Goal: Information Seeking & Learning: Learn about a topic

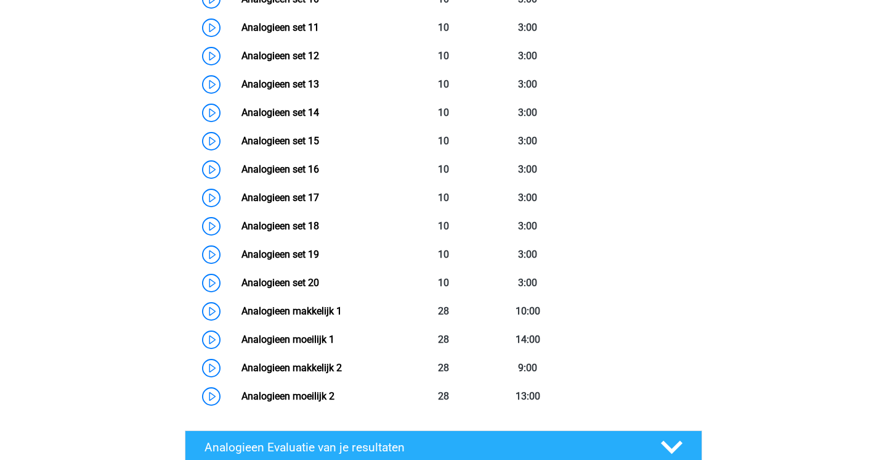
scroll to position [894, 0]
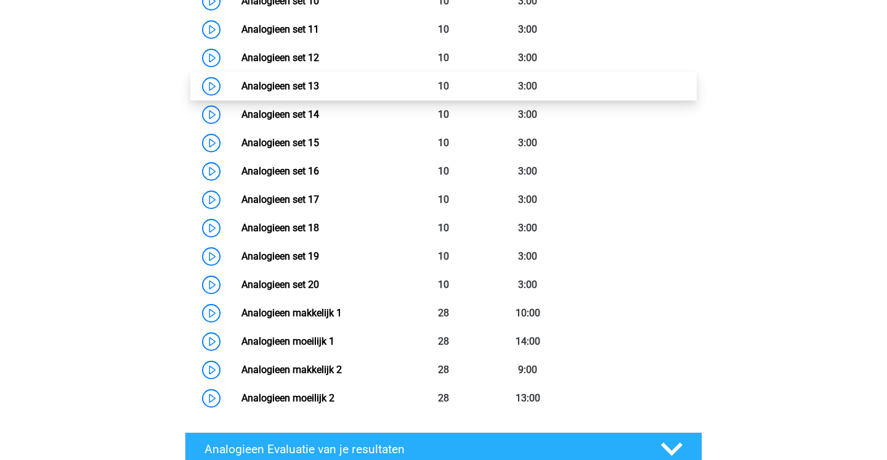
click at [288, 83] on link "Analogieen set 13" at bounding box center [281, 86] width 78 height 12
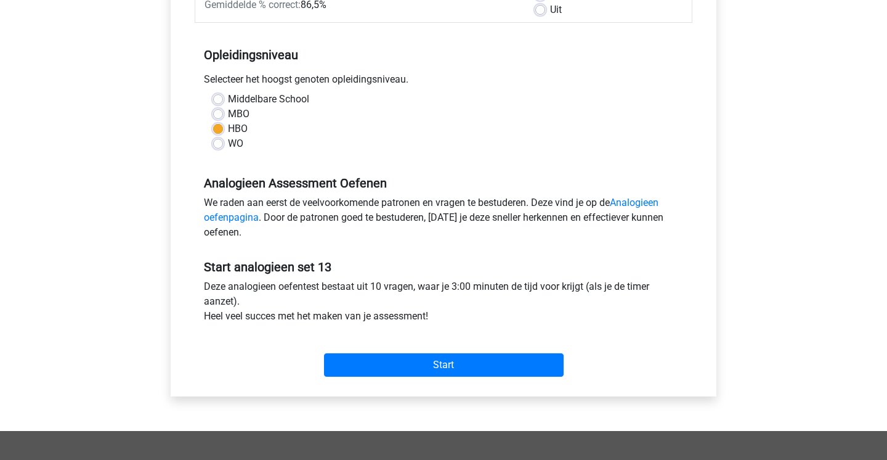
scroll to position [235, 0]
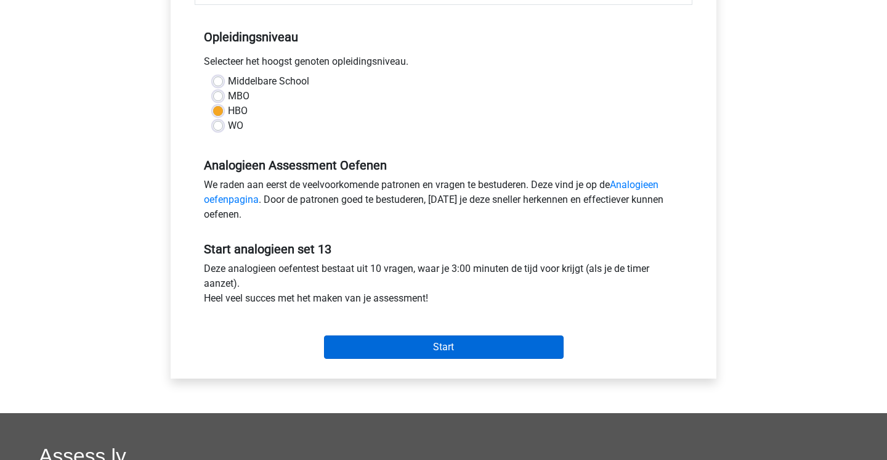
click at [368, 343] on input "Start" at bounding box center [444, 346] width 240 height 23
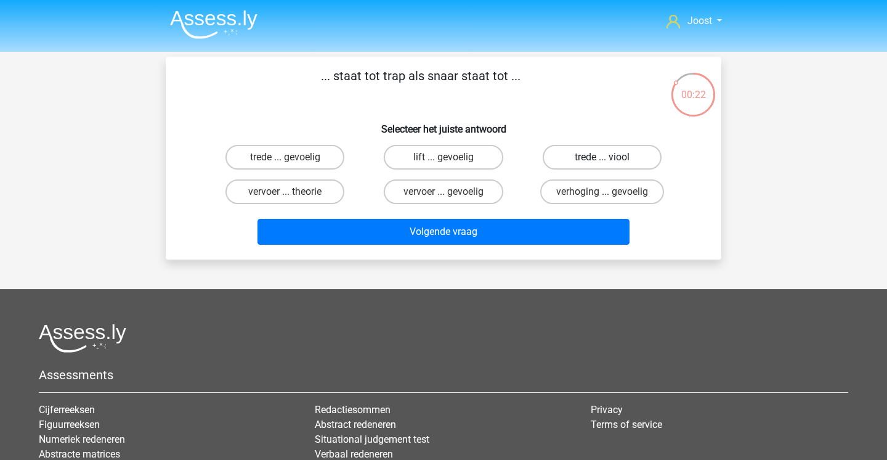
click at [601, 162] on label "trede ... viool" at bounding box center [602, 157] width 119 height 25
click at [602, 162] on input "trede ... viool" at bounding box center [606, 161] width 8 height 8
radio input "true"
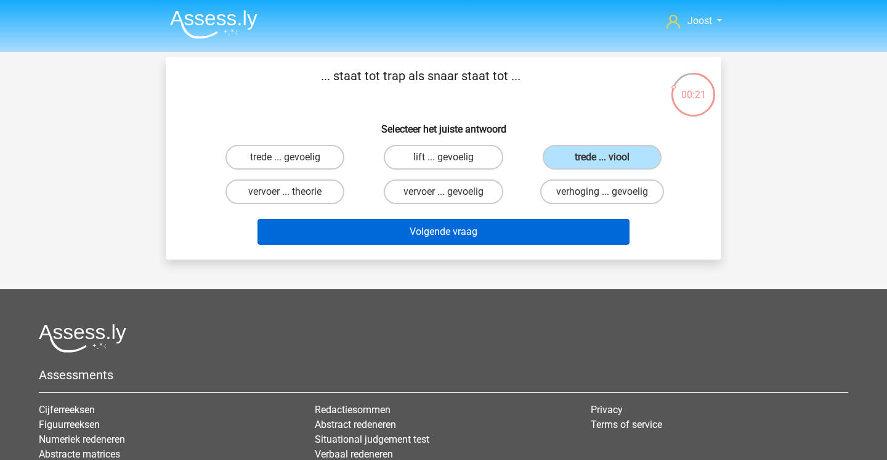
click at [534, 226] on button "Volgende vraag" at bounding box center [444, 232] width 373 height 26
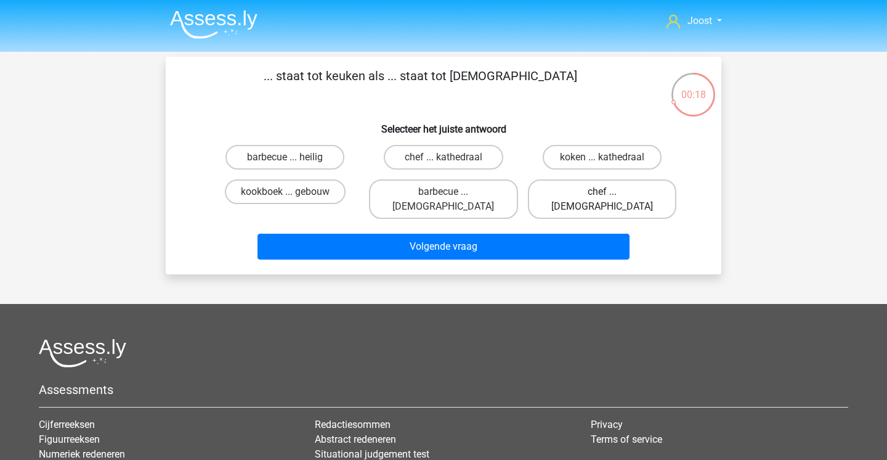
click at [587, 189] on label "chef ... [DEMOGRAPHIC_DATA]" at bounding box center [602, 198] width 149 height 39
click at [602, 192] on input "chef ... [DEMOGRAPHIC_DATA]" at bounding box center [606, 196] width 8 height 8
radio input "true"
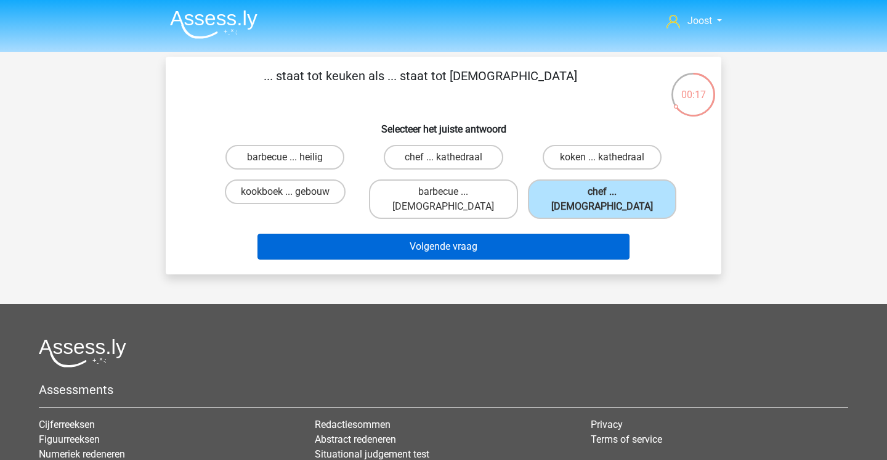
click at [556, 234] on button "Volgende vraag" at bounding box center [444, 247] width 373 height 26
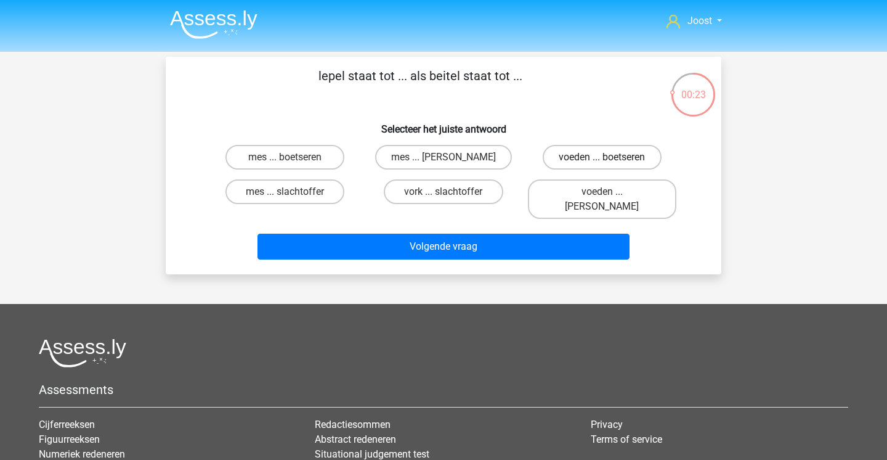
click at [623, 158] on label "voeden ... boetseren" at bounding box center [602, 157] width 119 height 25
click at [610, 158] on input "voeden ... boetseren" at bounding box center [606, 161] width 8 height 8
radio input "true"
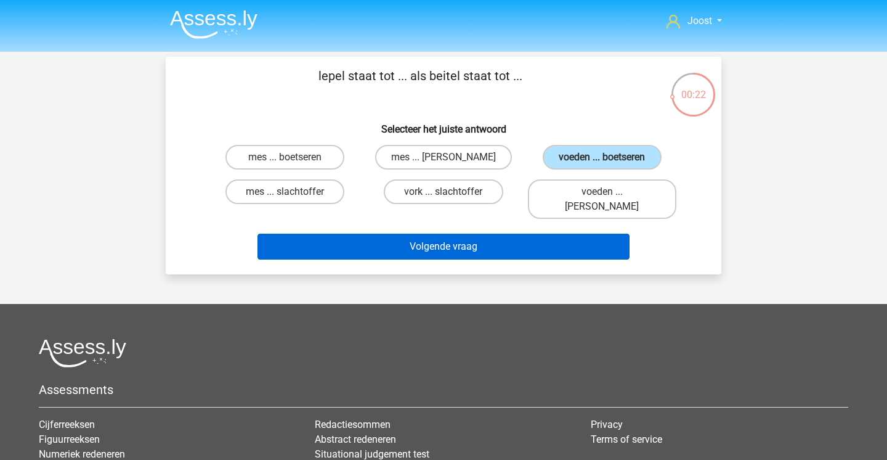
click at [562, 234] on button "Volgende vraag" at bounding box center [444, 247] width 373 height 26
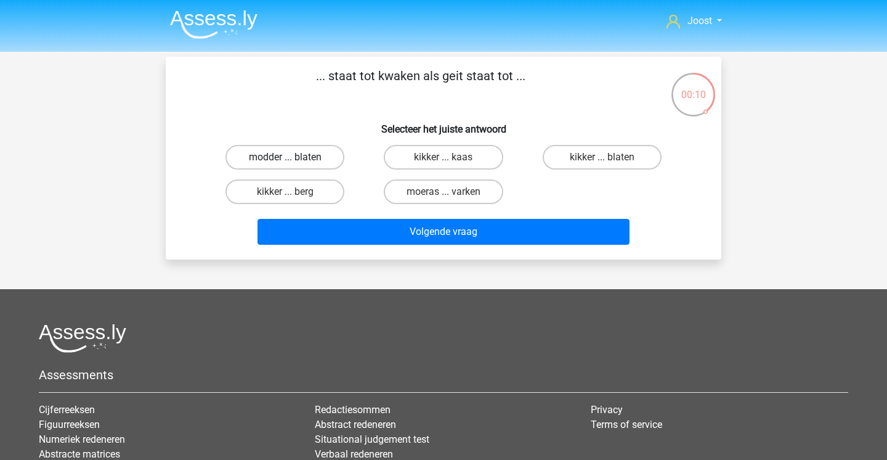
click at [320, 160] on label "modder ... blaten" at bounding box center [285, 157] width 119 height 25
click at [293, 160] on input "modder ... blaten" at bounding box center [289, 161] width 8 height 8
radio input "true"
click at [416, 155] on label "kikker ... kaas" at bounding box center [443, 157] width 119 height 25
click at [444, 157] on input "kikker ... kaas" at bounding box center [448, 161] width 8 height 8
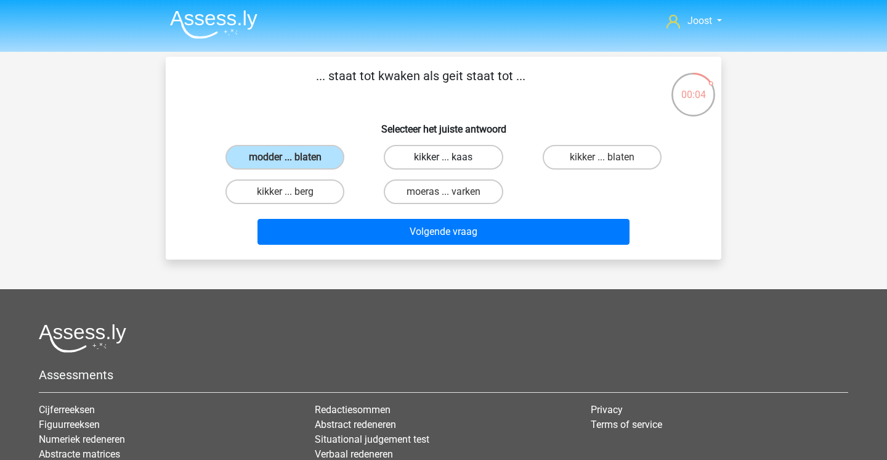
radio input "true"
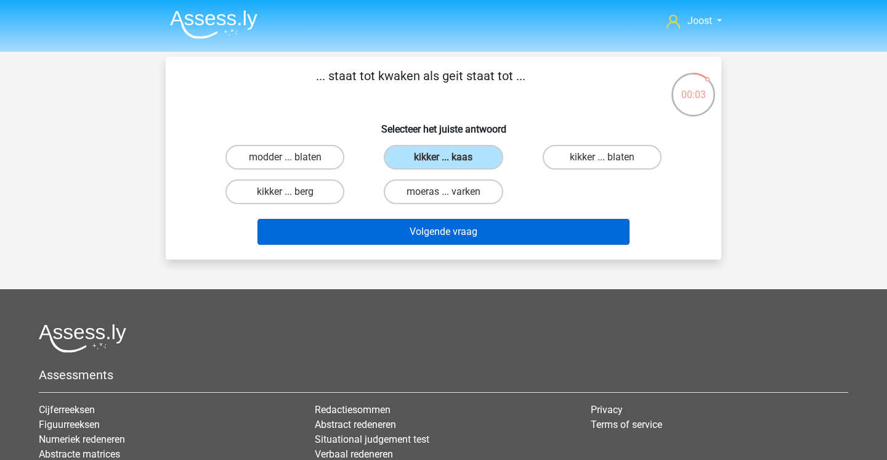
click at [361, 219] on button "Volgende vraag" at bounding box center [444, 232] width 373 height 26
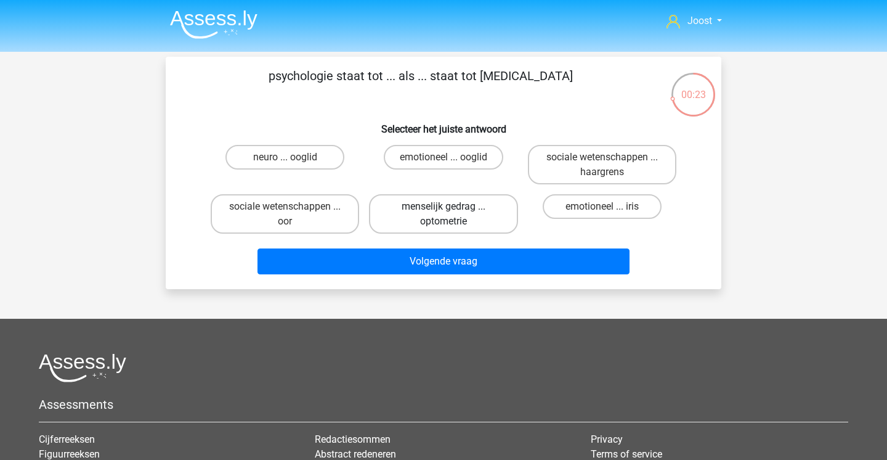
click at [478, 213] on label "menselijk gedrag ... optometrie" at bounding box center [443, 213] width 149 height 39
click at [452, 213] on input "menselijk gedrag ... optometrie" at bounding box center [448, 210] width 8 height 8
radio input "true"
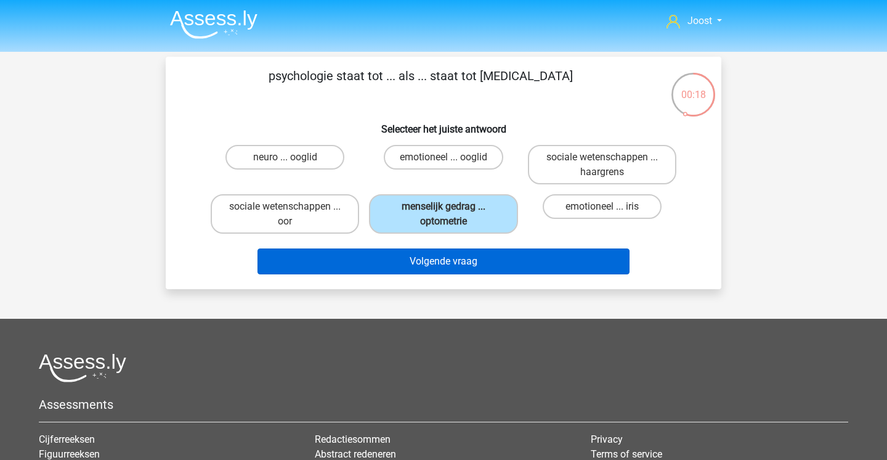
click at [467, 264] on button "Volgende vraag" at bounding box center [444, 261] width 373 height 26
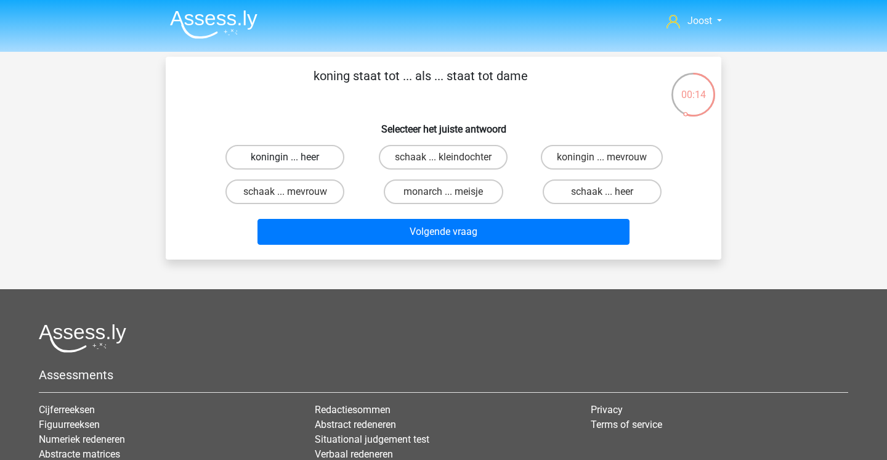
click at [306, 161] on label "koningin ... heer" at bounding box center [285, 157] width 119 height 25
click at [293, 161] on input "koningin ... heer" at bounding box center [289, 161] width 8 height 8
radio input "true"
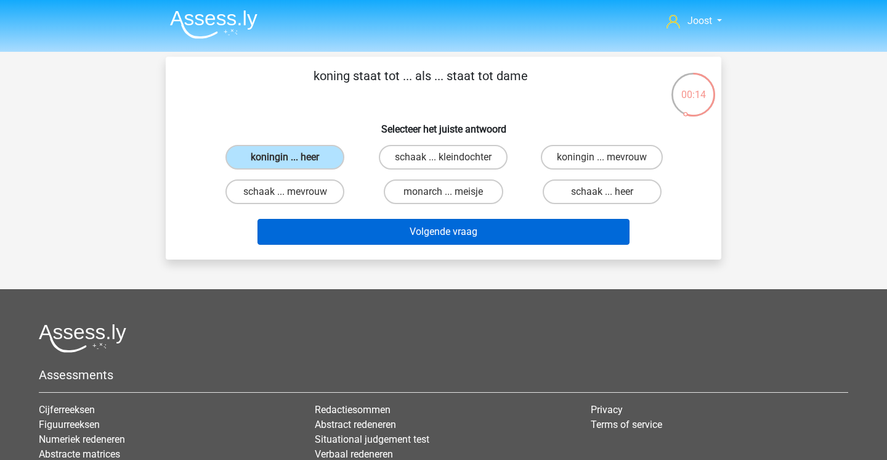
click at [372, 235] on button "Volgende vraag" at bounding box center [444, 232] width 373 height 26
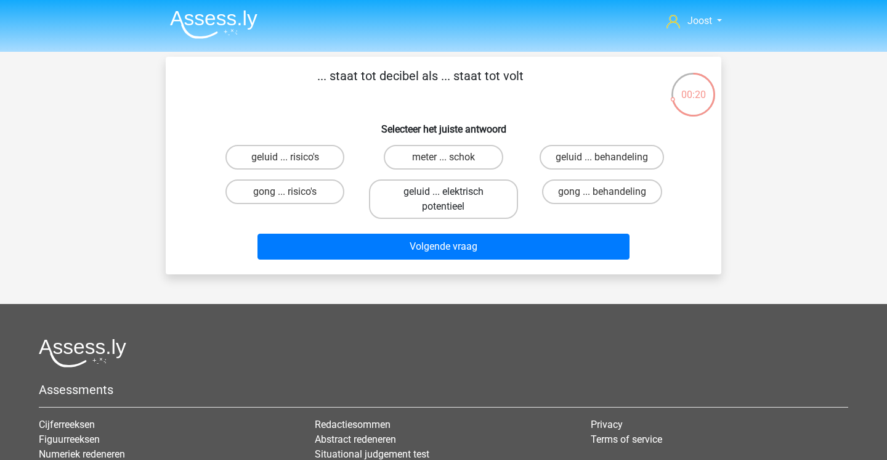
click at [479, 201] on label "geluid ... elektrisch potentieel" at bounding box center [443, 198] width 149 height 39
click at [452, 200] on input "geluid ... elektrisch potentieel" at bounding box center [448, 196] width 8 height 8
radio input "true"
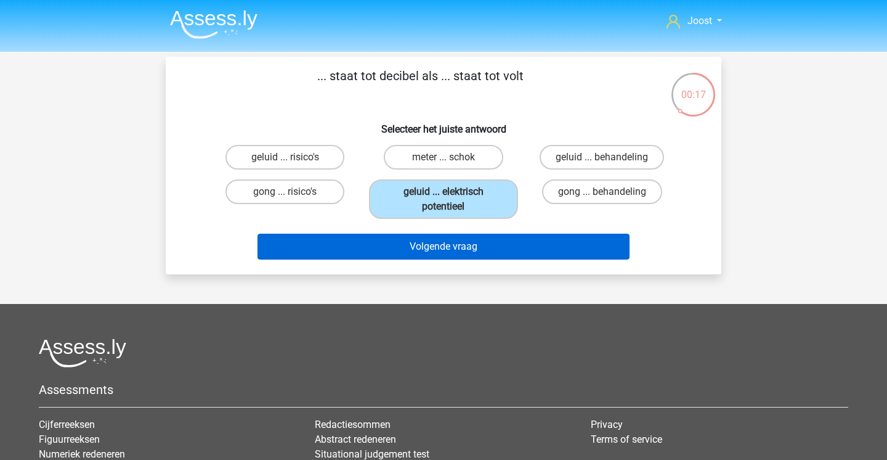
click at [476, 253] on button "Volgende vraag" at bounding box center [444, 247] width 373 height 26
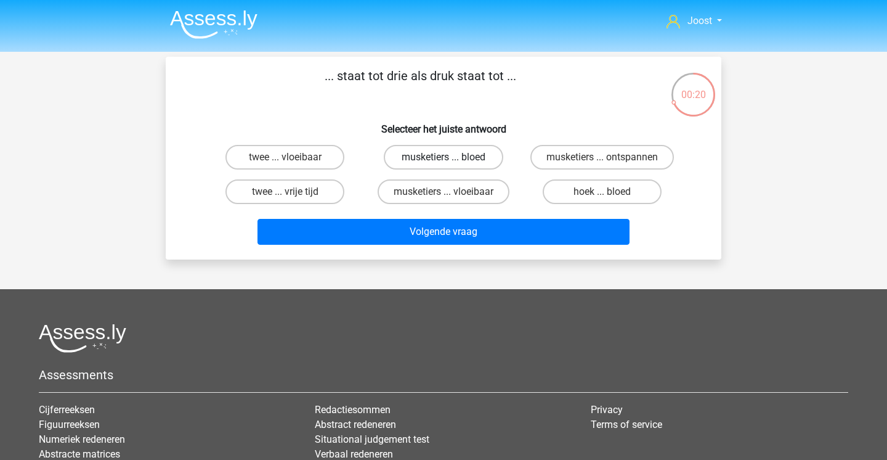
click at [429, 162] on label "musketiers ... bloed" at bounding box center [443, 157] width 119 height 25
click at [444, 162] on input "musketiers ... bloed" at bounding box center [448, 161] width 8 height 8
radio input "true"
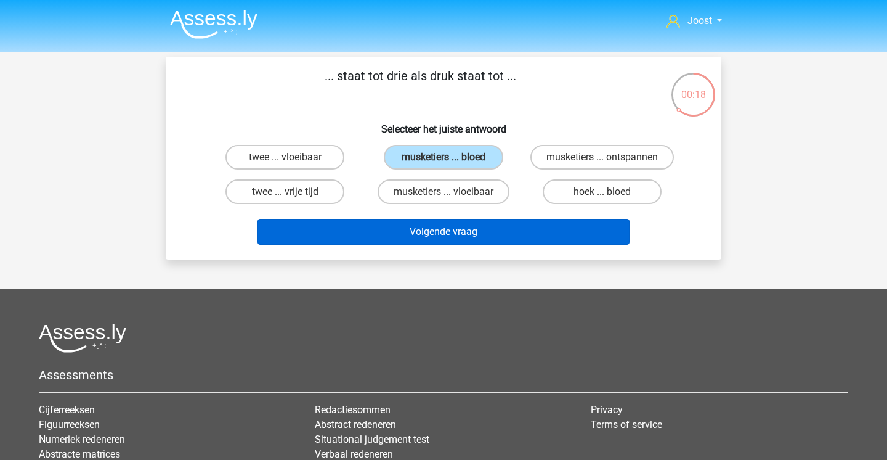
click at [410, 238] on button "Volgende vraag" at bounding box center [444, 232] width 373 height 26
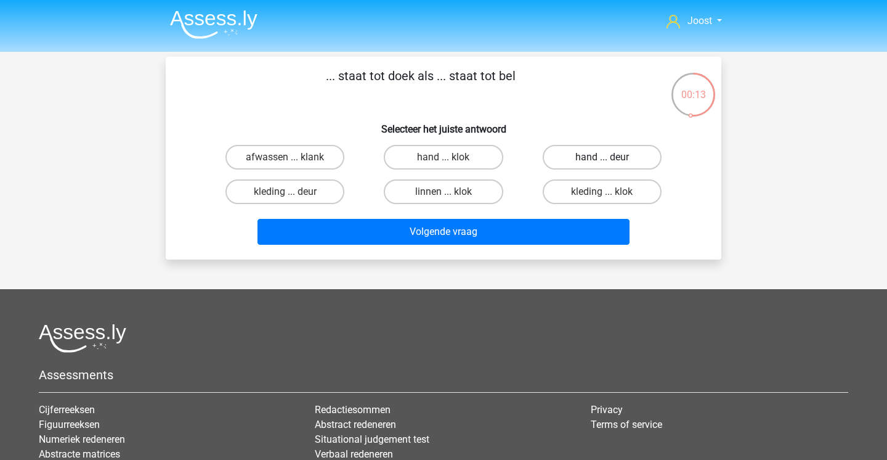
click at [621, 157] on label "hand ... deur" at bounding box center [602, 157] width 119 height 25
click at [610, 157] on input "hand ... deur" at bounding box center [606, 161] width 8 height 8
radio input "true"
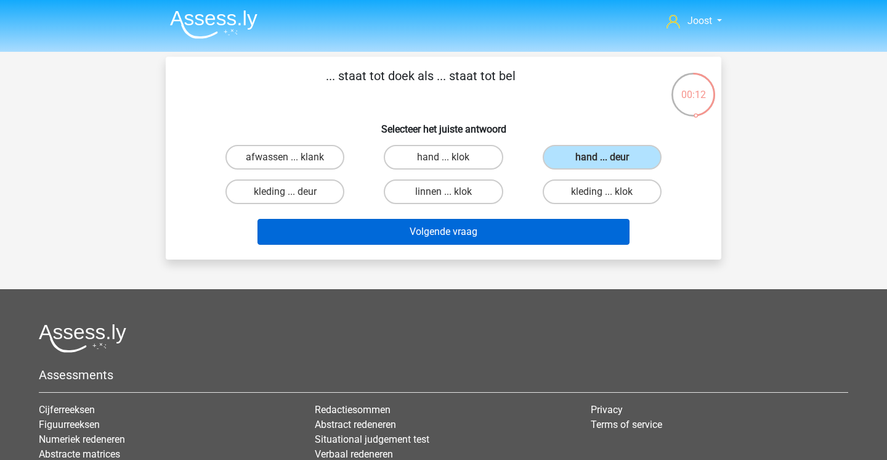
click at [556, 235] on button "Volgende vraag" at bounding box center [444, 232] width 373 height 26
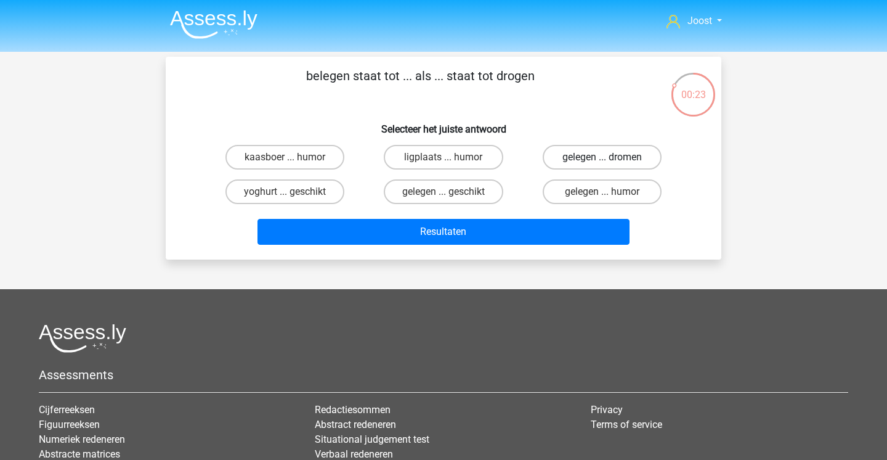
click at [589, 162] on label "gelegen ... dromen" at bounding box center [602, 157] width 119 height 25
click at [602, 162] on input "gelegen ... dromen" at bounding box center [606, 161] width 8 height 8
radio input "true"
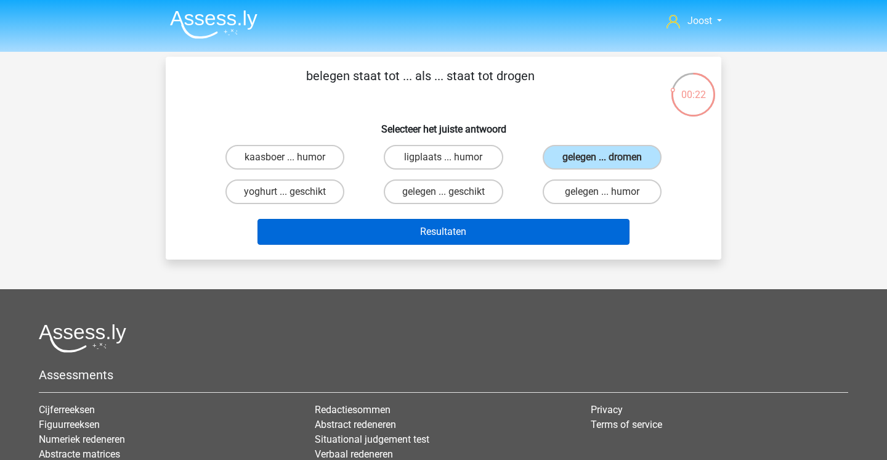
click at [553, 233] on button "Resultaten" at bounding box center [444, 232] width 373 height 26
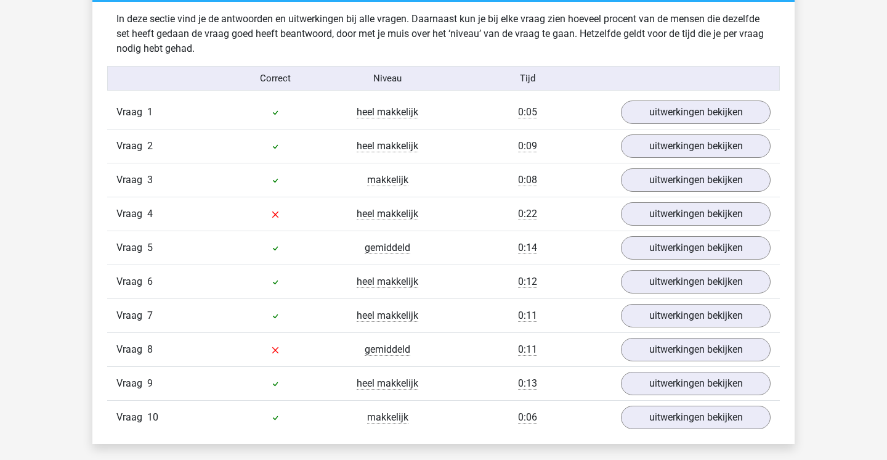
scroll to position [754, 0]
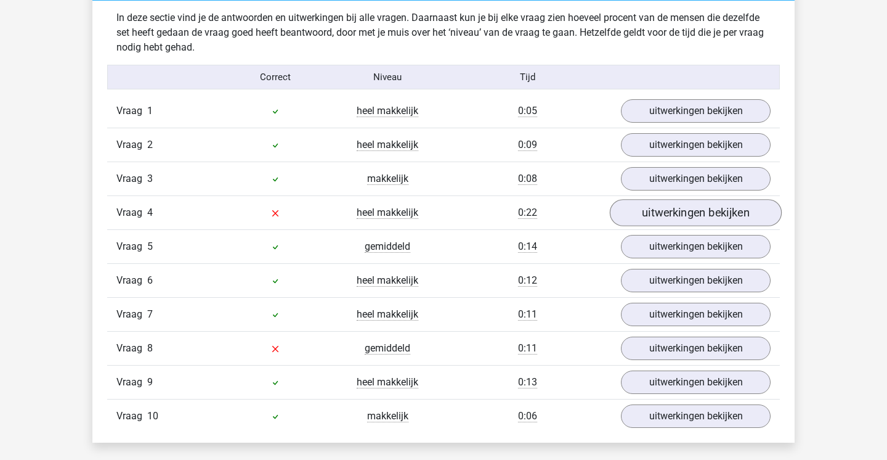
click at [716, 221] on link "uitwerkingen bekijken" at bounding box center [696, 212] width 172 height 27
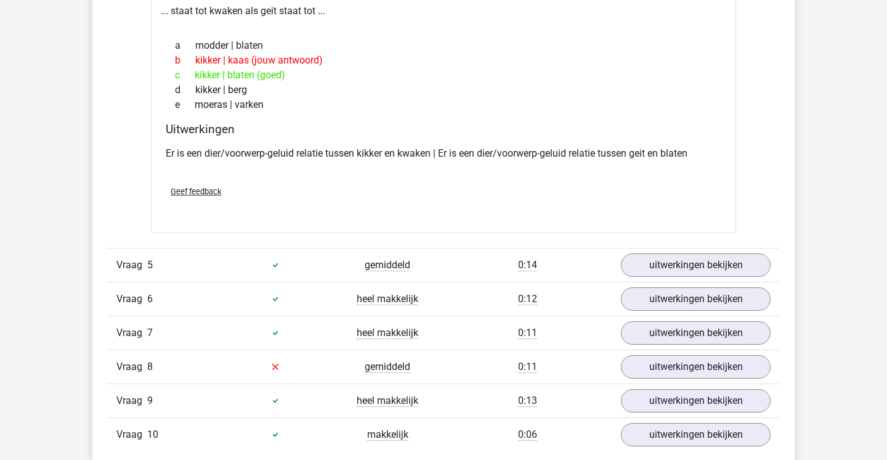
scroll to position [1016, 0]
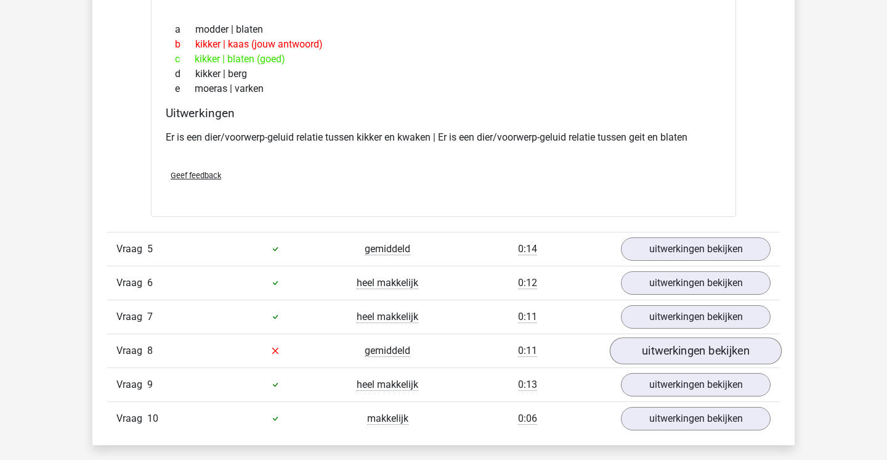
click at [641, 351] on link "uitwerkingen bekijken" at bounding box center [696, 350] width 172 height 27
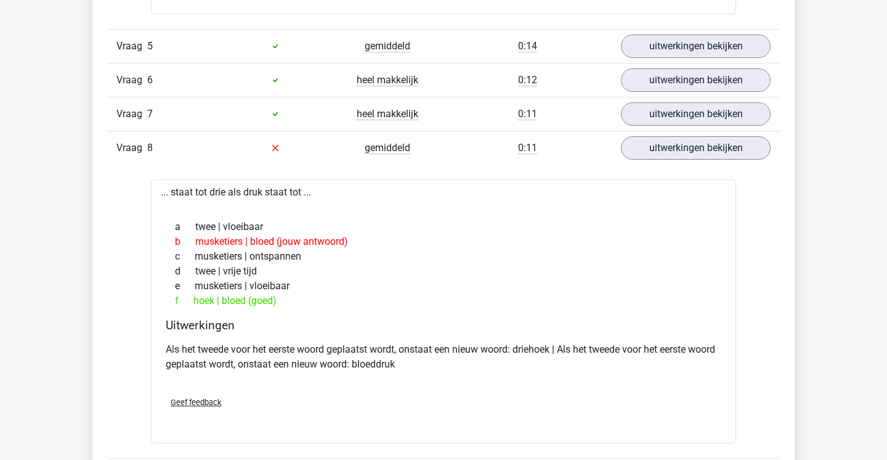
scroll to position [1218, 0]
click at [664, 153] on link "uitwerkingen bekijken" at bounding box center [696, 149] width 172 height 27
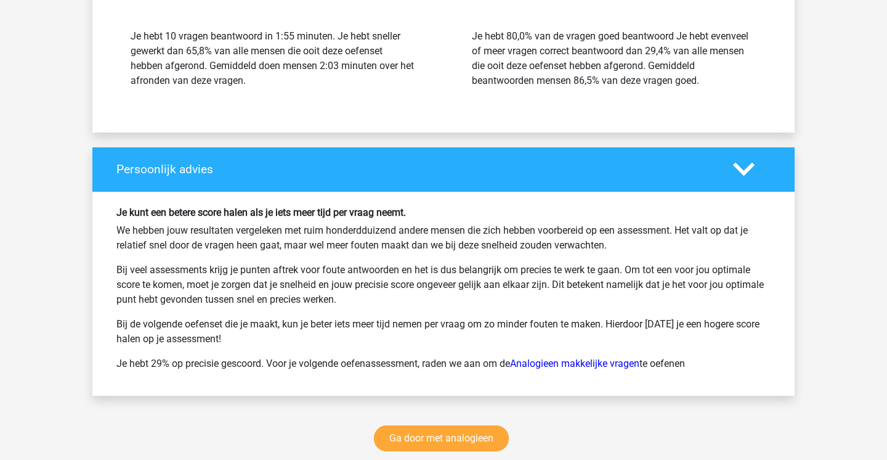
scroll to position [1833, 0]
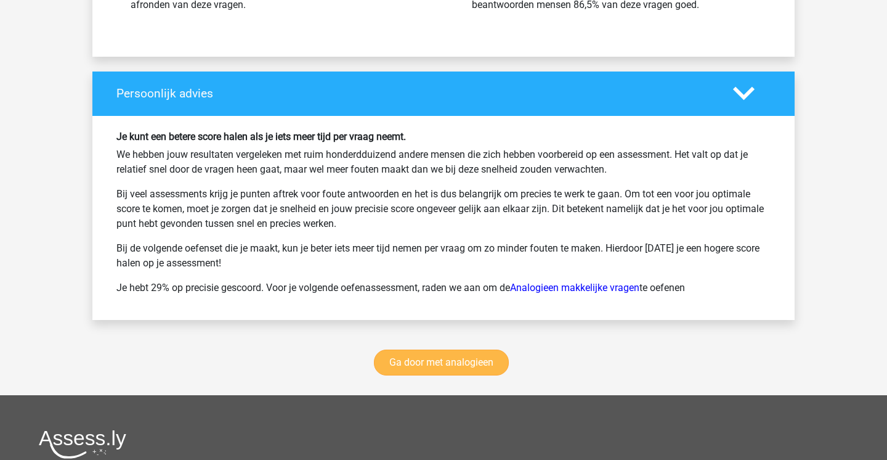
click at [463, 362] on link "Ga door met analogieen" at bounding box center [441, 362] width 135 height 26
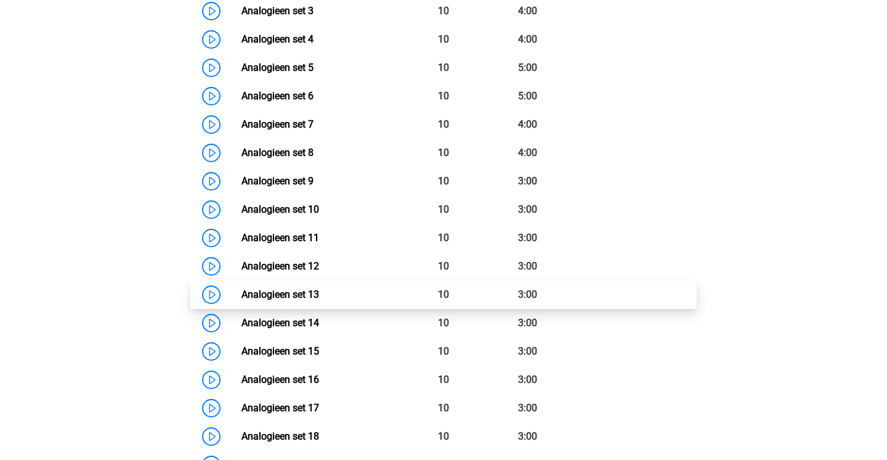
scroll to position [683, 0]
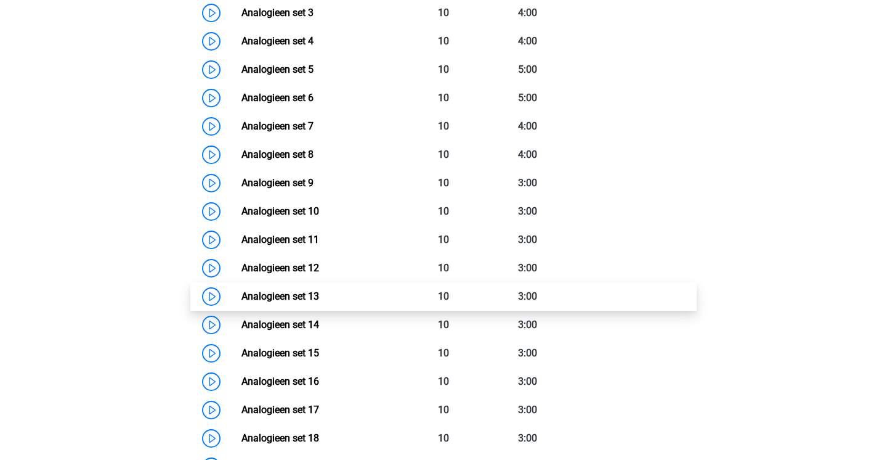
click at [319, 300] on link "Analogieen set 13" at bounding box center [281, 296] width 78 height 12
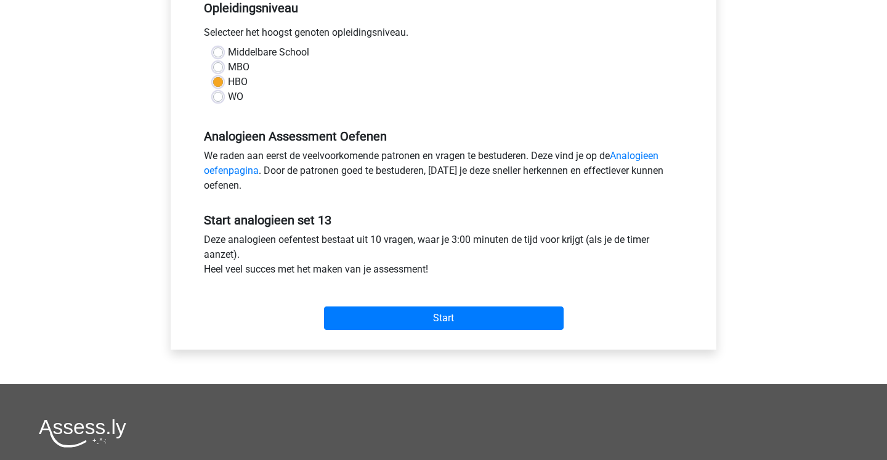
scroll to position [289, 0]
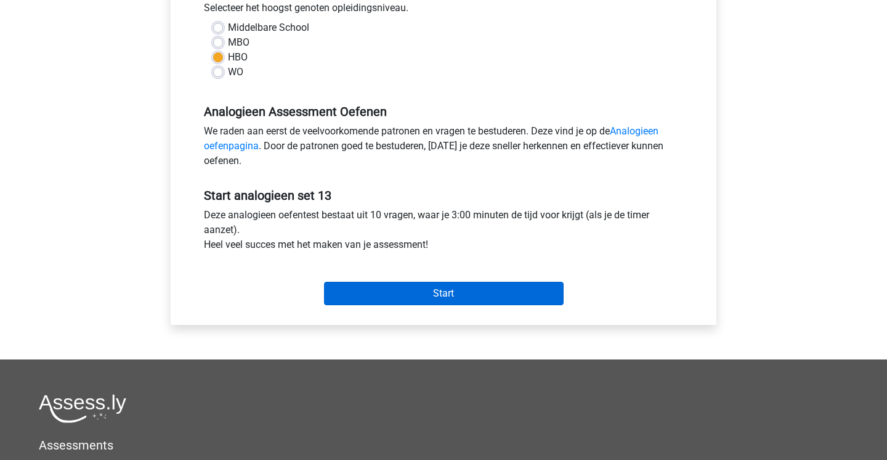
click at [418, 288] on input "Start" at bounding box center [444, 293] width 240 height 23
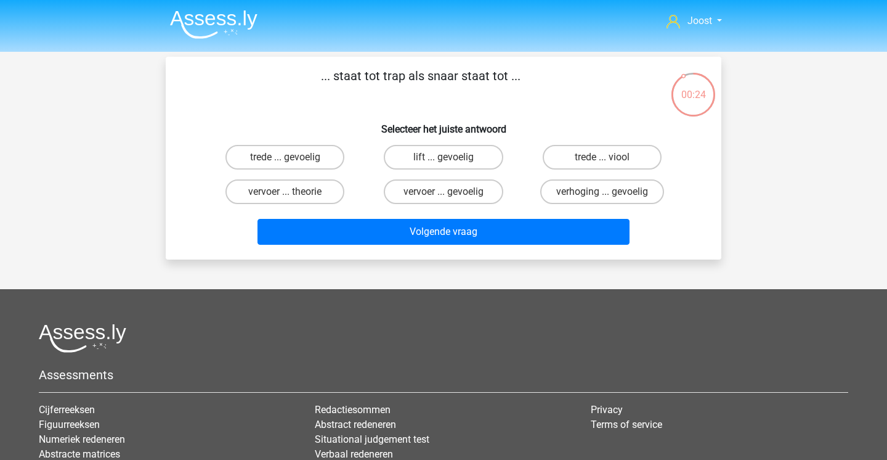
click at [608, 164] on input "trede ... viool" at bounding box center [606, 161] width 8 height 8
radio input "true"
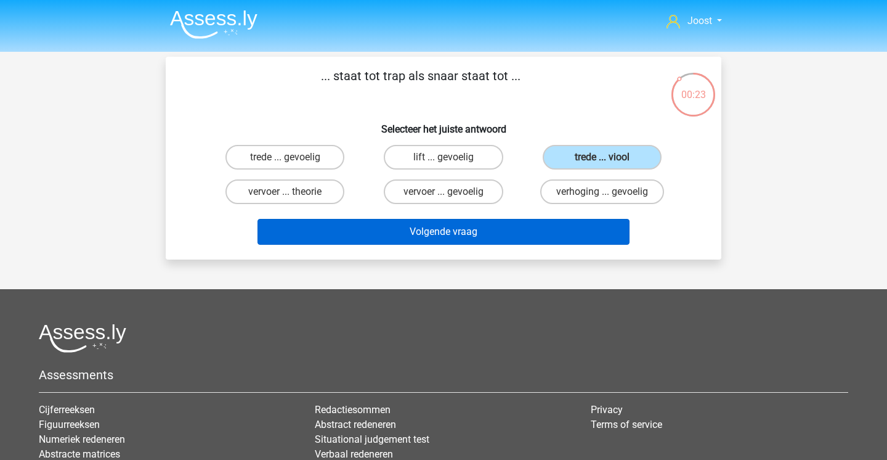
click at [500, 235] on button "Volgende vraag" at bounding box center [444, 232] width 373 height 26
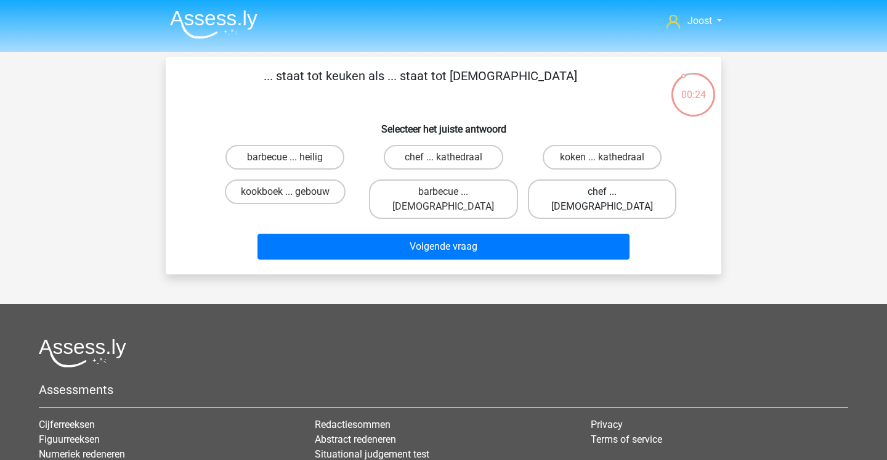
click at [622, 194] on label "chef ... [DEMOGRAPHIC_DATA]" at bounding box center [602, 198] width 149 height 39
click at [610, 194] on input "chef ... [DEMOGRAPHIC_DATA]" at bounding box center [606, 196] width 8 height 8
radio input "true"
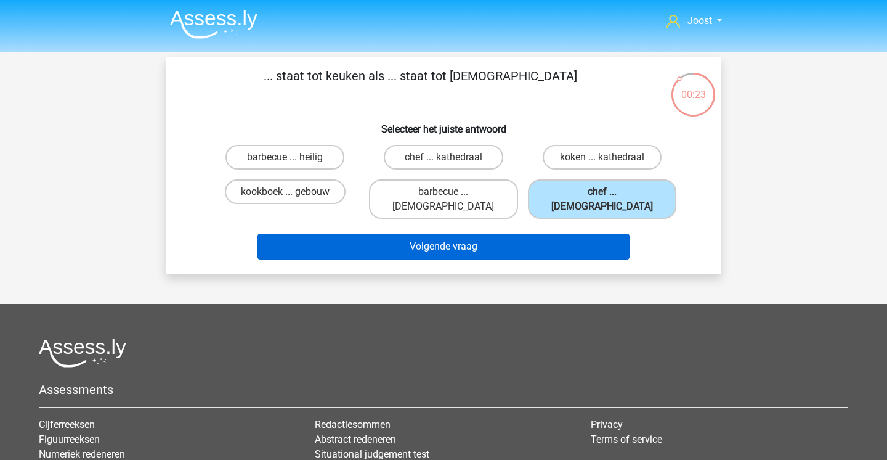
click at [568, 234] on button "Volgende vraag" at bounding box center [444, 247] width 373 height 26
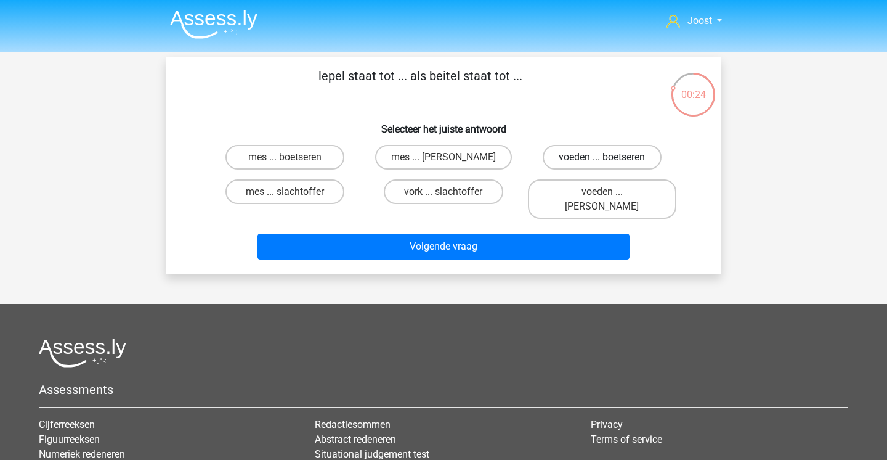
click at [578, 165] on label "voeden ... boetseren" at bounding box center [602, 157] width 119 height 25
click at [602, 165] on input "voeden ... boetseren" at bounding box center [606, 161] width 8 height 8
radio input "true"
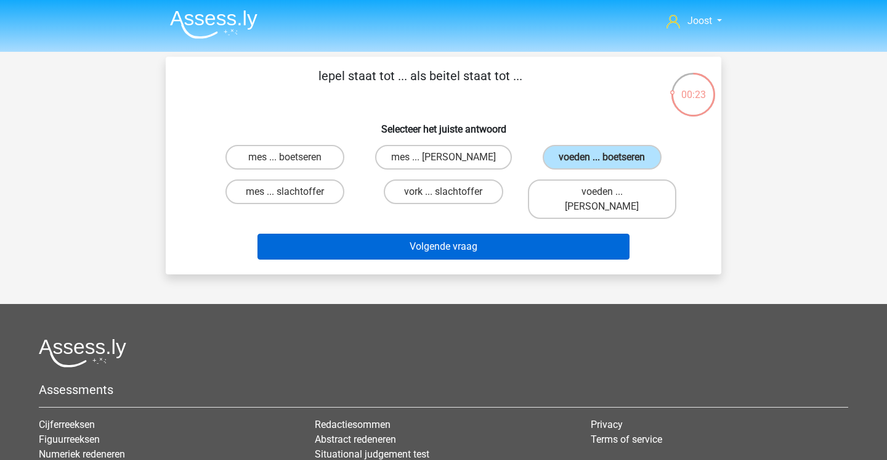
click at [525, 234] on button "Volgende vraag" at bounding box center [444, 247] width 373 height 26
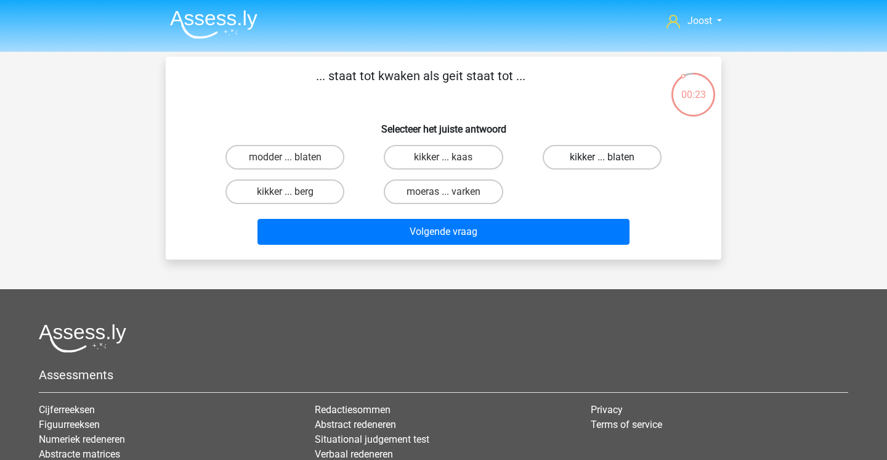
click at [606, 149] on label "kikker ... blaten" at bounding box center [602, 157] width 119 height 25
click at [606, 157] on input "kikker ... blaten" at bounding box center [606, 161] width 8 height 8
radio input "true"
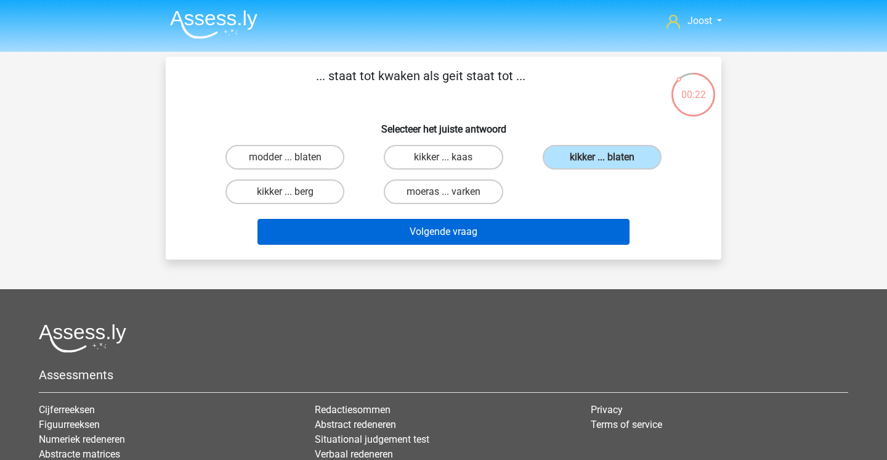
click at [521, 229] on button "Volgende vraag" at bounding box center [444, 232] width 373 height 26
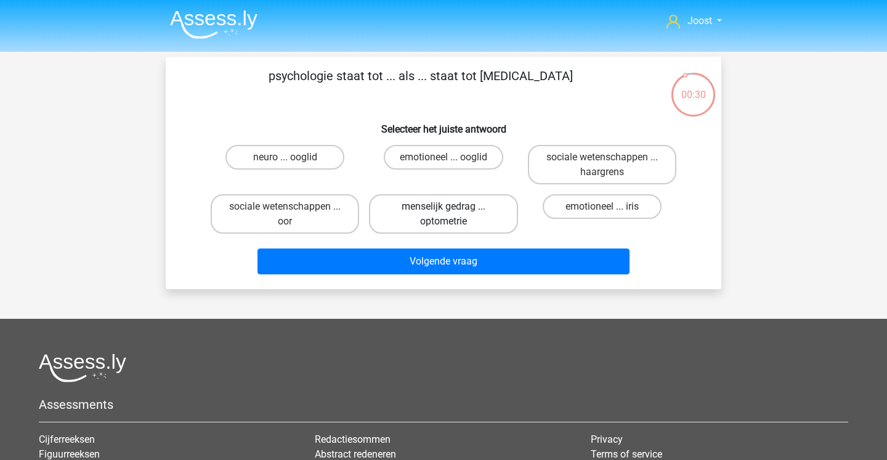
click at [476, 215] on label "menselijk gedrag ... optometrie" at bounding box center [443, 213] width 149 height 39
click at [452, 214] on input "menselijk gedrag ... optometrie" at bounding box center [448, 210] width 8 height 8
radio input "true"
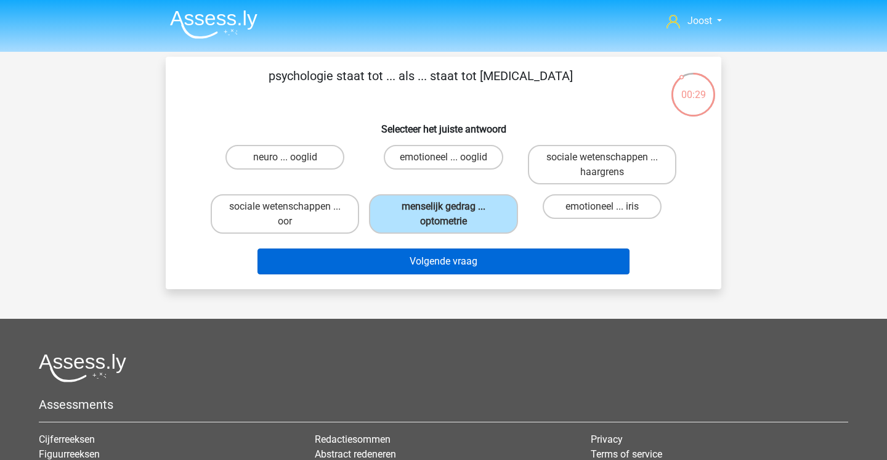
click at [462, 254] on button "Volgende vraag" at bounding box center [444, 261] width 373 height 26
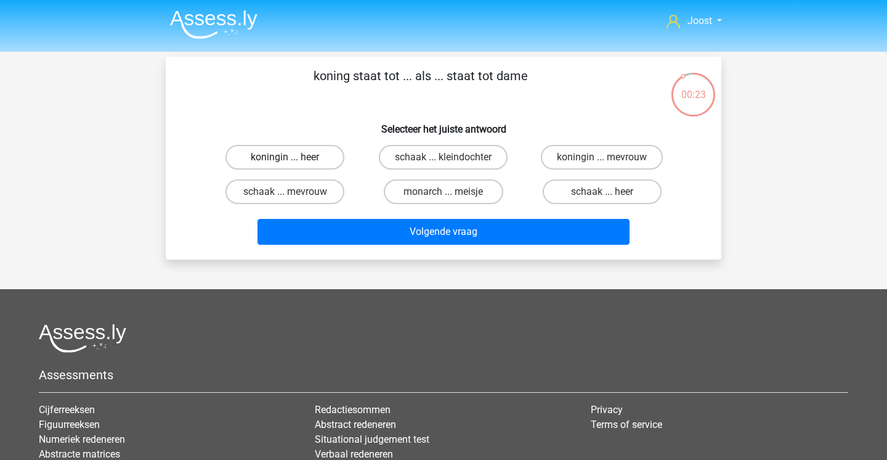
click at [317, 163] on label "koningin ... heer" at bounding box center [285, 157] width 119 height 25
click at [293, 163] on input "koningin ... heer" at bounding box center [289, 161] width 8 height 8
radio input "true"
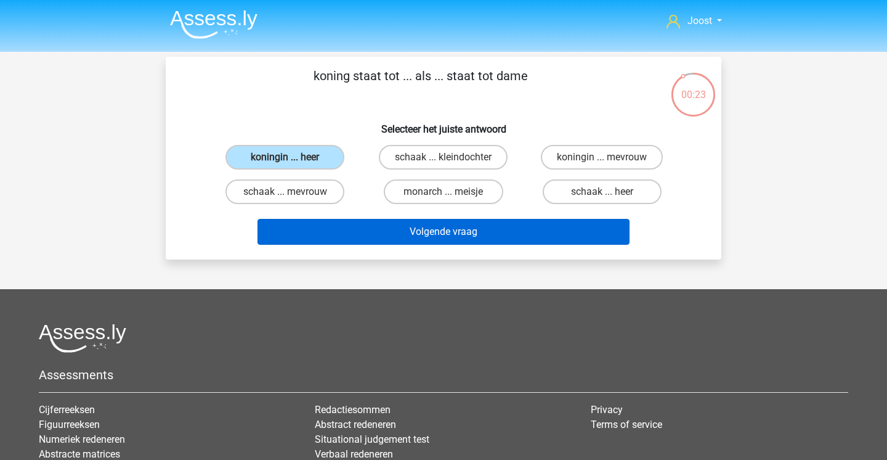
click at [382, 237] on button "Volgende vraag" at bounding box center [444, 232] width 373 height 26
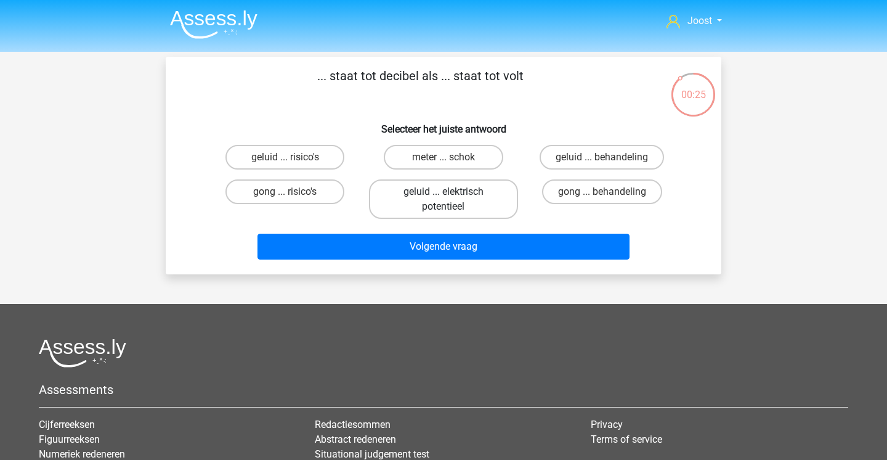
click at [444, 208] on label "geluid ... elektrisch potentieel" at bounding box center [443, 198] width 149 height 39
click at [444, 200] on input "geluid ... elektrisch potentieel" at bounding box center [448, 196] width 8 height 8
radio input "true"
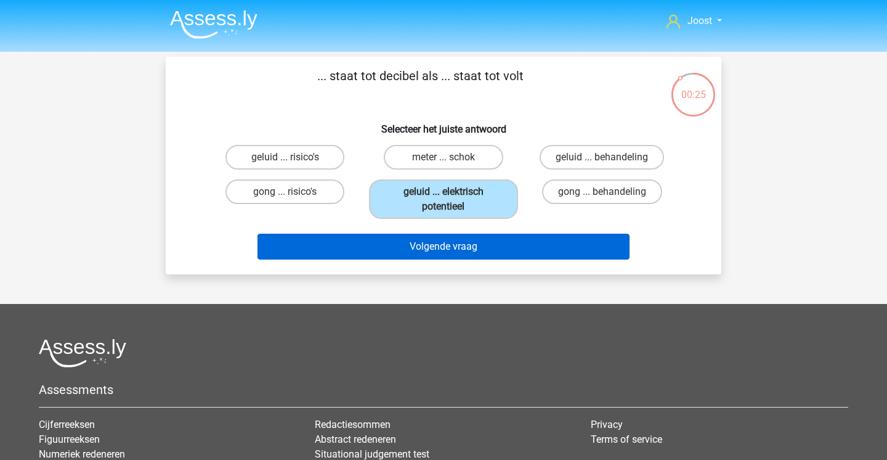
click at [421, 244] on button "Volgende vraag" at bounding box center [444, 247] width 373 height 26
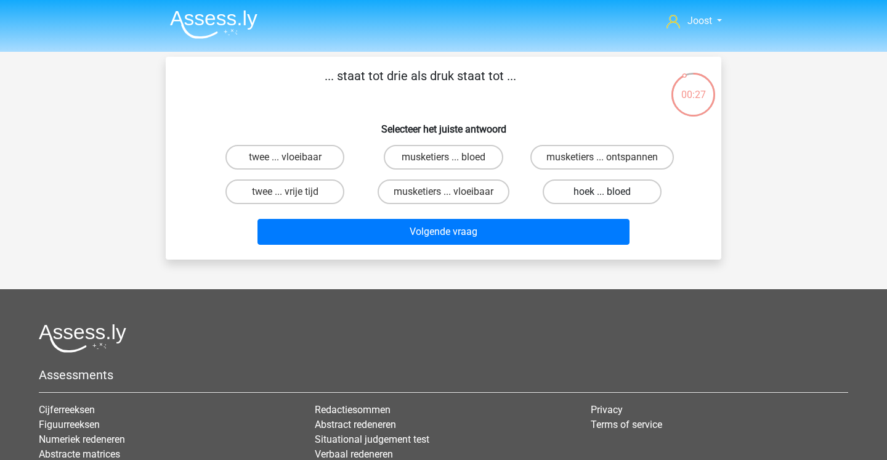
click at [589, 193] on label "hoek ... bloed" at bounding box center [602, 191] width 119 height 25
click at [602, 193] on input "hoek ... bloed" at bounding box center [606, 196] width 8 height 8
radio input "true"
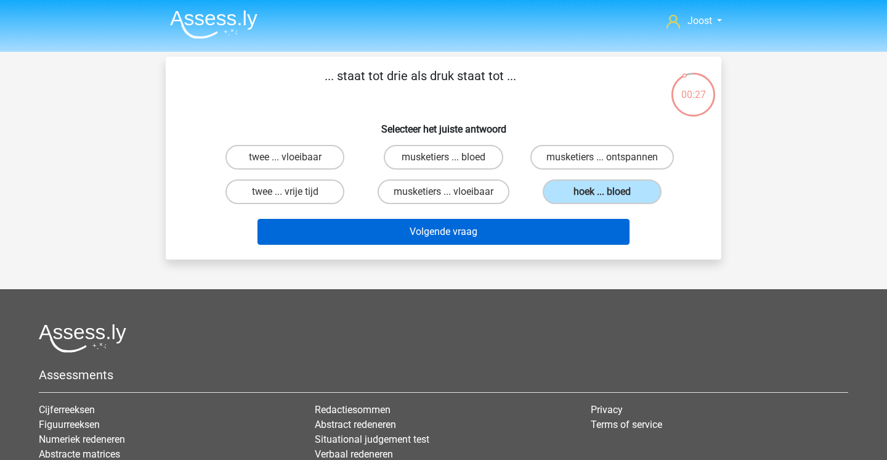
click at [533, 231] on button "Volgende vraag" at bounding box center [444, 232] width 373 height 26
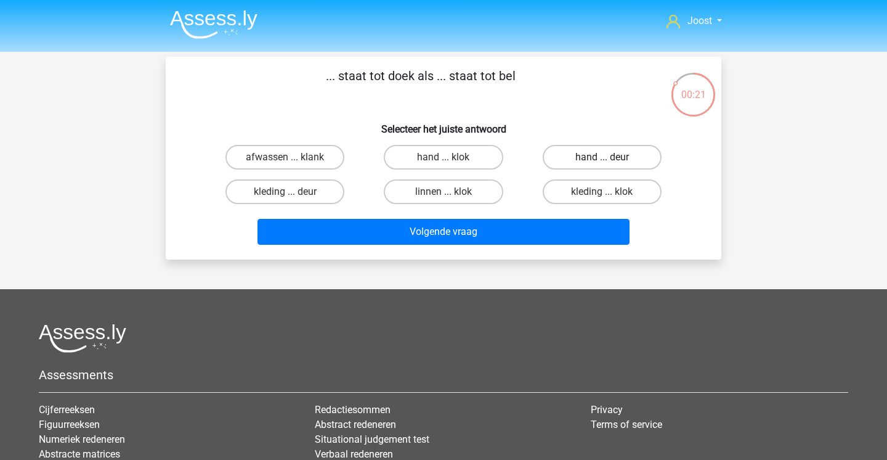
click at [615, 158] on label "hand ... deur" at bounding box center [602, 157] width 119 height 25
click at [610, 158] on input "hand ... deur" at bounding box center [606, 161] width 8 height 8
radio input "true"
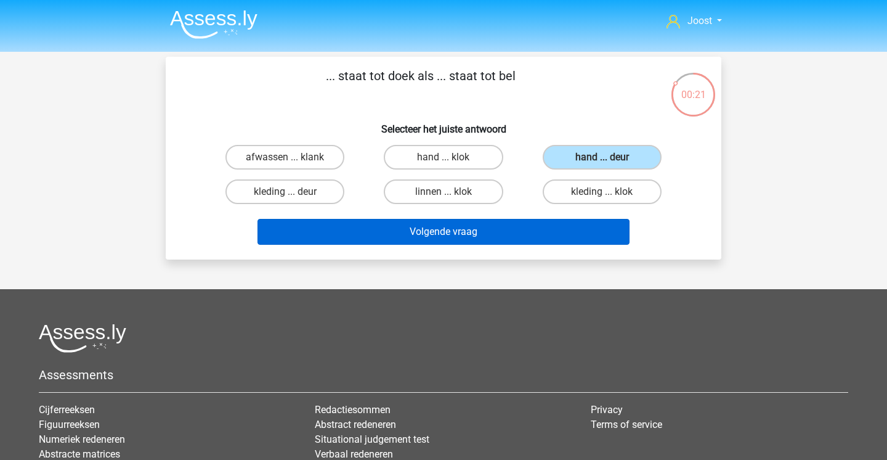
click at [561, 229] on button "Volgende vraag" at bounding box center [444, 232] width 373 height 26
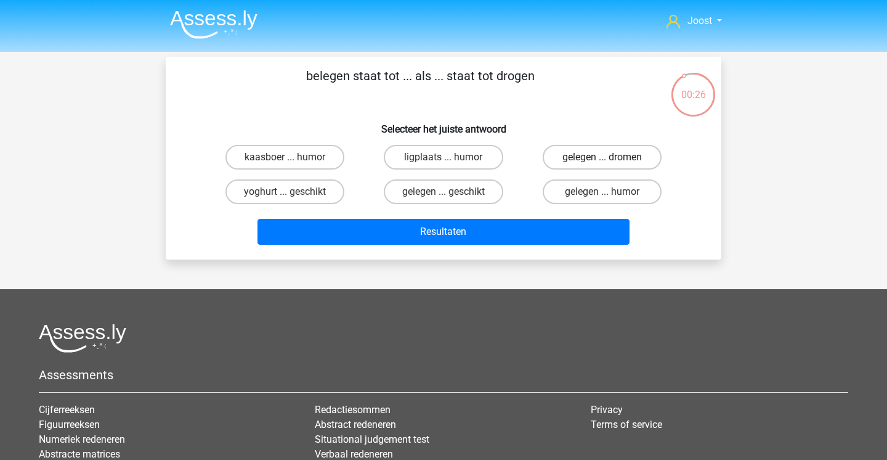
click at [619, 161] on label "gelegen ... dromen" at bounding box center [602, 157] width 119 height 25
click at [610, 161] on input "gelegen ... dromen" at bounding box center [606, 161] width 8 height 8
radio input "true"
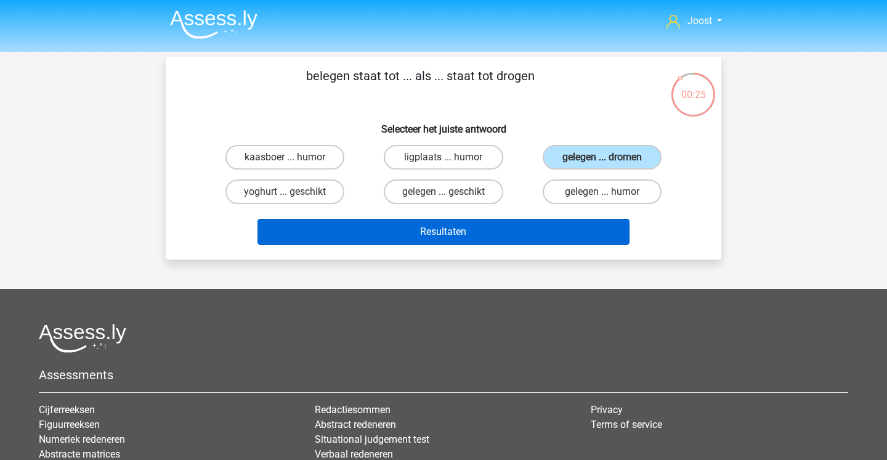
click at [512, 234] on button "Resultaten" at bounding box center [444, 232] width 373 height 26
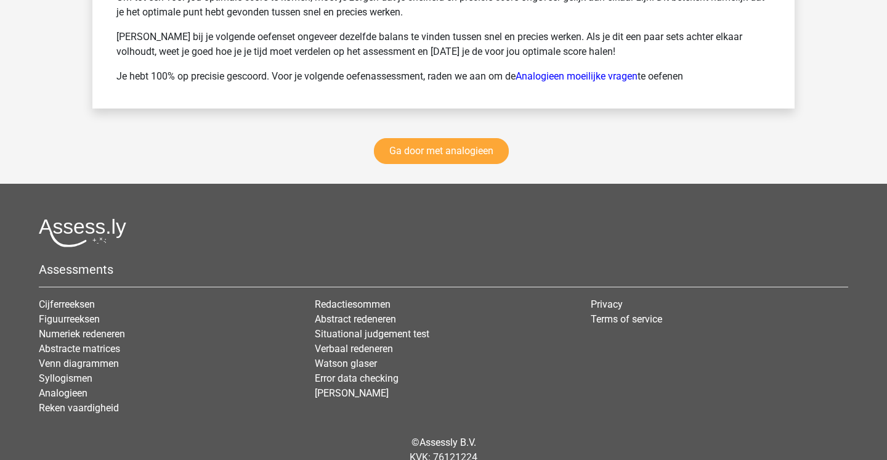
scroll to position [1794, 0]
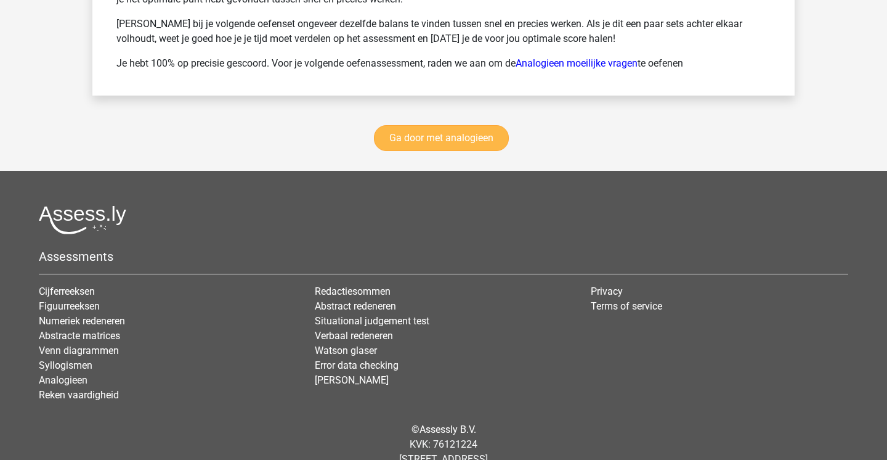
click at [457, 142] on link "Ga door met analogieen" at bounding box center [441, 138] width 135 height 26
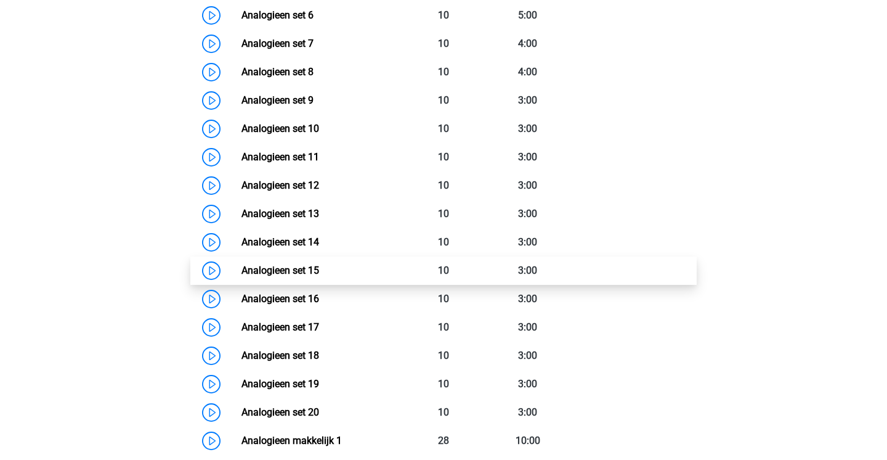
scroll to position [752, 0]
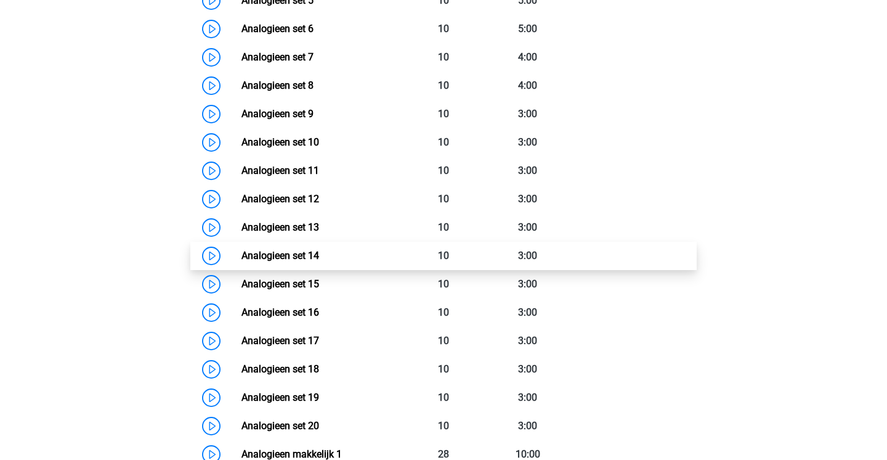
click at [319, 253] on link "Analogieen set 14" at bounding box center [281, 256] width 78 height 12
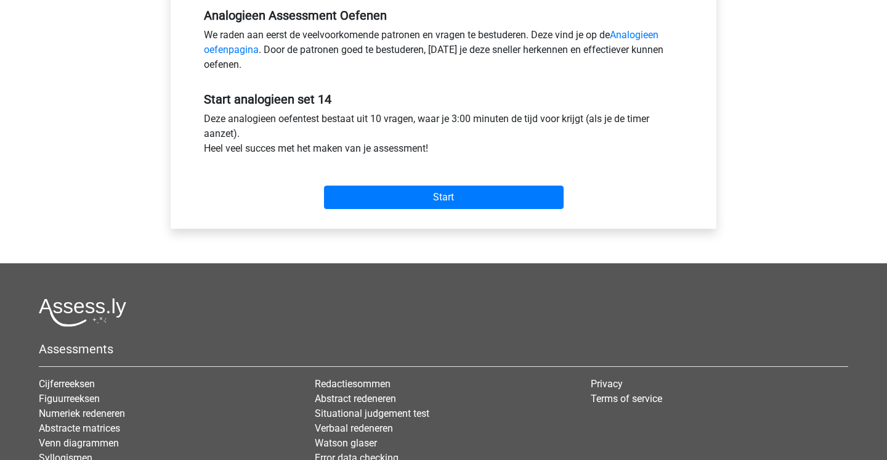
scroll to position [383, 0]
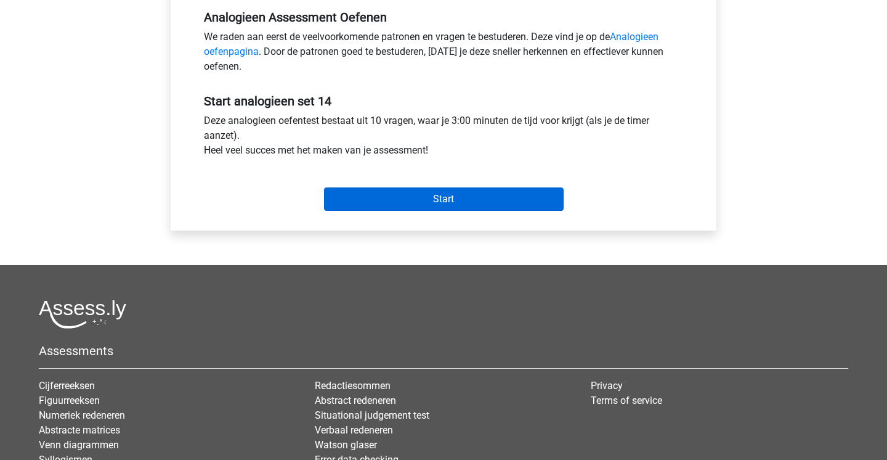
click at [463, 201] on input "Start" at bounding box center [444, 198] width 240 height 23
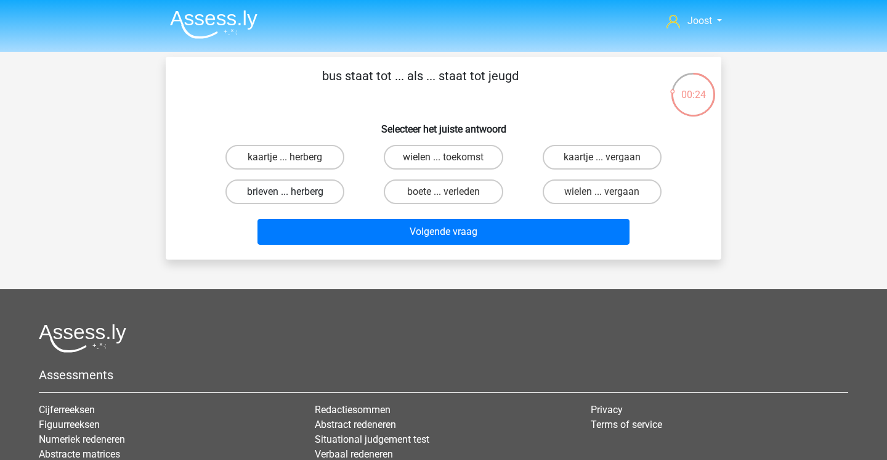
click at [322, 196] on label "brieven ... herberg" at bounding box center [285, 191] width 119 height 25
click at [293, 196] on input "brieven ... herberg" at bounding box center [289, 196] width 8 height 8
radio input "true"
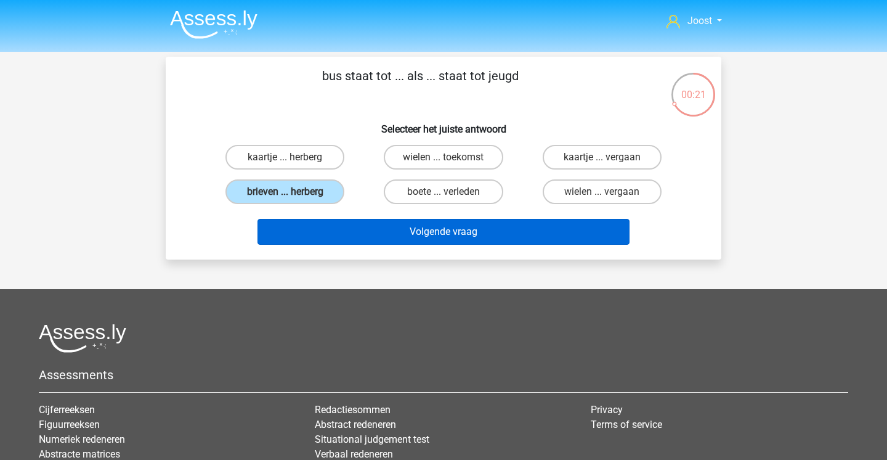
click at [384, 238] on button "Volgende vraag" at bounding box center [444, 232] width 373 height 26
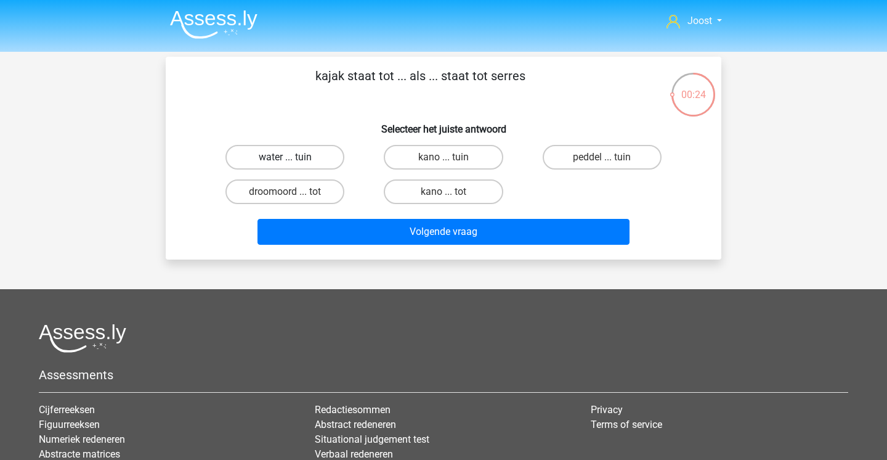
click at [293, 162] on label "water ... tuin" at bounding box center [285, 157] width 119 height 25
click at [293, 162] on input "water ... tuin" at bounding box center [289, 161] width 8 height 8
radio input "true"
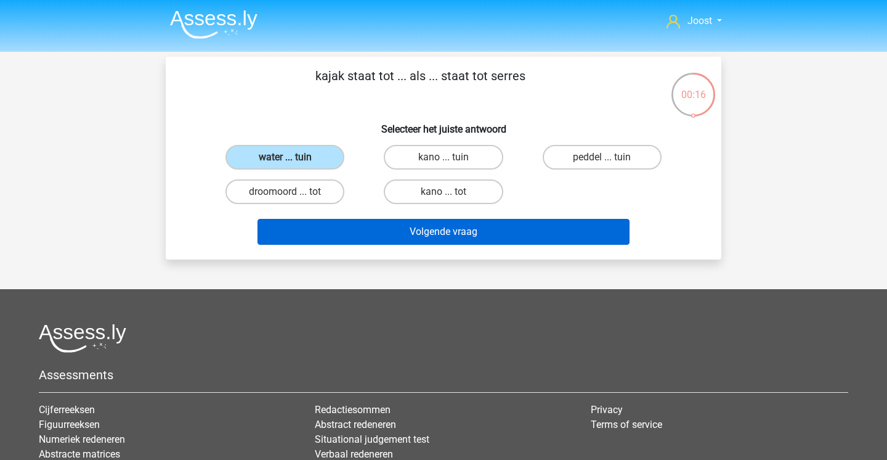
click at [352, 229] on button "Volgende vraag" at bounding box center [444, 232] width 373 height 26
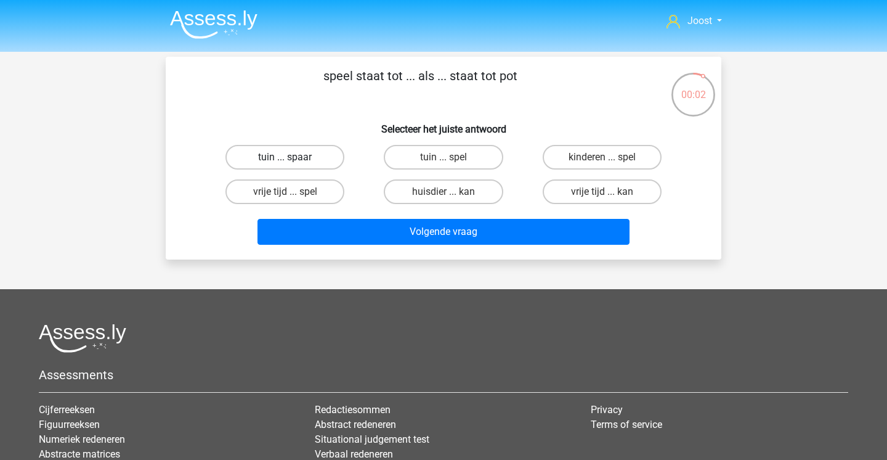
click at [299, 148] on label "tuin ... spaar" at bounding box center [285, 157] width 119 height 25
click at [293, 157] on input "tuin ... spaar" at bounding box center [289, 161] width 8 height 8
radio input "true"
click at [586, 163] on label "koter ... slippen" at bounding box center [602, 157] width 119 height 25
click at [602, 163] on input "koter ... slippen" at bounding box center [606, 161] width 8 height 8
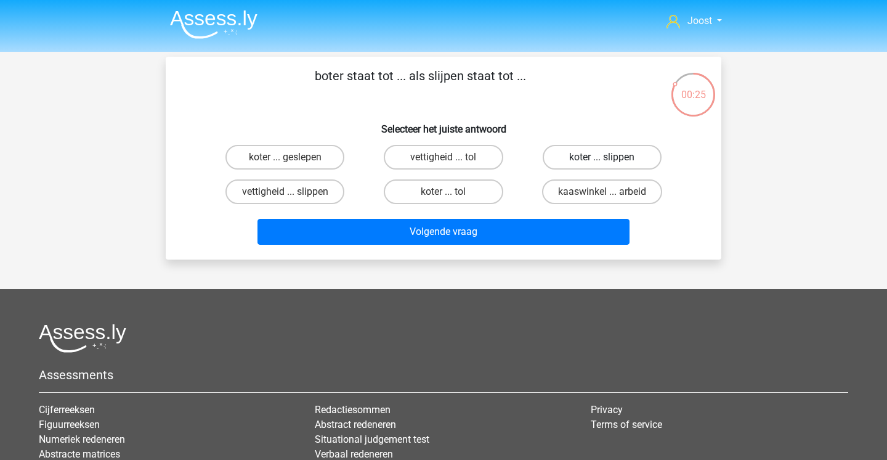
radio input "true"
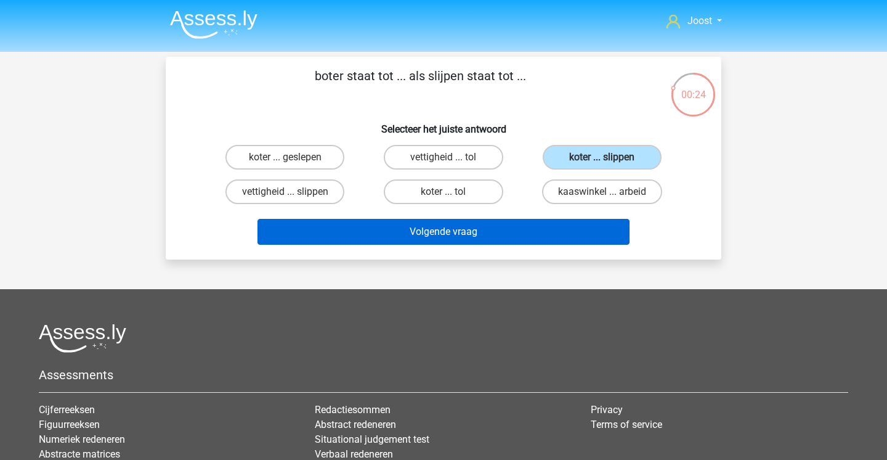
click at [534, 233] on button "Volgende vraag" at bounding box center [444, 232] width 373 height 26
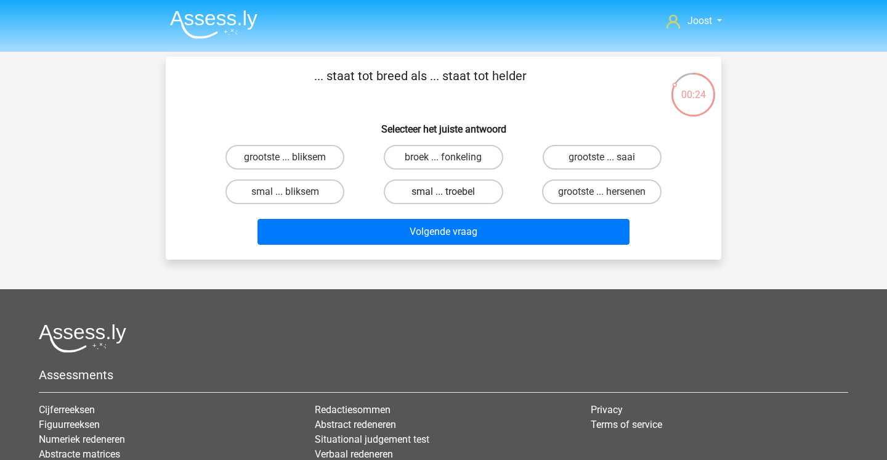
click at [475, 189] on label "smal ... troebel" at bounding box center [443, 191] width 119 height 25
click at [452, 192] on input "smal ... troebel" at bounding box center [448, 196] width 8 height 8
radio input "true"
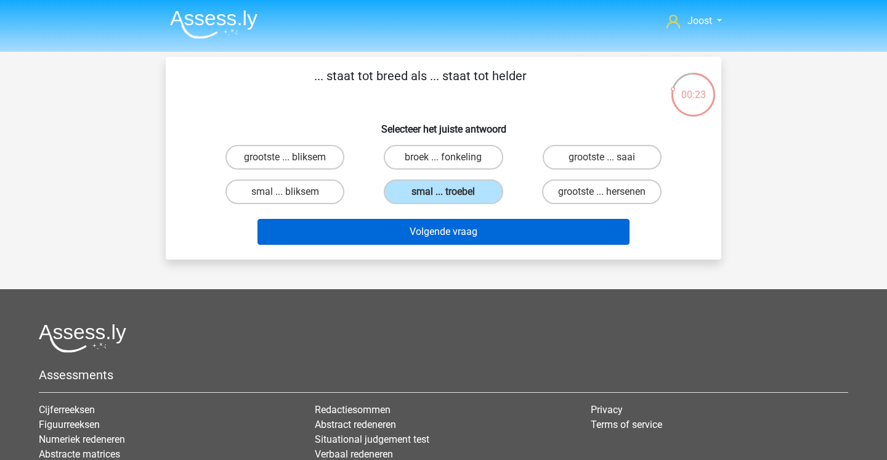
click at [462, 230] on button "Volgende vraag" at bounding box center [444, 232] width 373 height 26
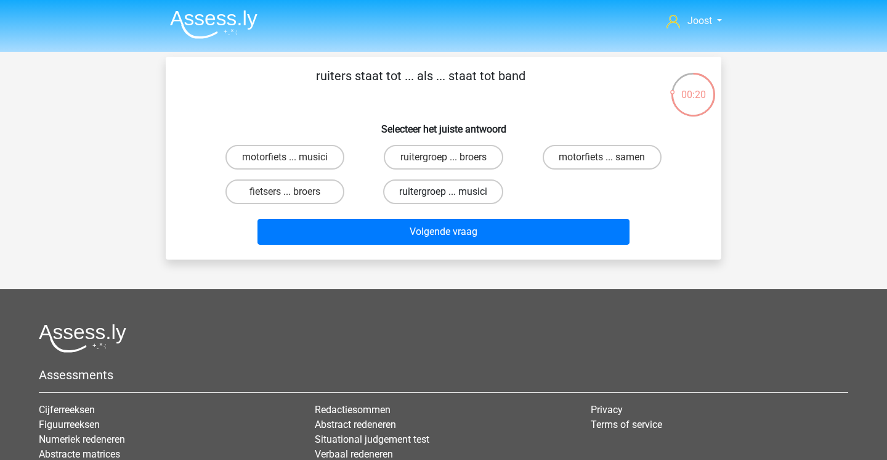
click at [464, 194] on label "ruitergroep ... musici" at bounding box center [443, 191] width 120 height 25
click at [452, 194] on input "ruitergroep ... musici" at bounding box center [448, 196] width 8 height 8
radio input "true"
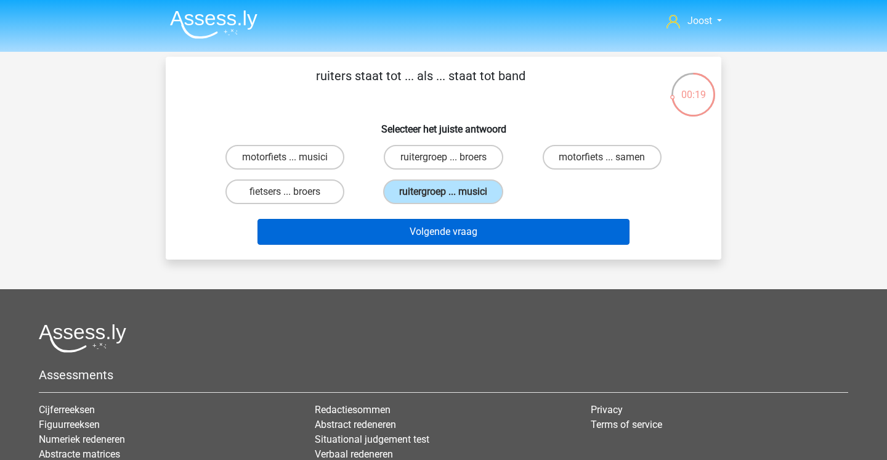
click at [455, 223] on button "Volgende vraag" at bounding box center [444, 232] width 373 height 26
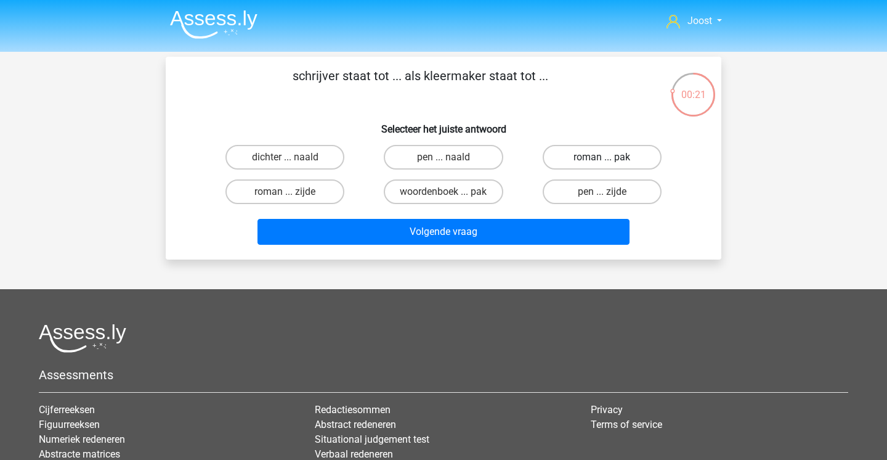
click at [597, 162] on label "roman ... pak" at bounding box center [602, 157] width 119 height 25
click at [602, 162] on input "roman ... pak" at bounding box center [606, 161] width 8 height 8
radio input "true"
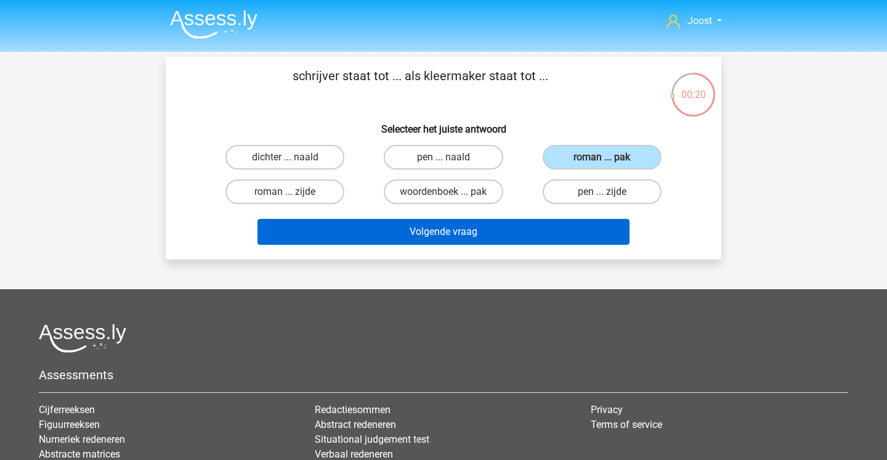
click at [507, 233] on button "Volgende vraag" at bounding box center [444, 232] width 373 height 26
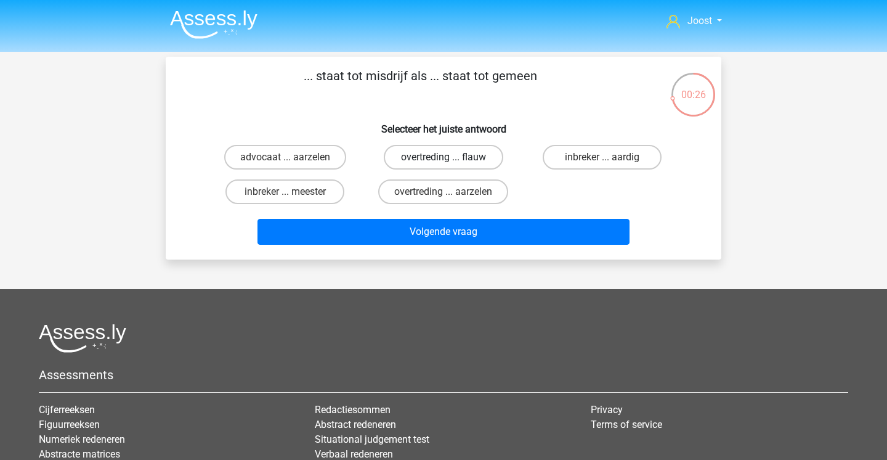
click at [470, 161] on label "overtreding ... flauw" at bounding box center [443, 157] width 119 height 25
click at [452, 161] on input "overtreding ... flauw" at bounding box center [448, 161] width 8 height 8
radio input "true"
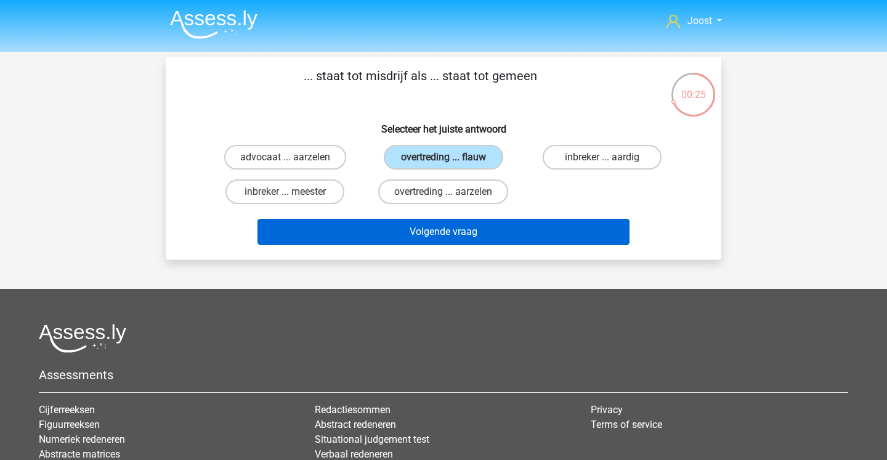
click at [464, 229] on button "Volgende vraag" at bounding box center [444, 232] width 373 height 26
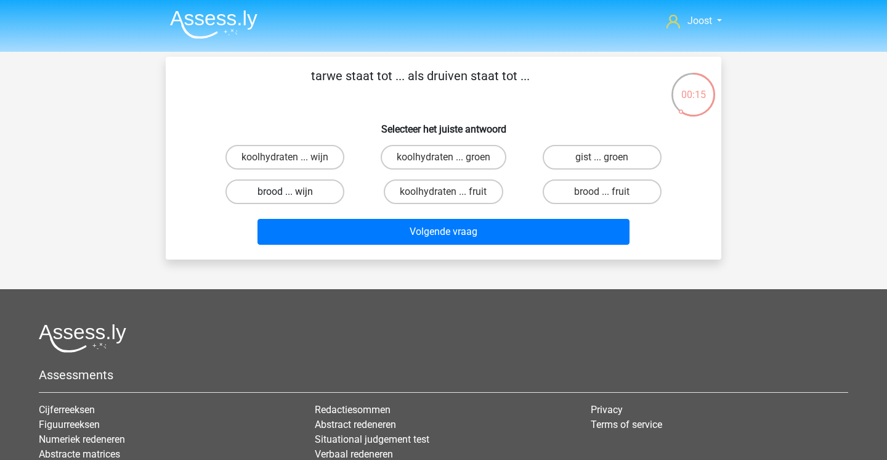
click at [299, 195] on label "brood ... wijn" at bounding box center [285, 191] width 119 height 25
click at [293, 195] on input "brood ... wijn" at bounding box center [289, 196] width 8 height 8
radio input "true"
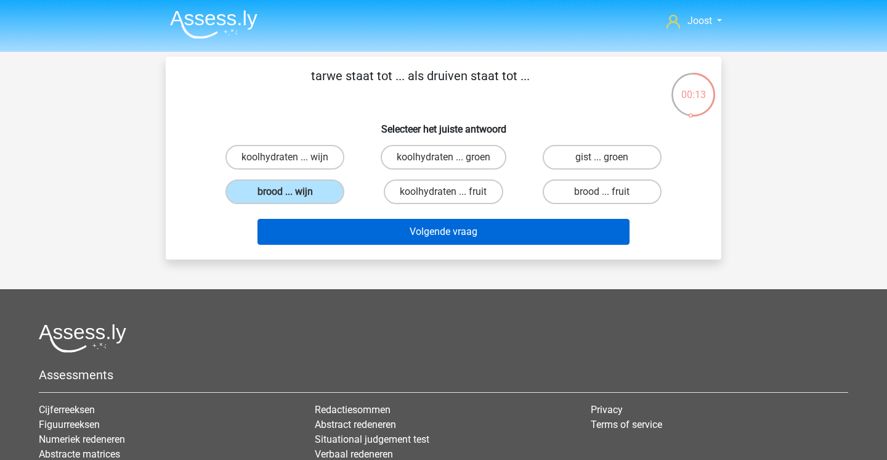
click at [392, 237] on button "Volgende vraag" at bounding box center [444, 232] width 373 height 26
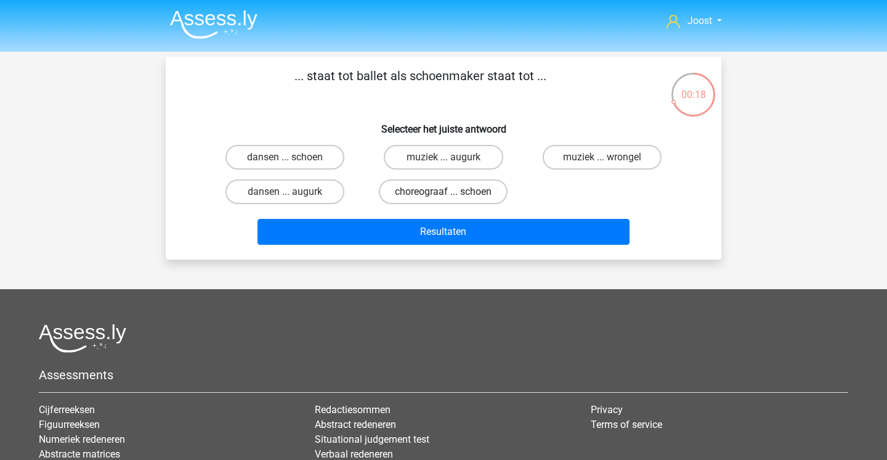
click at [457, 192] on label "choreograaf ... schoen" at bounding box center [443, 191] width 129 height 25
click at [452, 192] on input "choreograaf ... schoen" at bounding box center [448, 196] width 8 height 8
radio input "true"
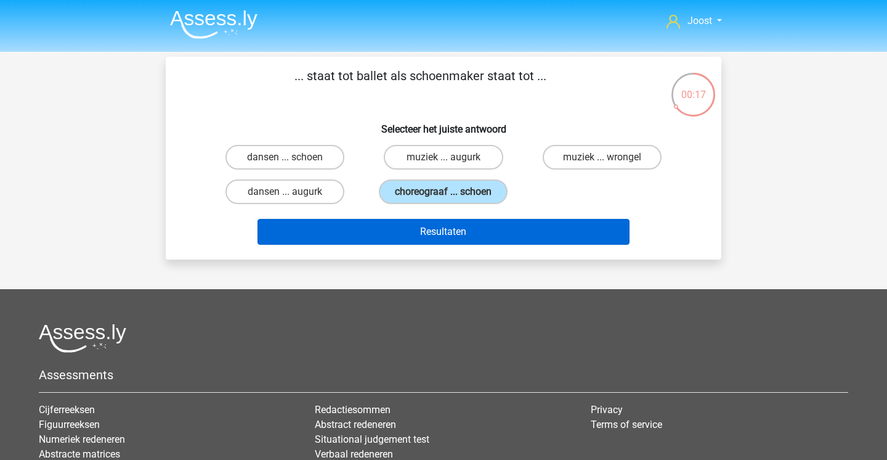
click at [449, 228] on button "Resultaten" at bounding box center [444, 232] width 373 height 26
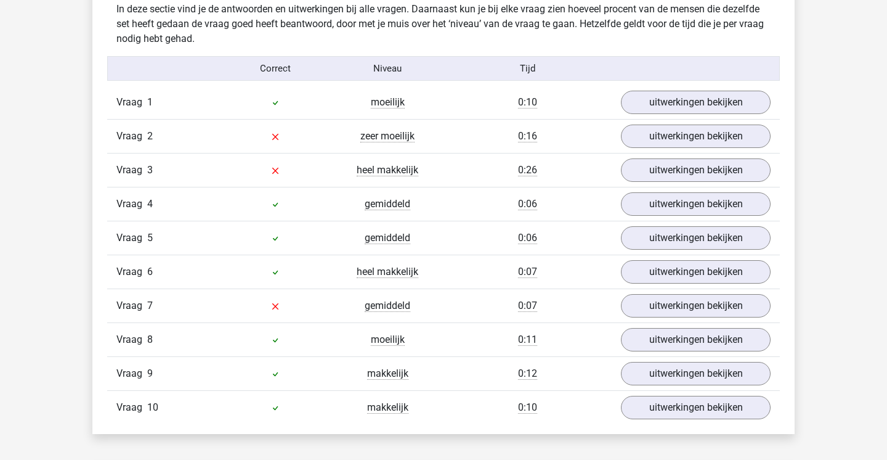
scroll to position [761, 0]
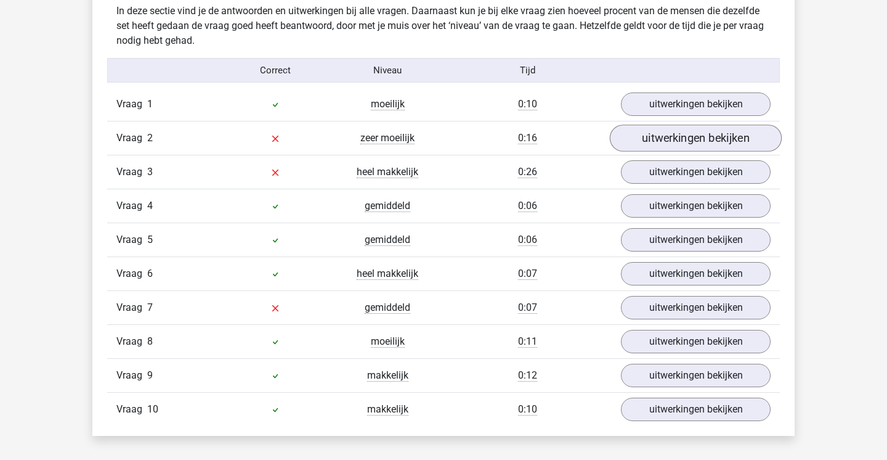
click at [653, 148] on link "uitwerkingen bekijken" at bounding box center [696, 137] width 172 height 27
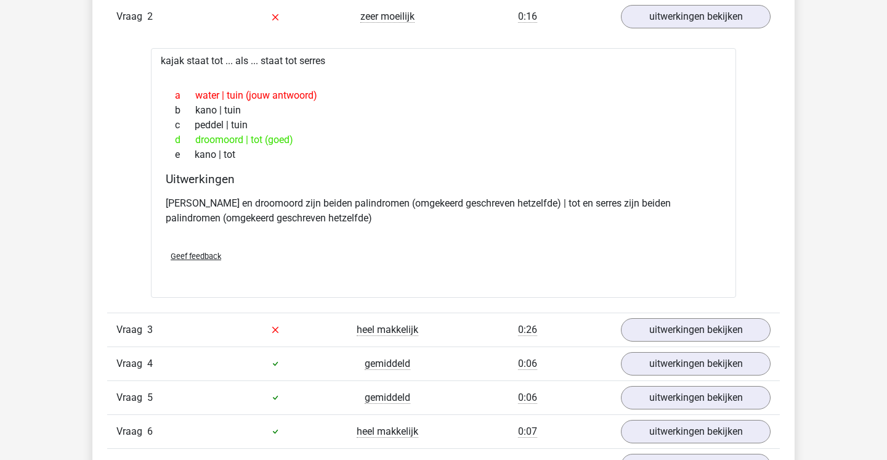
scroll to position [905, 0]
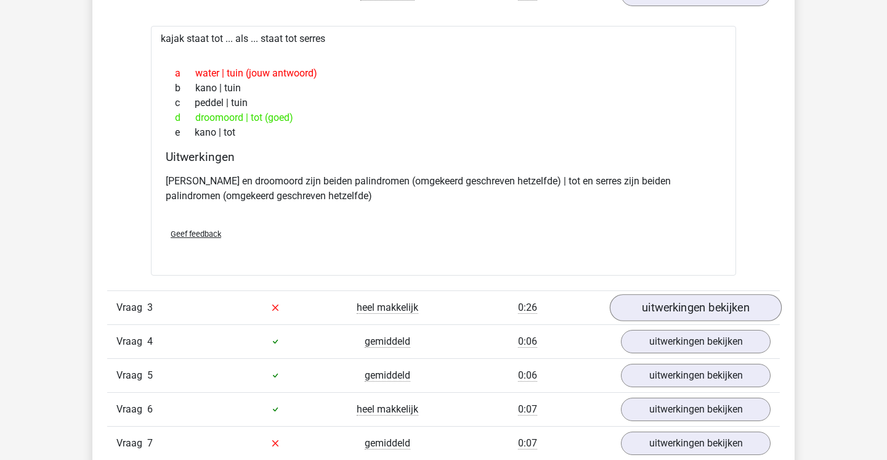
click at [641, 302] on link "uitwerkingen bekijken" at bounding box center [696, 307] width 172 height 27
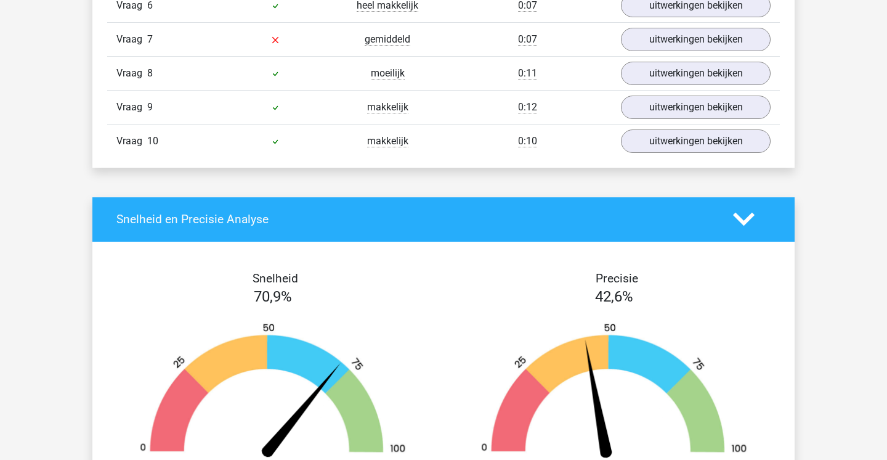
scroll to position [1601, 0]
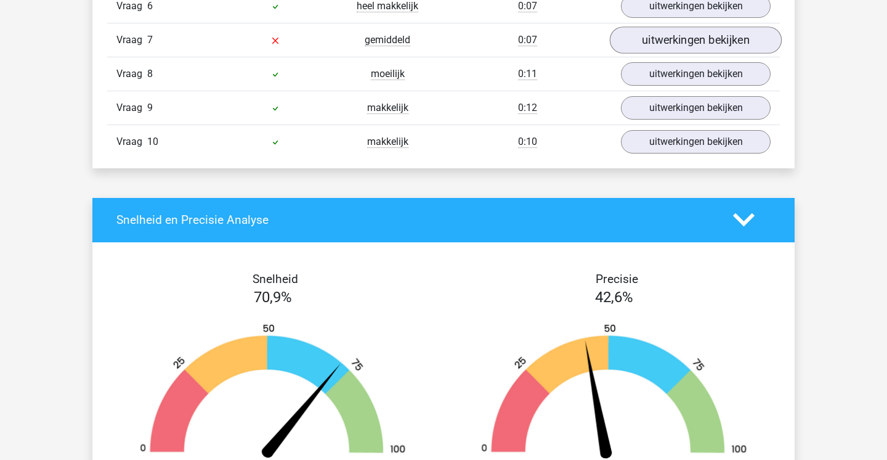
click at [650, 33] on link "uitwerkingen bekijken" at bounding box center [696, 39] width 172 height 27
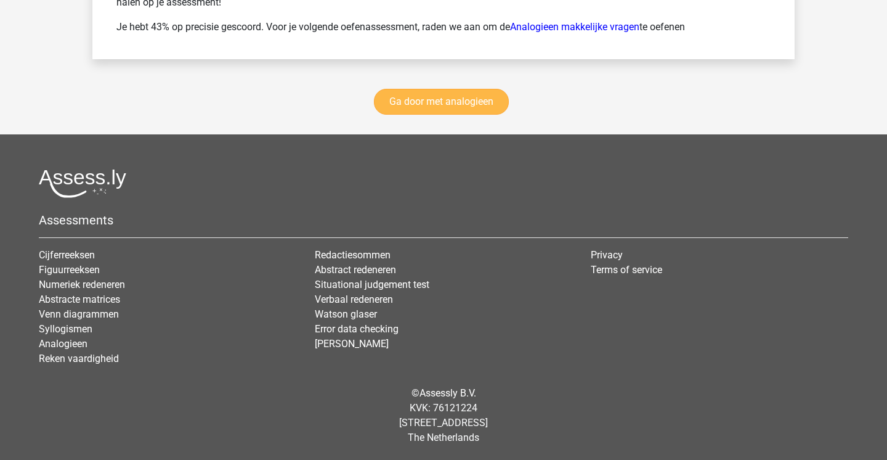
scroll to position [2680, 0]
click at [474, 113] on link "Ga door met analogieen" at bounding box center [441, 102] width 135 height 26
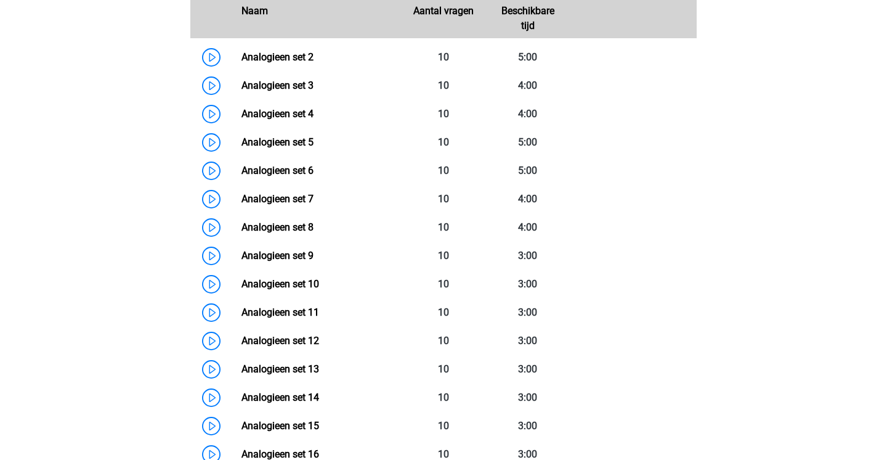
scroll to position [596, 0]
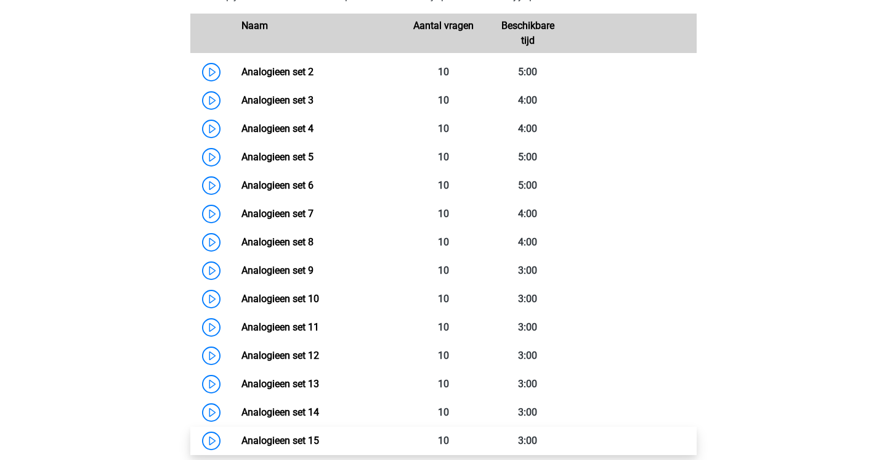
click at [319, 434] on link "Analogieen set 15" at bounding box center [281, 440] width 78 height 12
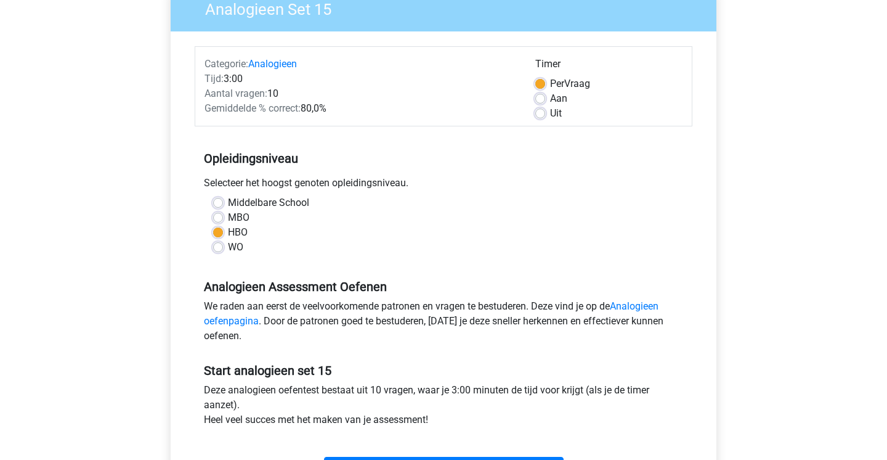
scroll to position [139, 0]
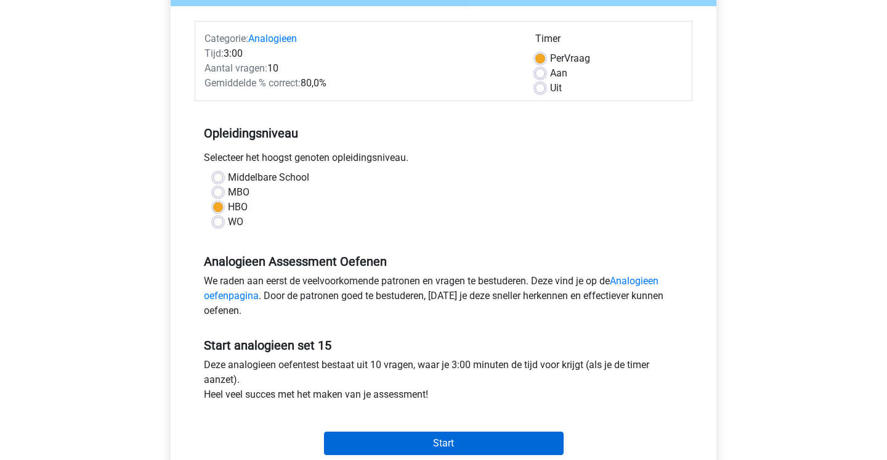
click at [386, 436] on input "Start" at bounding box center [444, 442] width 240 height 23
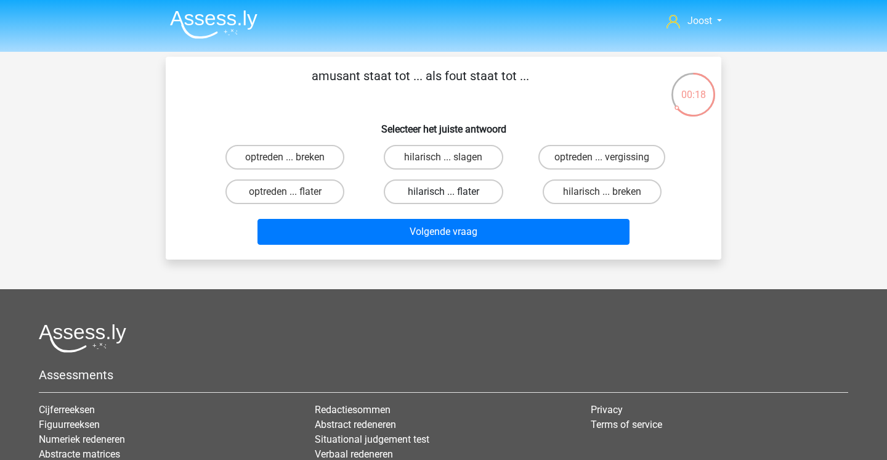
click at [482, 192] on label "hilarisch ... flater" at bounding box center [443, 191] width 119 height 25
click at [452, 192] on input "hilarisch ... flater" at bounding box center [448, 196] width 8 height 8
radio input "true"
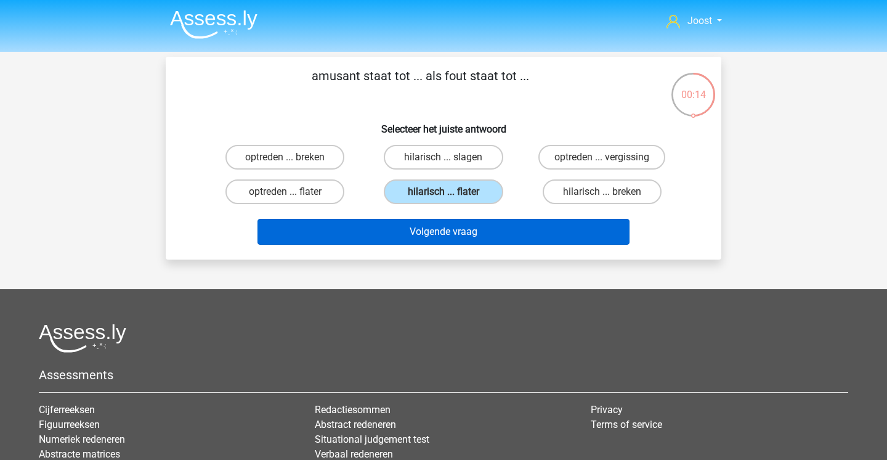
click at [473, 231] on button "Volgende vraag" at bounding box center [444, 232] width 373 height 26
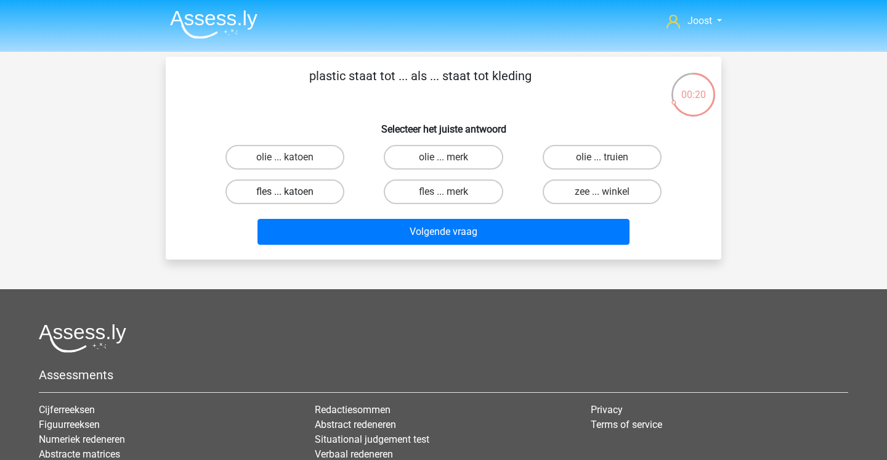
click at [323, 195] on label "fles ... katoen" at bounding box center [285, 191] width 119 height 25
click at [293, 195] on input "fles ... katoen" at bounding box center [289, 196] width 8 height 8
radio input "true"
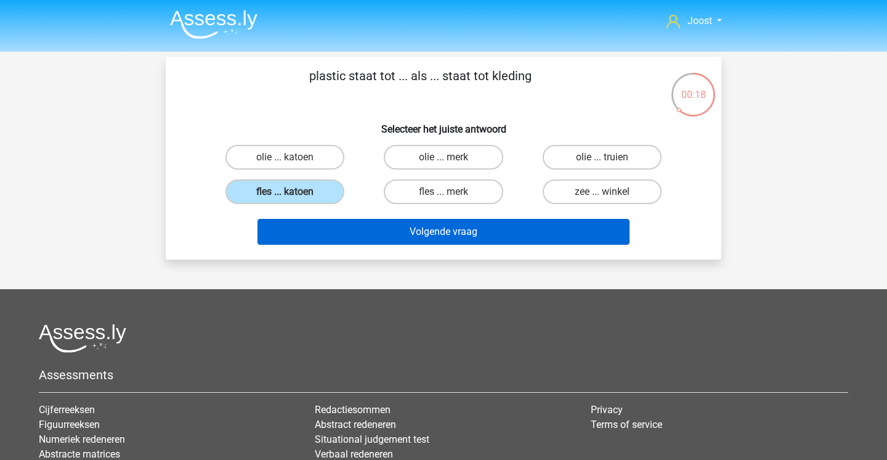
click at [454, 231] on button "Volgende vraag" at bounding box center [444, 232] width 373 height 26
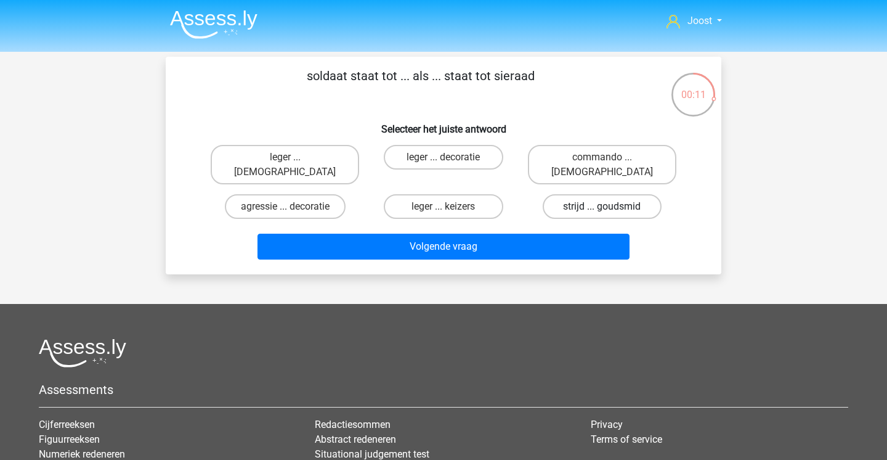
click at [648, 194] on label "strijd ... goudsmid" at bounding box center [602, 206] width 119 height 25
click at [610, 206] on input "strijd ... goudsmid" at bounding box center [606, 210] width 8 height 8
radio input "true"
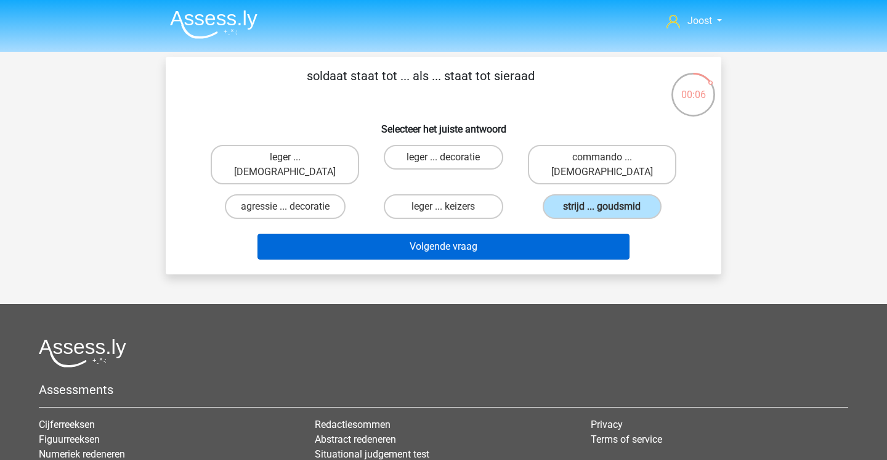
click at [589, 234] on button "Volgende vraag" at bounding box center [444, 247] width 373 height 26
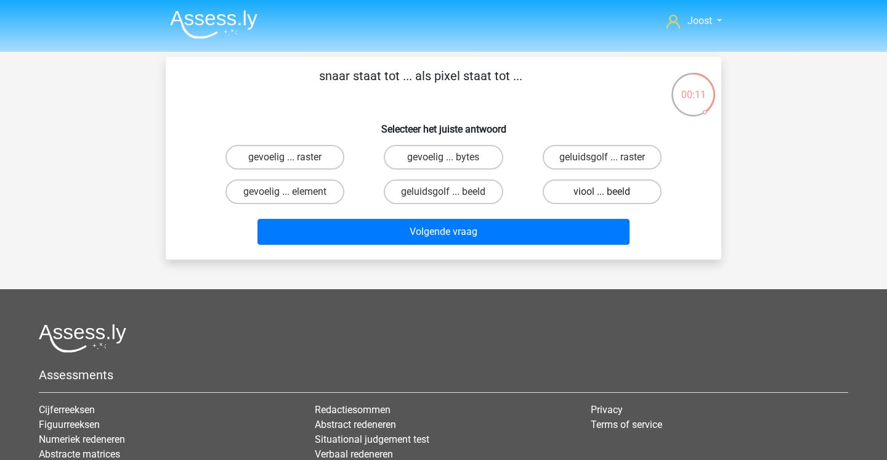
click at [643, 190] on label "viool ... beeld" at bounding box center [602, 191] width 119 height 25
click at [610, 192] on input "viool ... beeld" at bounding box center [606, 196] width 8 height 8
radio input "true"
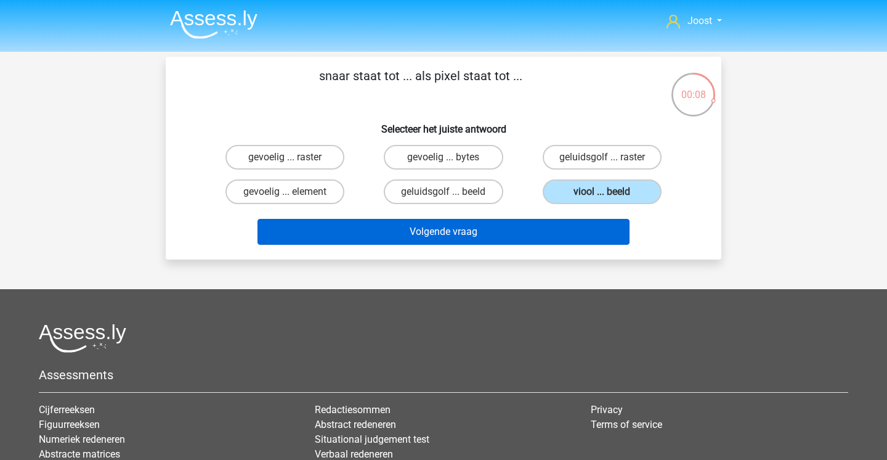
click at [534, 232] on button "Volgende vraag" at bounding box center [444, 232] width 373 height 26
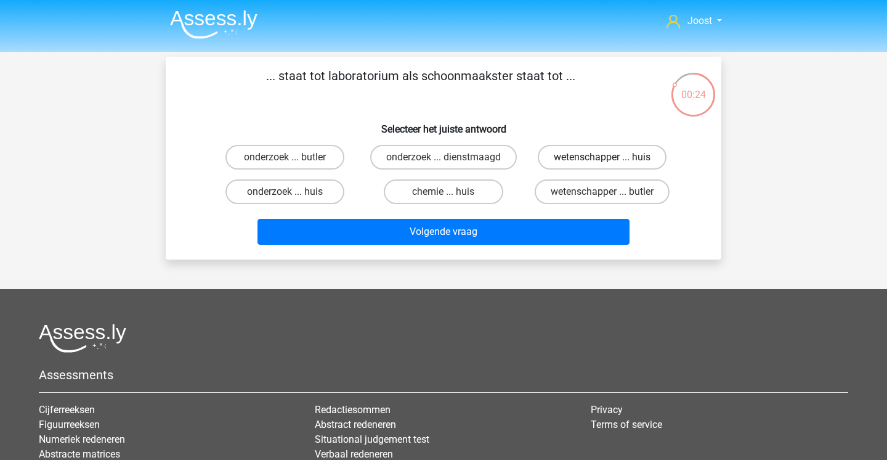
click at [626, 158] on label "wetenschapper ... huis" at bounding box center [602, 157] width 129 height 25
click at [610, 158] on input "wetenschapper ... huis" at bounding box center [606, 161] width 8 height 8
radio input "true"
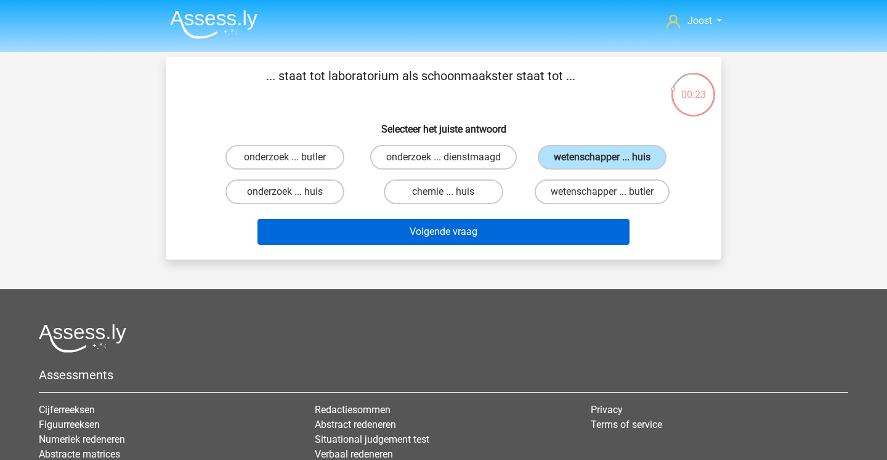
click at [580, 227] on button "Volgende vraag" at bounding box center [444, 232] width 373 height 26
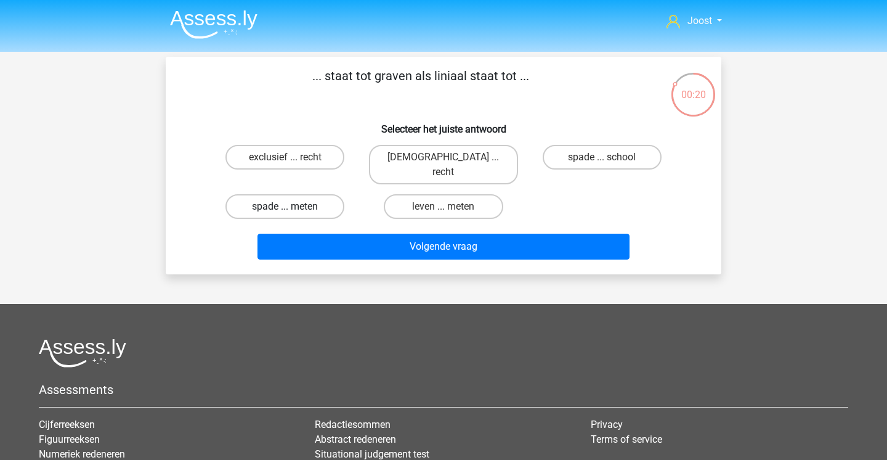
click at [327, 194] on label "spade ... meten" at bounding box center [285, 206] width 119 height 25
click at [293, 206] on input "spade ... meten" at bounding box center [289, 210] width 8 height 8
radio input "true"
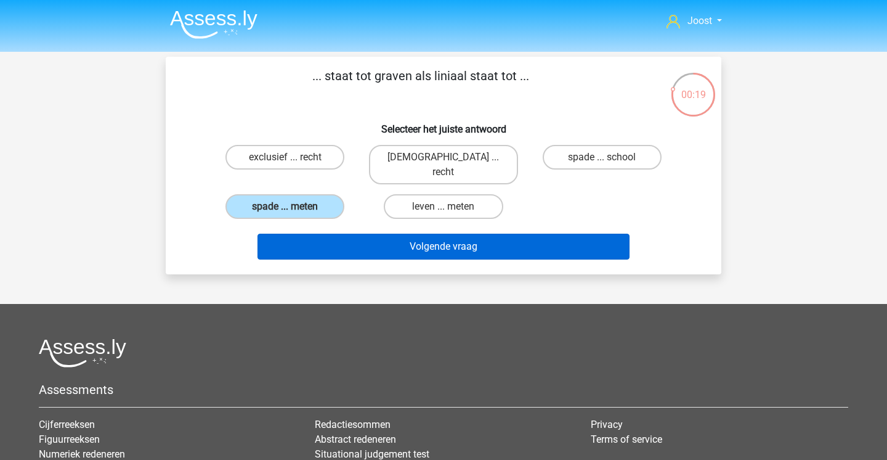
click at [365, 235] on button "Volgende vraag" at bounding box center [444, 247] width 373 height 26
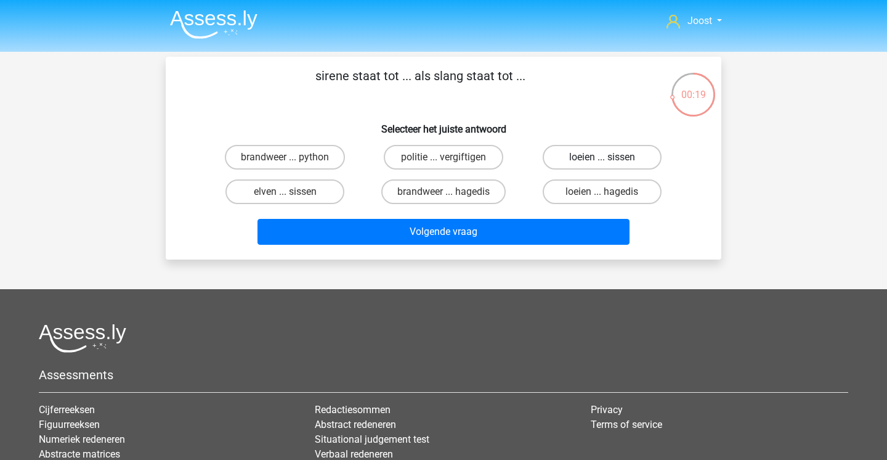
click at [623, 160] on label "loeien ... sissen" at bounding box center [602, 157] width 119 height 25
click at [610, 160] on input "loeien ... sissen" at bounding box center [606, 161] width 8 height 8
radio input "true"
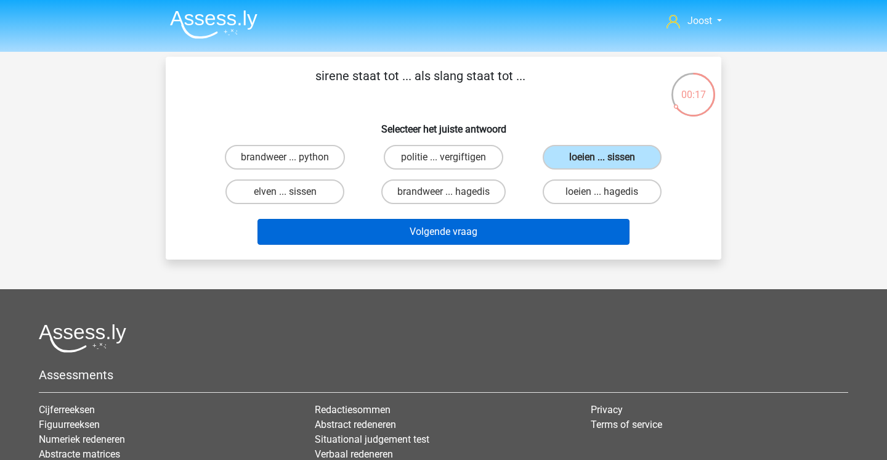
click at [510, 238] on button "Volgende vraag" at bounding box center [444, 232] width 373 height 26
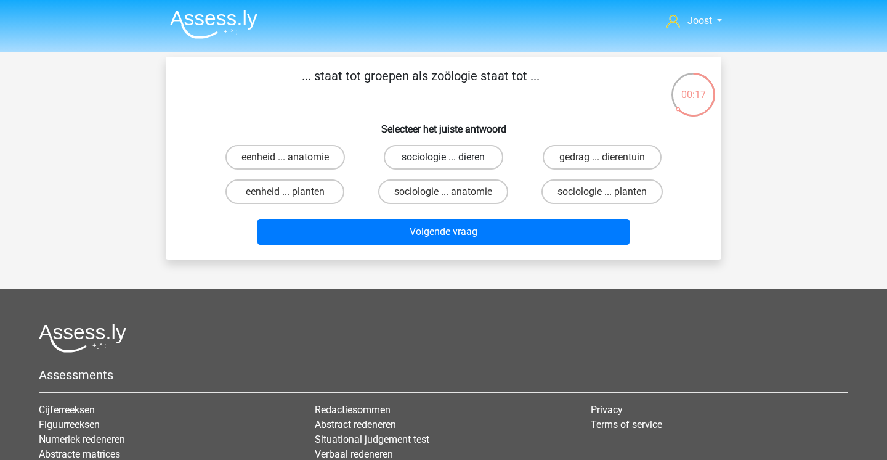
click at [487, 155] on label "sociologie ... dieren" at bounding box center [443, 157] width 119 height 25
click at [452, 157] on input "sociologie ... dieren" at bounding box center [448, 161] width 8 height 8
radio input "true"
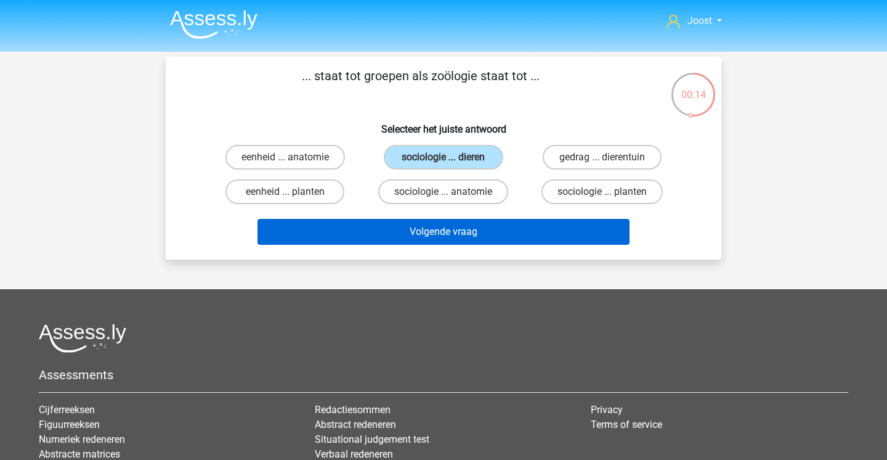
click at [471, 235] on button "Volgende vraag" at bounding box center [444, 232] width 373 height 26
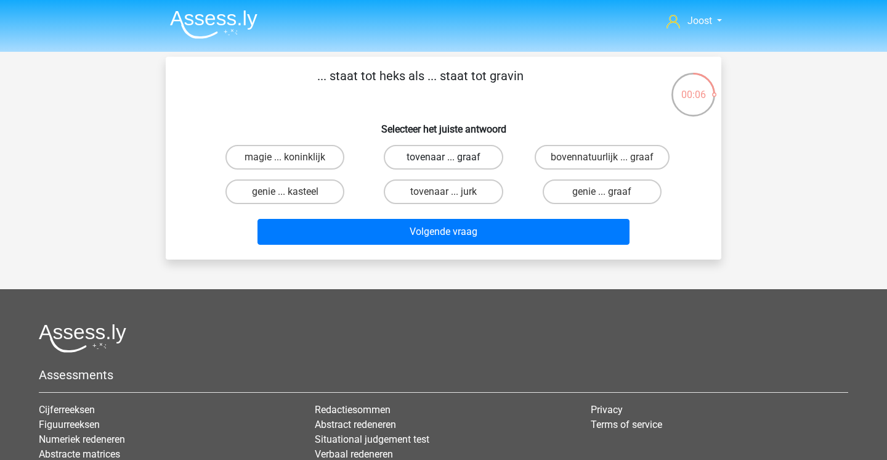
click at [491, 156] on label "tovenaar ... graaf" at bounding box center [443, 157] width 119 height 25
click at [452, 157] on input "tovenaar ... graaf" at bounding box center [448, 161] width 8 height 8
radio input "true"
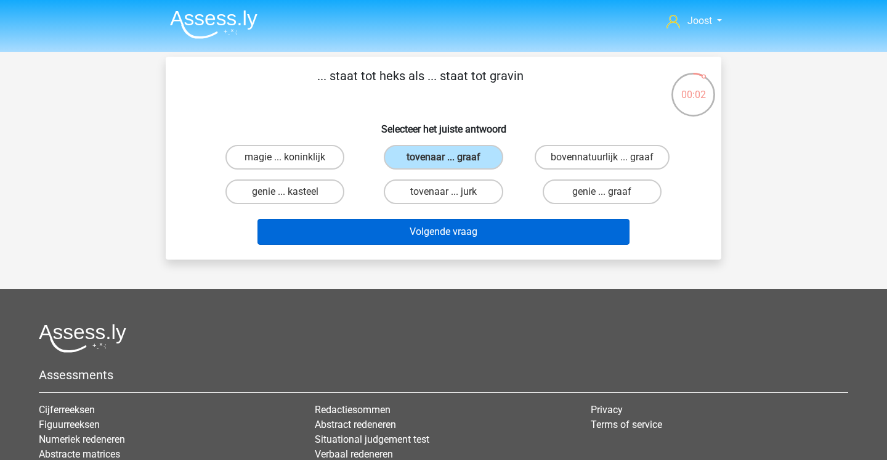
click at [488, 229] on button "Volgende vraag" at bounding box center [444, 232] width 373 height 26
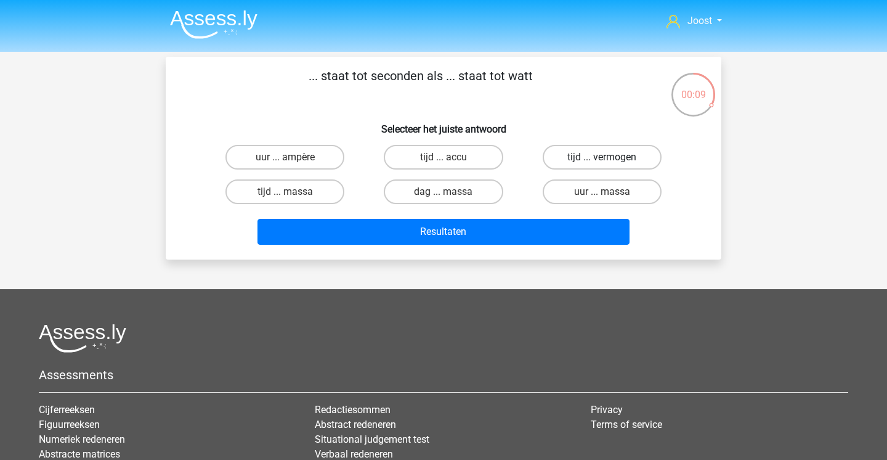
click at [617, 154] on label "tijd ... vermogen" at bounding box center [602, 157] width 119 height 25
click at [610, 157] on input "tijd ... vermogen" at bounding box center [606, 161] width 8 height 8
radio input "true"
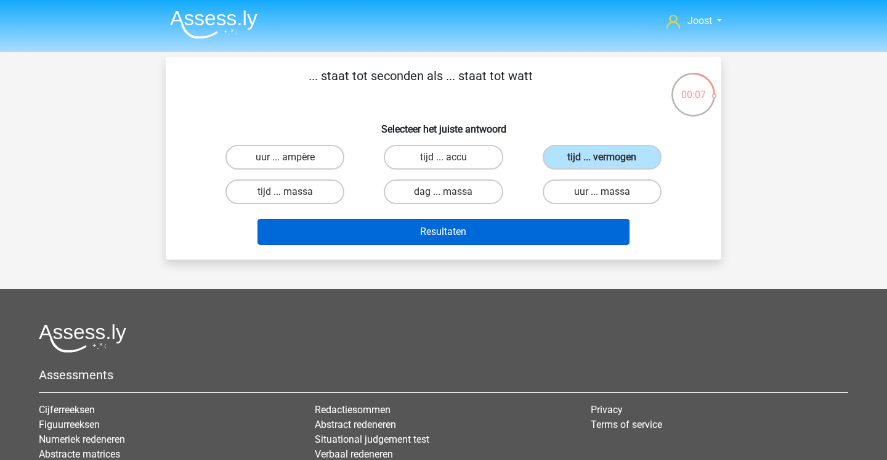
click at [574, 230] on button "Resultaten" at bounding box center [444, 232] width 373 height 26
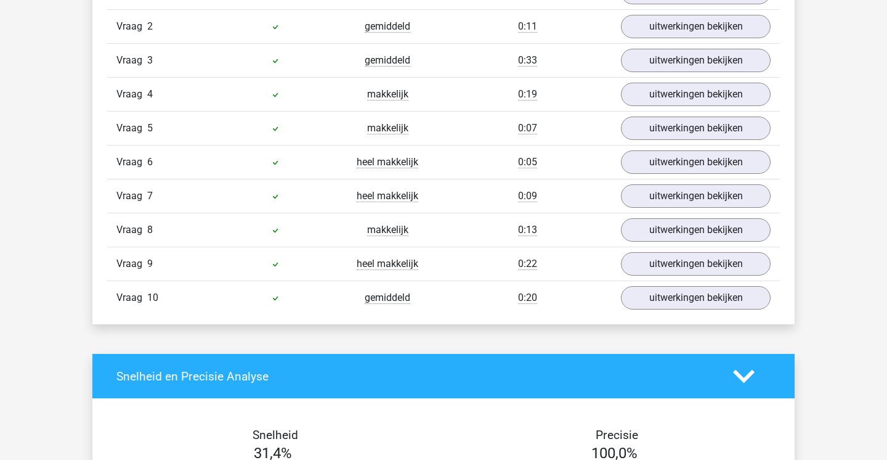
scroll to position [878, 0]
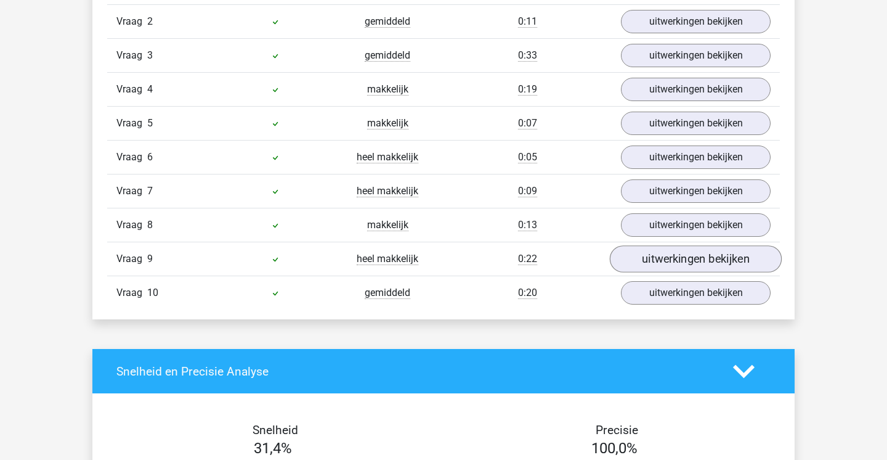
click at [670, 263] on link "uitwerkingen bekijken" at bounding box center [696, 258] width 172 height 27
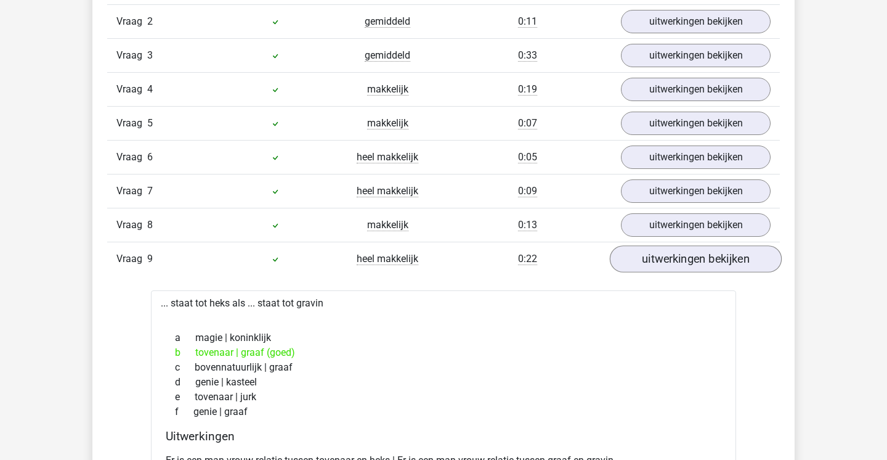
click at [670, 263] on link "uitwerkingen bekijken" at bounding box center [696, 258] width 172 height 27
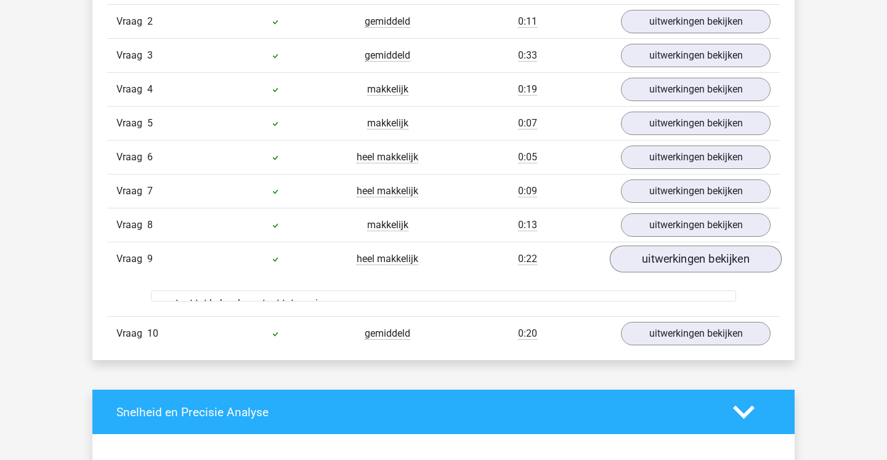
click at [670, 263] on link "uitwerkingen bekijken" at bounding box center [696, 258] width 172 height 27
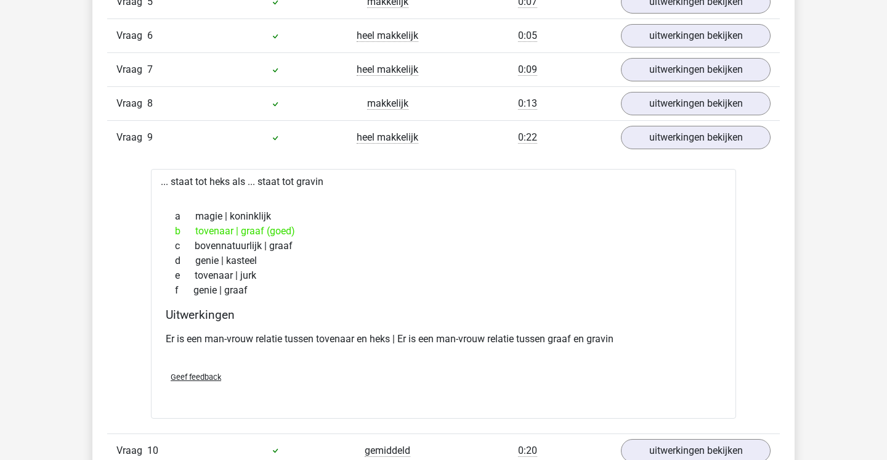
scroll to position [1005, 0]
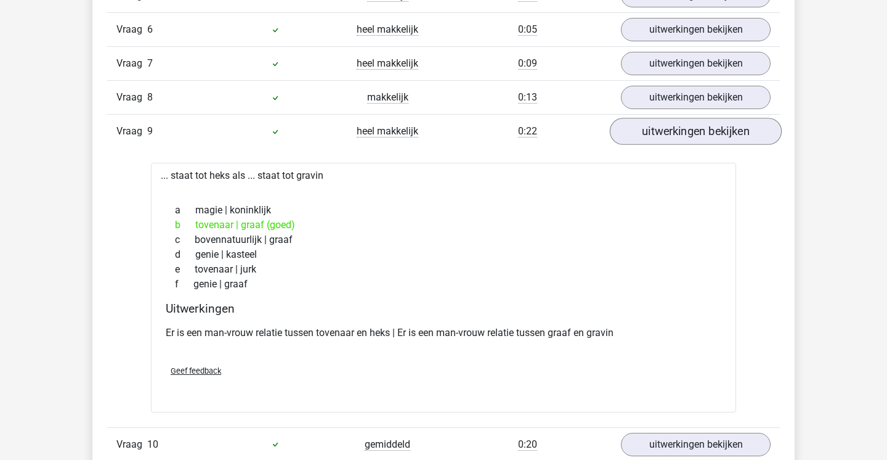
click at [651, 137] on link "uitwerkingen bekijken" at bounding box center [696, 131] width 172 height 27
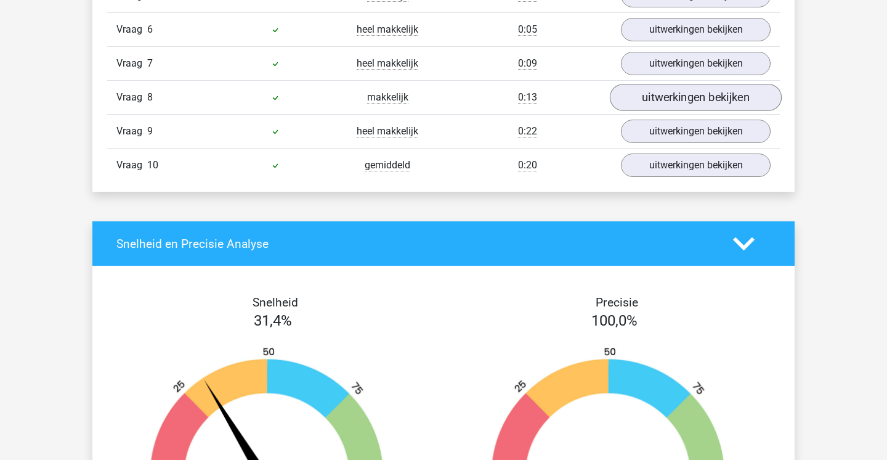
click at [667, 107] on link "uitwerkingen bekijken" at bounding box center [696, 97] width 172 height 27
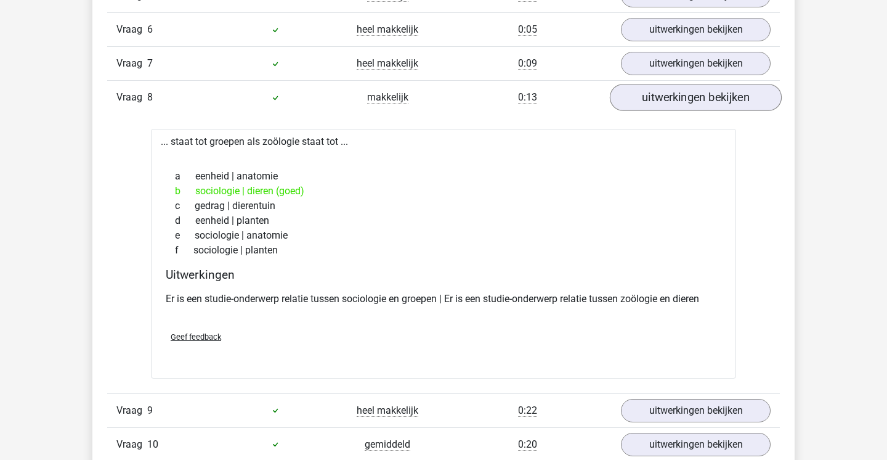
click at [667, 107] on link "uitwerkingen bekijken" at bounding box center [696, 97] width 172 height 27
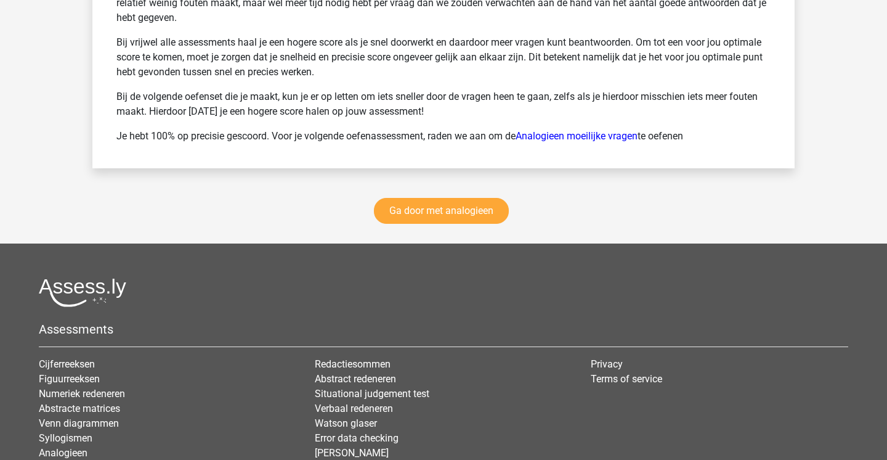
scroll to position [1756, 0]
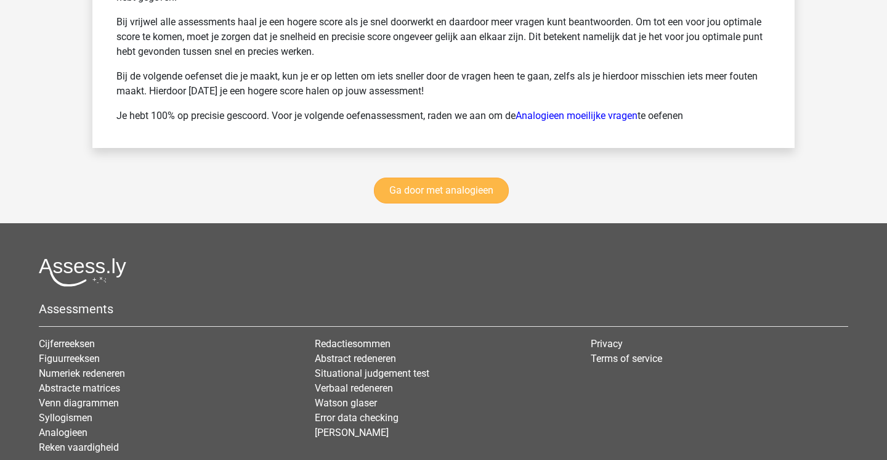
click at [454, 191] on link "Ga door met analogieen" at bounding box center [441, 190] width 135 height 26
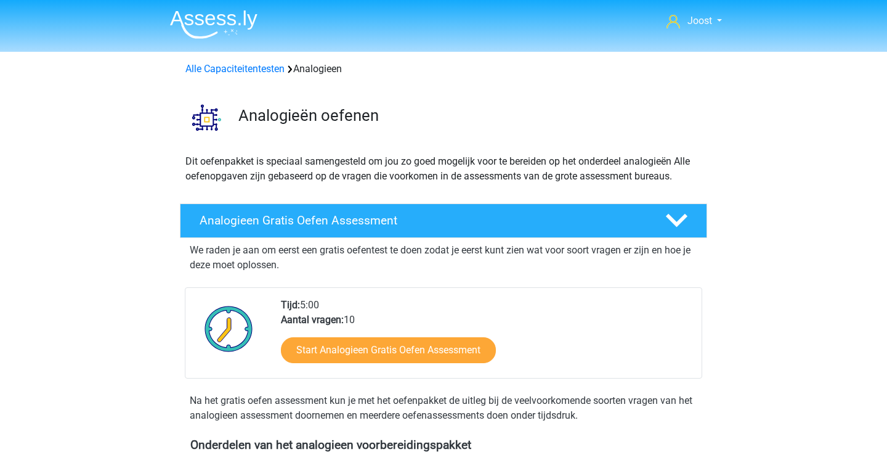
click at [218, 18] on img at bounding box center [214, 24] width 88 height 29
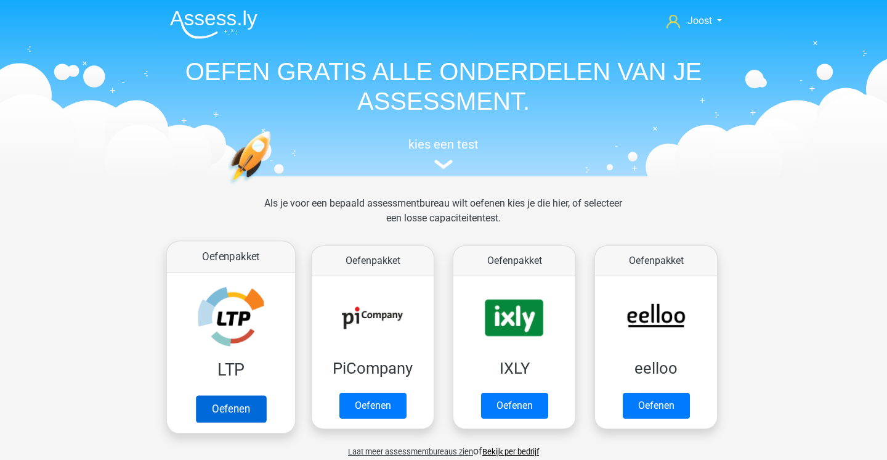
click at [261, 395] on link "Oefenen" at bounding box center [231, 408] width 70 height 27
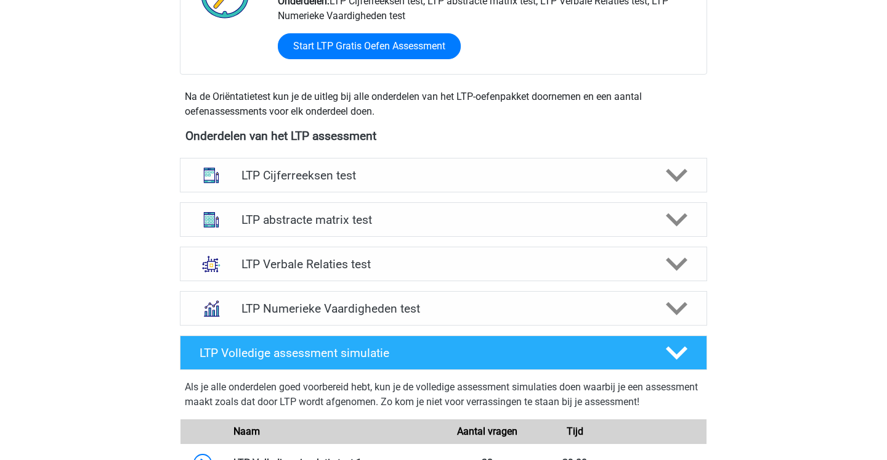
scroll to position [379, 0]
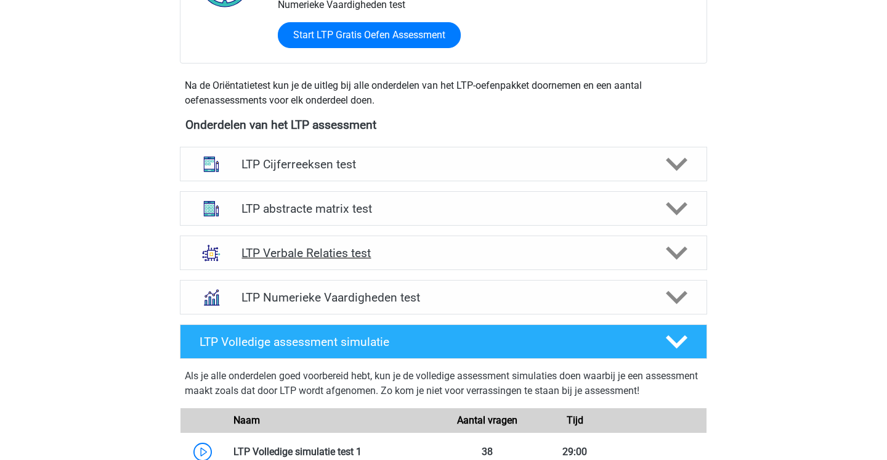
click at [431, 257] on h4 "LTP Verbale Relaties test" at bounding box center [444, 253] width 404 height 14
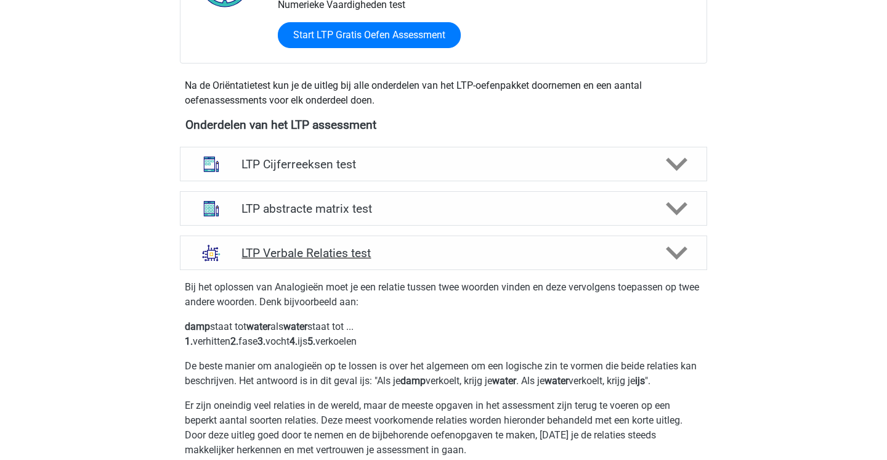
click at [431, 257] on h4 "LTP Verbale Relaties test" at bounding box center [444, 253] width 404 height 14
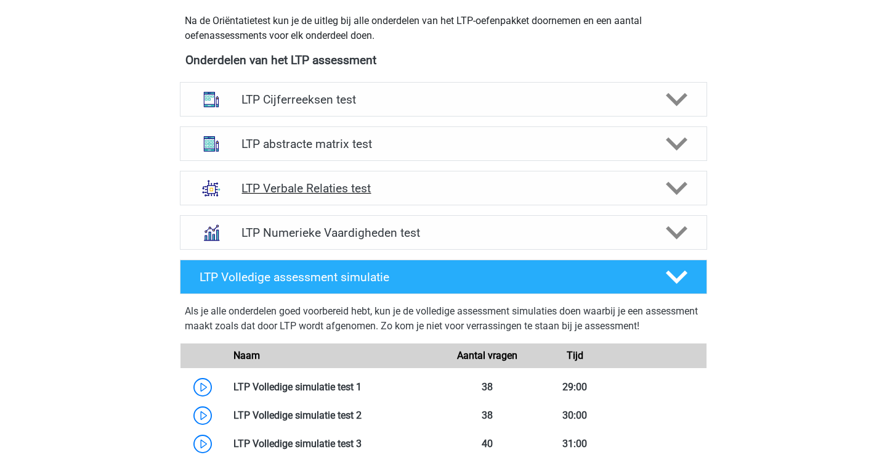
scroll to position [445, 0]
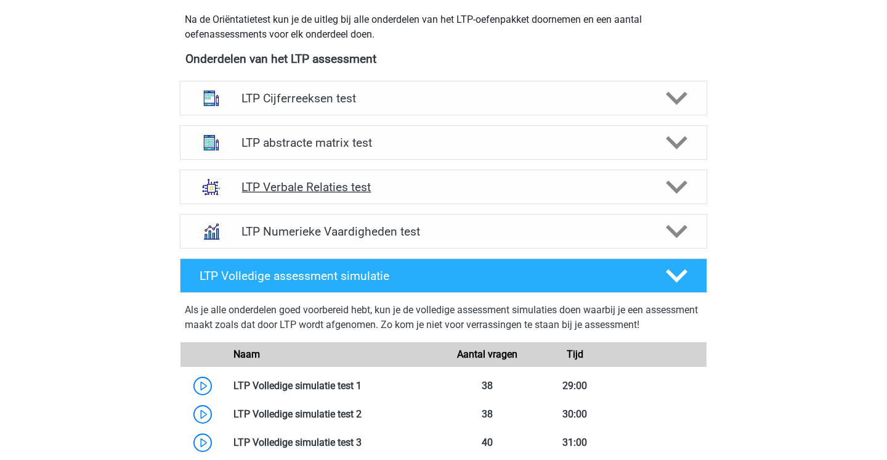
click at [494, 176] on div "LTP Verbale Relaties test" at bounding box center [444, 186] width 528 height 35
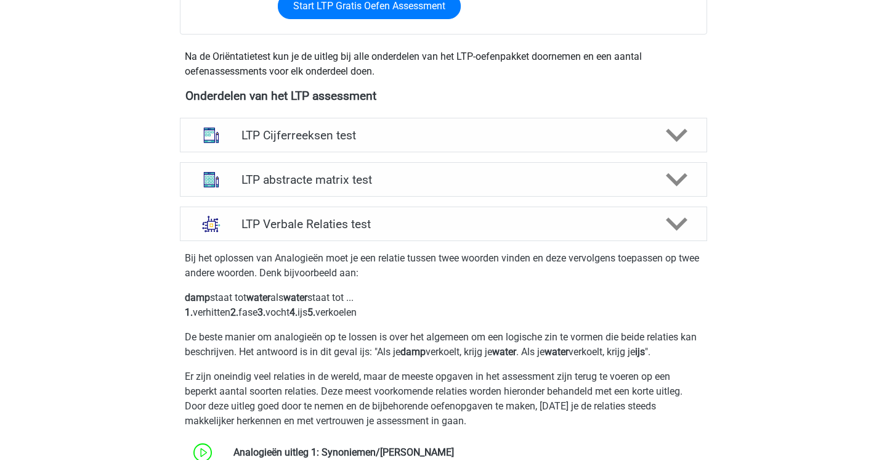
scroll to position [404, 0]
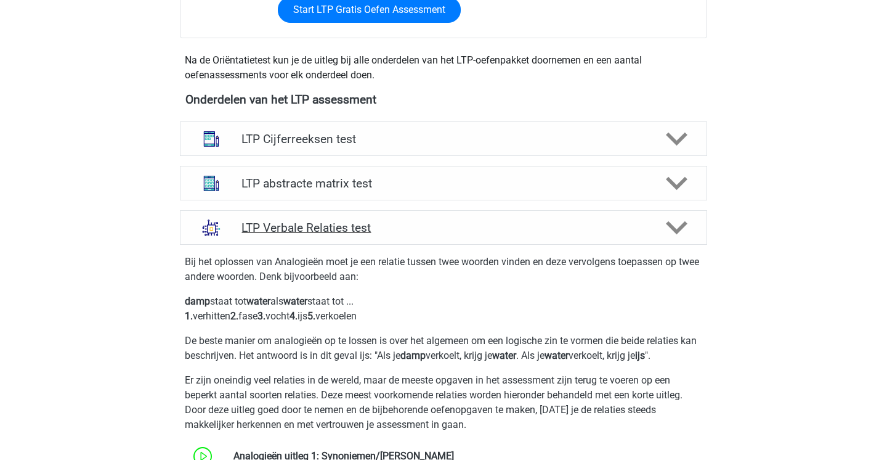
click at [446, 230] on h4 "LTP Verbale Relaties test" at bounding box center [444, 228] width 404 height 14
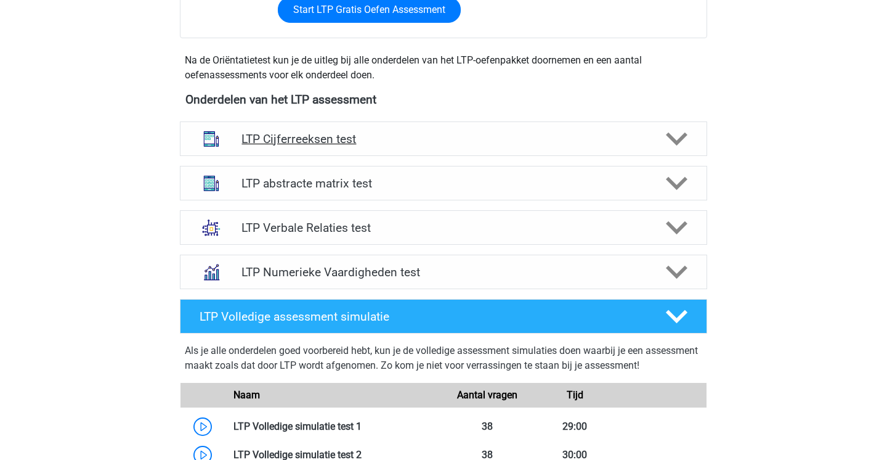
click at [449, 142] on h4 "LTP Cijferreeksen test" at bounding box center [444, 139] width 404 height 14
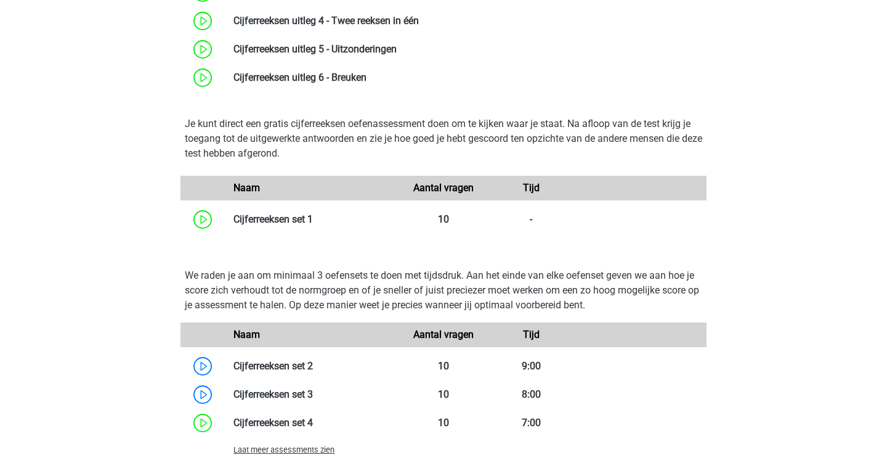
scroll to position [815, 0]
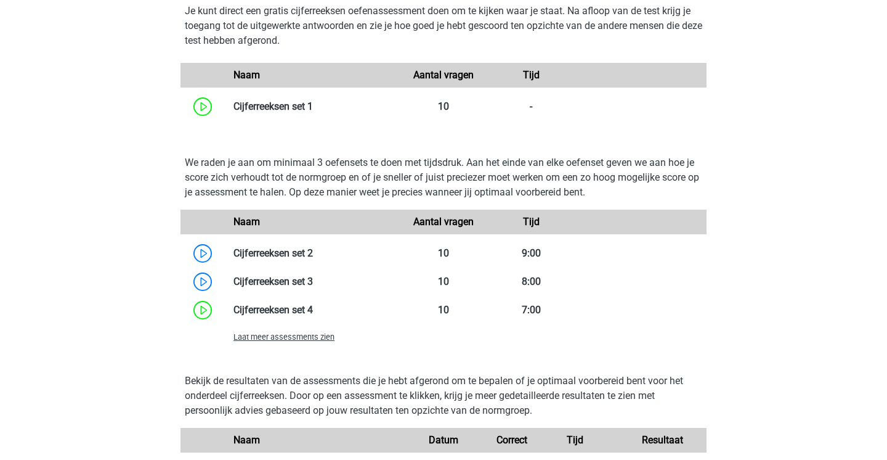
click at [283, 340] on span "Laat meer assessments zien" at bounding box center [284, 336] width 101 height 9
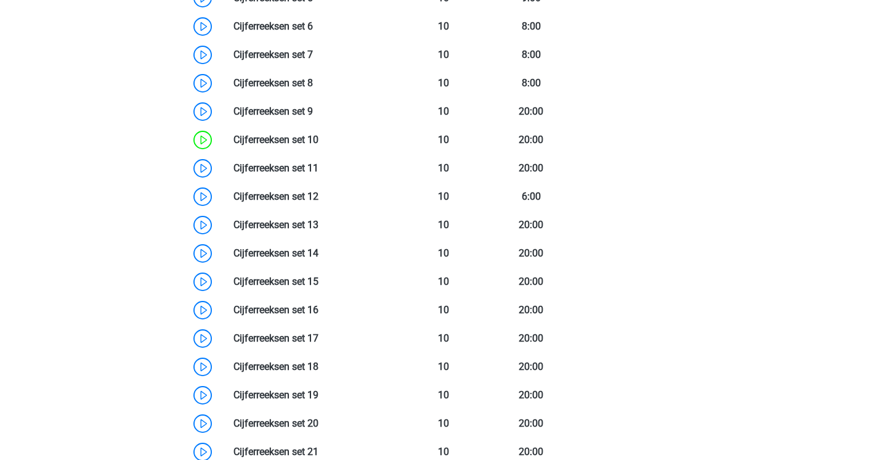
scroll to position [1118, 0]
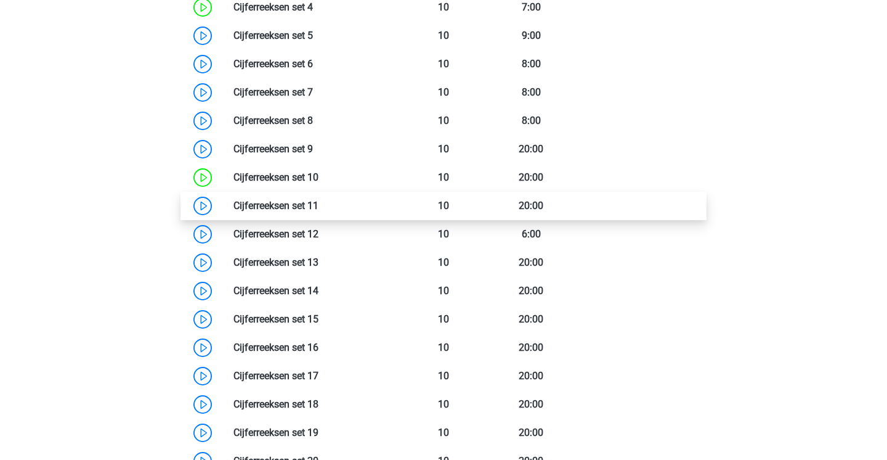
click at [319, 211] on link at bounding box center [319, 206] width 0 height 12
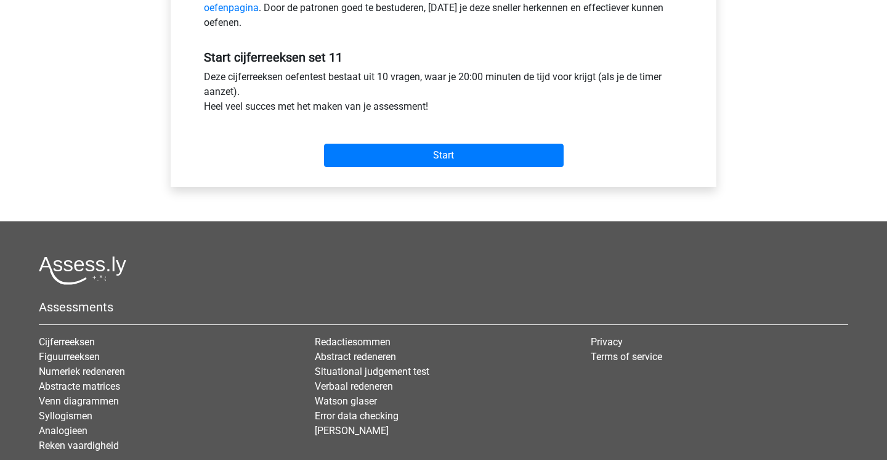
scroll to position [415, 0]
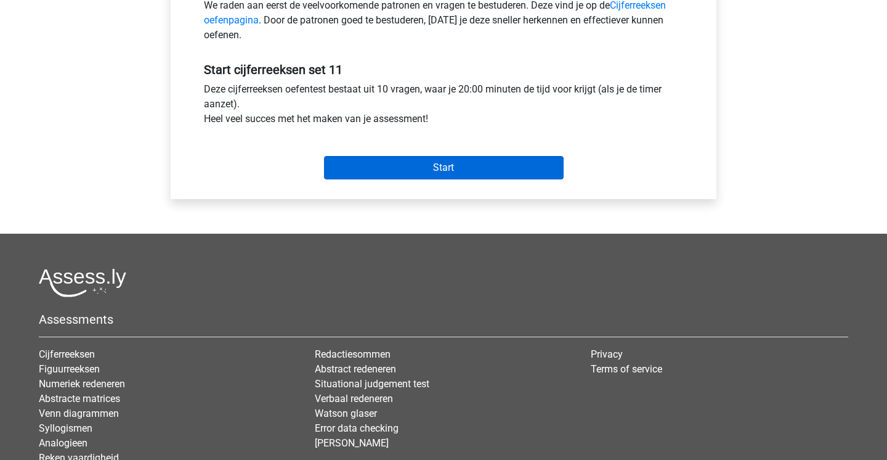
click at [368, 166] on input "Start" at bounding box center [444, 167] width 240 height 23
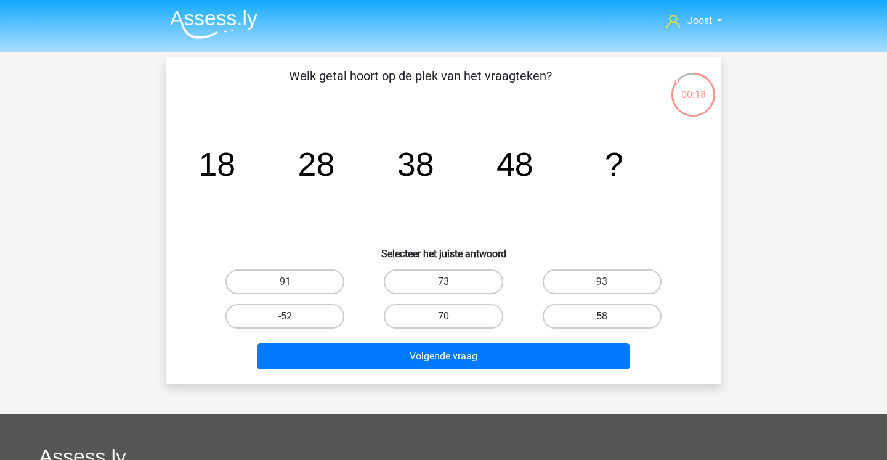
click at [579, 309] on label "58" at bounding box center [602, 316] width 119 height 25
click at [602, 316] on input "58" at bounding box center [606, 320] width 8 height 8
radio input "true"
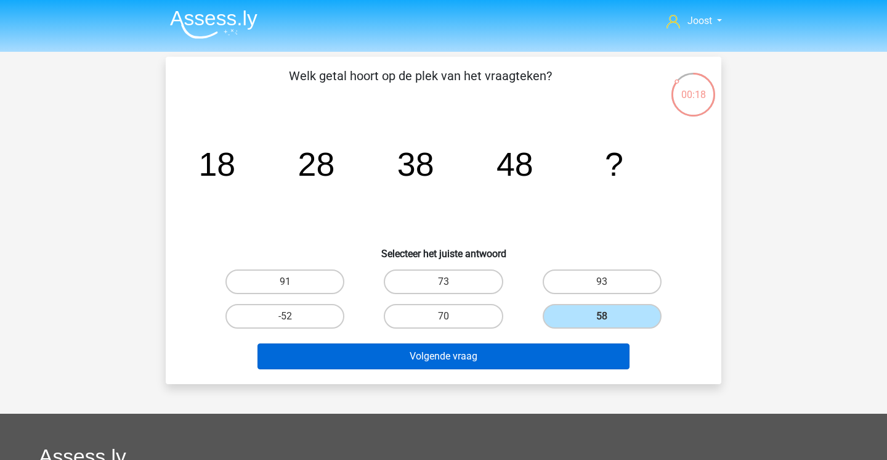
click at [529, 346] on button "Volgende vraag" at bounding box center [444, 356] width 373 height 26
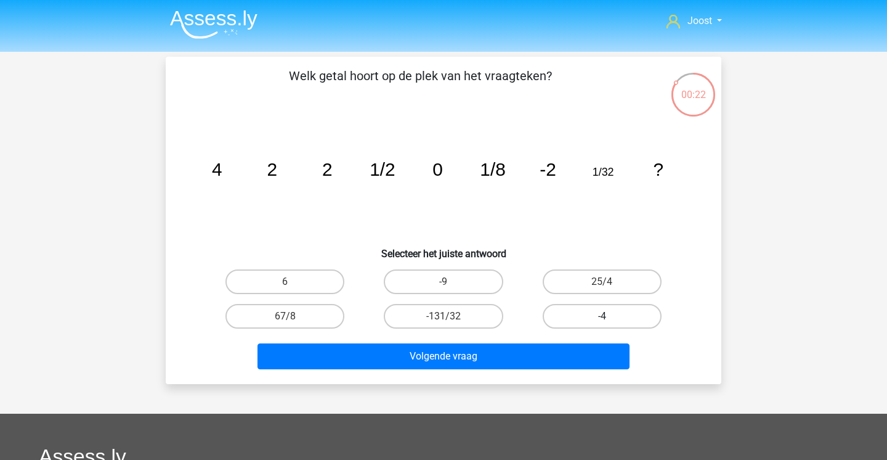
click at [583, 320] on label "-4" at bounding box center [602, 316] width 119 height 25
click at [602, 320] on input "-4" at bounding box center [606, 320] width 8 height 8
radio input "true"
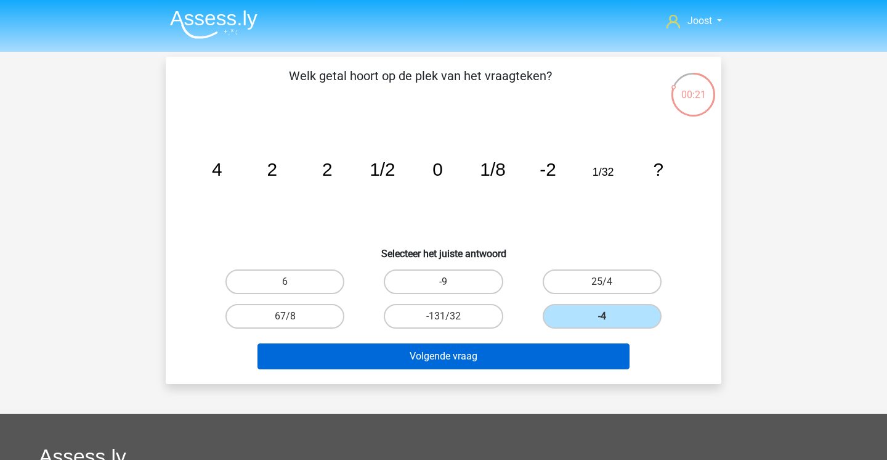
click at [539, 362] on button "Volgende vraag" at bounding box center [444, 356] width 373 height 26
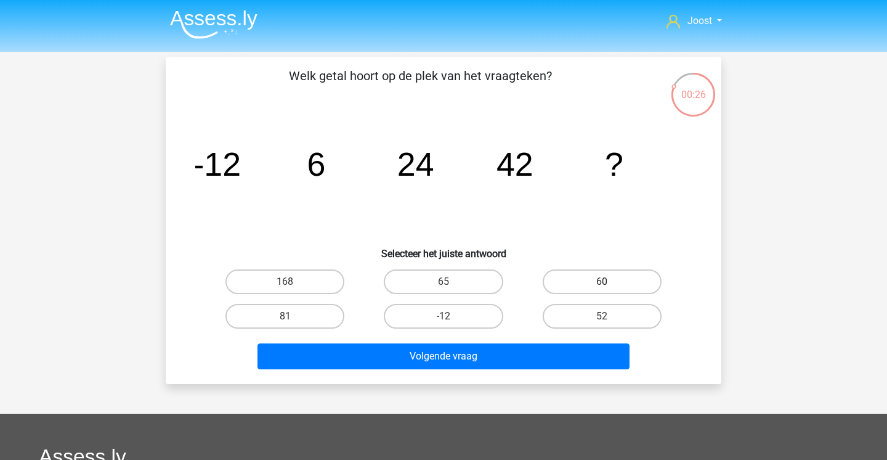
click at [593, 282] on label "60" at bounding box center [602, 281] width 119 height 25
click at [602, 282] on input "60" at bounding box center [606, 286] width 8 height 8
radio input "true"
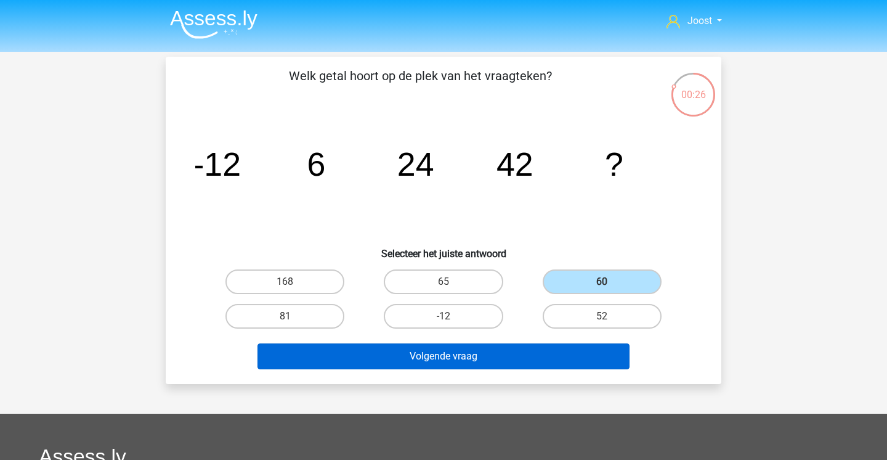
click at [511, 354] on button "Volgende vraag" at bounding box center [444, 356] width 373 height 26
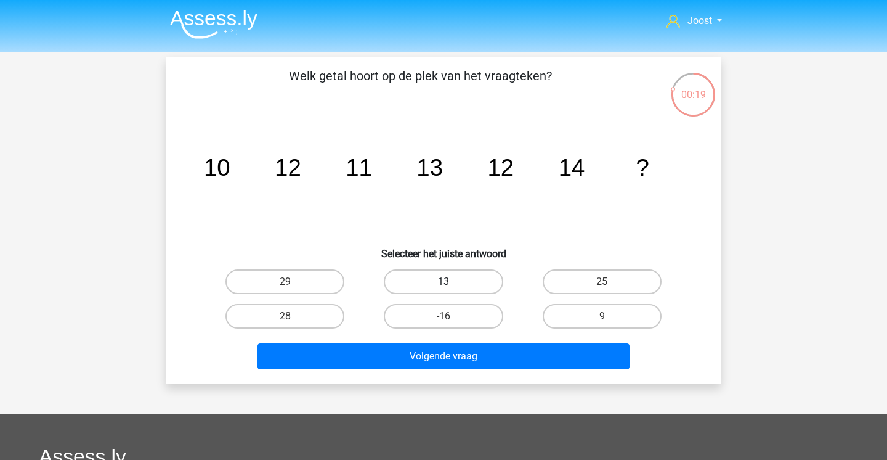
click at [457, 285] on label "13" at bounding box center [443, 281] width 119 height 25
click at [452, 285] on input "13" at bounding box center [448, 286] width 8 height 8
radio input "true"
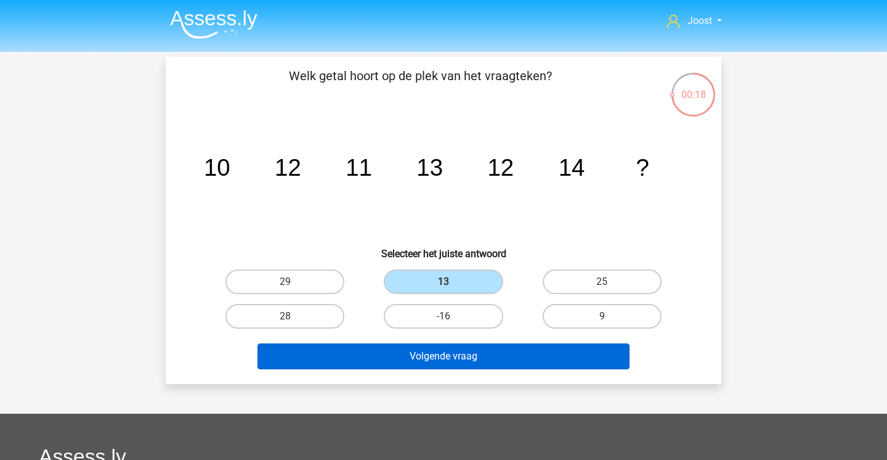
click at [433, 351] on button "Volgende vraag" at bounding box center [444, 356] width 373 height 26
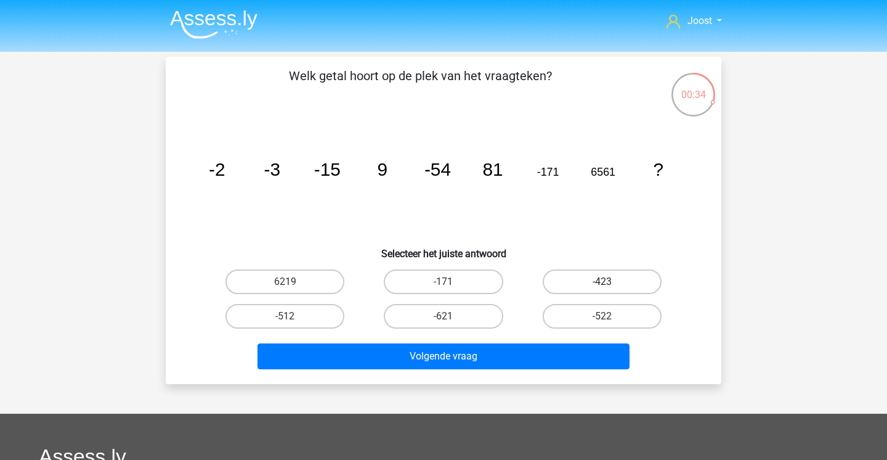
click at [581, 287] on label "-423" at bounding box center [602, 281] width 119 height 25
click at [602, 287] on input "-423" at bounding box center [606, 286] width 8 height 8
radio input "true"
click at [573, 315] on label "-522" at bounding box center [602, 316] width 119 height 25
click at [602, 316] on input "-522" at bounding box center [606, 320] width 8 height 8
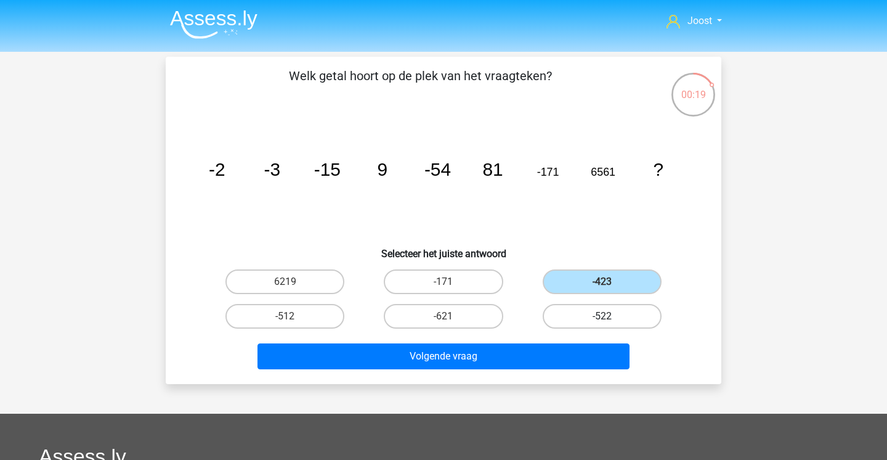
radio input "true"
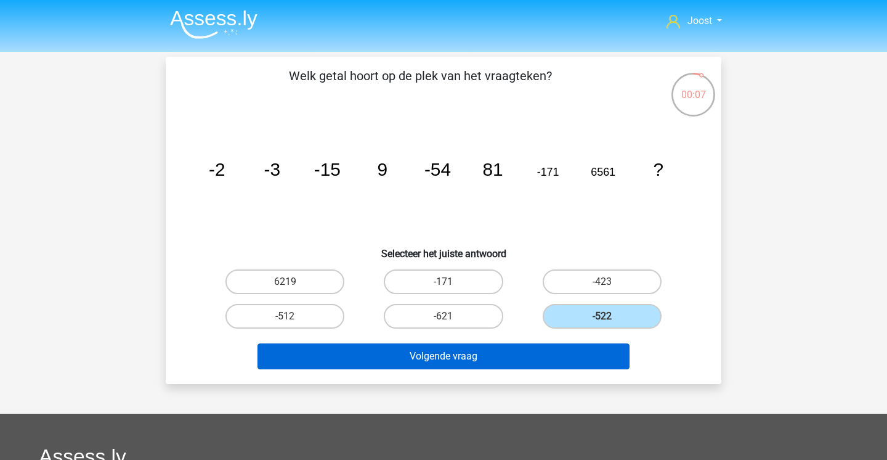
click at [482, 357] on button "Volgende vraag" at bounding box center [444, 356] width 373 height 26
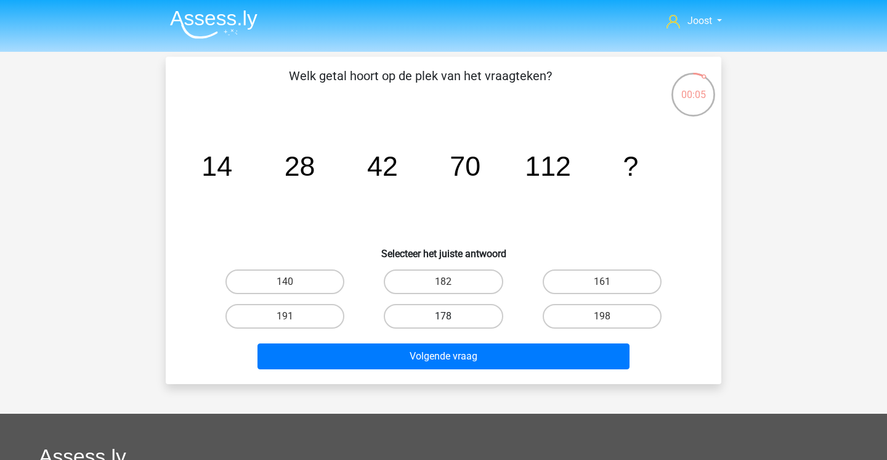
click at [475, 312] on label "178" at bounding box center [443, 316] width 119 height 25
click at [452, 316] on input "178" at bounding box center [448, 320] width 8 height 8
radio input "true"
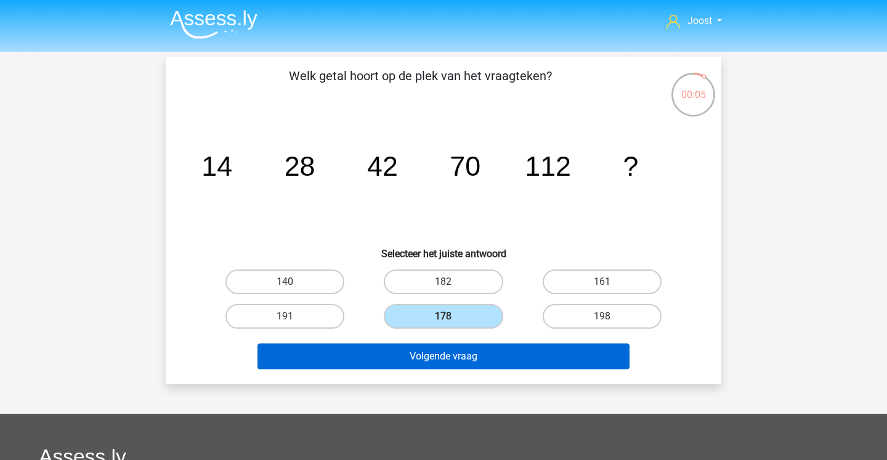
click at [452, 353] on button "Volgende vraag" at bounding box center [444, 356] width 373 height 26
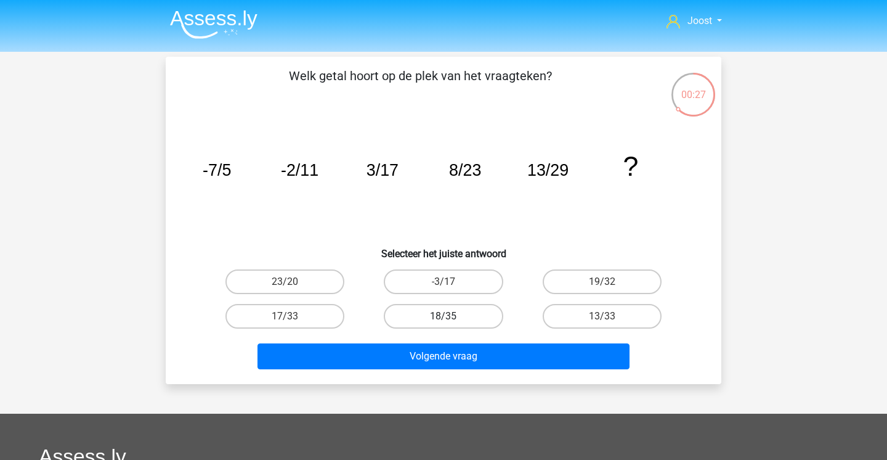
click at [459, 306] on label "18/35" at bounding box center [443, 316] width 119 height 25
click at [452, 316] on input "18/35" at bounding box center [448, 320] width 8 height 8
radio input "true"
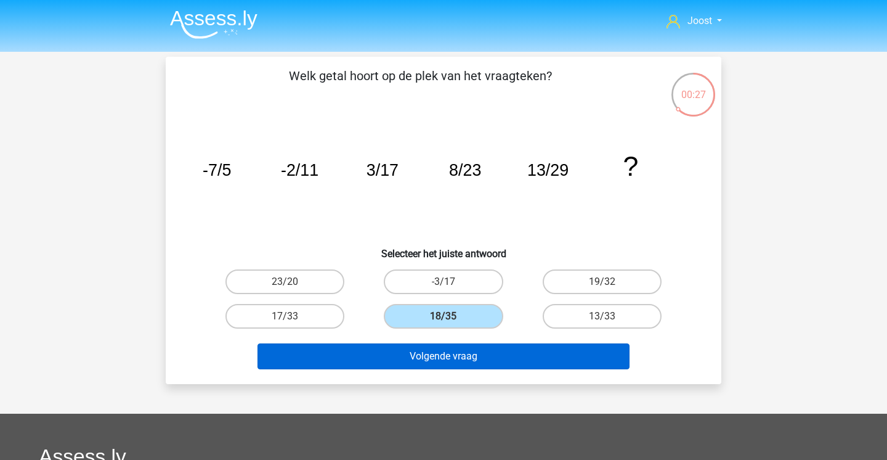
click at [448, 361] on button "Volgende vraag" at bounding box center [444, 356] width 373 height 26
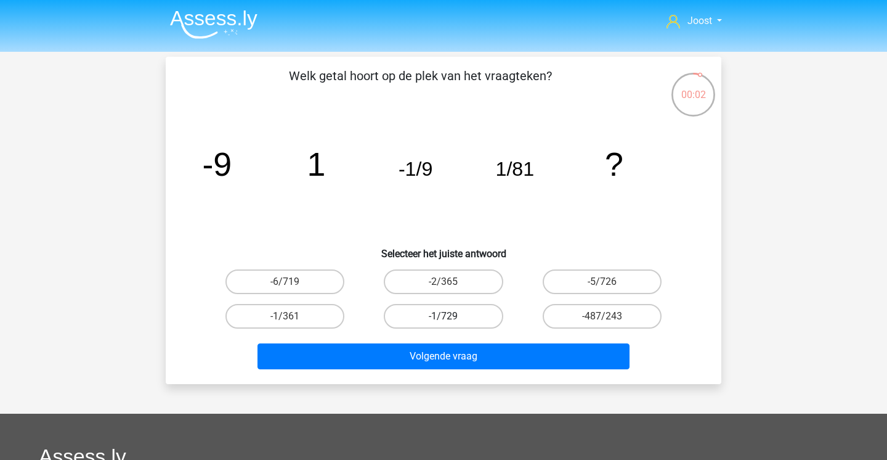
click at [465, 315] on label "-1/729" at bounding box center [443, 316] width 119 height 25
click at [452, 316] on input "-1/729" at bounding box center [448, 320] width 8 height 8
radio input "true"
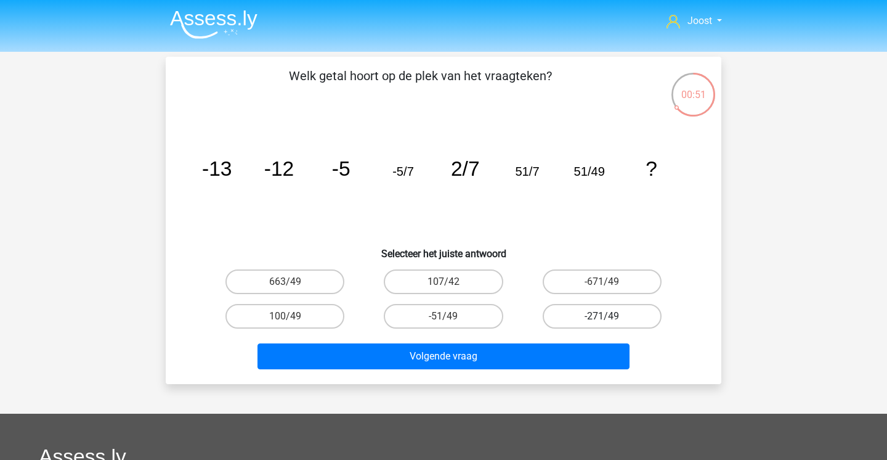
click at [618, 311] on label "-271/49" at bounding box center [602, 316] width 119 height 25
click at [610, 316] on input "-271/49" at bounding box center [606, 320] width 8 height 8
radio input "true"
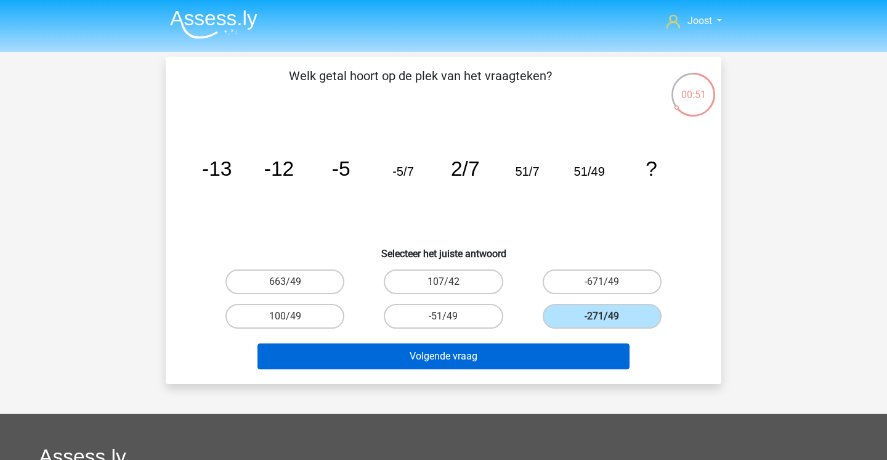
click at [567, 351] on button "Volgende vraag" at bounding box center [444, 356] width 373 height 26
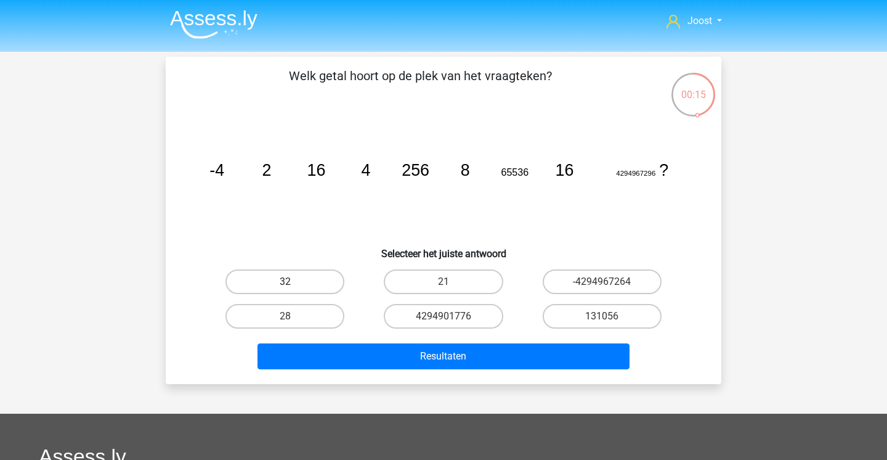
click at [301, 282] on label "32" at bounding box center [285, 281] width 119 height 25
click at [293, 282] on input "32" at bounding box center [289, 286] width 8 height 8
radio input "true"
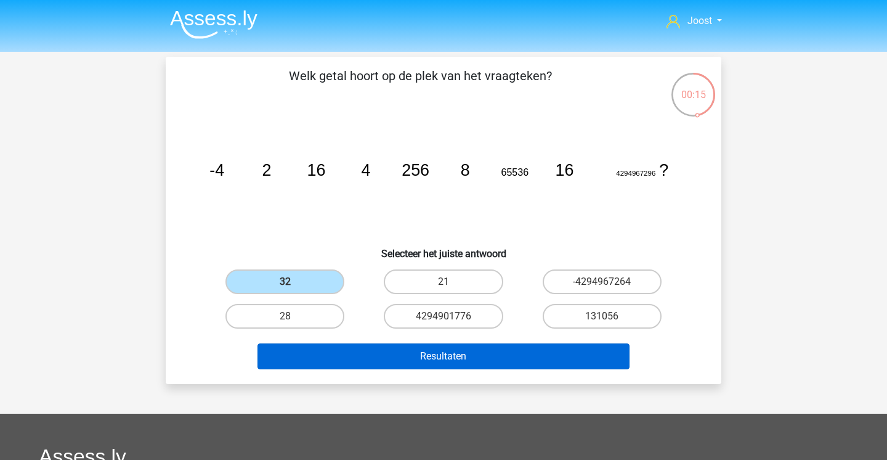
click at [298, 356] on button "Resultaten" at bounding box center [444, 356] width 373 height 26
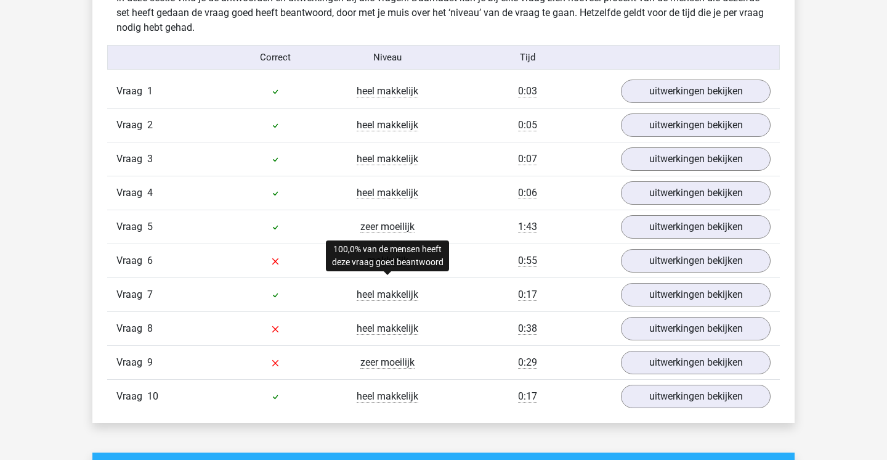
scroll to position [754, 0]
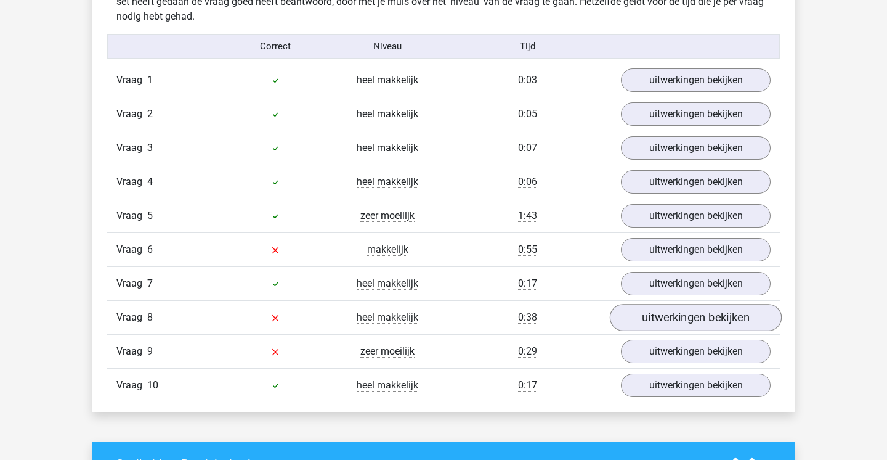
click at [702, 316] on link "uitwerkingen bekijken" at bounding box center [696, 317] width 172 height 27
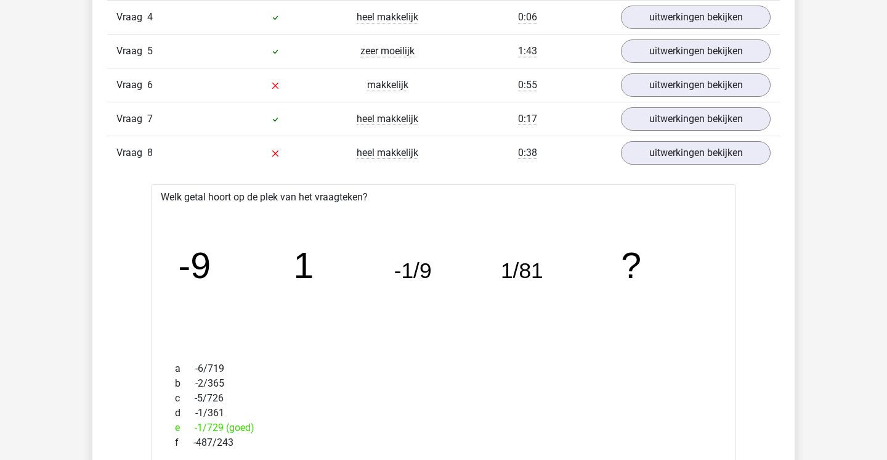
scroll to position [858, 0]
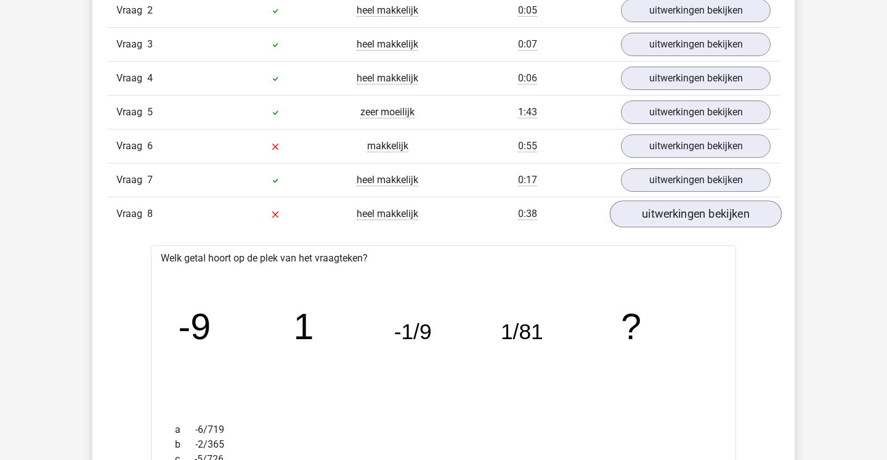
click at [698, 209] on link "uitwerkingen bekijken" at bounding box center [696, 213] width 172 height 27
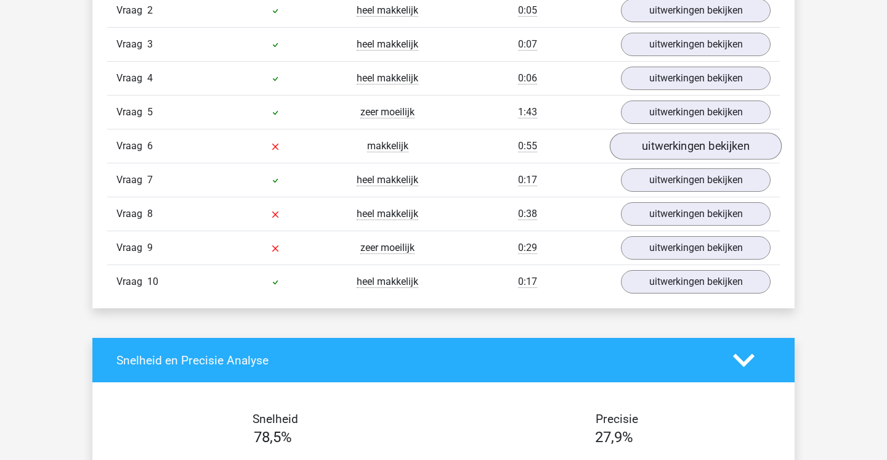
click at [654, 151] on link "uitwerkingen bekijken" at bounding box center [696, 145] width 172 height 27
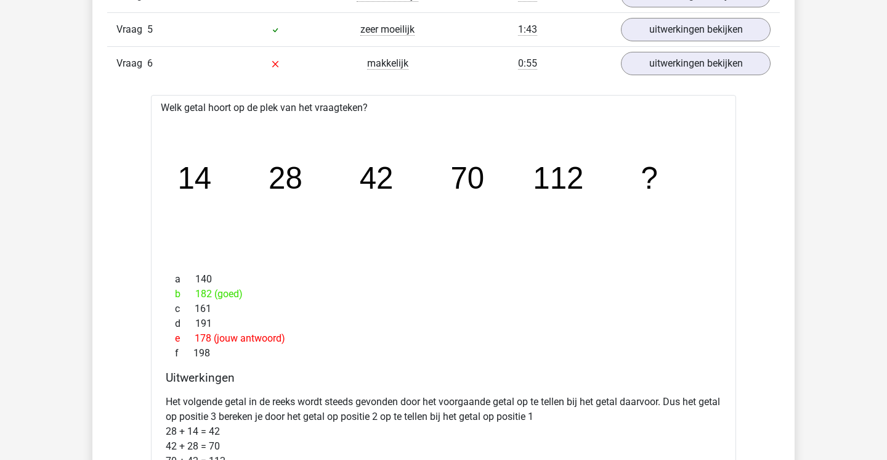
scroll to position [942, 0]
click at [693, 64] on link "uitwerkingen bekijken" at bounding box center [696, 62] width 172 height 27
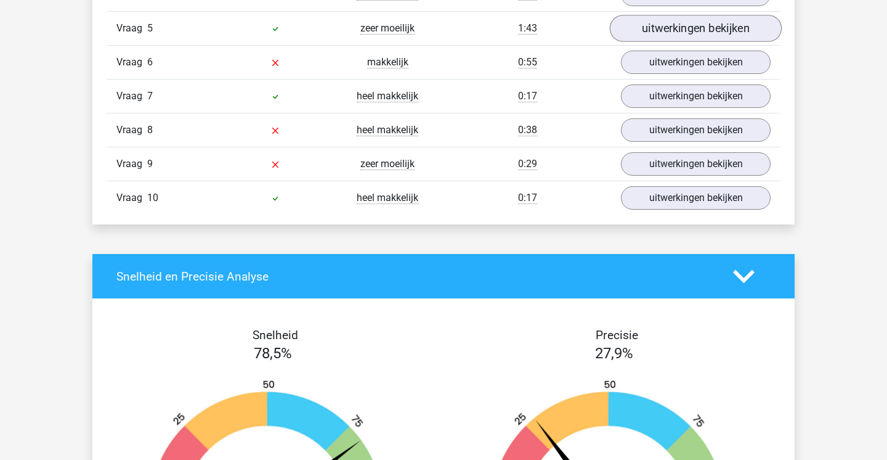
click at [697, 29] on link "uitwerkingen bekijken" at bounding box center [696, 28] width 172 height 27
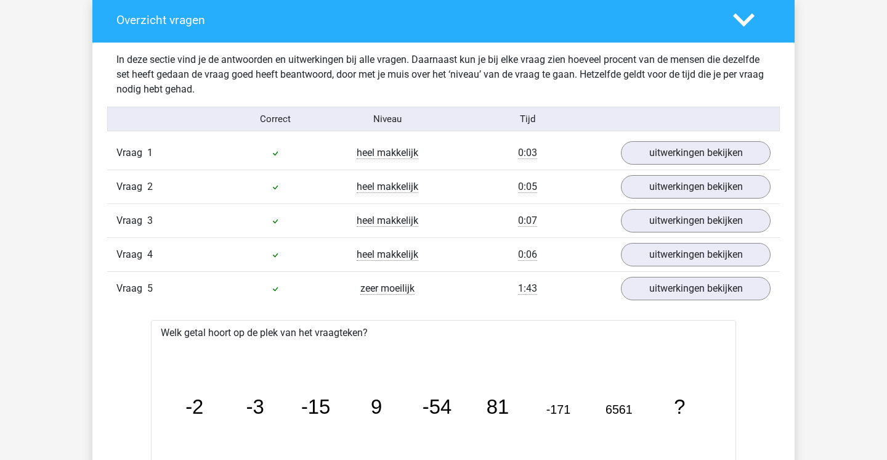
scroll to position [584, 0]
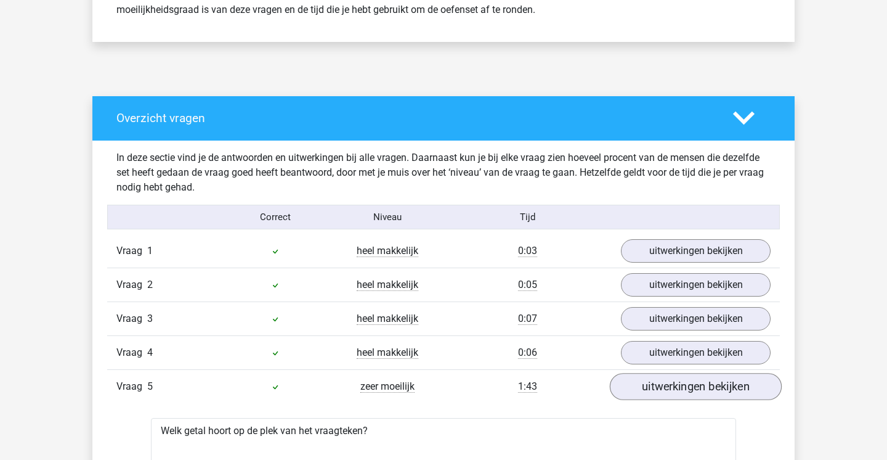
click at [637, 386] on link "uitwerkingen bekijken" at bounding box center [696, 386] width 172 height 27
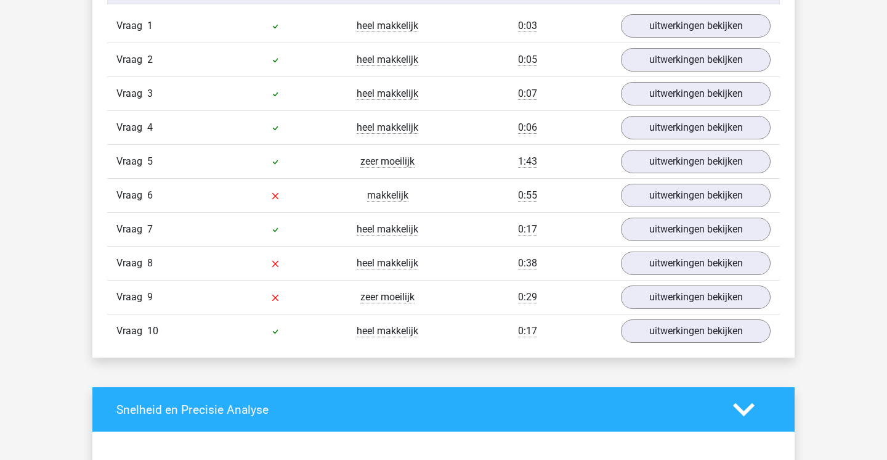
scroll to position [823, 0]
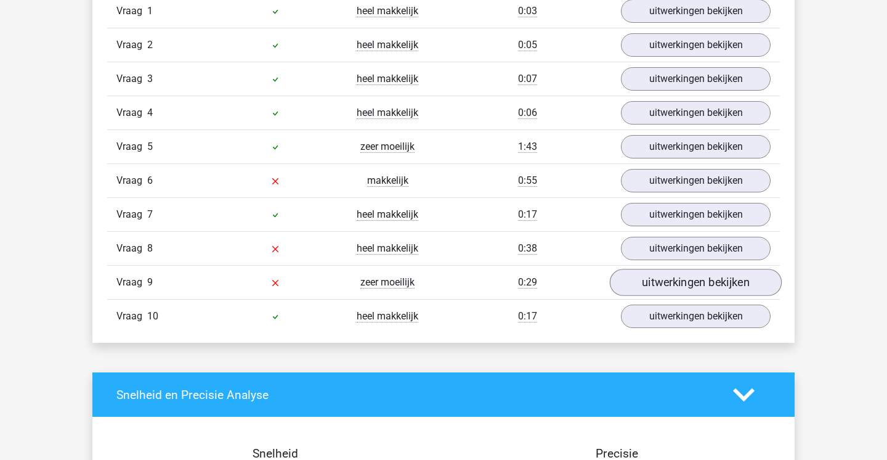
click at [703, 282] on link "uitwerkingen bekijken" at bounding box center [696, 282] width 172 height 27
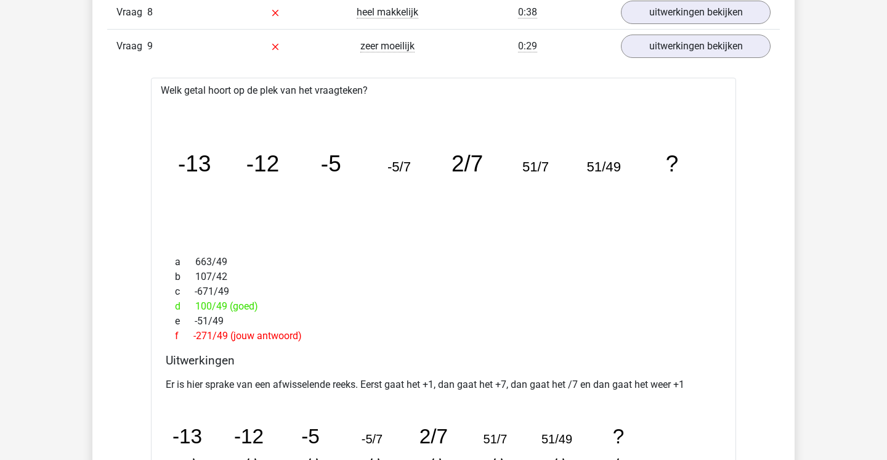
scroll to position [974, 0]
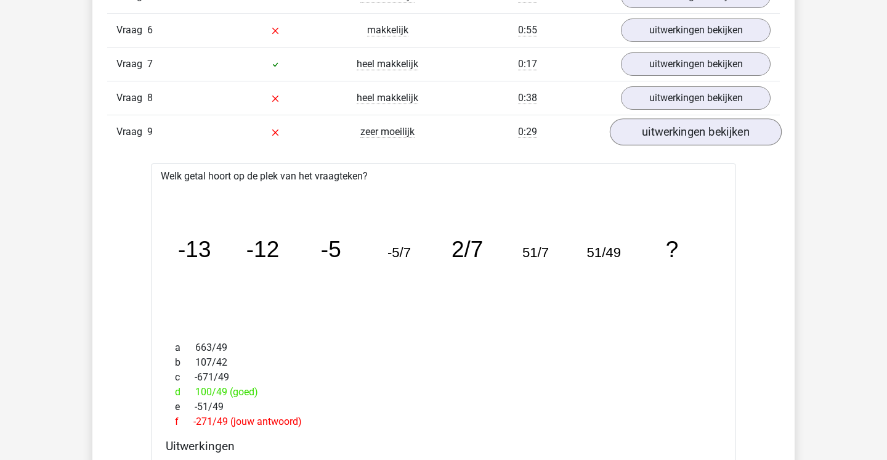
click at [680, 131] on link "uitwerkingen bekijken" at bounding box center [696, 131] width 172 height 27
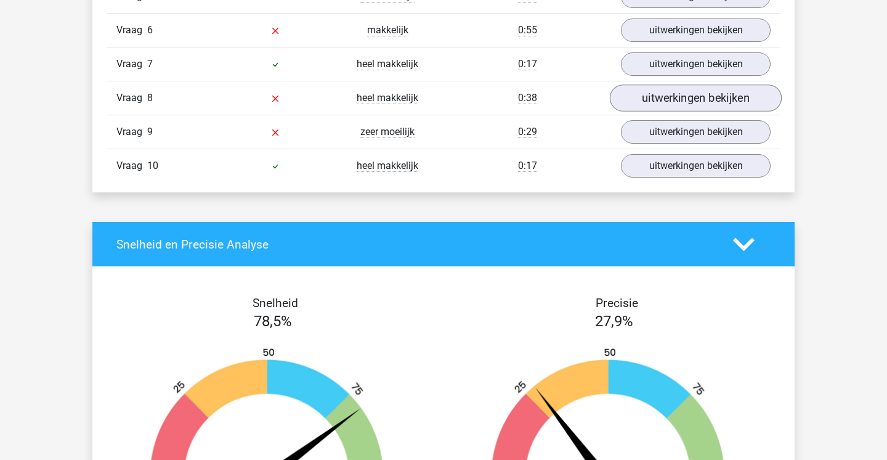
click at [683, 102] on link "uitwerkingen bekijken" at bounding box center [696, 97] width 172 height 27
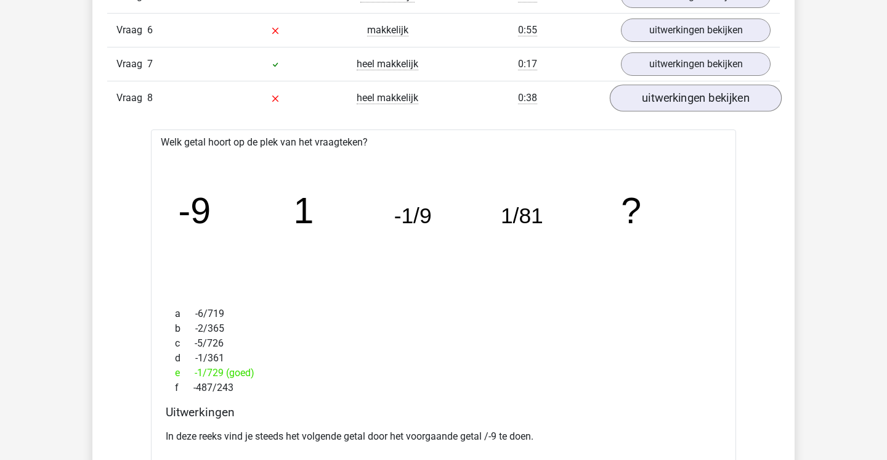
click at [683, 102] on link "uitwerkingen bekijken" at bounding box center [696, 97] width 172 height 27
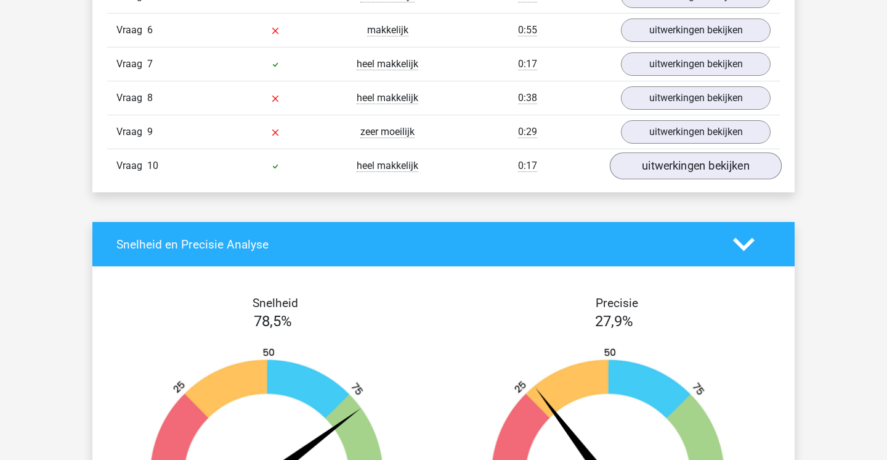
click at [691, 170] on link "uitwerkingen bekijken" at bounding box center [696, 165] width 172 height 27
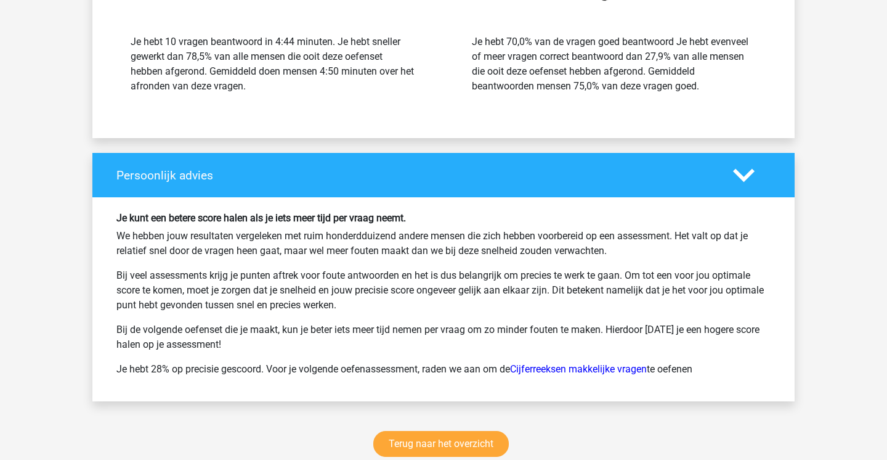
scroll to position [2148, 0]
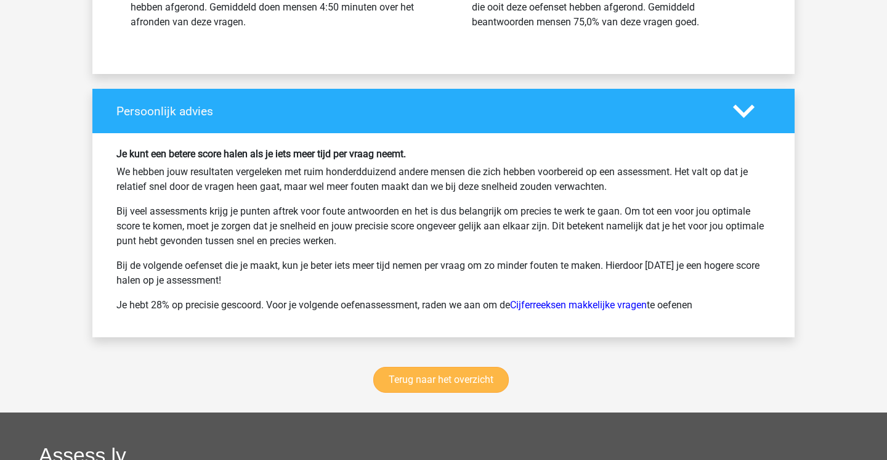
click at [430, 389] on link "Terug naar het overzicht" at bounding box center [441, 380] width 136 height 26
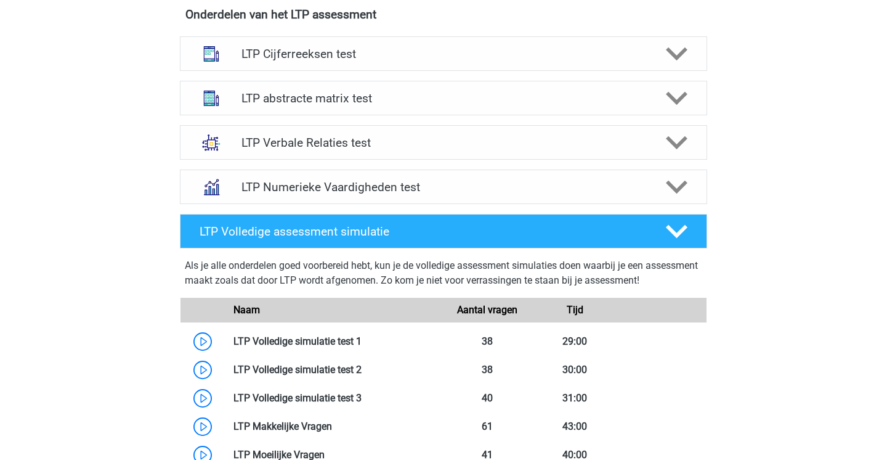
scroll to position [487, 0]
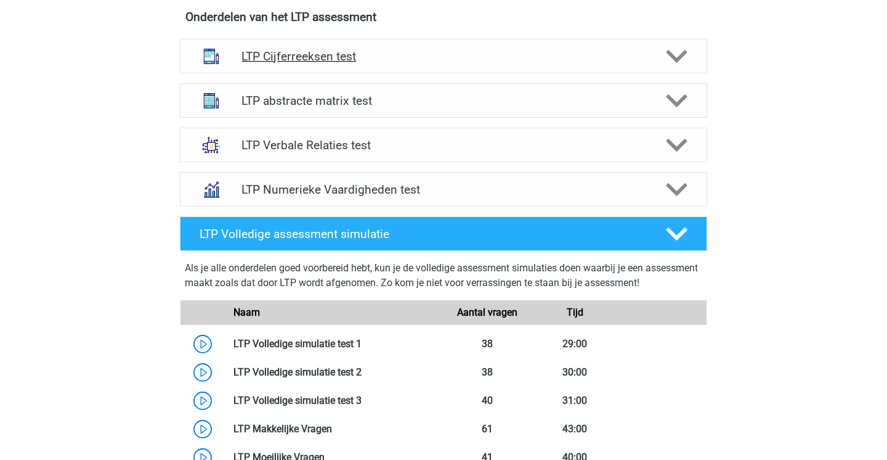
click at [402, 63] on h4 "LTP Cijferreeksen test" at bounding box center [444, 56] width 404 height 14
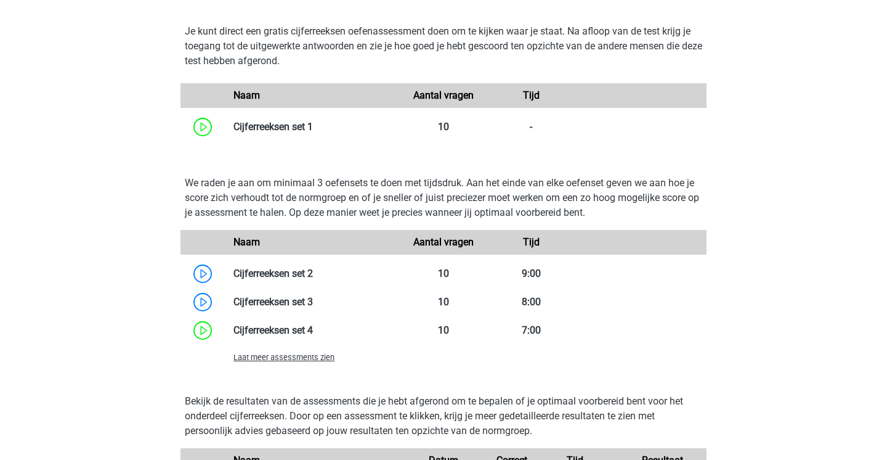
click at [312, 356] on span "Laat meer assessments zien" at bounding box center [284, 356] width 101 height 9
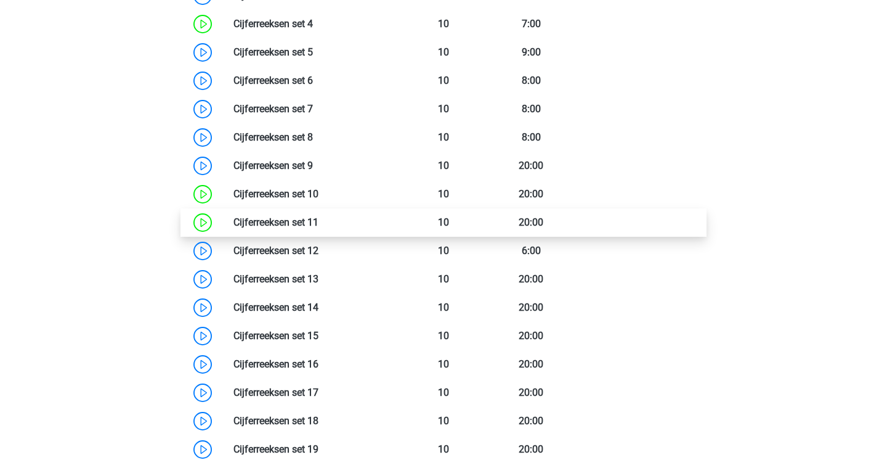
scroll to position [1114, 0]
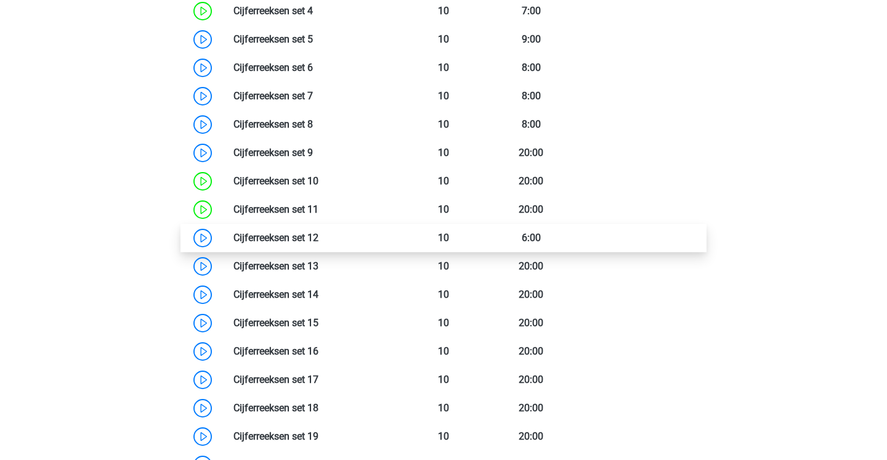
click at [319, 243] on link at bounding box center [319, 238] width 0 height 12
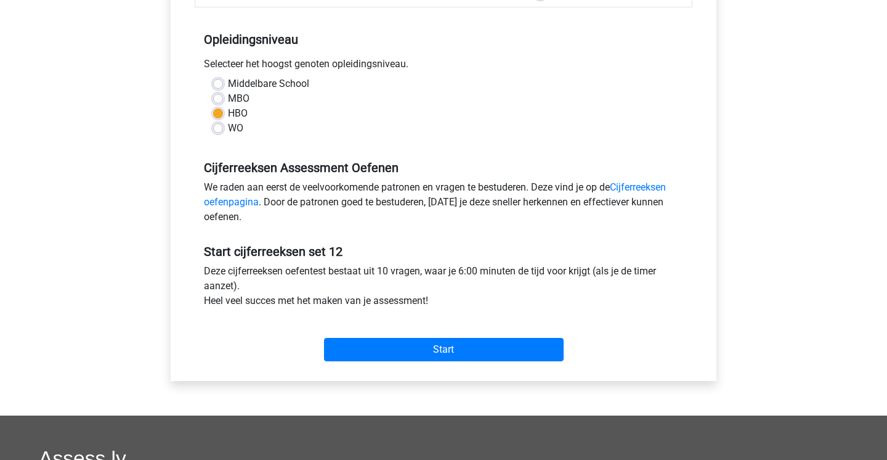
scroll to position [349, 0]
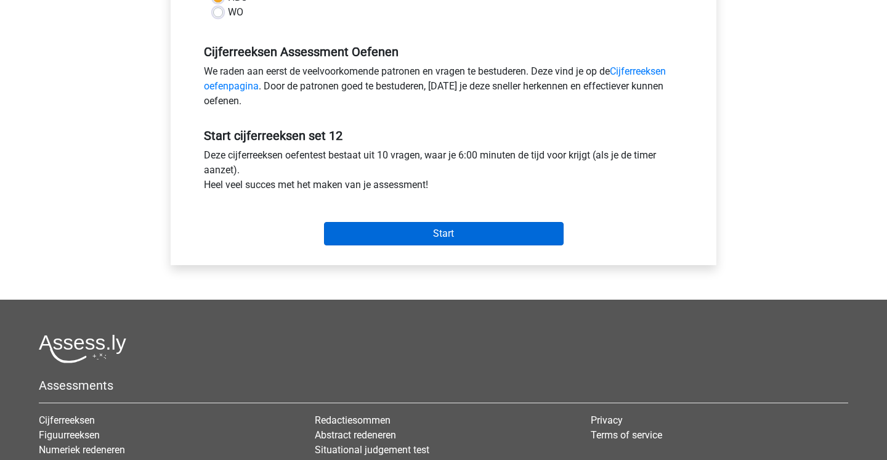
click at [390, 227] on input "Start" at bounding box center [444, 233] width 240 height 23
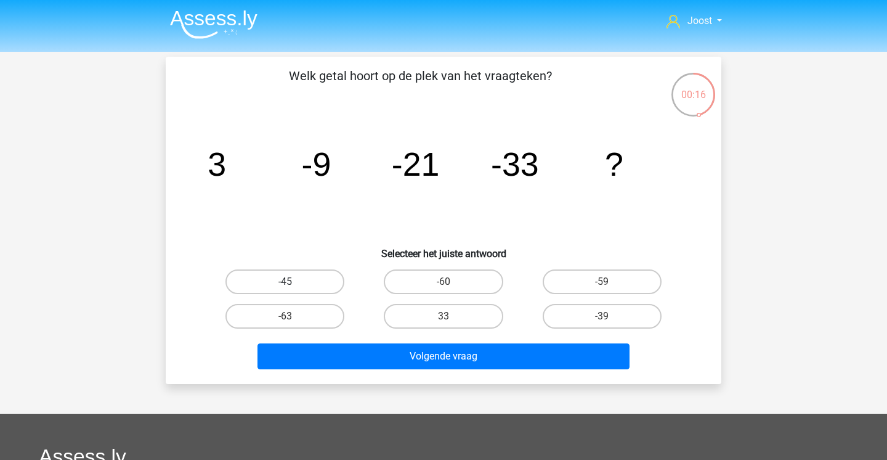
click at [324, 289] on label "-45" at bounding box center [285, 281] width 119 height 25
click at [293, 289] on input "-45" at bounding box center [289, 286] width 8 height 8
radio input "true"
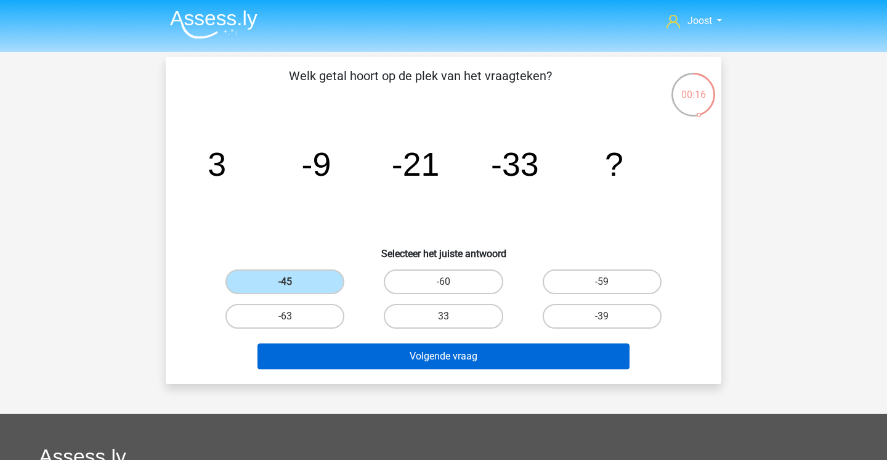
click at [343, 357] on button "Volgende vraag" at bounding box center [444, 356] width 373 height 26
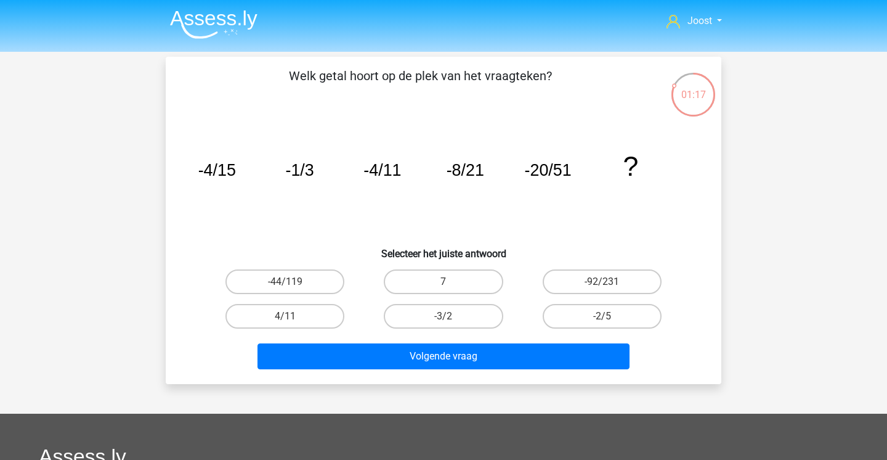
click at [550, 187] on icon "image/svg+xml -4/15 -1/3 -4/11 -8/21 -20/51 ?" at bounding box center [443, 175] width 497 height 124
click at [325, 290] on label "-44/119" at bounding box center [285, 281] width 119 height 25
click at [293, 290] on input "-44/119" at bounding box center [289, 286] width 8 height 8
radio input "true"
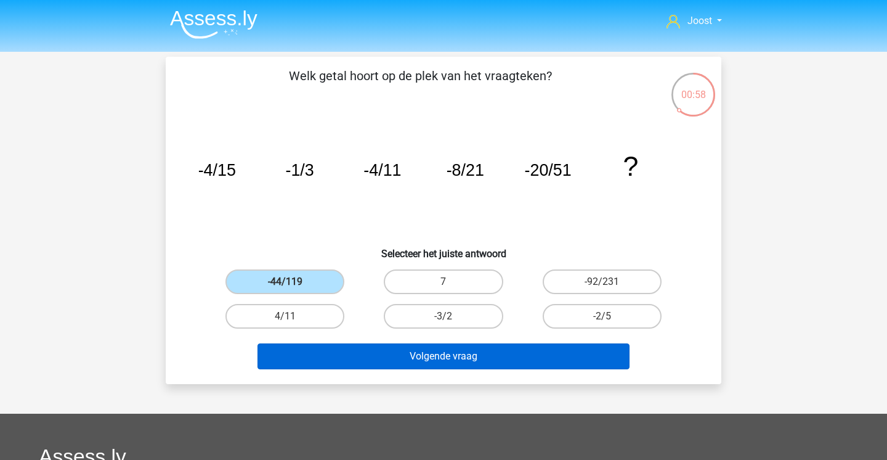
click at [375, 356] on button "Volgende vraag" at bounding box center [444, 356] width 373 height 26
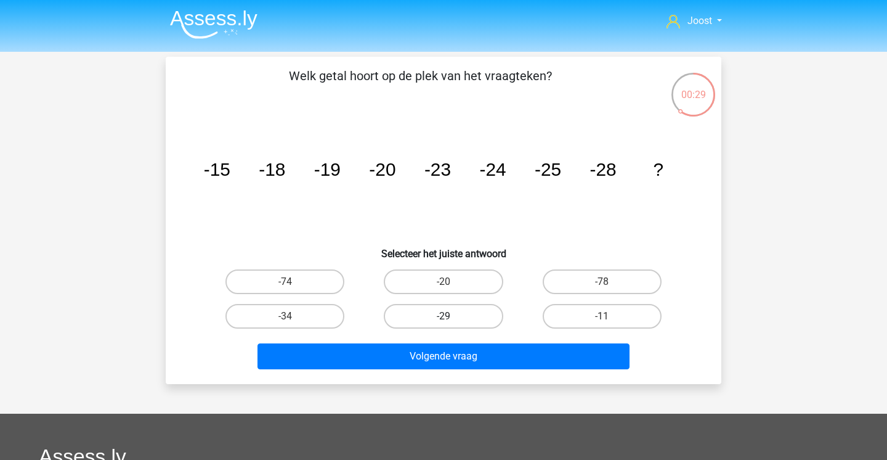
click at [413, 321] on label "-29" at bounding box center [443, 316] width 119 height 25
click at [444, 321] on input "-29" at bounding box center [448, 320] width 8 height 8
radio input "true"
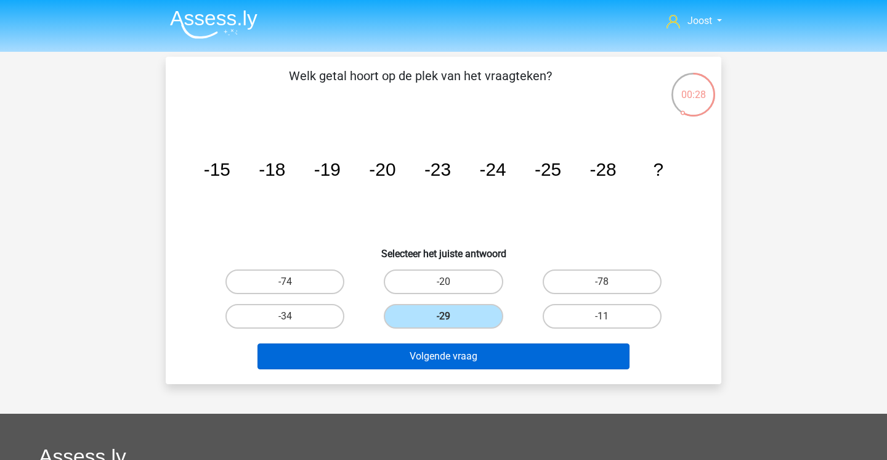
click at [396, 347] on button "Volgende vraag" at bounding box center [444, 356] width 373 height 26
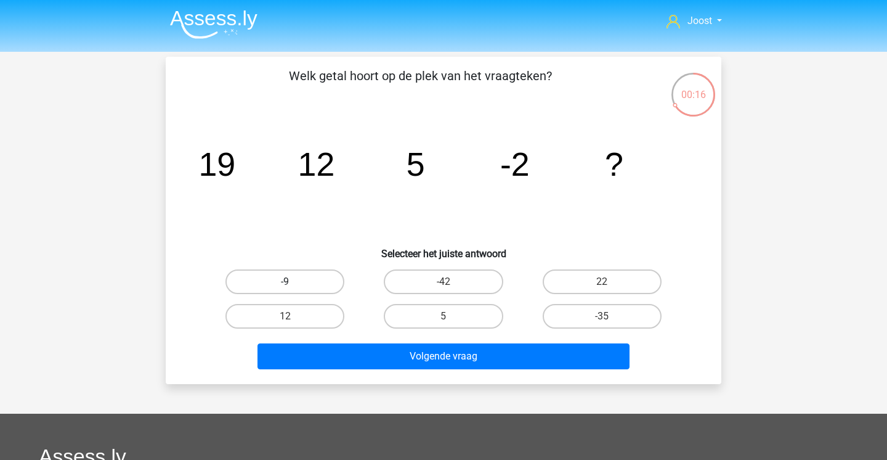
click at [313, 291] on label "-9" at bounding box center [285, 281] width 119 height 25
click at [293, 290] on input "-9" at bounding box center [289, 286] width 8 height 8
radio input "true"
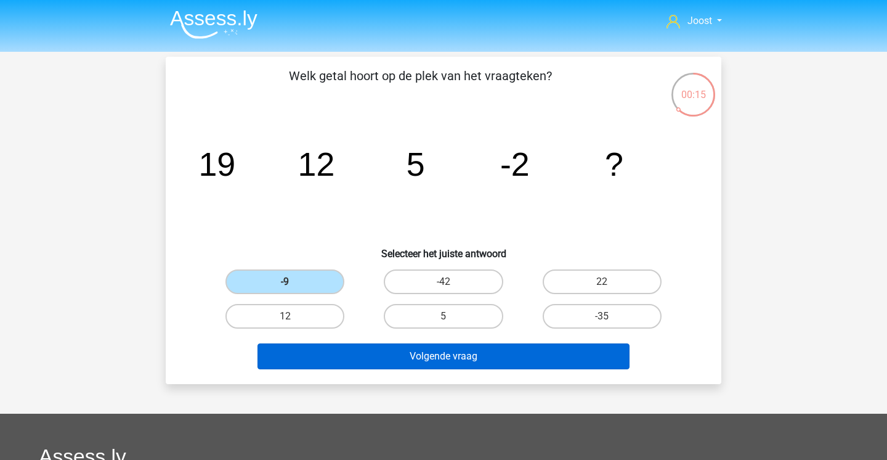
click at [315, 362] on button "Volgende vraag" at bounding box center [444, 356] width 373 height 26
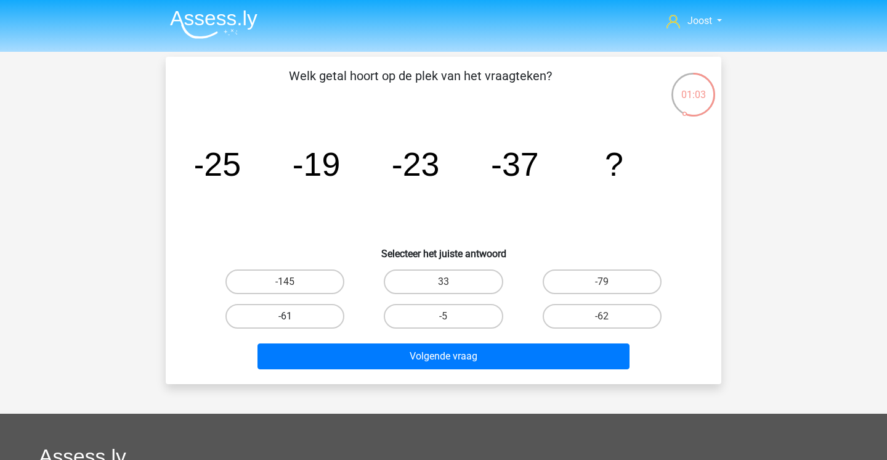
click at [338, 321] on label "-61" at bounding box center [285, 316] width 119 height 25
click at [293, 321] on input "-61" at bounding box center [289, 320] width 8 height 8
radio input "true"
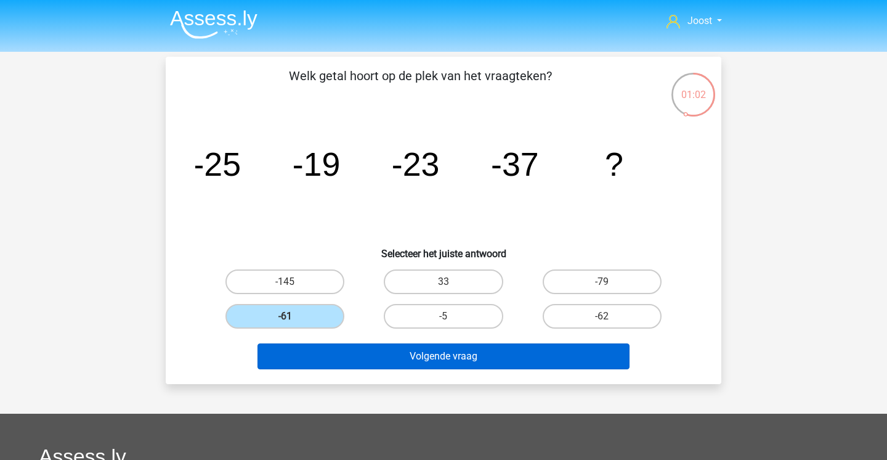
click at [341, 354] on button "Volgende vraag" at bounding box center [444, 356] width 373 height 26
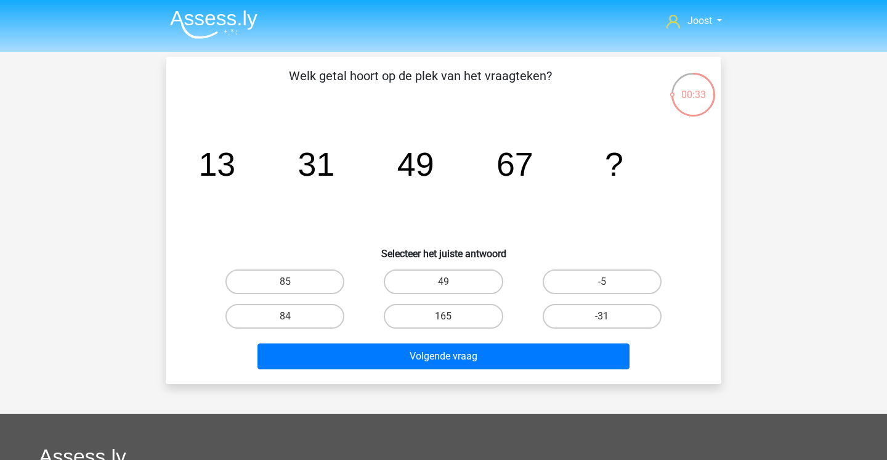
click at [467, 192] on icon "image/svg+xml 13 31 49 67 ?" at bounding box center [443, 175] width 497 height 124
click at [319, 279] on label "85" at bounding box center [285, 281] width 119 height 25
click at [293, 282] on input "85" at bounding box center [289, 286] width 8 height 8
radio input "true"
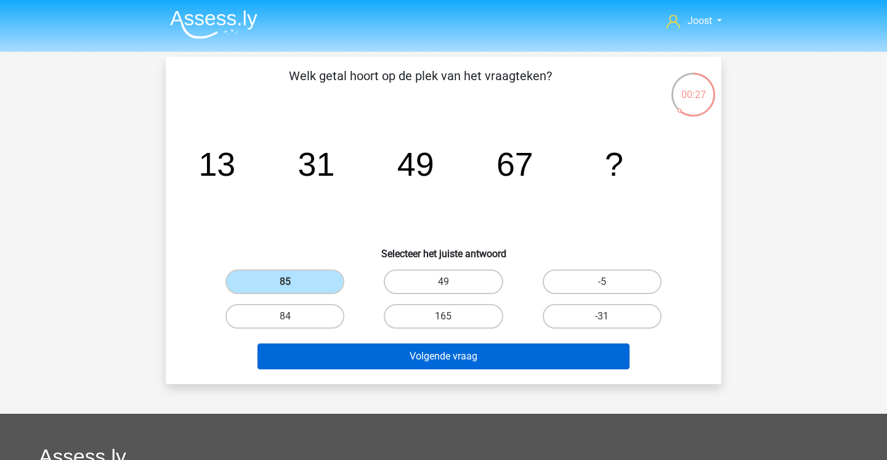
click at [435, 348] on button "Volgende vraag" at bounding box center [444, 356] width 373 height 26
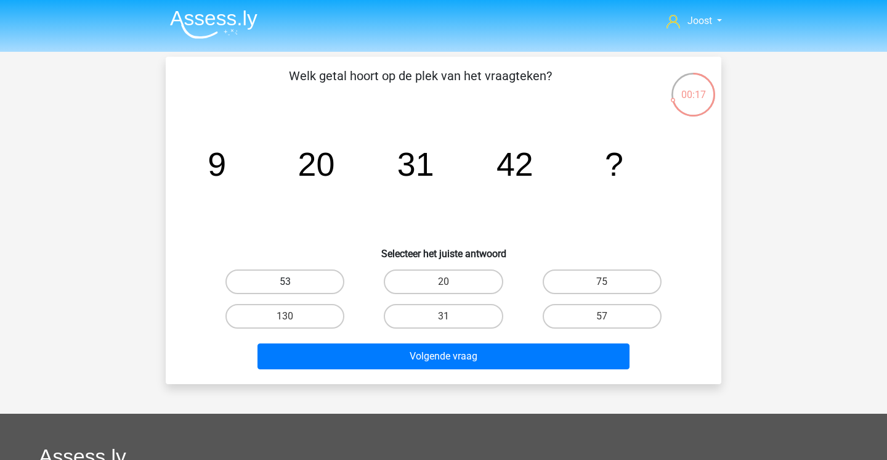
click at [280, 288] on label "53" at bounding box center [285, 281] width 119 height 25
click at [285, 288] on input "53" at bounding box center [289, 286] width 8 height 8
radio input "true"
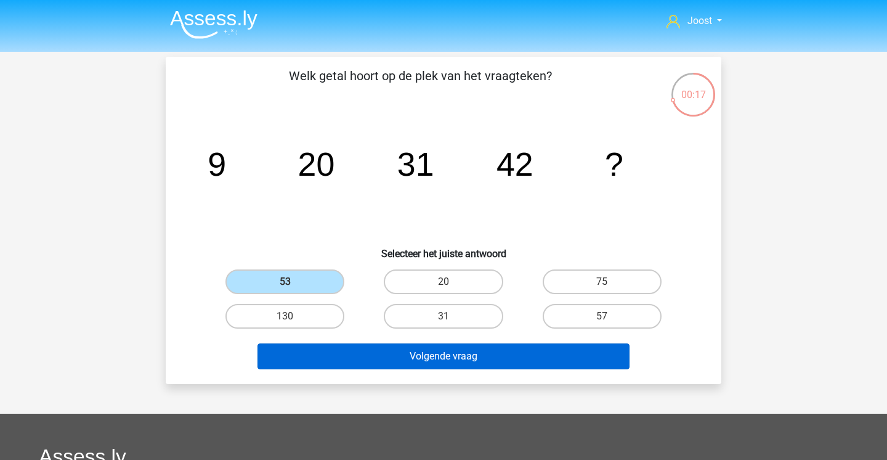
click at [290, 348] on button "Volgende vraag" at bounding box center [444, 356] width 373 height 26
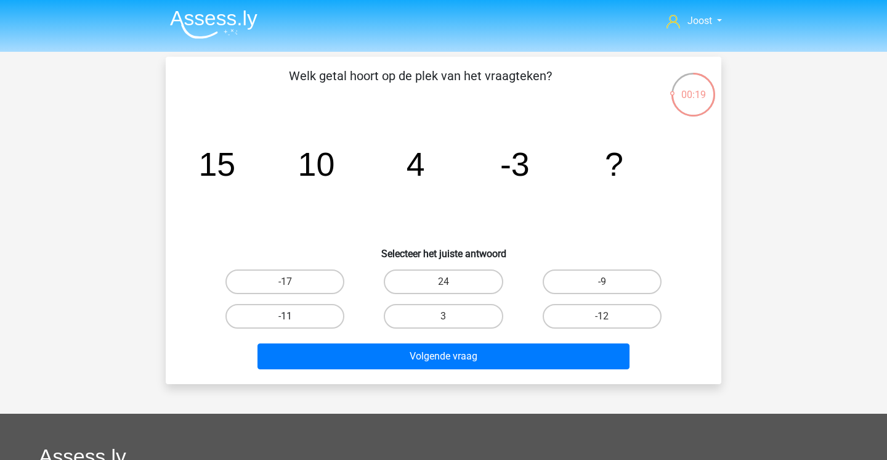
click at [324, 318] on label "-11" at bounding box center [285, 316] width 119 height 25
click at [293, 318] on input "-11" at bounding box center [289, 320] width 8 height 8
radio input "true"
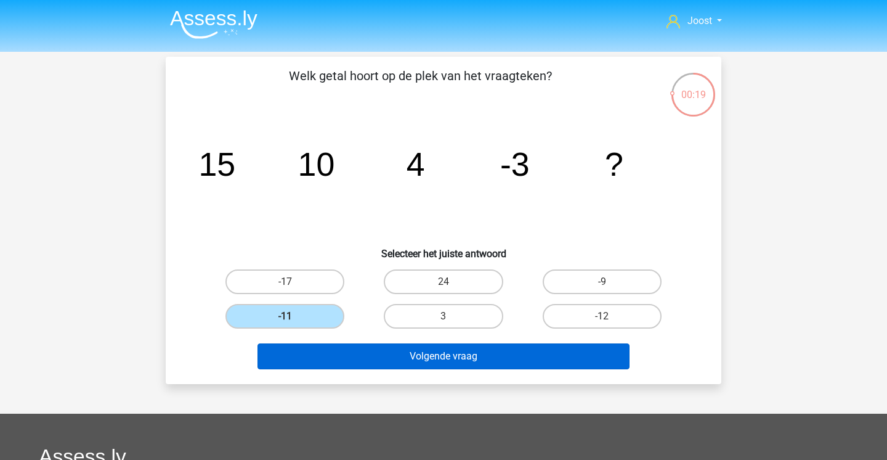
click at [337, 352] on button "Volgende vraag" at bounding box center [444, 356] width 373 height 26
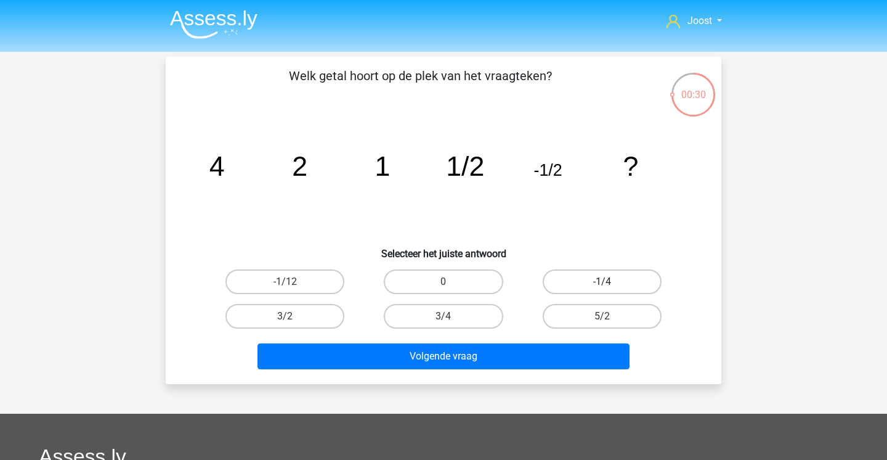
click at [591, 284] on label "-1/4" at bounding box center [602, 281] width 119 height 25
click at [602, 284] on input "-1/4" at bounding box center [606, 286] width 8 height 8
radio input "true"
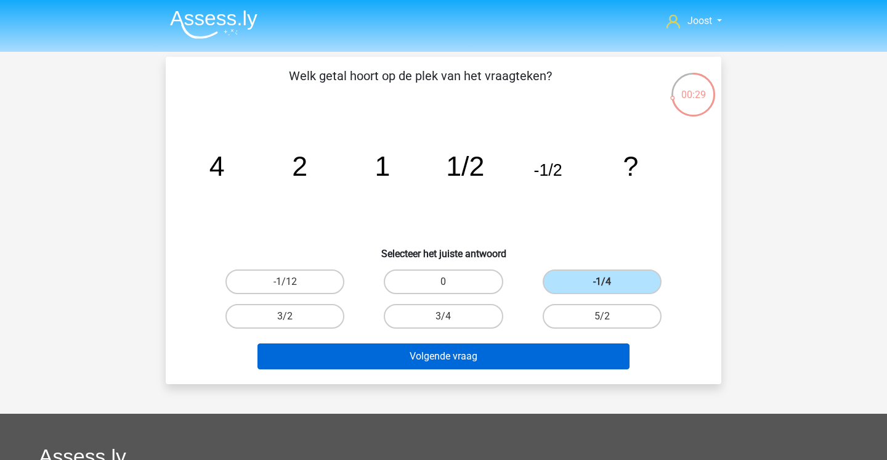
click at [487, 356] on button "Volgende vraag" at bounding box center [444, 356] width 373 height 26
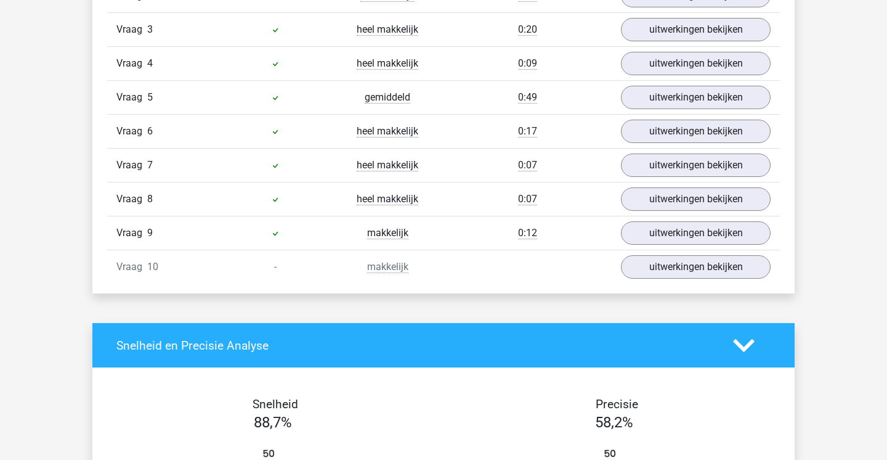
scroll to position [890, 0]
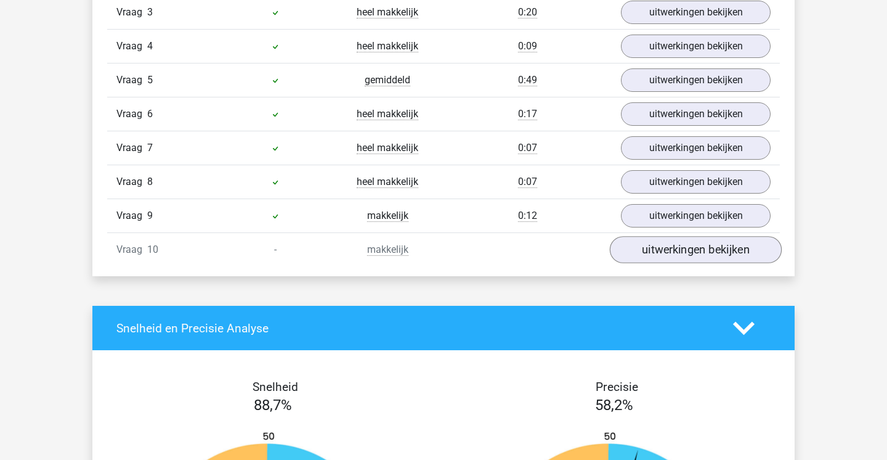
click at [674, 245] on link "uitwerkingen bekijken" at bounding box center [696, 249] width 172 height 27
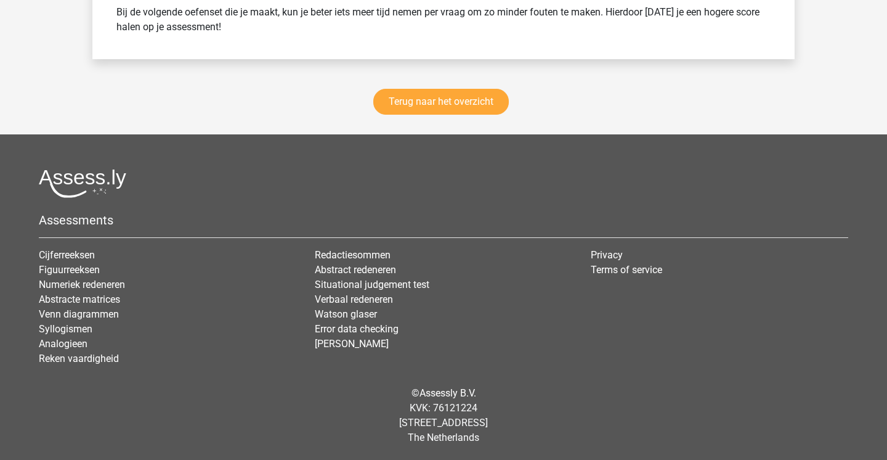
scroll to position [2441, 0]
click at [405, 105] on link "Terug naar het overzicht" at bounding box center [441, 102] width 136 height 26
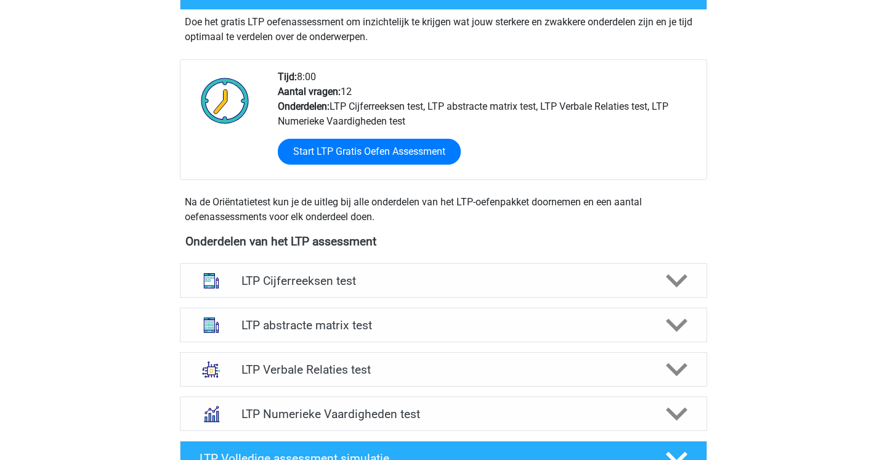
scroll to position [262, 0]
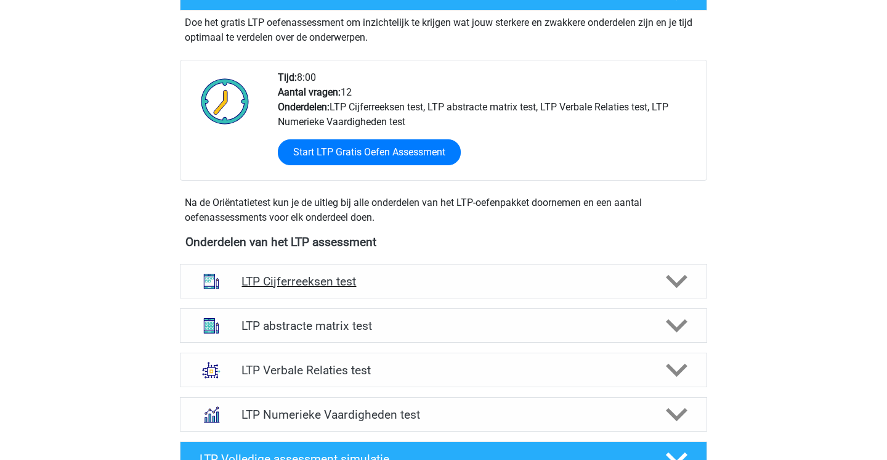
click at [360, 296] on div "LTP Cijferreeksen test" at bounding box center [444, 281] width 528 height 35
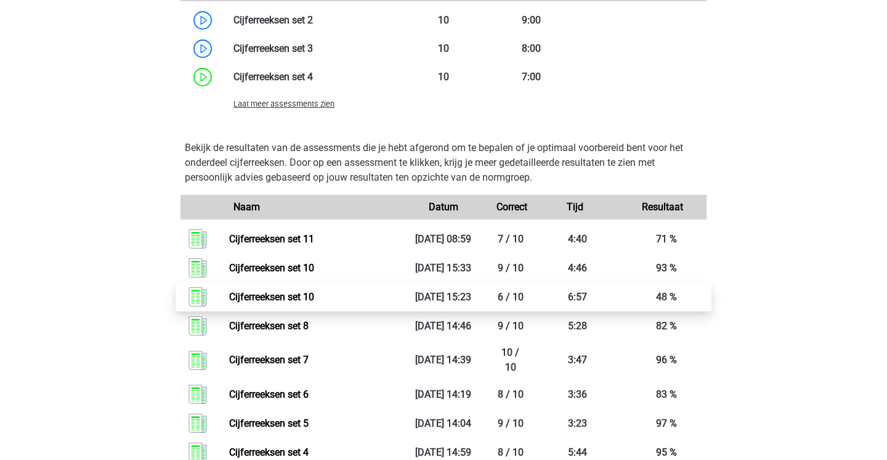
scroll to position [1044, 0]
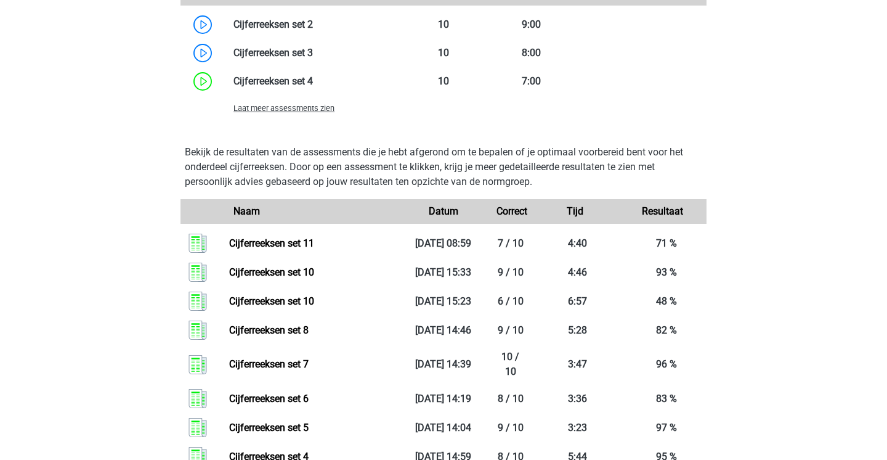
click at [322, 109] on span "Laat meer assessments zien" at bounding box center [284, 108] width 101 height 9
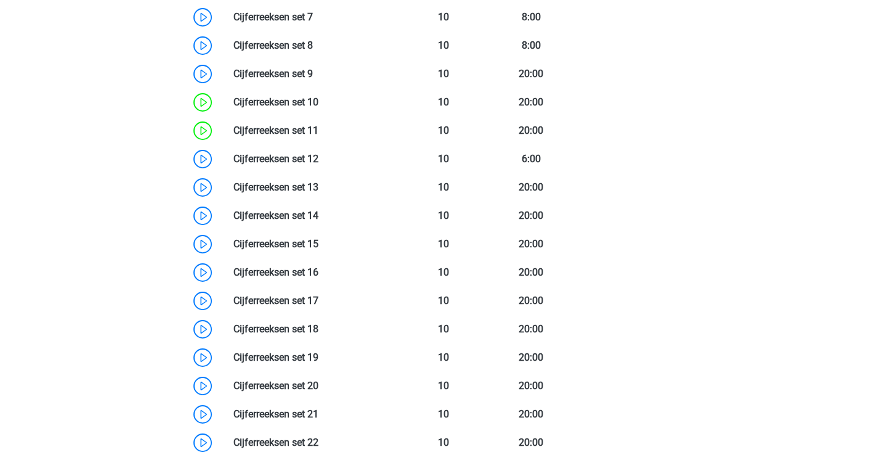
scroll to position [1191, 0]
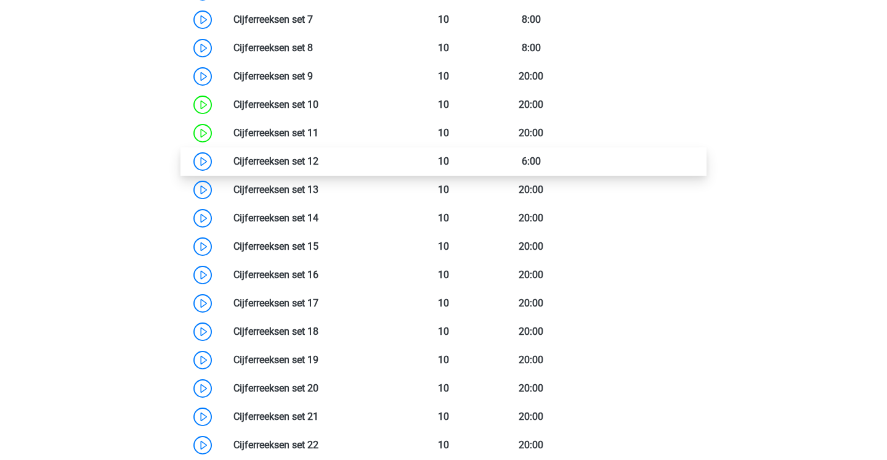
click at [319, 158] on link at bounding box center [319, 161] width 0 height 12
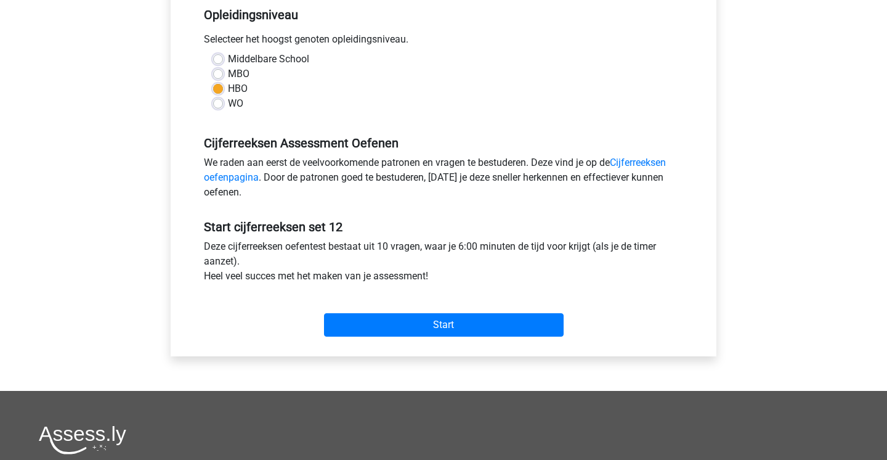
scroll to position [456, 0]
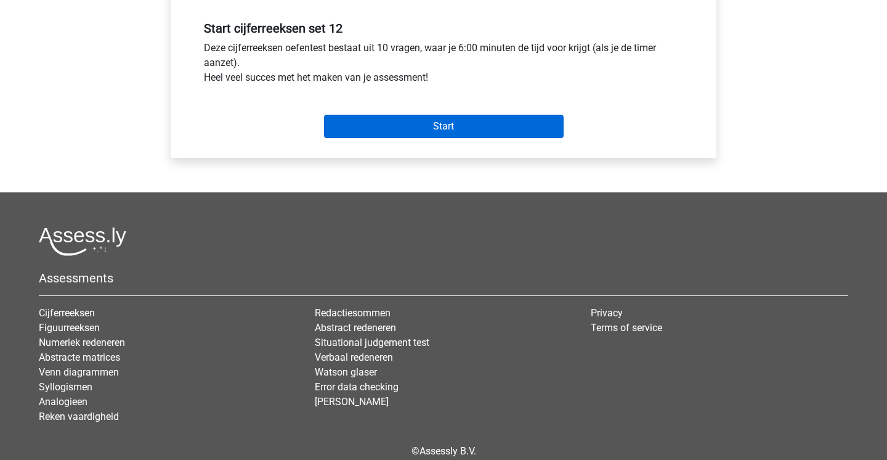
click at [417, 134] on input "Start" at bounding box center [444, 126] width 240 height 23
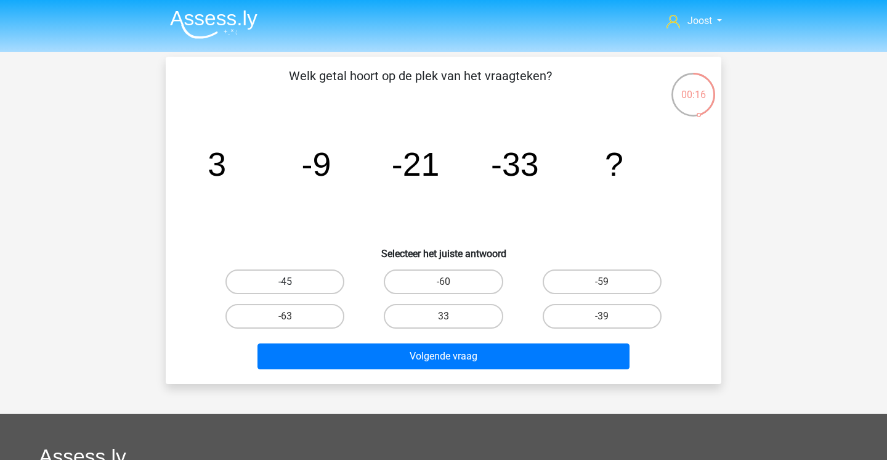
click at [309, 288] on label "-45" at bounding box center [285, 281] width 119 height 25
click at [293, 288] on input "-45" at bounding box center [289, 286] width 8 height 8
radio input "true"
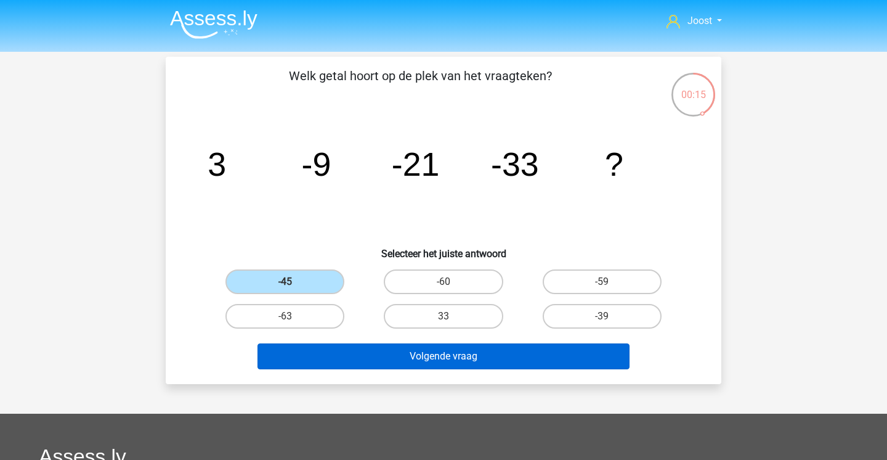
click at [315, 358] on button "Volgende vraag" at bounding box center [444, 356] width 373 height 26
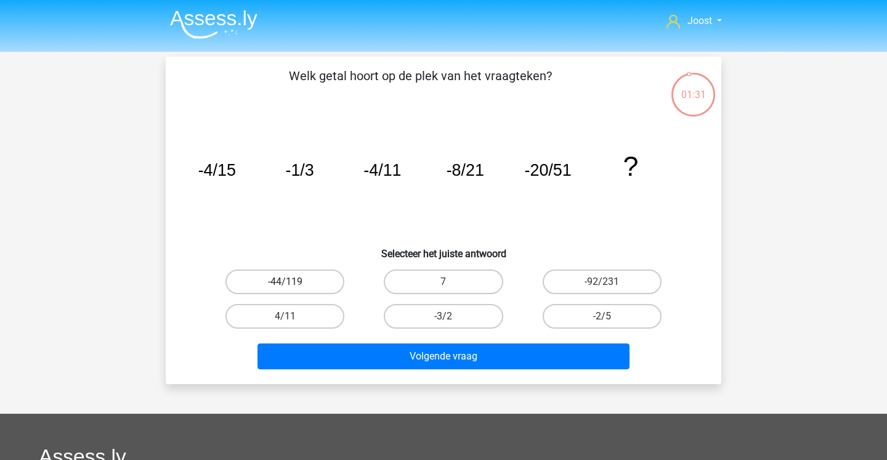
click at [314, 289] on label "-44/119" at bounding box center [285, 281] width 119 height 25
click at [293, 289] on input "-44/119" at bounding box center [289, 286] width 8 height 8
radio input "true"
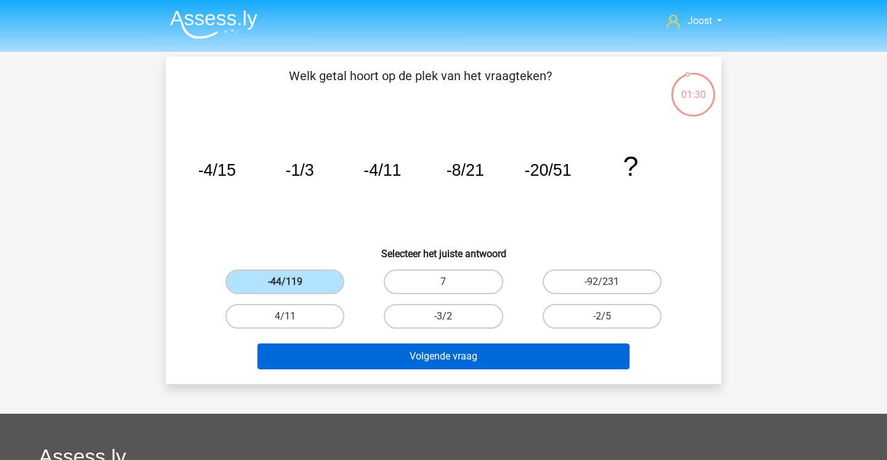
click at [423, 351] on button "Volgende vraag" at bounding box center [444, 356] width 373 height 26
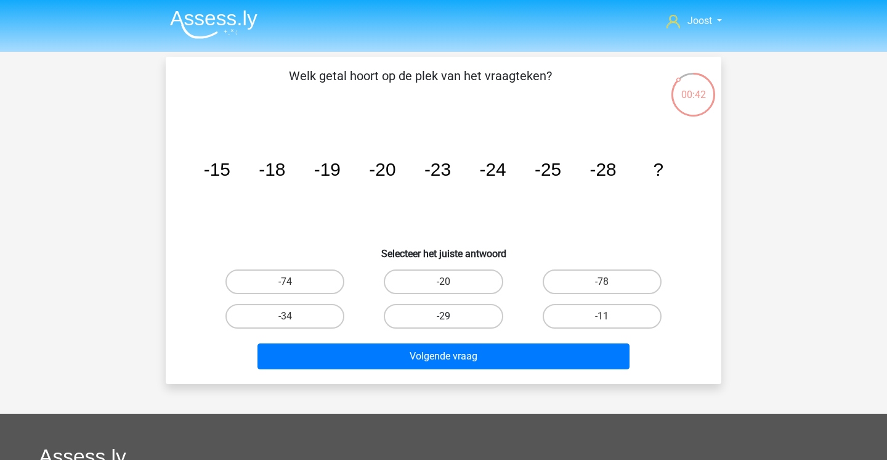
click at [426, 321] on label "-29" at bounding box center [443, 316] width 119 height 25
click at [444, 321] on input "-29" at bounding box center [448, 320] width 8 height 8
radio input "true"
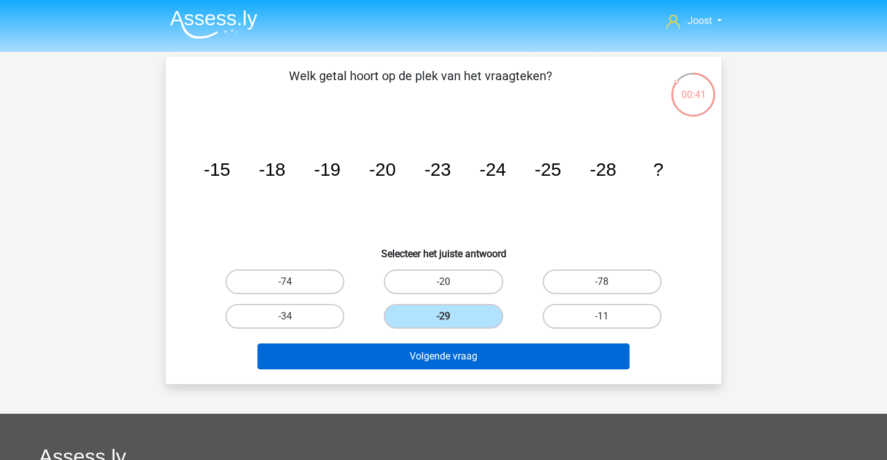
click at [413, 365] on button "Volgende vraag" at bounding box center [444, 356] width 373 height 26
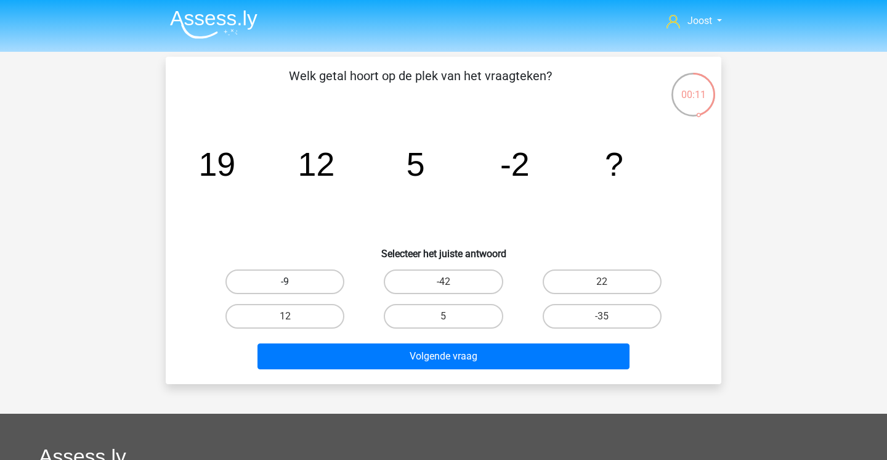
click at [288, 276] on label "-9" at bounding box center [285, 281] width 119 height 25
click at [288, 282] on input "-9" at bounding box center [289, 286] width 8 height 8
radio input "true"
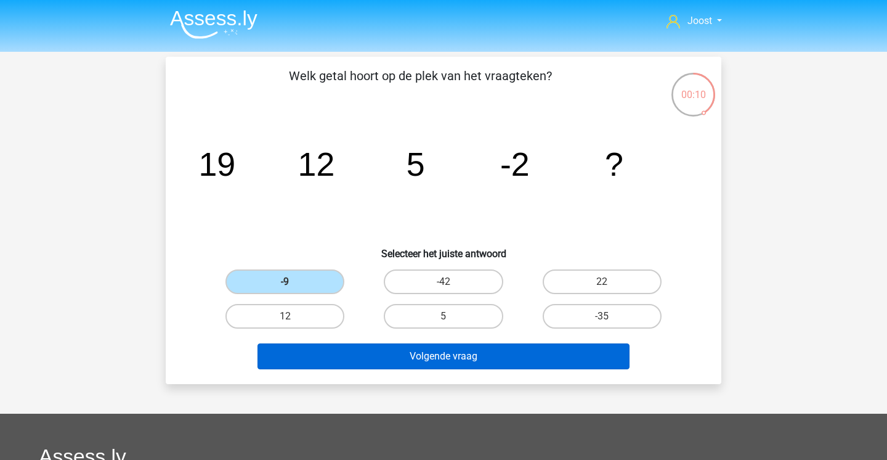
click at [303, 352] on button "Volgende vraag" at bounding box center [444, 356] width 373 height 26
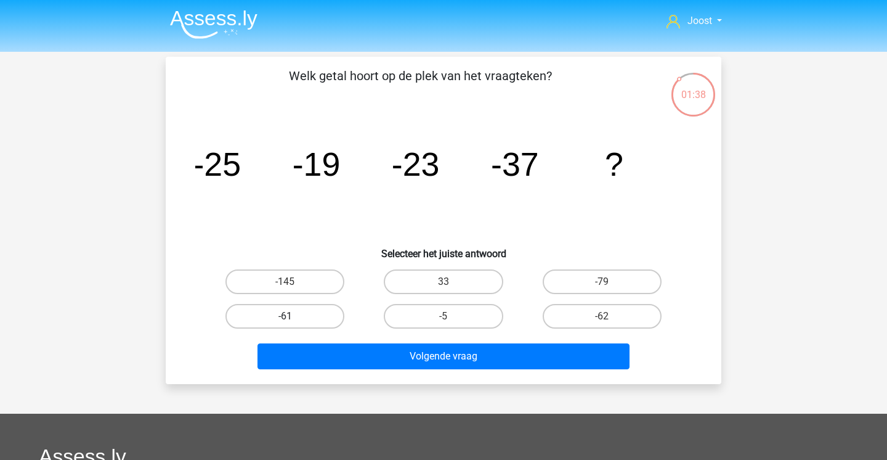
click at [304, 319] on label "-61" at bounding box center [285, 316] width 119 height 25
click at [293, 319] on input "-61" at bounding box center [289, 320] width 8 height 8
radio input "true"
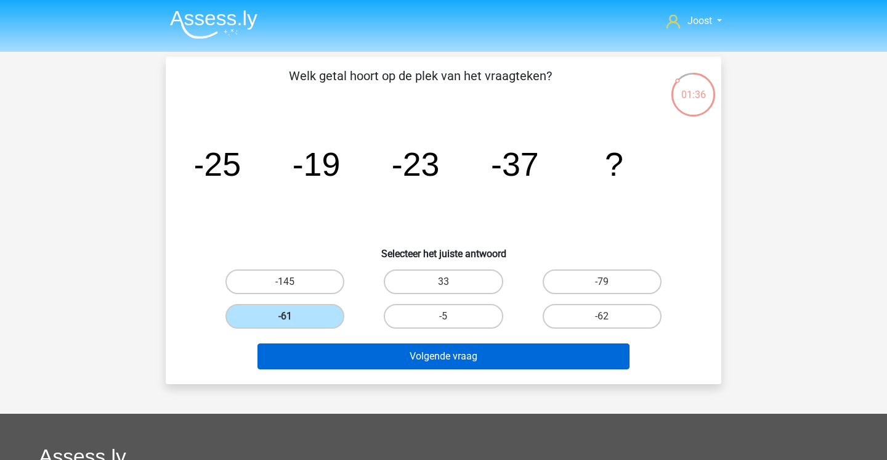
click at [396, 354] on button "Volgende vraag" at bounding box center [444, 356] width 373 height 26
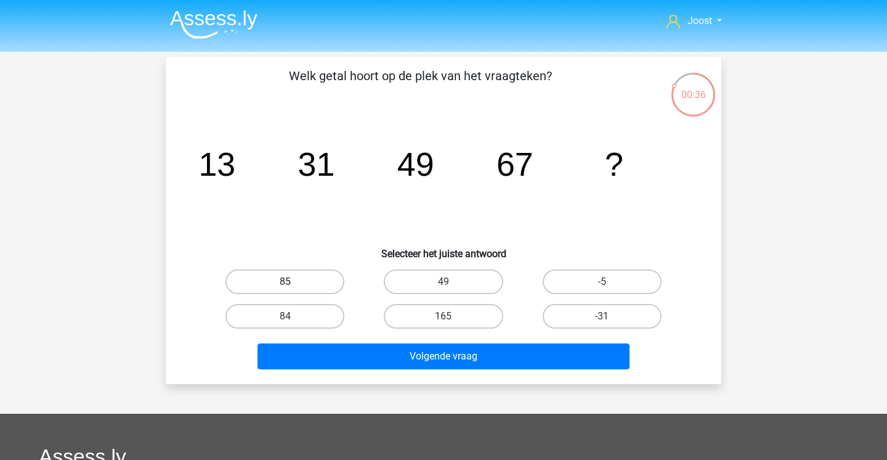
click at [304, 288] on label "85" at bounding box center [285, 281] width 119 height 25
click at [293, 288] on input "85" at bounding box center [289, 286] width 8 height 8
radio input "true"
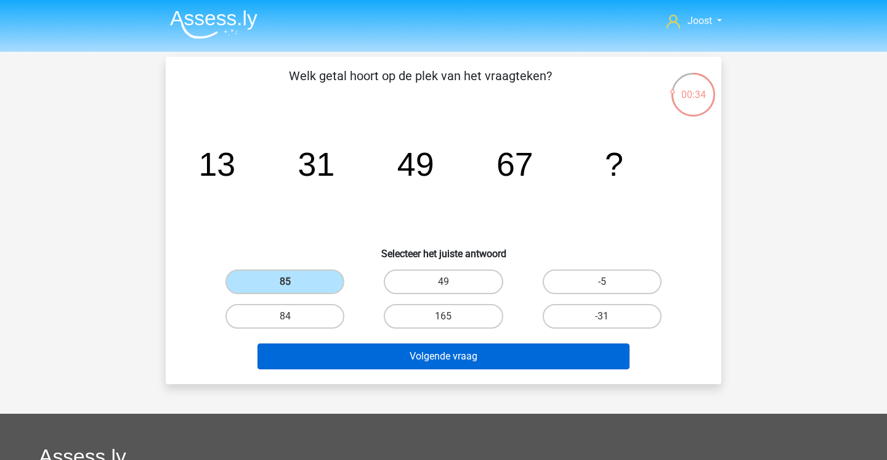
click at [326, 355] on button "Volgende vraag" at bounding box center [444, 356] width 373 height 26
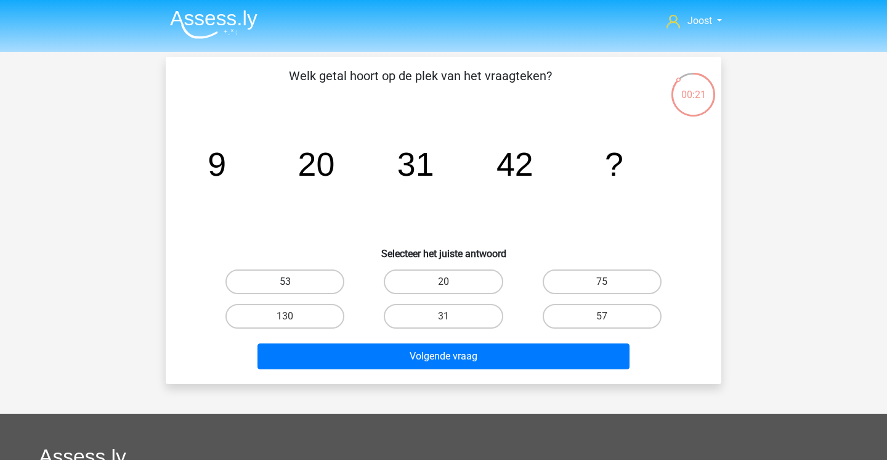
click at [319, 279] on label "53" at bounding box center [285, 281] width 119 height 25
click at [293, 282] on input "53" at bounding box center [289, 286] width 8 height 8
radio input "true"
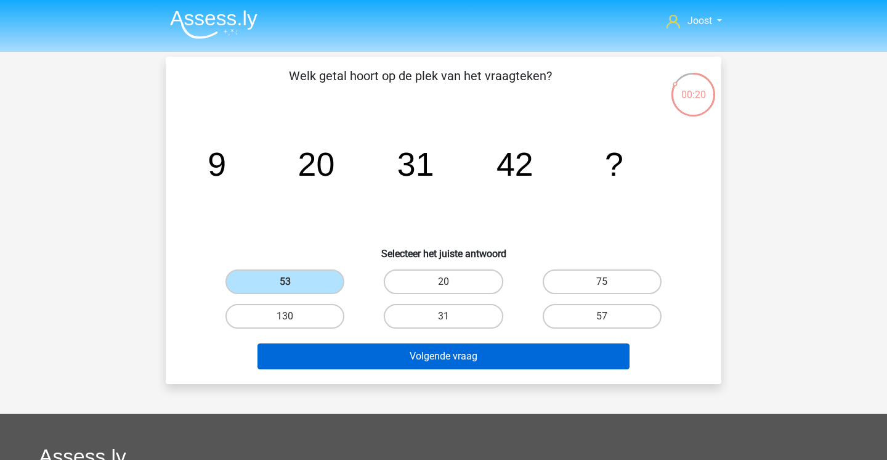
click at [336, 347] on button "Volgende vraag" at bounding box center [444, 356] width 373 height 26
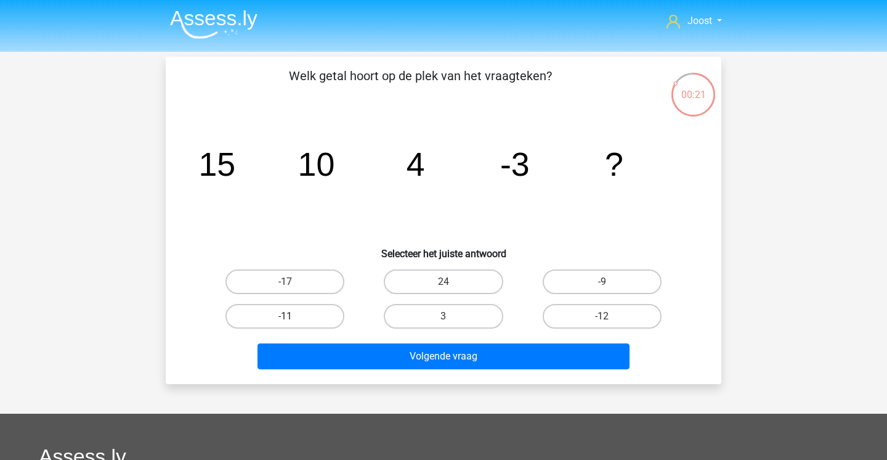
click at [315, 317] on label "-11" at bounding box center [285, 316] width 119 height 25
click at [293, 317] on input "-11" at bounding box center [289, 320] width 8 height 8
radio input "true"
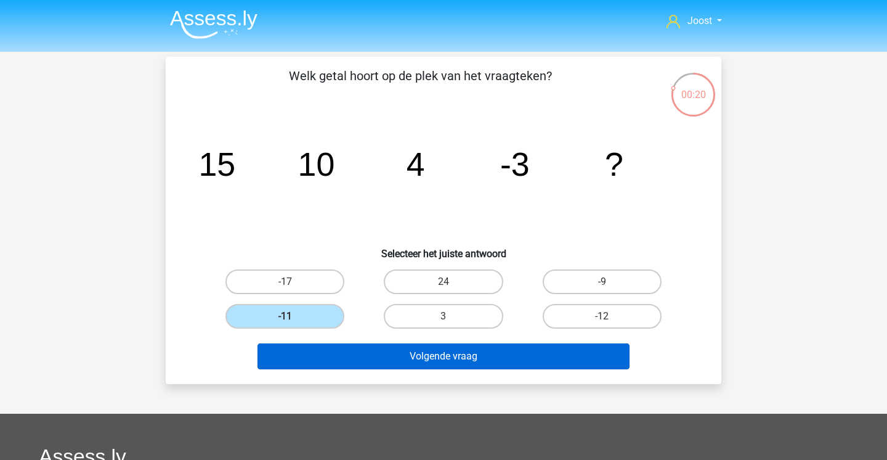
click at [315, 355] on button "Volgende vraag" at bounding box center [444, 356] width 373 height 26
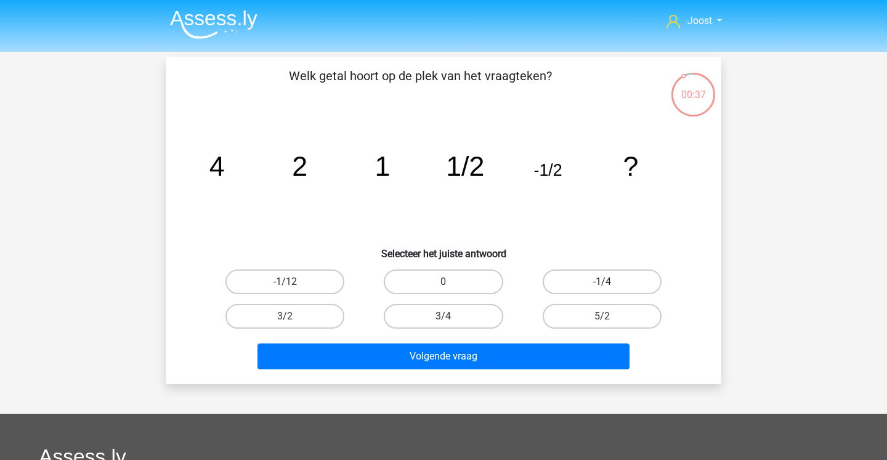
click at [628, 278] on label "-1/4" at bounding box center [602, 281] width 119 height 25
click at [610, 282] on input "-1/4" at bounding box center [606, 286] width 8 height 8
radio input "true"
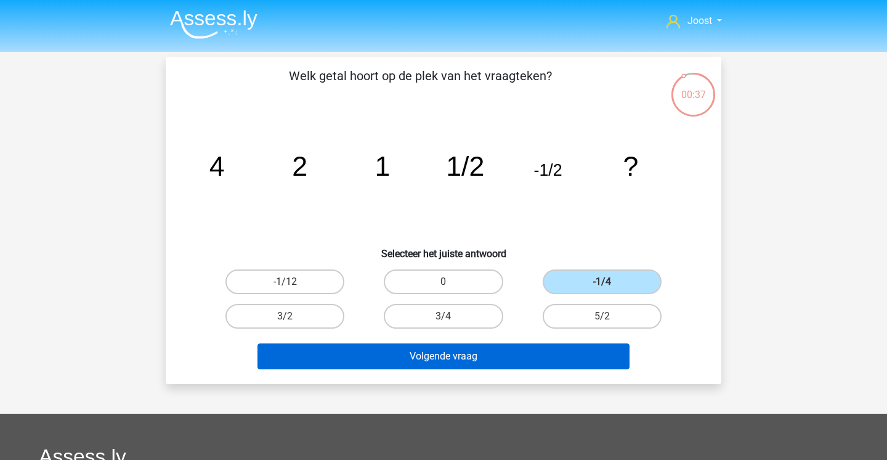
click at [552, 354] on button "Volgende vraag" at bounding box center [444, 356] width 373 height 26
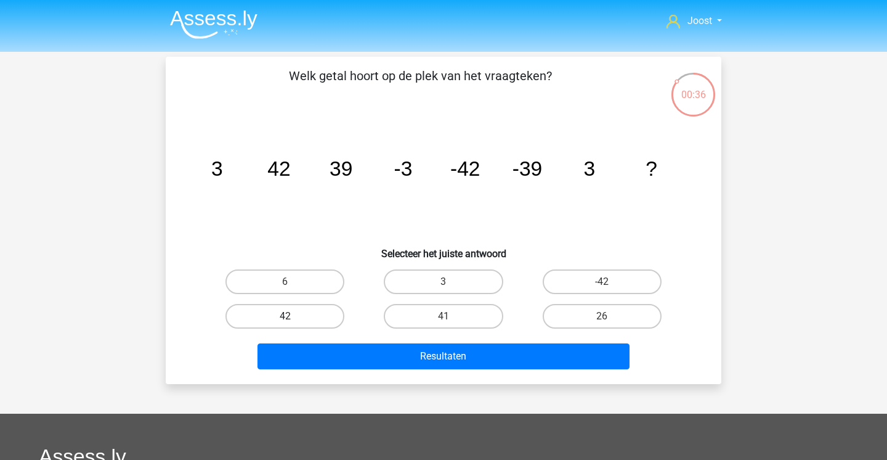
click at [269, 314] on label "42" at bounding box center [285, 316] width 119 height 25
click at [285, 316] on input "42" at bounding box center [289, 320] width 8 height 8
radio input "true"
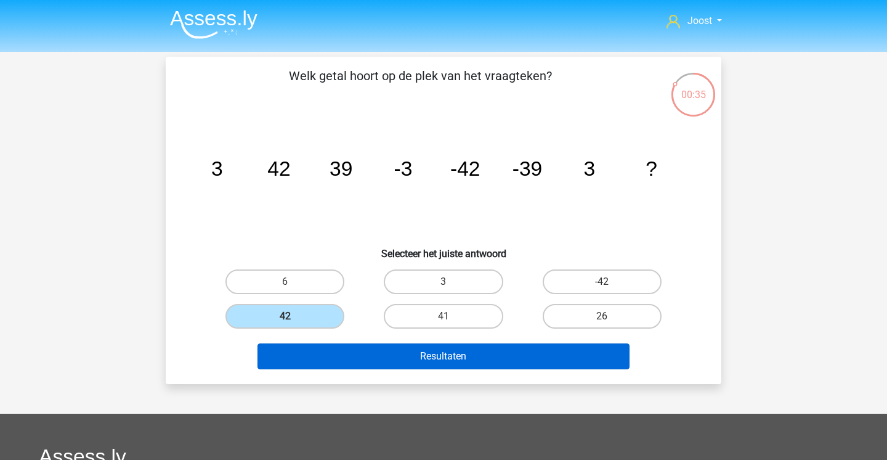
click at [311, 354] on button "Resultaten" at bounding box center [444, 356] width 373 height 26
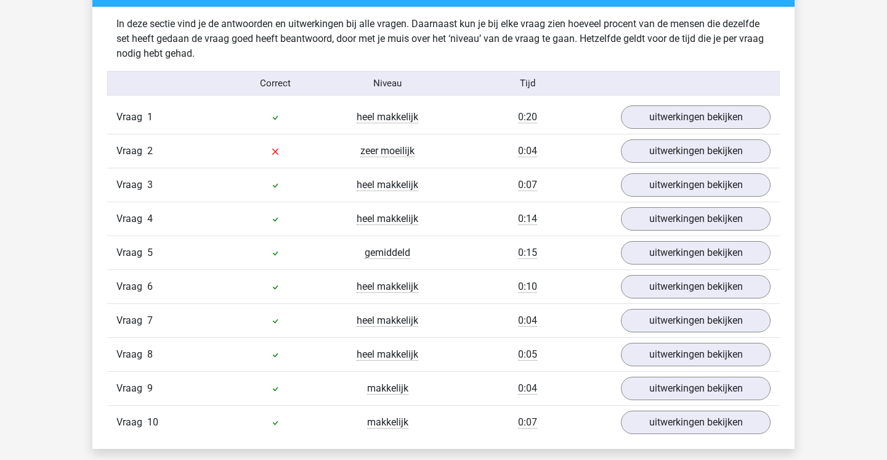
scroll to position [717, 0]
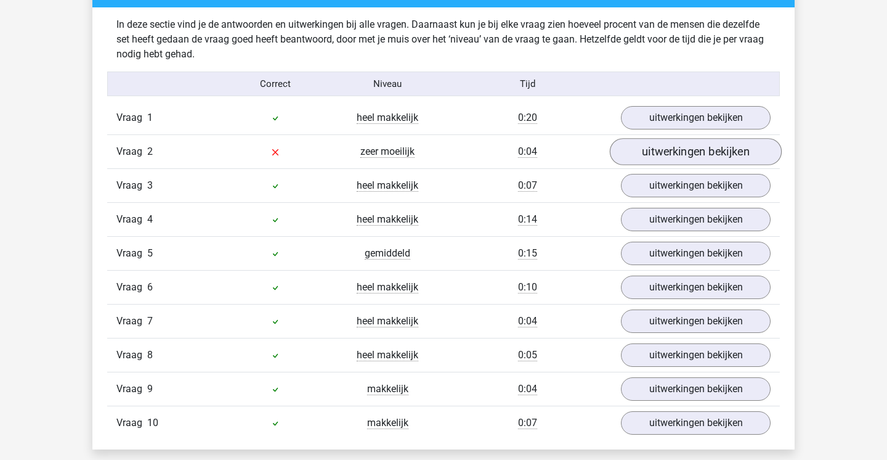
click at [661, 148] on link "uitwerkingen bekijken" at bounding box center [696, 151] width 172 height 27
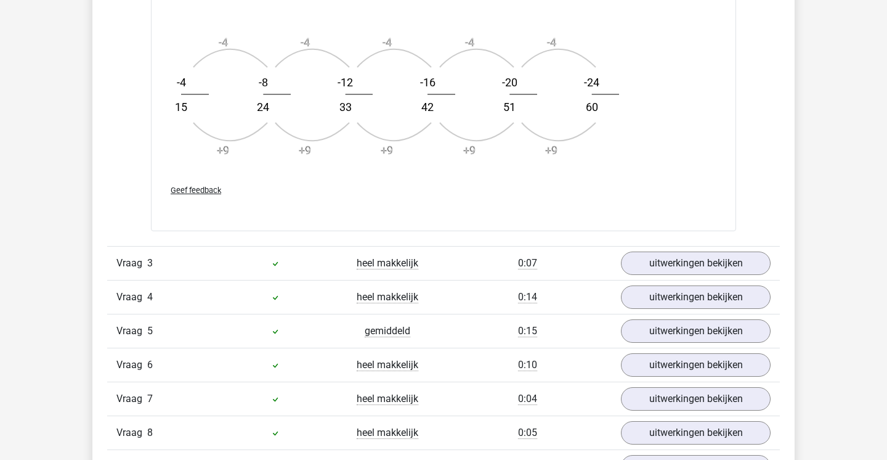
scroll to position [1383, 0]
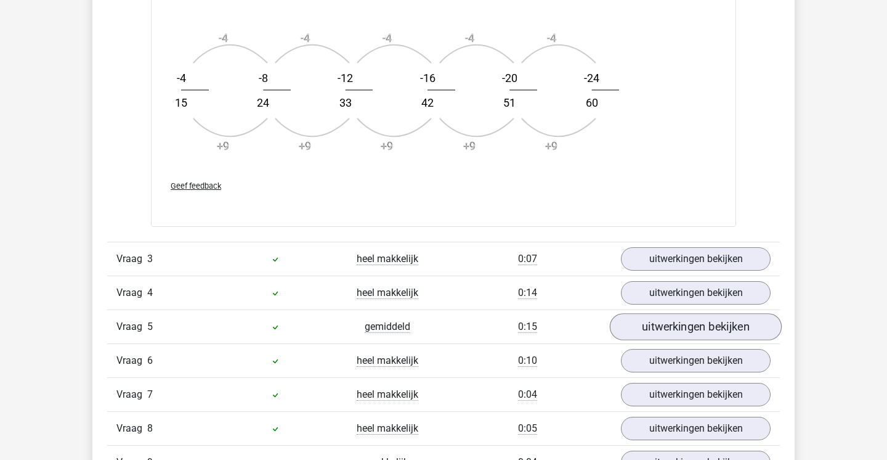
click at [659, 327] on link "uitwerkingen bekijken" at bounding box center [696, 326] width 172 height 27
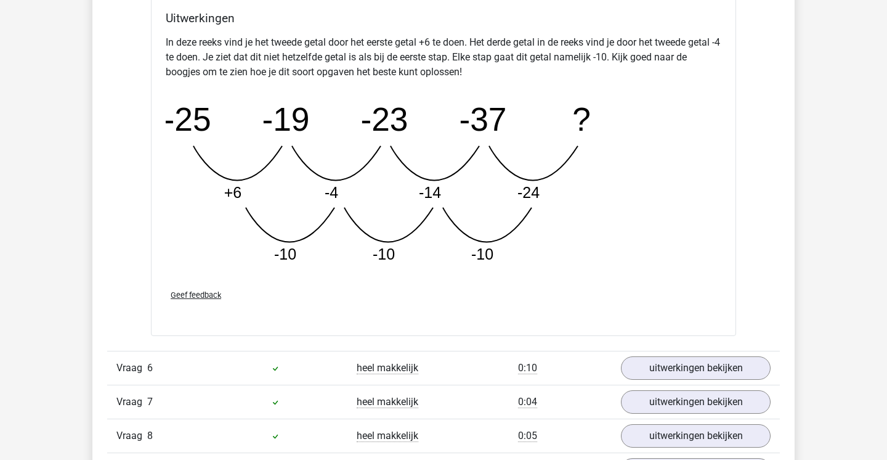
scroll to position [2069, 0]
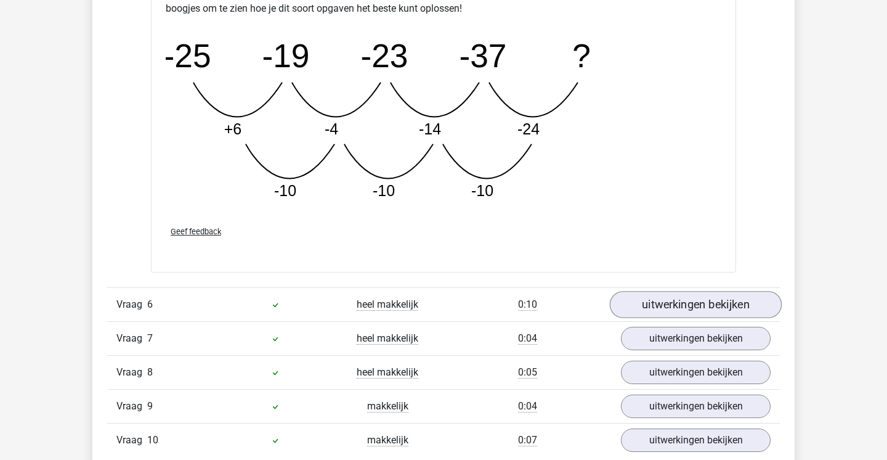
click at [663, 311] on link "uitwerkingen bekijken" at bounding box center [696, 304] width 172 height 27
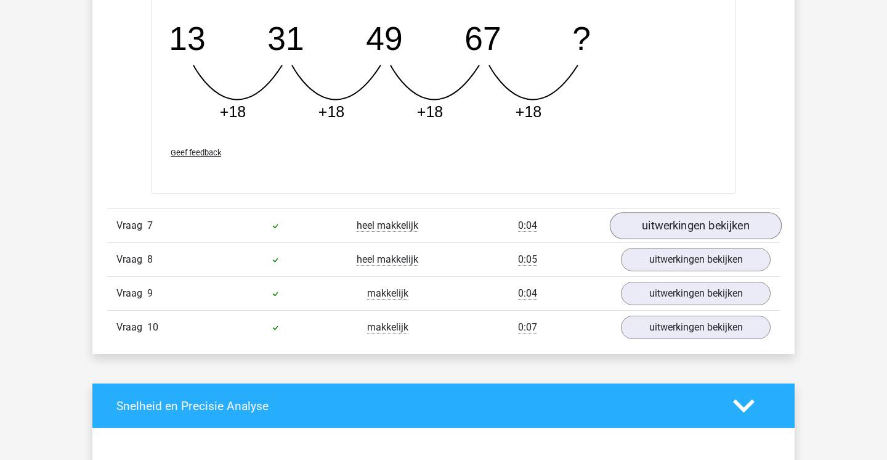
click at [673, 228] on link "uitwerkingen bekijken" at bounding box center [696, 226] width 172 height 27
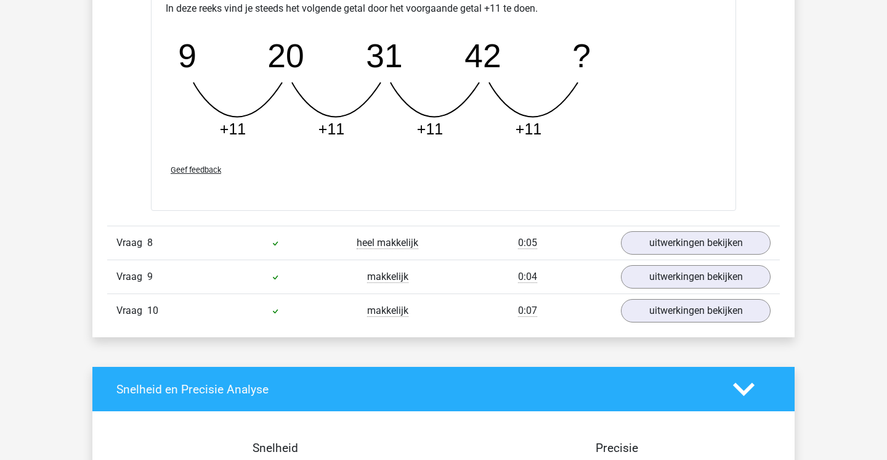
scroll to position [3408, 0]
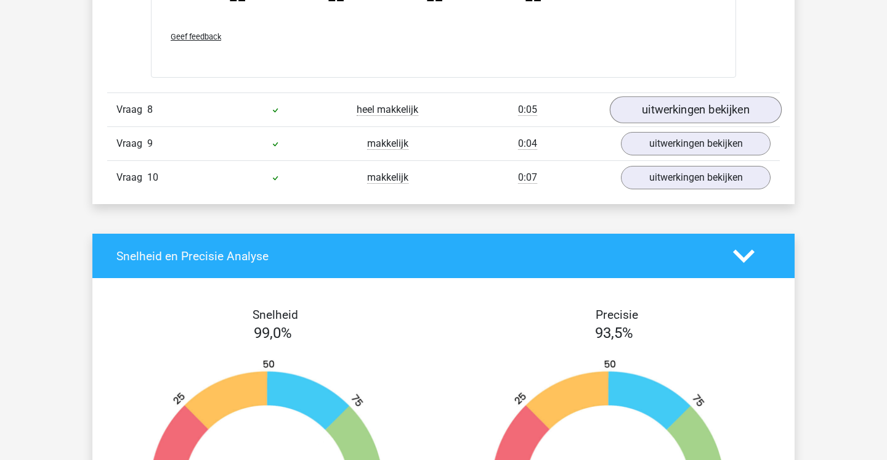
click at [696, 111] on link "uitwerkingen bekijken" at bounding box center [696, 109] width 172 height 27
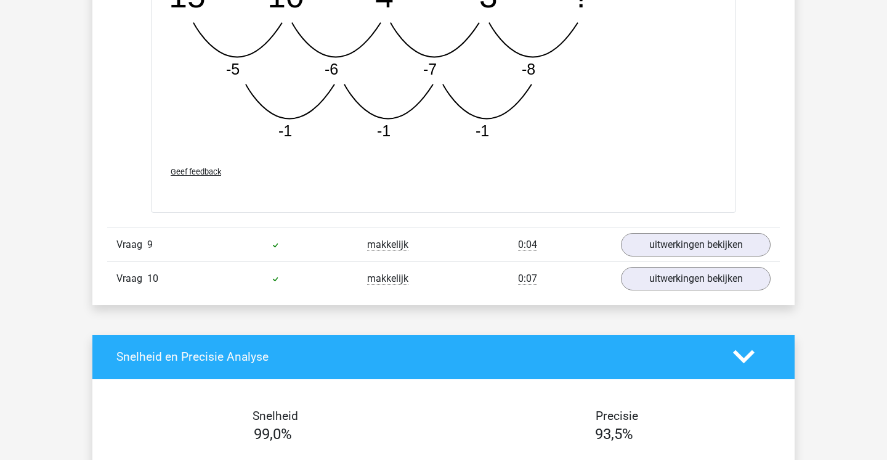
scroll to position [4011, 0]
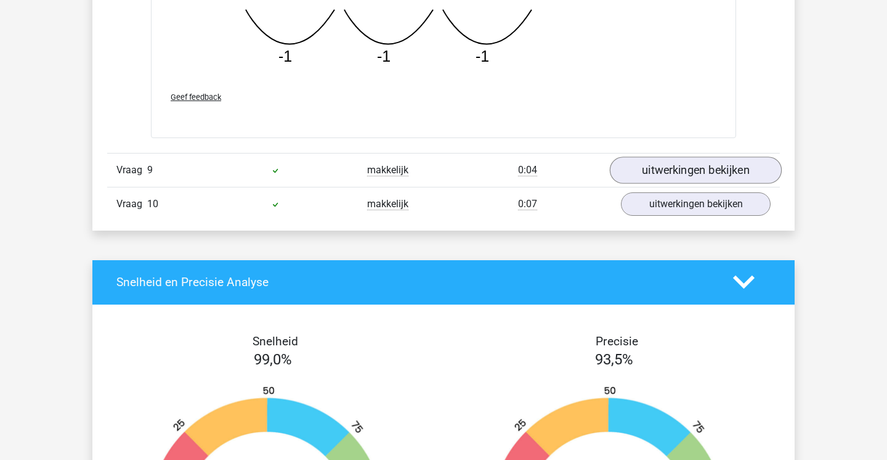
click at [698, 163] on link "uitwerkingen bekijken" at bounding box center [696, 170] width 172 height 27
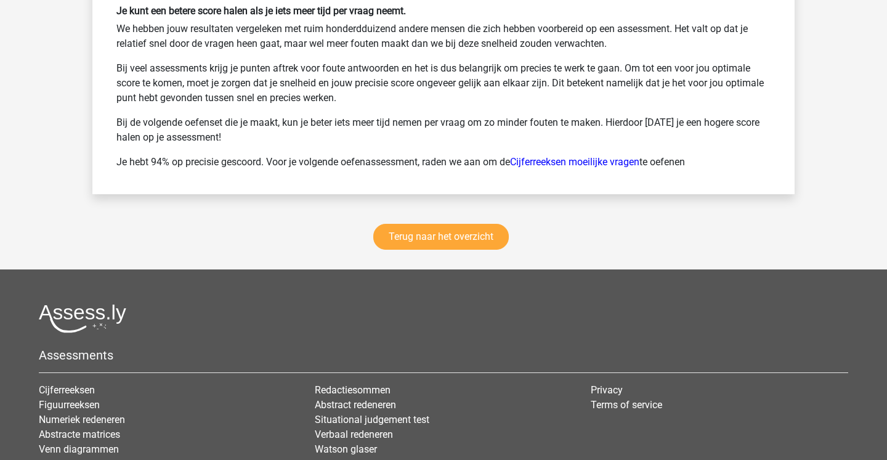
scroll to position [5318, 0]
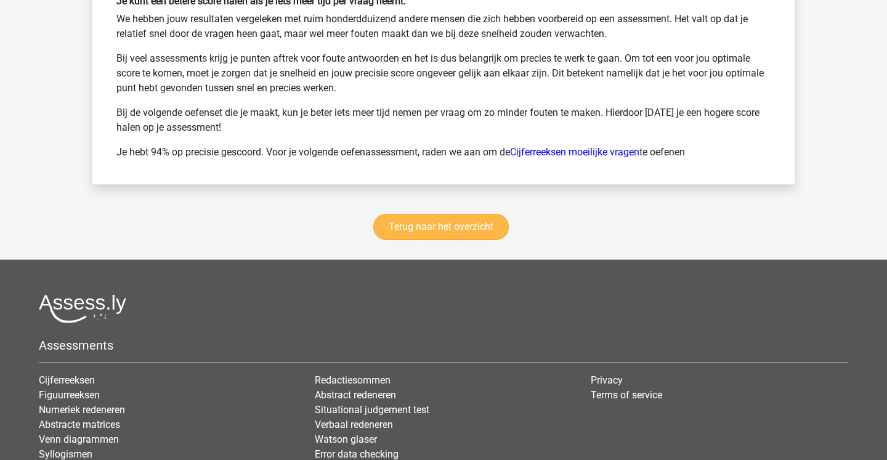
click at [380, 232] on link "Terug naar het overzicht" at bounding box center [441, 227] width 136 height 26
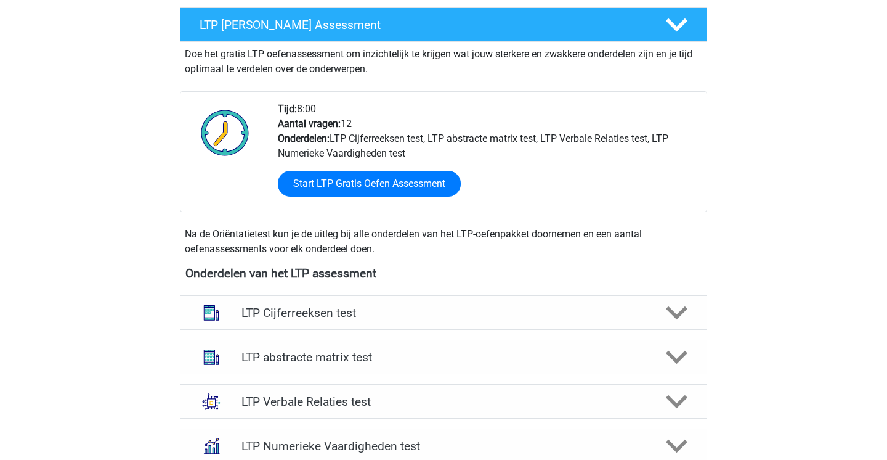
scroll to position [348, 0]
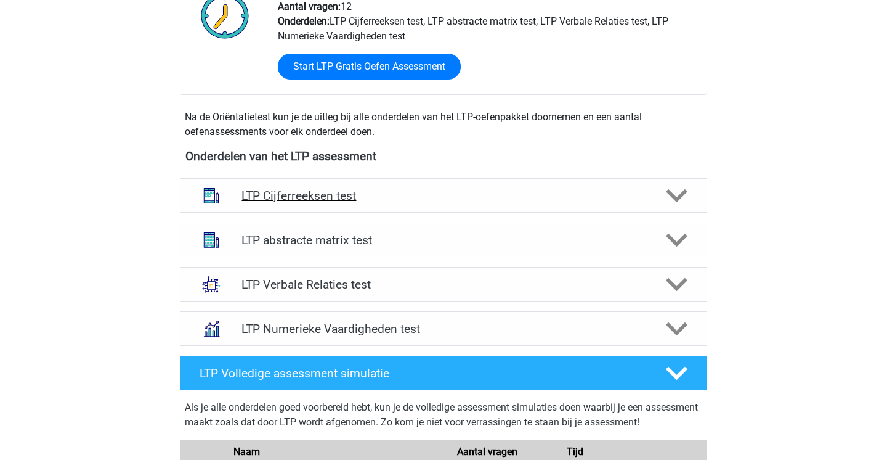
click at [402, 193] on h4 "LTP Cijferreeksen test" at bounding box center [444, 196] width 404 height 14
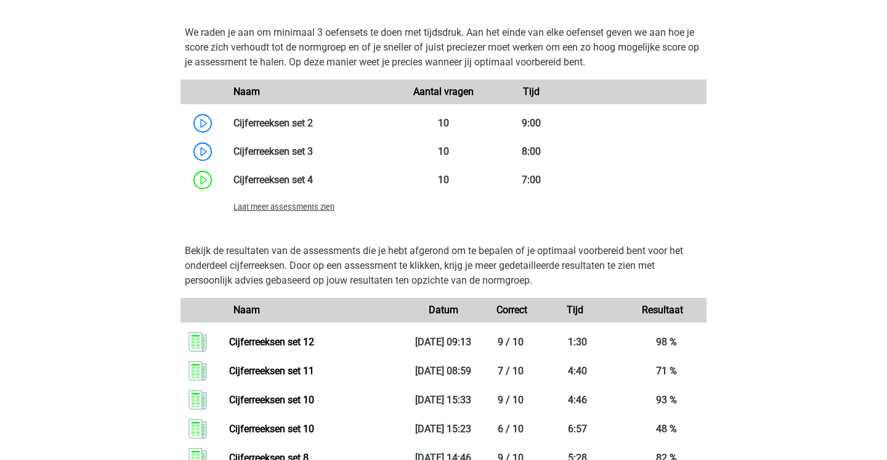
scroll to position [944, 0]
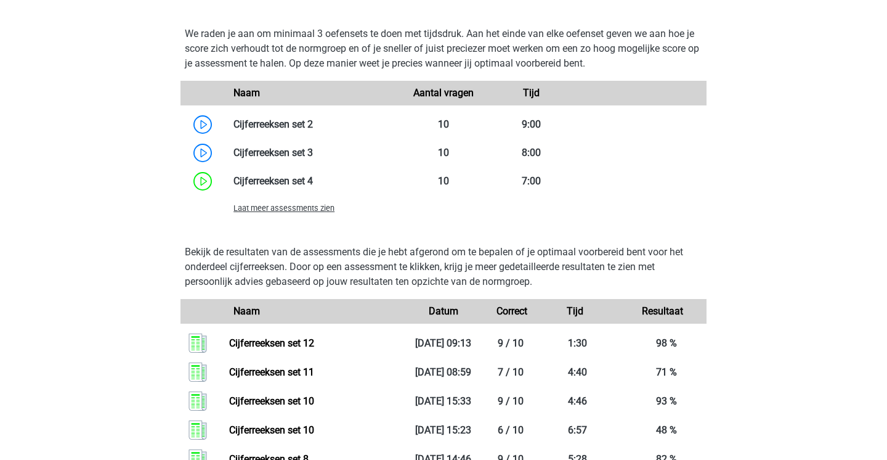
click at [316, 208] on span "Laat meer assessments zien" at bounding box center [284, 207] width 101 height 9
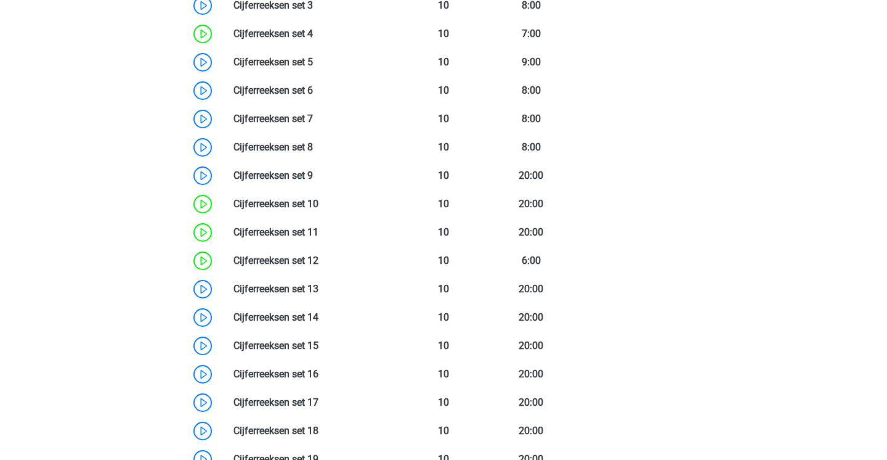
scroll to position [1096, 0]
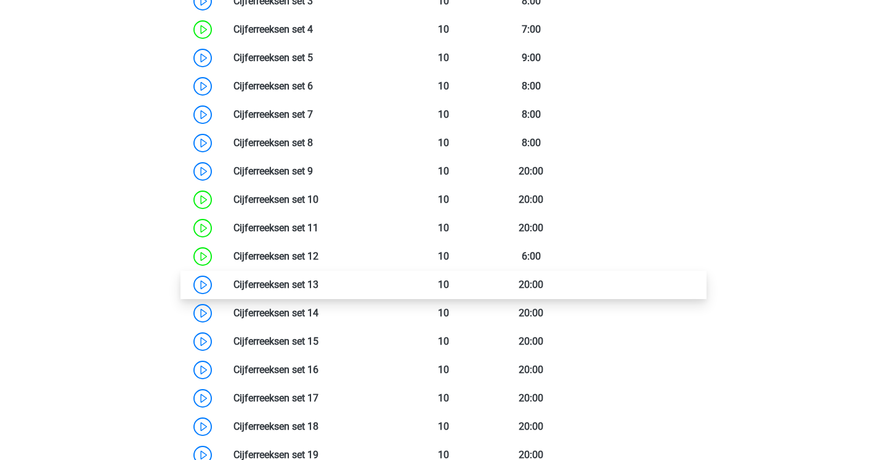
click at [319, 280] on link at bounding box center [319, 285] width 0 height 12
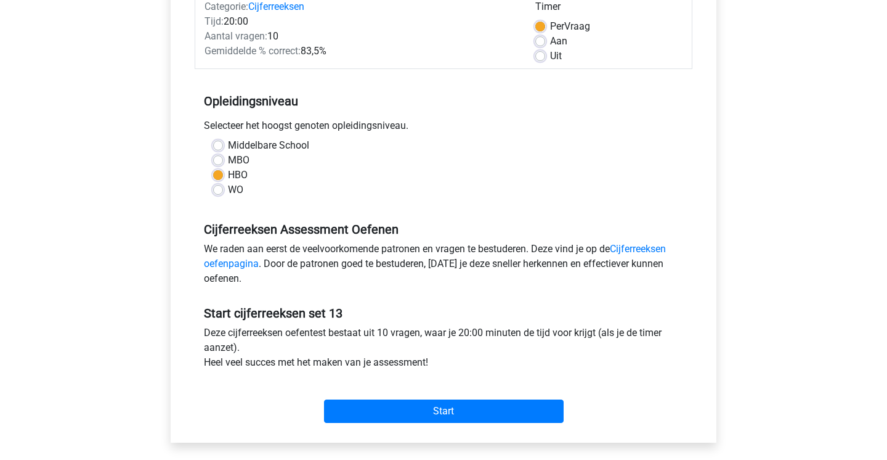
scroll to position [162, 0]
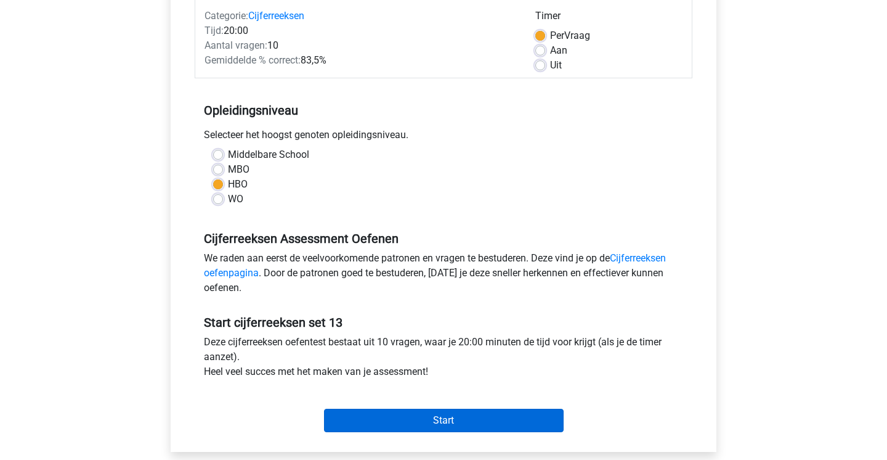
click at [376, 412] on input "Start" at bounding box center [444, 420] width 240 height 23
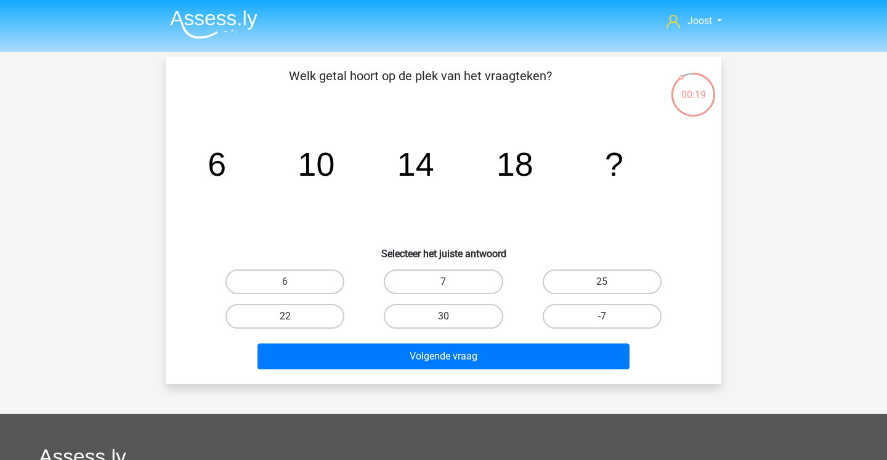
click at [323, 314] on label "22" at bounding box center [285, 316] width 119 height 25
click at [293, 316] on input "22" at bounding box center [289, 320] width 8 height 8
radio input "true"
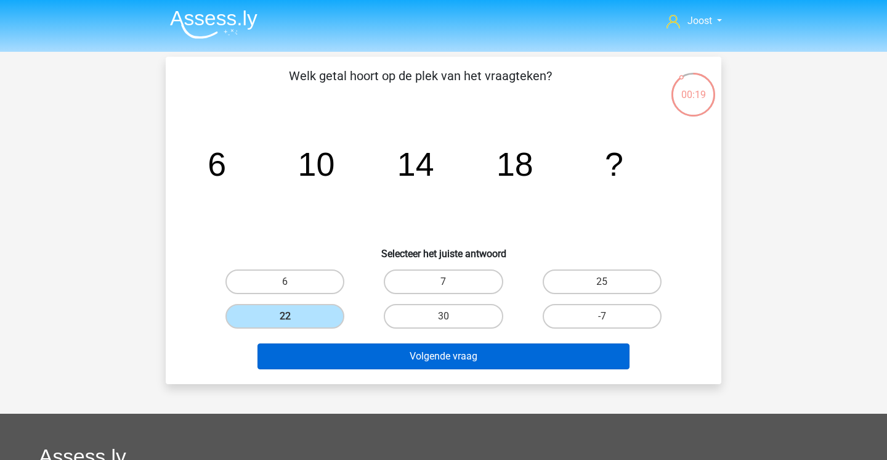
click at [327, 358] on button "Volgende vraag" at bounding box center [444, 356] width 373 height 26
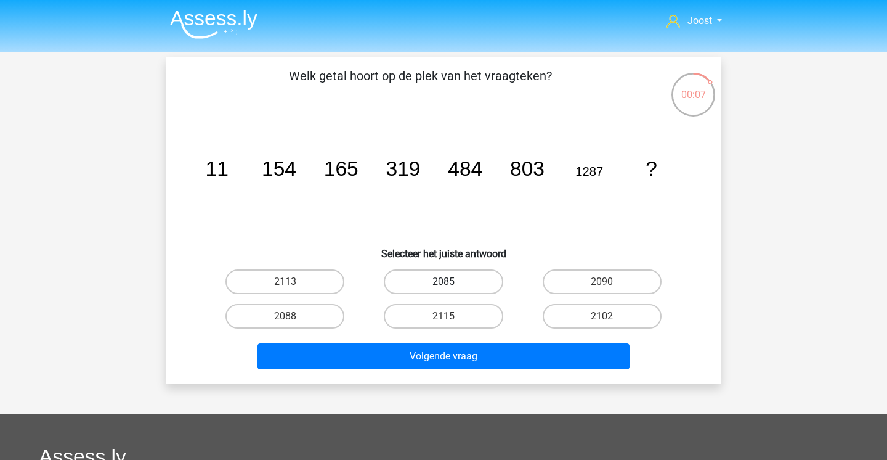
click at [478, 288] on label "2085" at bounding box center [443, 281] width 119 height 25
click at [452, 288] on input "2085" at bounding box center [448, 286] width 8 height 8
radio input "true"
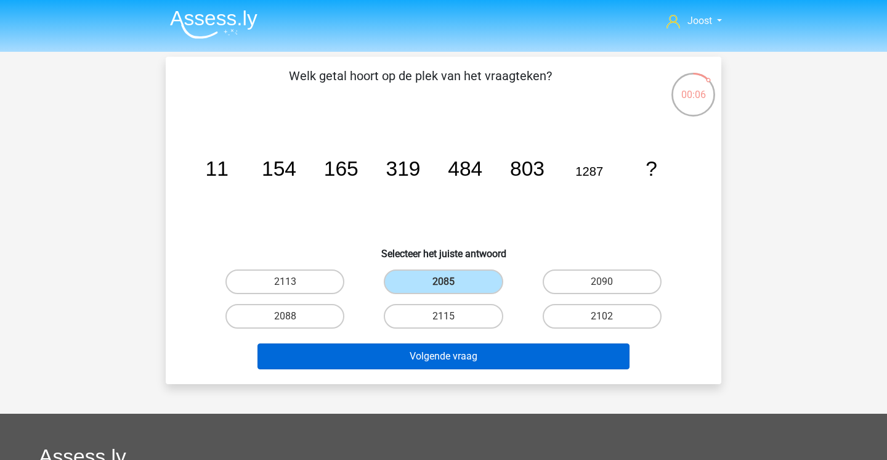
click at [460, 352] on button "Volgende vraag" at bounding box center [444, 356] width 373 height 26
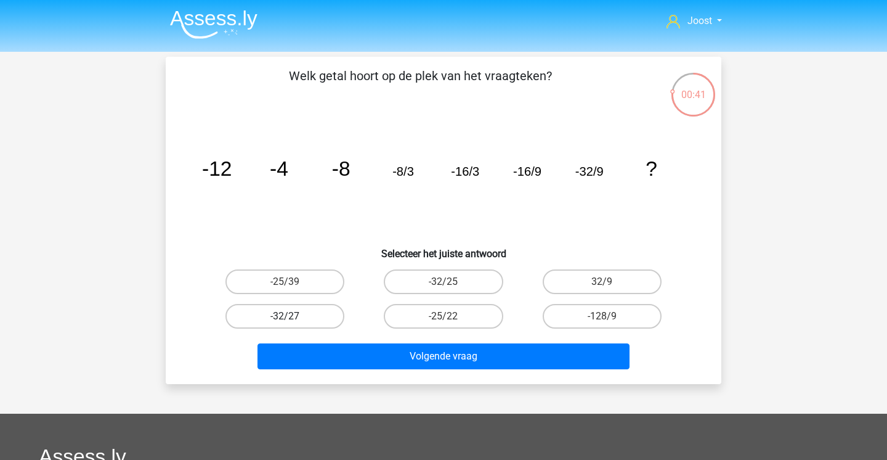
click at [324, 318] on label "-32/27" at bounding box center [285, 316] width 119 height 25
click at [293, 318] on input "-32/27" at bounding box center [289, 320] width 8 height 8
radio input "true"
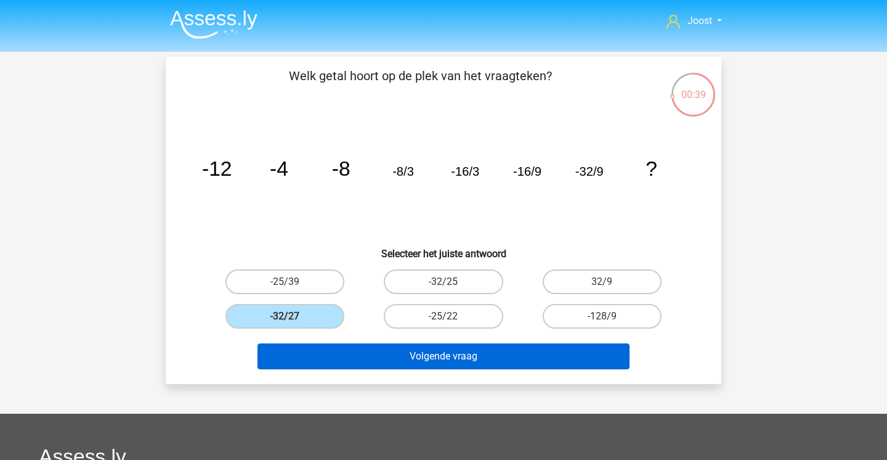
click at [343, 354] on button "Volgende vraag" at bounding box center [444, 356] width 373 height 26
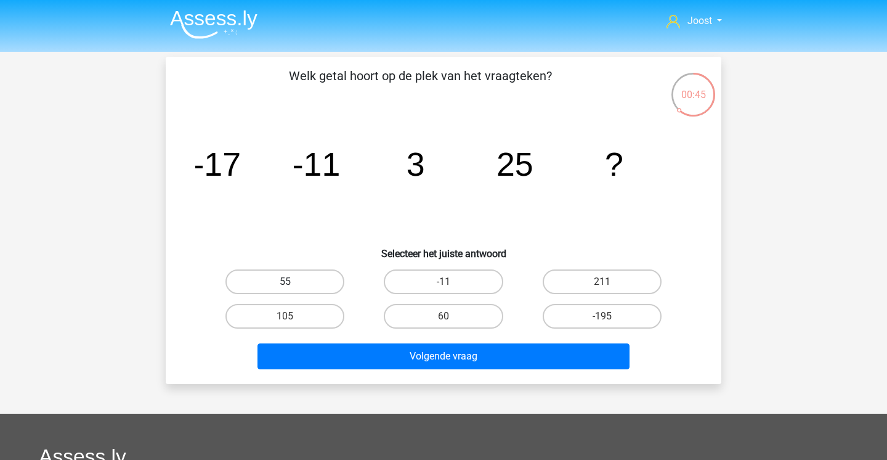
click at [316, 278] on label "55" at bounding box center [285, 281] width 119 height 25
click at [293, 282] on input "55" at bounding box center [289, 286] width 8 height 8
radio input "true"
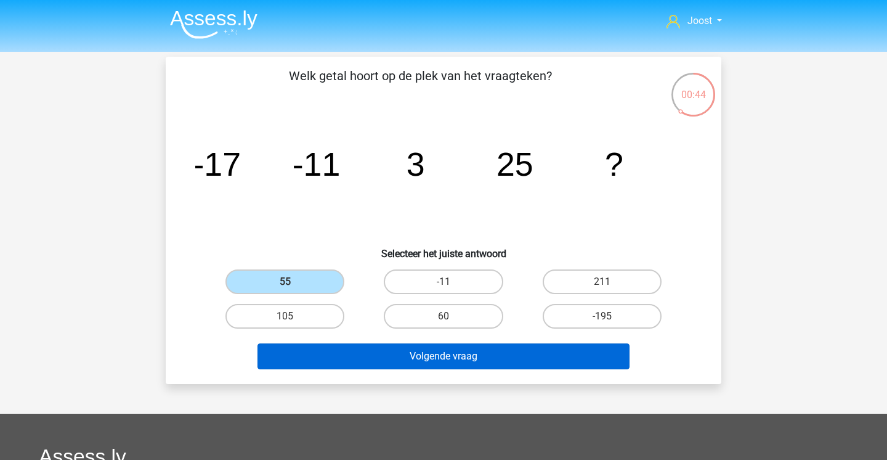
click at [372, 354] on button "Volgende vraag" at bounding box center [444, 356] width 373 height 26
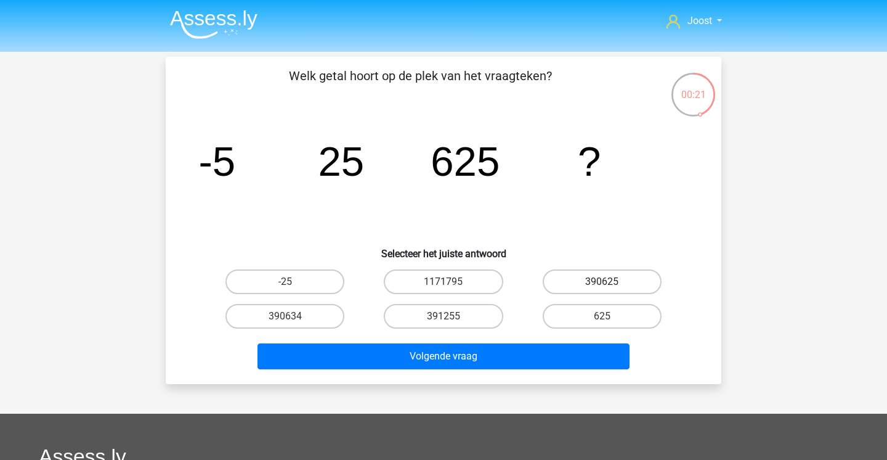
click at [644, 281] on label "390625" at bounding box center [602, 281] width 119 height 25
click at [610, 282] on input "390625" at bounding box center [606, 286] width 8 height 8
radio input "true"
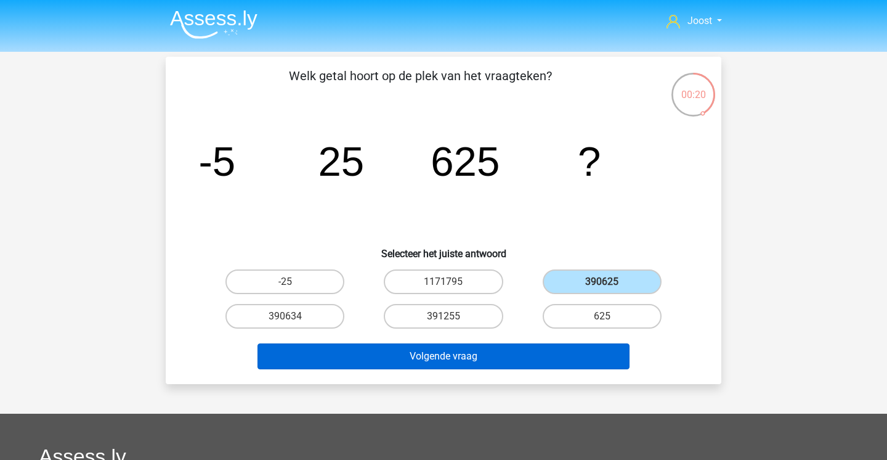
click at [565, 358] on button "Volgende vraag" at bounding box center [444, 356] width 373 height 26
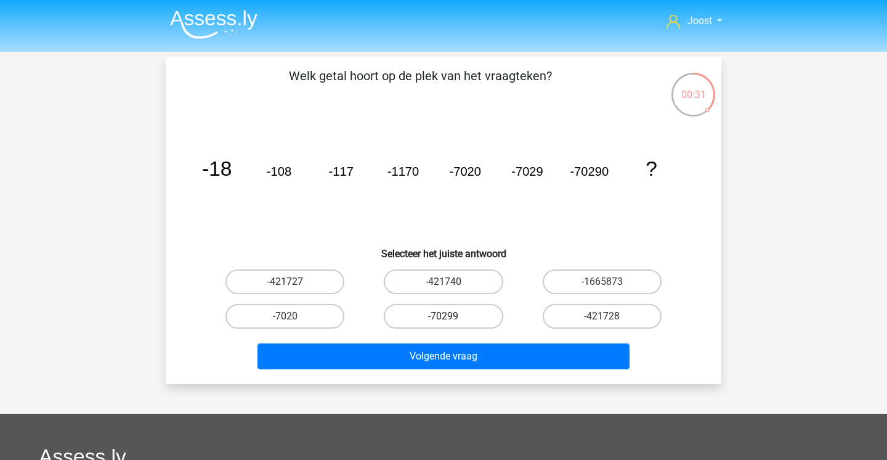
click at [477, 317] on label "-70299" at bounding box center [443, 316] width 119 height 25
click at [452, 317] on input "-70299" at bounding box center [448, 320] width 8 height 8
radio input "true"
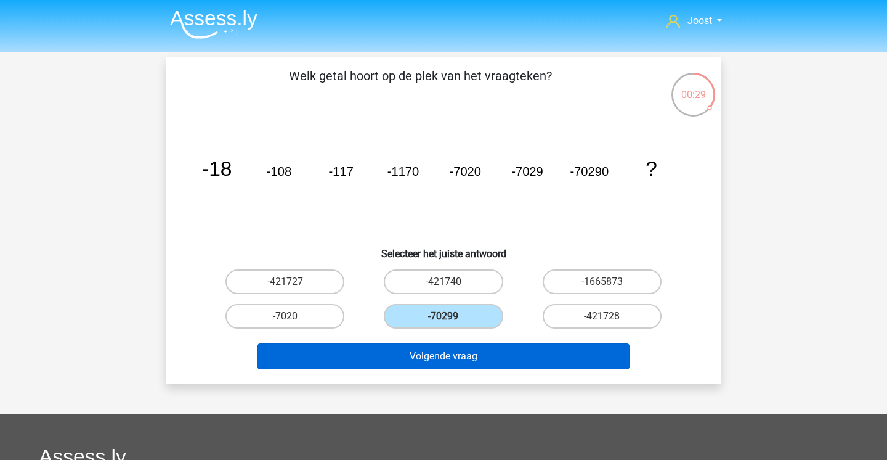
click at [445, 357] on button "Volgende vraag" at bounding box center [444, 356] width 373 height 26
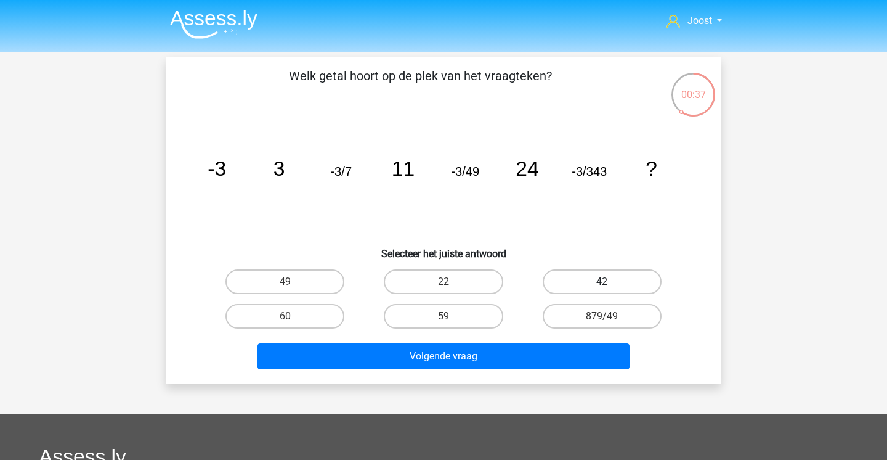
click at [600, 277] on label "42" at bounding box center [602, 281] width 119 height 25
click at [602, 282] on input "42" at bounding box center [606, 286] width 8 height 8
radio input "true"
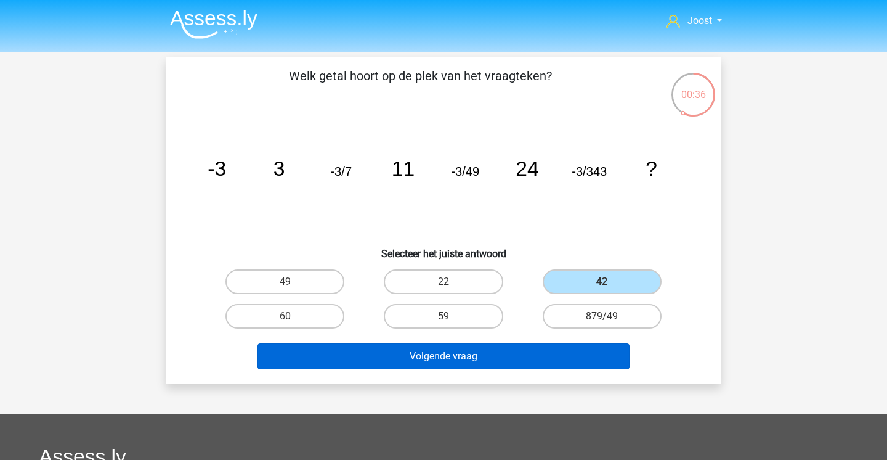
click at [472, 347] on button "Volgende vraag" at bounding box center [444, 356] width 373 height 26
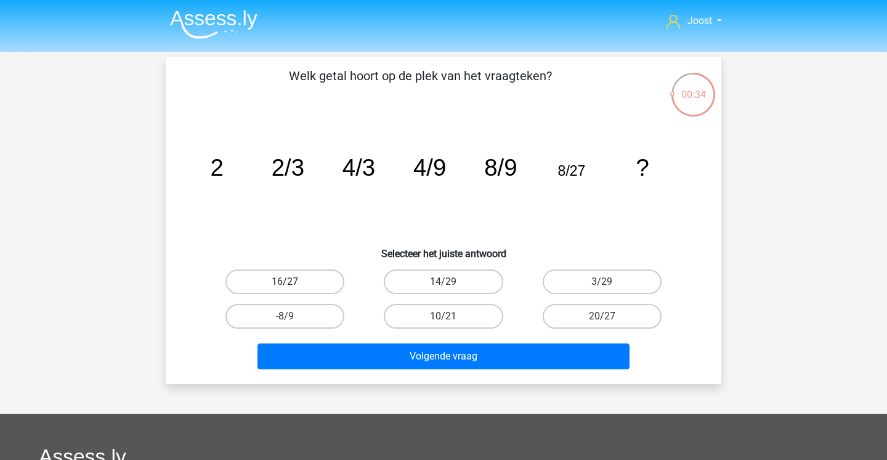
click at [324, 289] on label "16/27" at bounding box center [285, 281] width 119 height 25
click at [293, 289] on input "16/27" at bounding box center [289, 286] width 8 height 8
radio input "true"
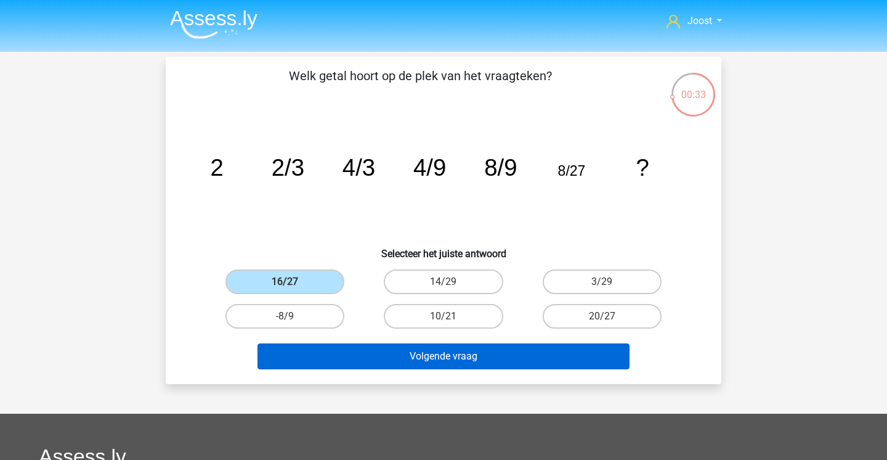
click at [356, 354] on button "Volgende vraag" at bounding box center [444, 356] width 373 height 26
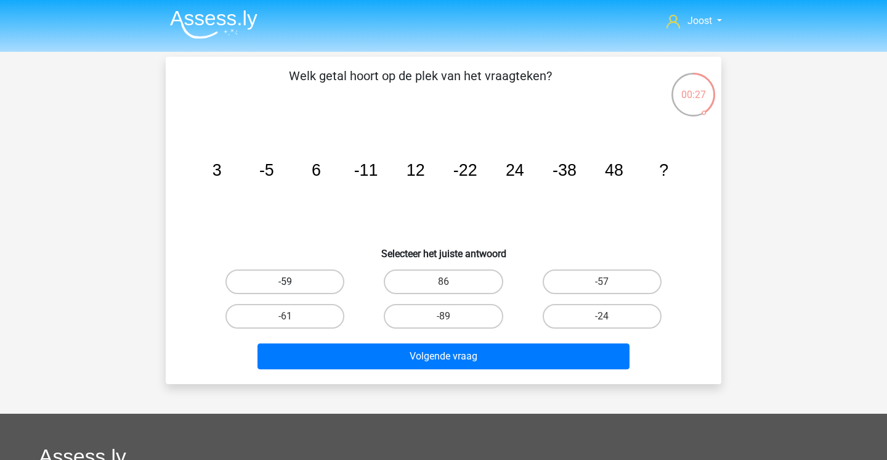
click at [301, 283] on label "-59" at bounding box center [285, 281] width 119 height 25
click at [293, 283] on input "-59" at bounding box center [289, 286] width 8 height 8
radio input "true"
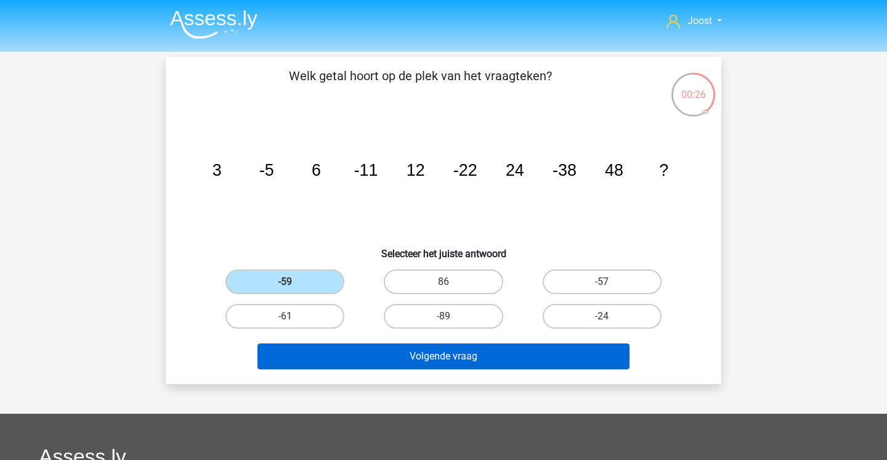
click at [412, 349] on button "Volgende vraag" at bounding box center [444, 356] width 373 height 26
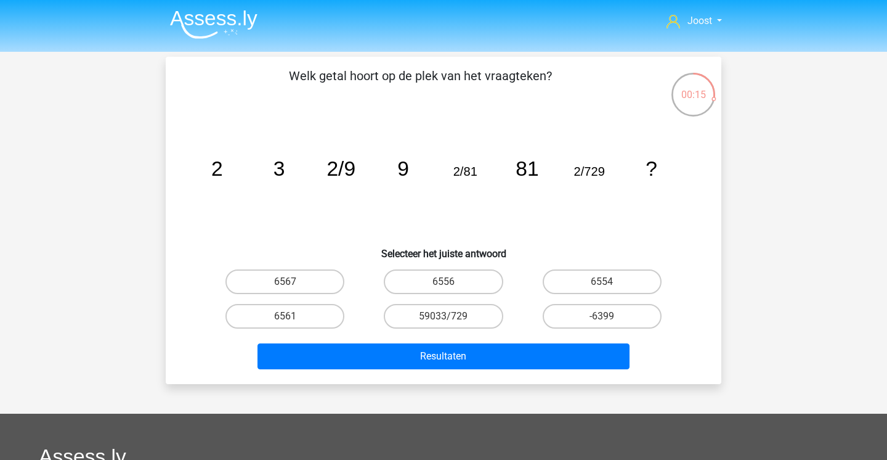
click at [291, 319] on input "6561" at bounding box center [289, 320] width 8 height 8
radio input "true"
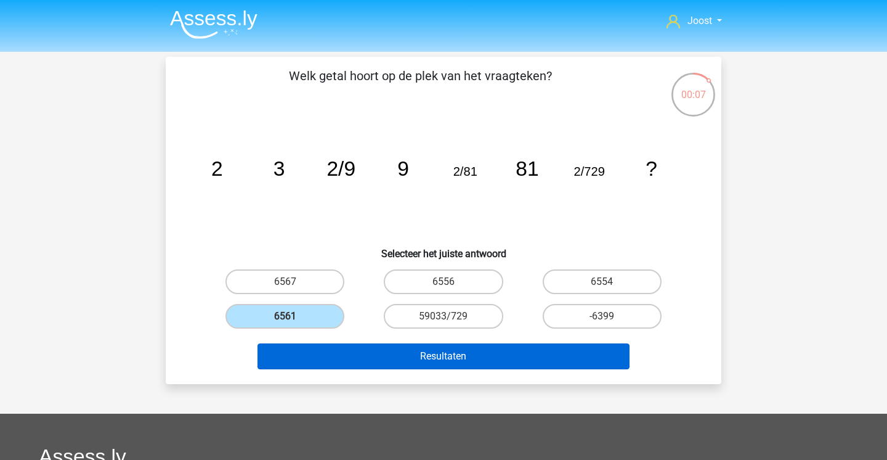
click at [396, 356] on button "Resultaten" at bounding box center [444, 356] width 373 height 26
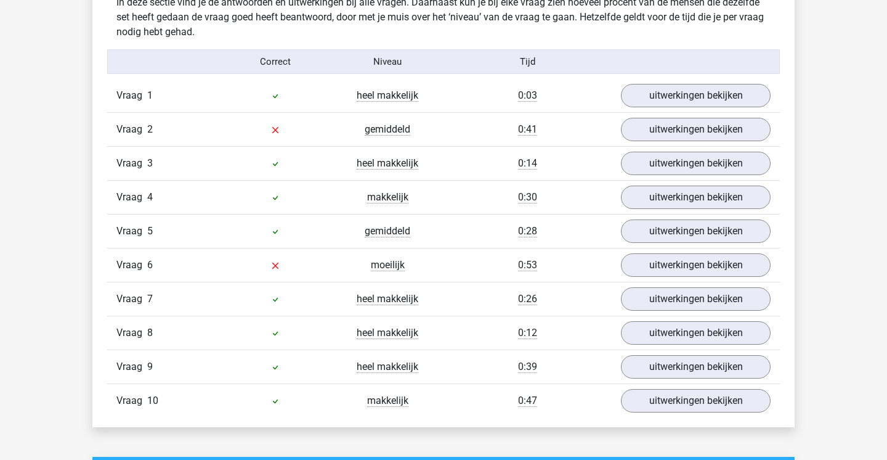
scroll to position [738, 0]
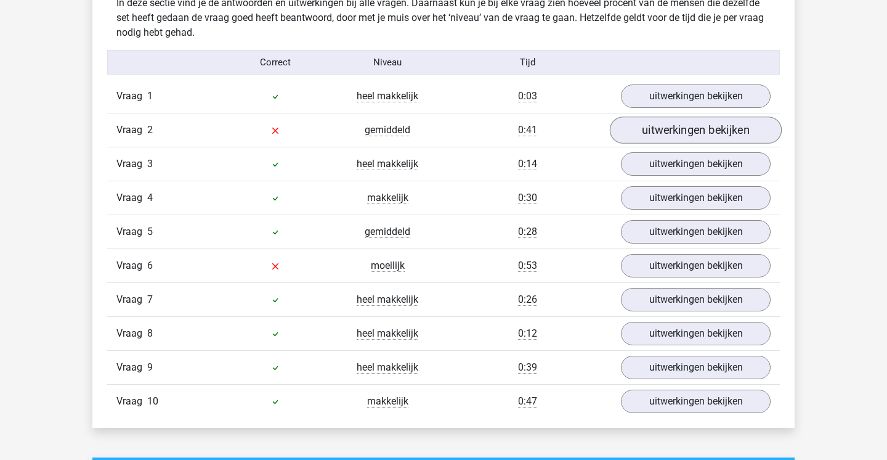
click at [669, 126] on link "uitwerkingen bekijken" at bounding box center [696, 129] width 172 height 27
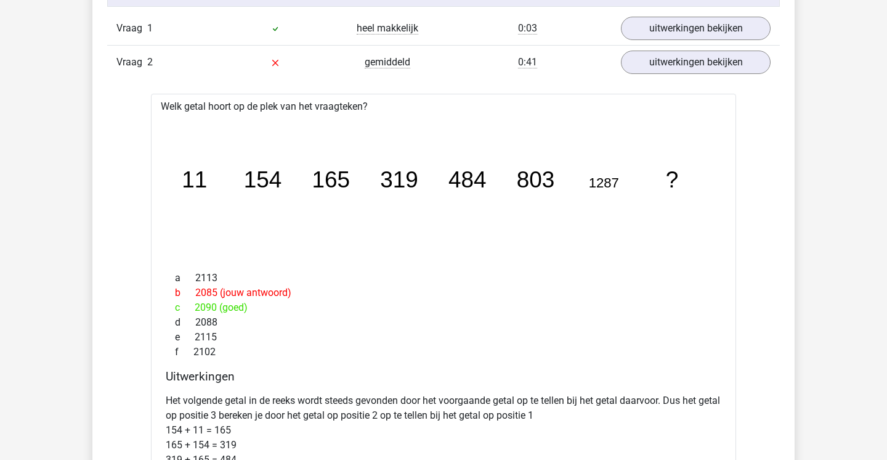
scroll to position [746, 0]
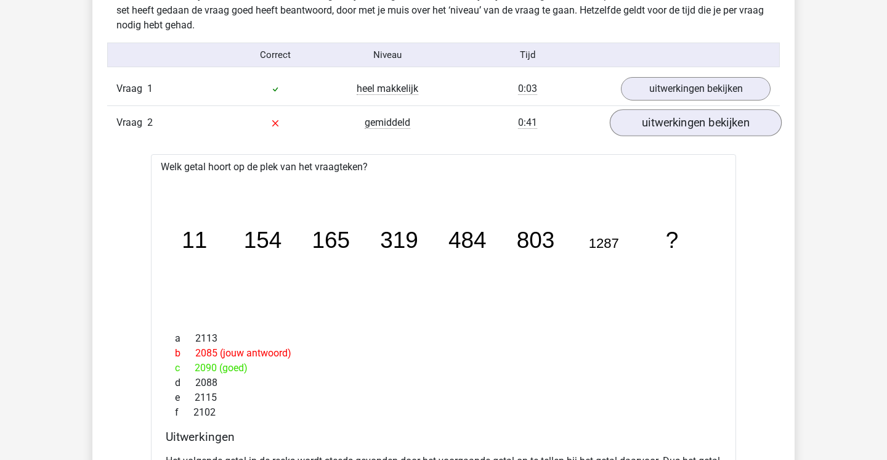
click at [666, 129] on link "uitwerkingen bekijken" at bounding box center [696, 122] width 172 height 27
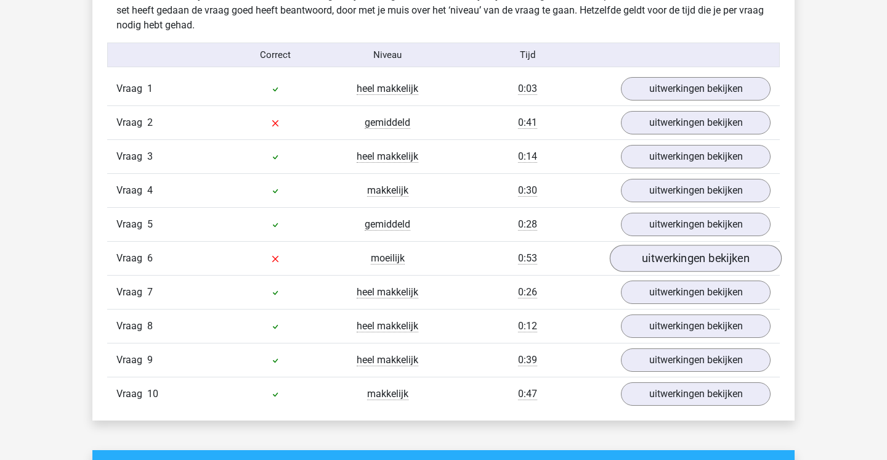
click at [666, 260] on link "uitwerkingen bekijken" at bounding box center [696, 258] width 172 height 27
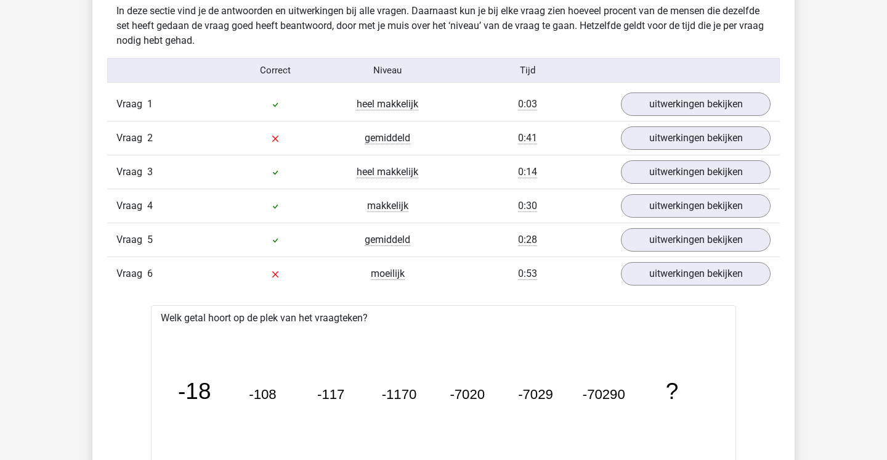
scroll to position [776, 0]
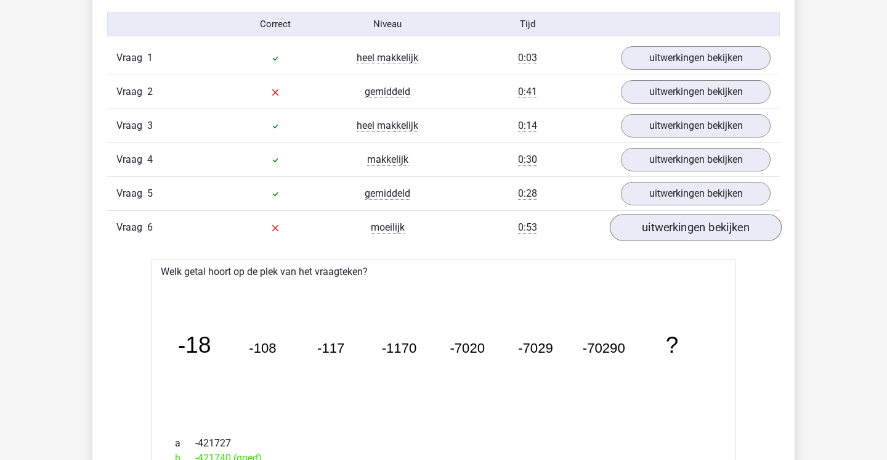
click at [696, 233] on link "uitwerkingen bekijken" at bounding box center [696, 227] width 172 height 27
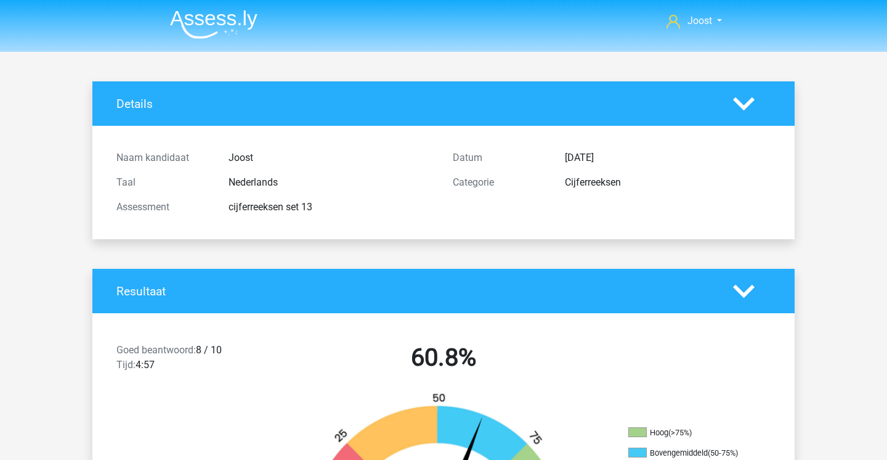
scroll to position [0, 0]
click at [193, 25] on img at bounding box center [214, 24] width 88 height 29
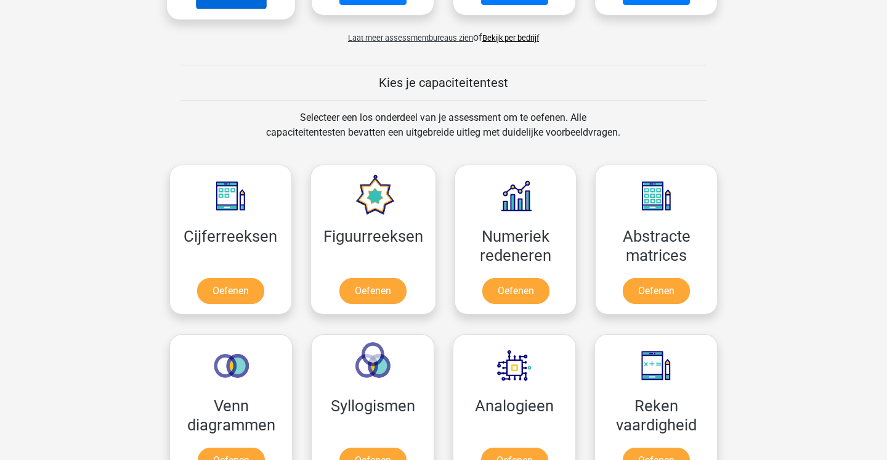
scroll to position [452, 0]
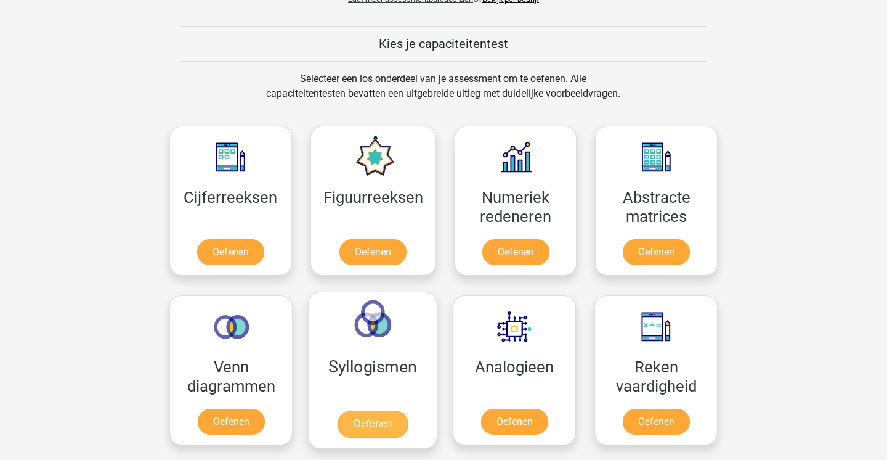
click at [391, 410] on link "Oefenen" at bounding box center [373, 423] width 70 height 27
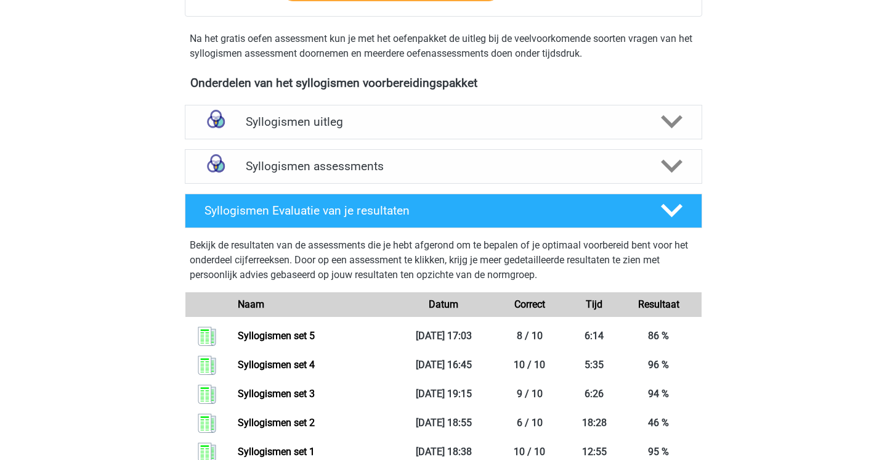
scroll to position [361, 0]
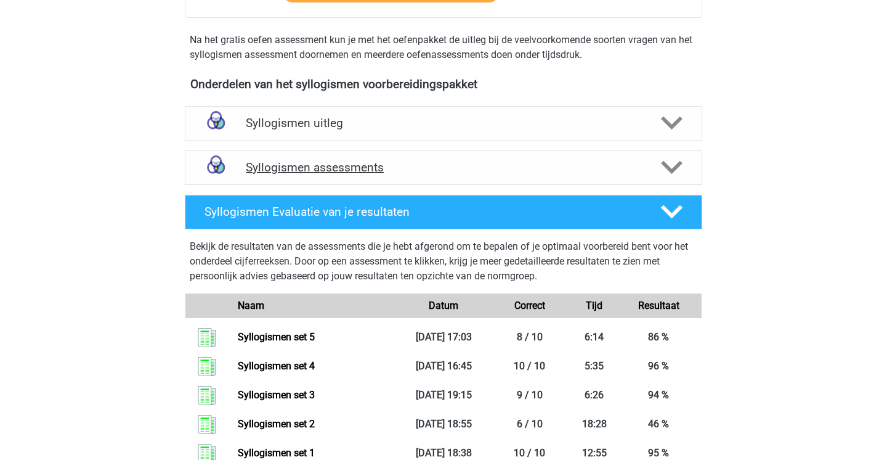
click at [443, 174] on h4 "Syllogismen assessments" at bounding box center [444, 167] width 396 height 14
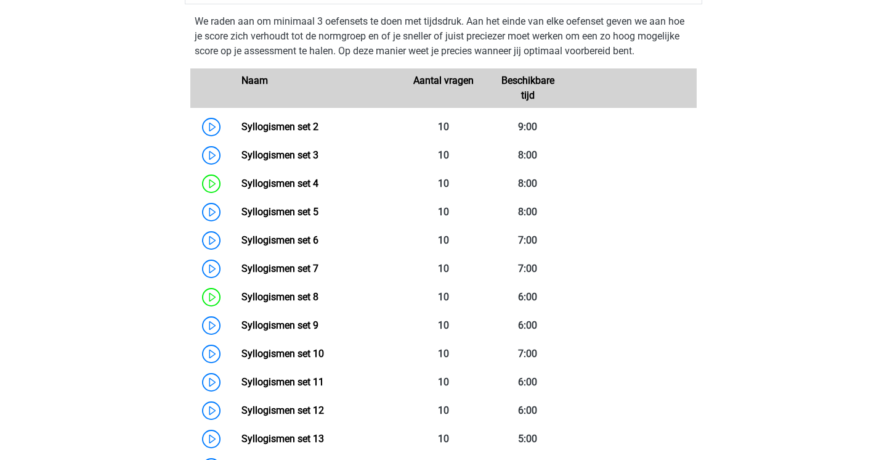
scroll to position [541, 0]
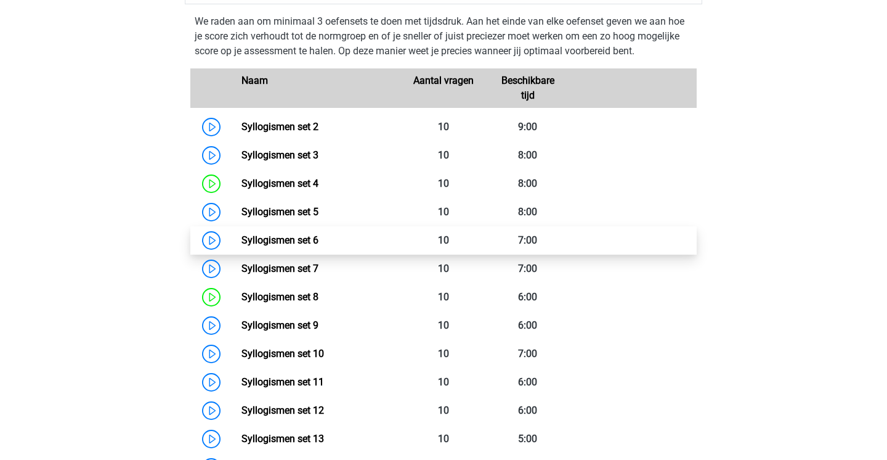
click at [291, 236] on link "Syllogismen set 6" at bounding box center [280, 240] width 77 height 12
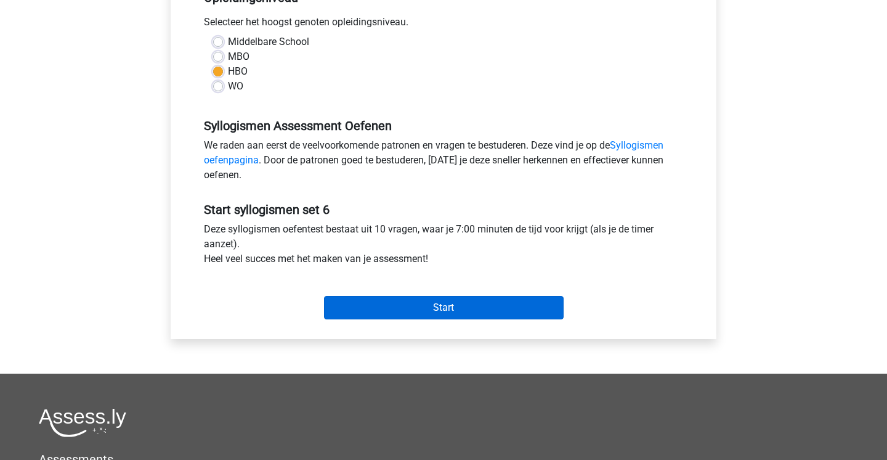
scroll to position [260, 0]
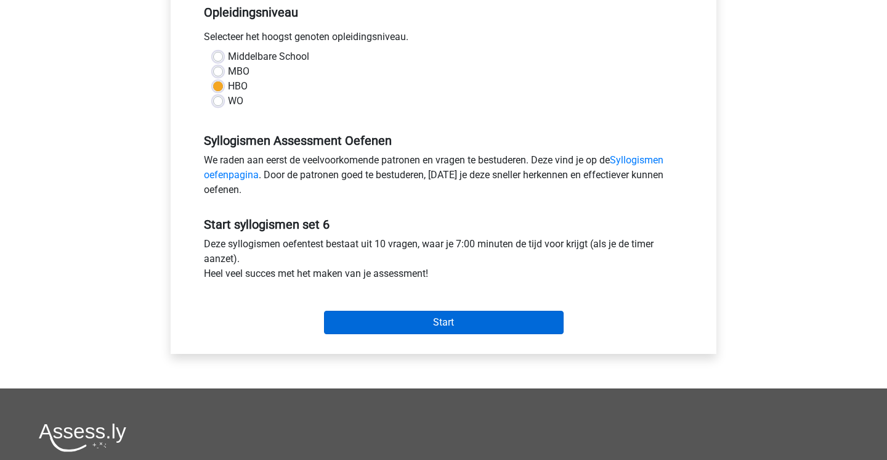
click at [439, 328] on input "Start" at bounding box center [444, 322] width 240 height 23
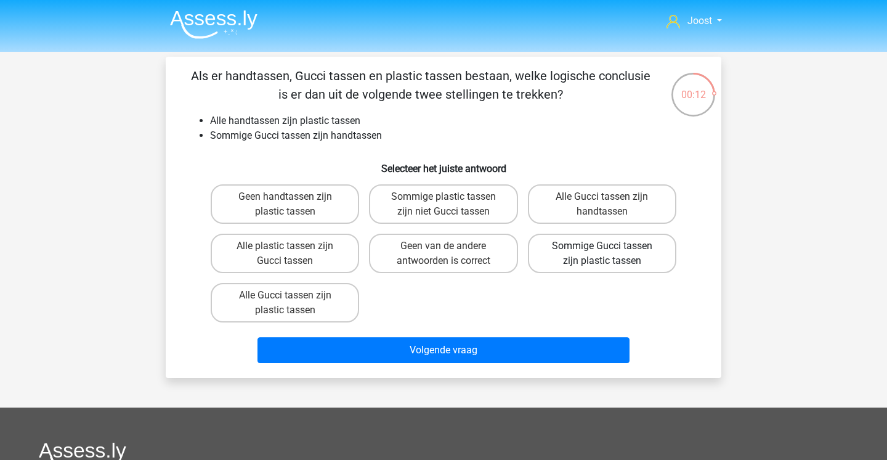
click at [655, 260] on label "Sommige Gucci tassen zijn plastic tassen" at bounding box center [602, 253] width 149 height 39
click at [610, 254] on input "Sommige Gucci tassen zijn plastic tassen" at bounding box center [606, 250] width 8 height 8
radio input "true"
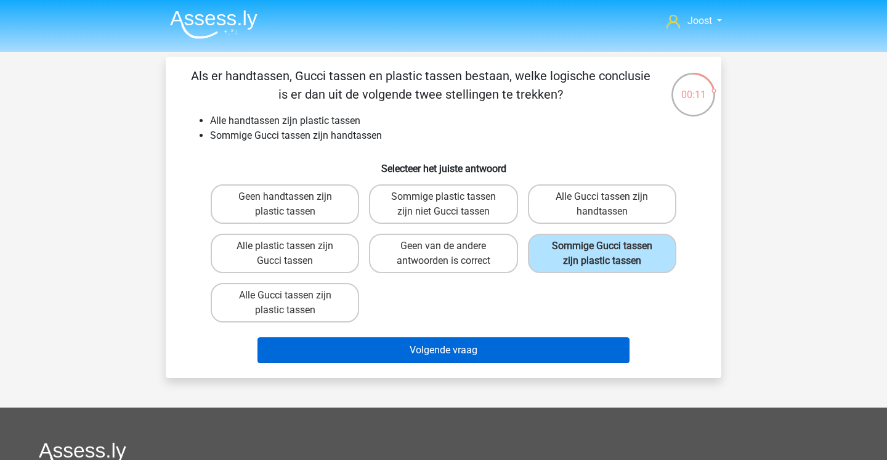
click at [518, 351] on button "Volgende vraag" at bounding box center [444, 350] width 373 height 26
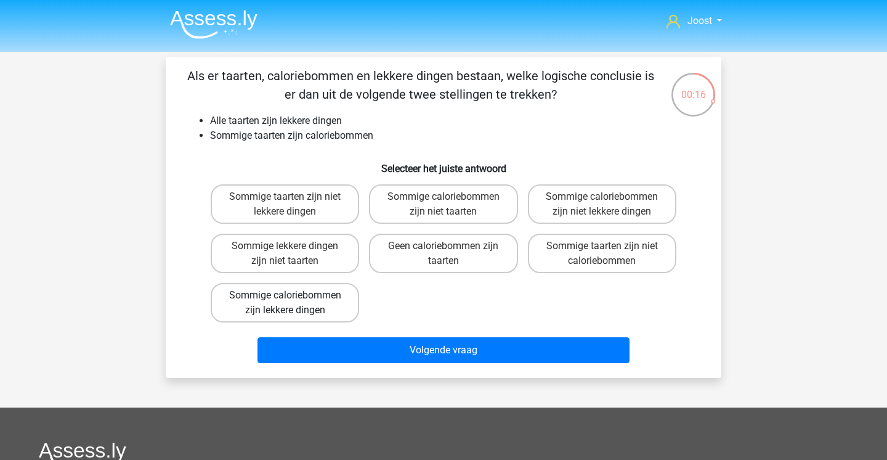
click at [329, 312] on label "Sommige caloriebommen zijn lekkere dingen" at bounding box center [285, 302] width 149 height 39
click at [293, 303] on input "Sommige caloriebommen zijn lekkere dingen" at bounding box center [289, 299] width 8 height 8
radio input "true"
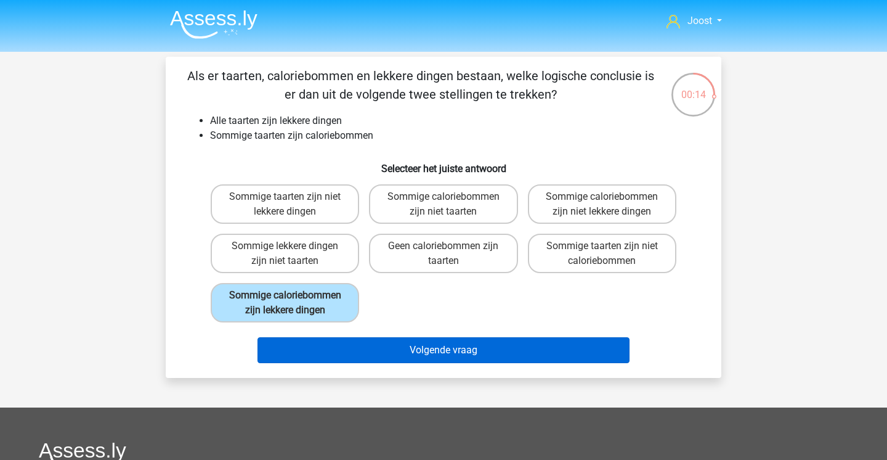
click at [450, 363] on button "Volgende vraag" at bounding box center [444, 350] width 373 height 26
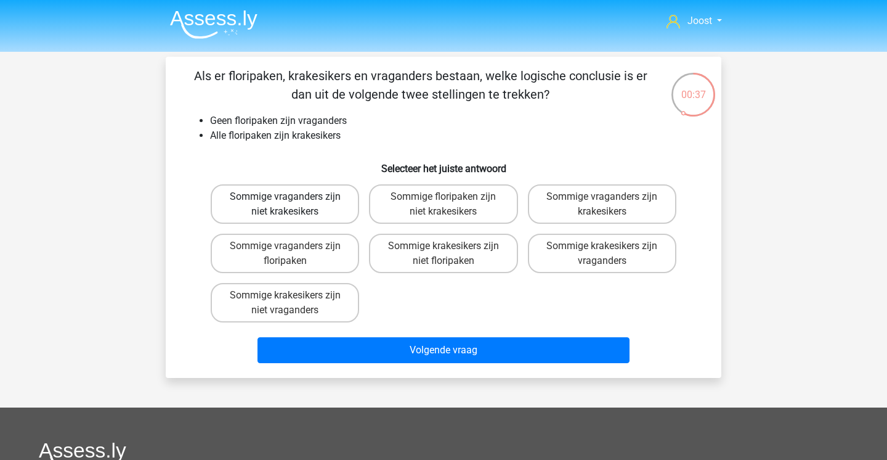
click at [321, 211] on label "Sommige vraganders zijn niet krakesikers" at bounding box center [285, 203] width 149 height 39
click at [293, 205] on input "Sommige vraganders zijn niet krakesikers" at bounding box center [289, 201] width 8 height 8
radio input "true"
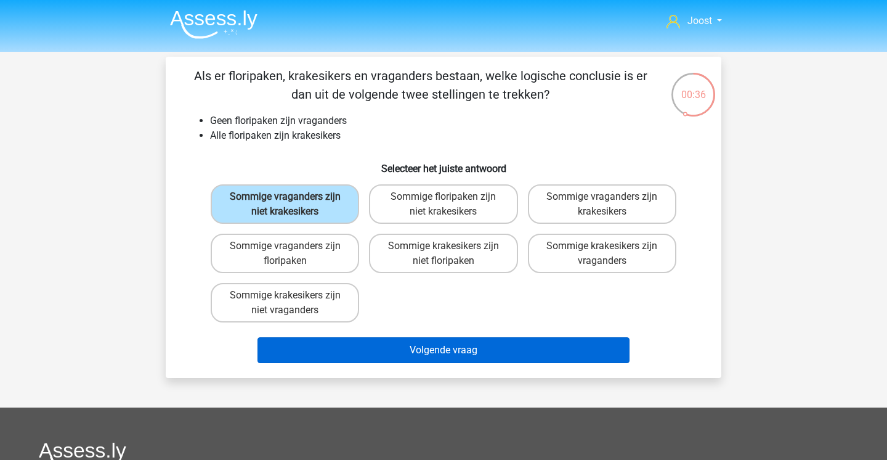
click at [503, 349] on button "Volgende vraag" at bounding box center [444, 350] width 373 height 26
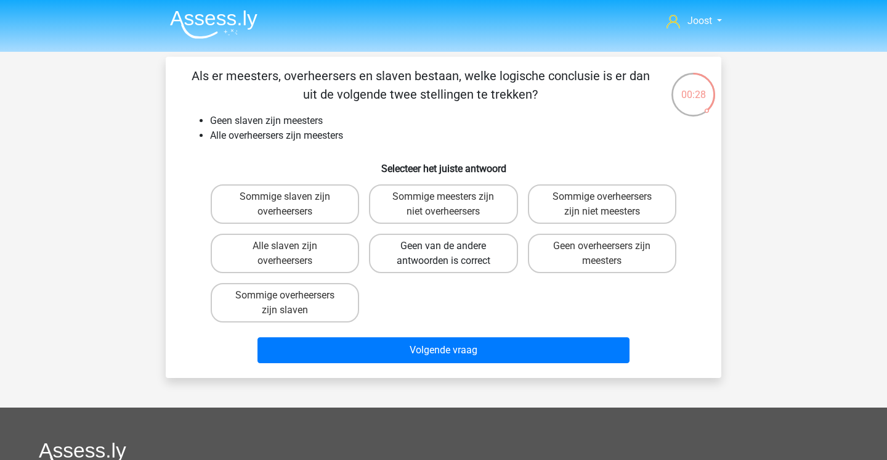
click at [461, 255] on label "Geen van de andere antwoorden is correct" at bounding box center [443, 253] width 149 height 39
click at [452, 254] on input "Geen van de andere antwoorden is correct" at bounding box center [448, 250] width 8 height 8
radio input "true"
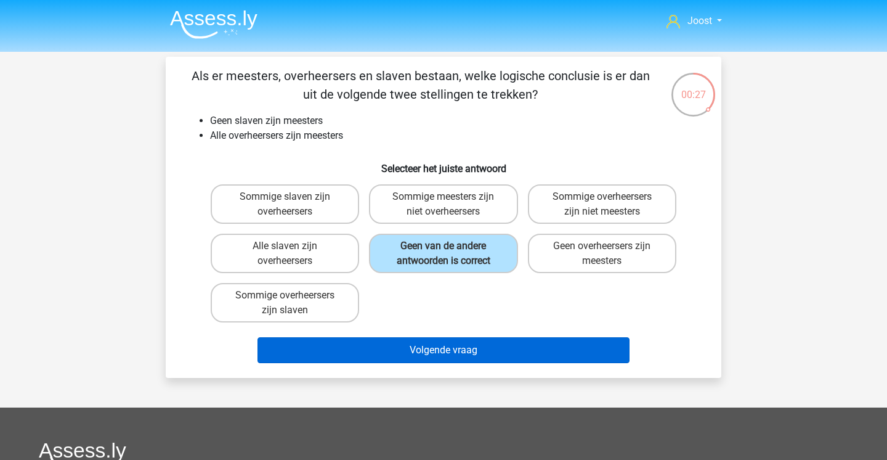
click at [433, 354] on button "Volgende vraag" at bounding box center [444, 350] width 373 height 26
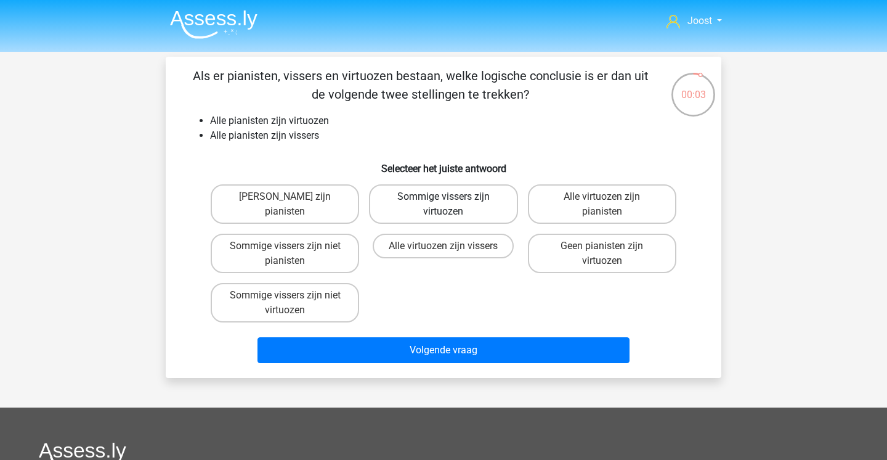
click at [481, 206] on label "Sommige vissers zijn virtuozen" at bounding box center [443, 203] width 149 height 39
click at [452, 205] on input "Sommige vissers zijn virtuozen" at bounding box center [448, 201] width 8 height 8
radio input "true"
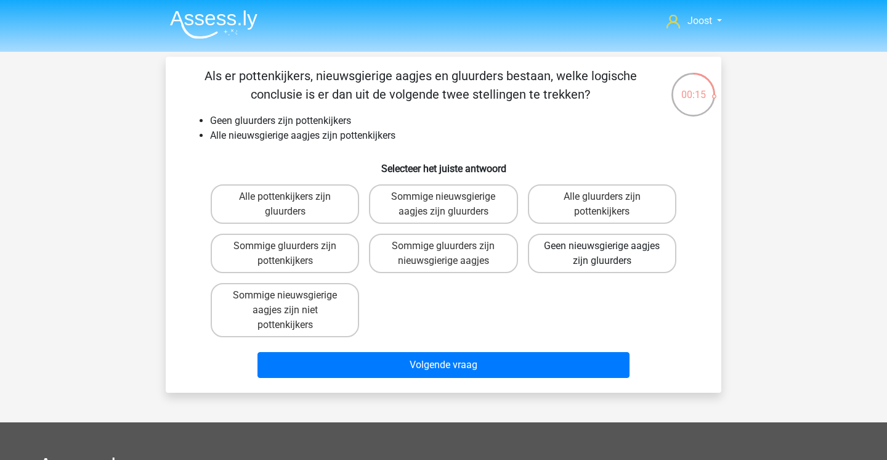
click at [620, 262] on label "Geen nieuwsgierige aagjes zijn gluurders" at bounding box center [602, 253] width 149 height 39
click at [610, 254] on input "Geen nieuwsgierige aagjes zijn gluurders" at bounding box center [606, 250] width 8 height 8
radio input "true"
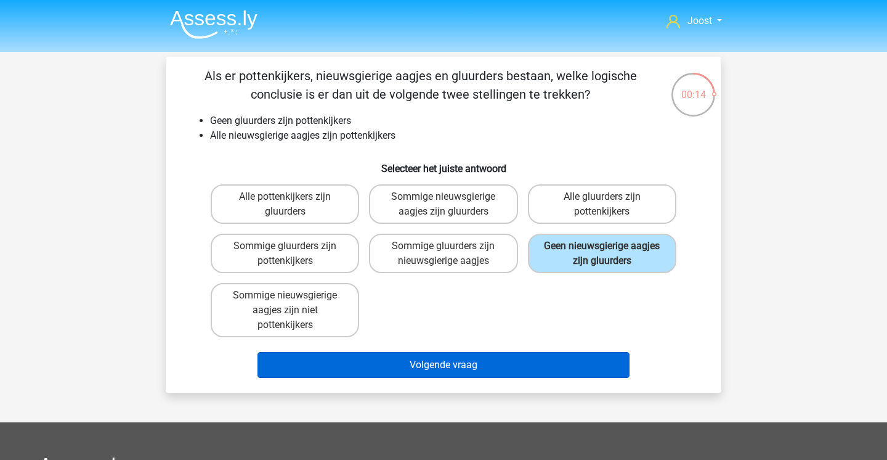
click at [509, 369] on button "Volgende vraag" at bounding box center [444, 365] width 373 height 26
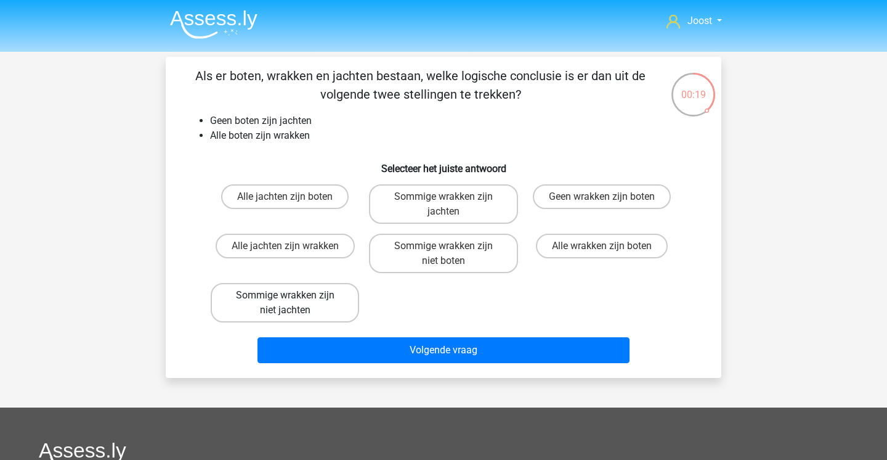
click at [311, 311] on label "Sommige wrakken zijn niet jachten" at bounding box center [285, 302] width 149 height 39
click at [293, 303] on input "Sommige wrakken zijn niet jachten" at bounding box center [289, 299] width 8 height 8
radio input "true"
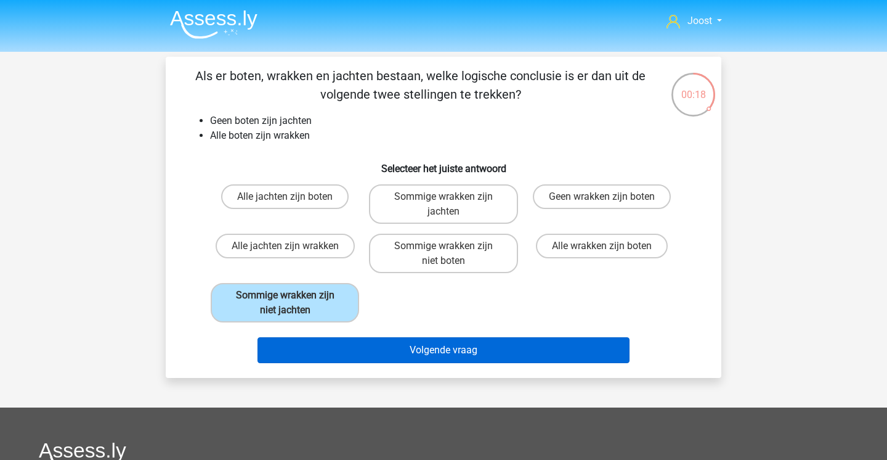
click at [409, 351] on button "Volgende vraag" at bounding box center [444, 350] width 373 height 26
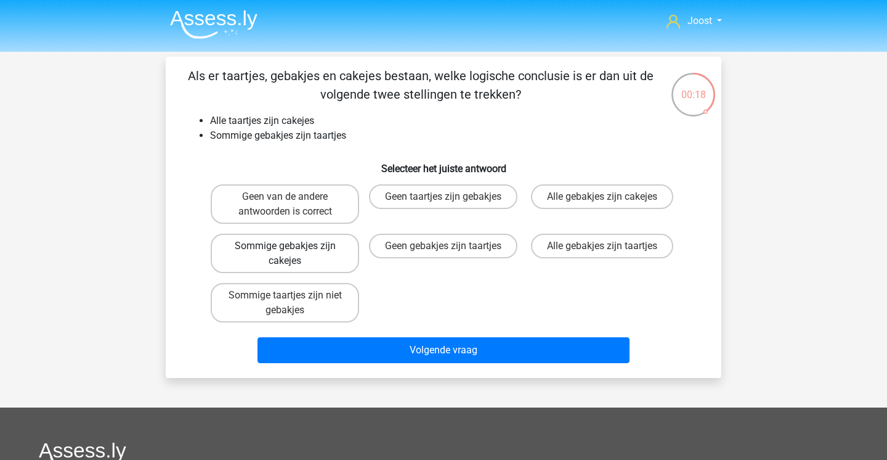
click at [324, 265] on label "Sommige gebakjes zijn cakejes" at bounding box center [285, 253] width 149 height 39
click at [293, 254] on input "Sommige gebakjes zijn cakejes" at bounding box center [289, 250] width 8 height 8
radio input "true"
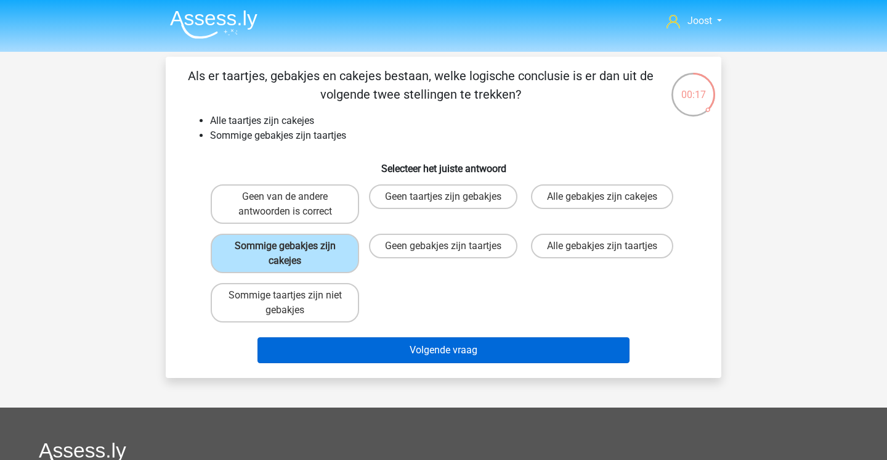
click at [443, 352] on button "Volgende vraag" at bounding box center [444, 350] width 373 height 26
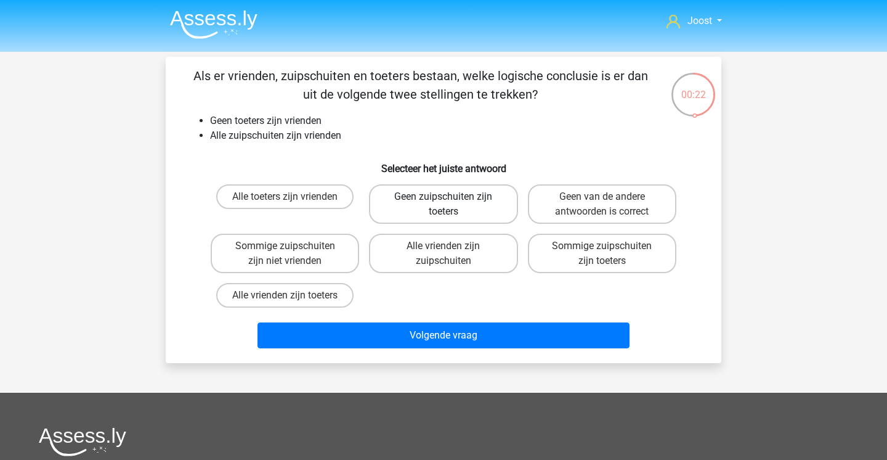
click at [472, 199] on label "Geen zuipschuiten zijn toeters" at bounding box center [443, 203] width 149 height 39
click at [452, 199] on input "Geen zuipschuiten zijn toeters" at bounding box center [448, 201] width 8 height 8
radio input "true"
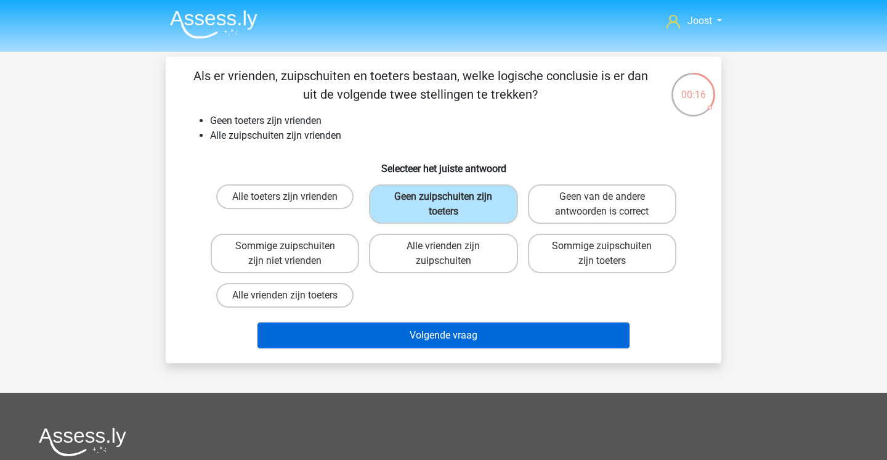
click at [528, 338] on button "Volgende vraag" at bounding box center [444, 335] width 373 height 26
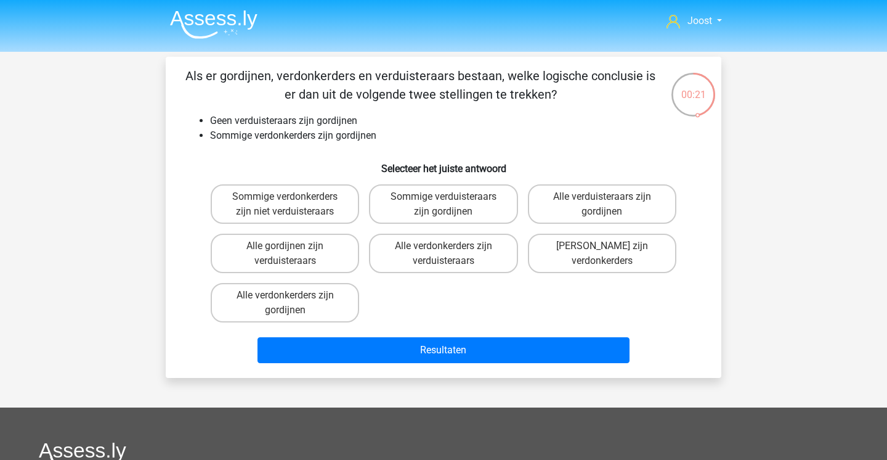
click at [287, 198] on input "Sommige verdonkerders zijn niet verduisteraars" at bounding box center [289, 201] width 8 height 8
radio input "true"
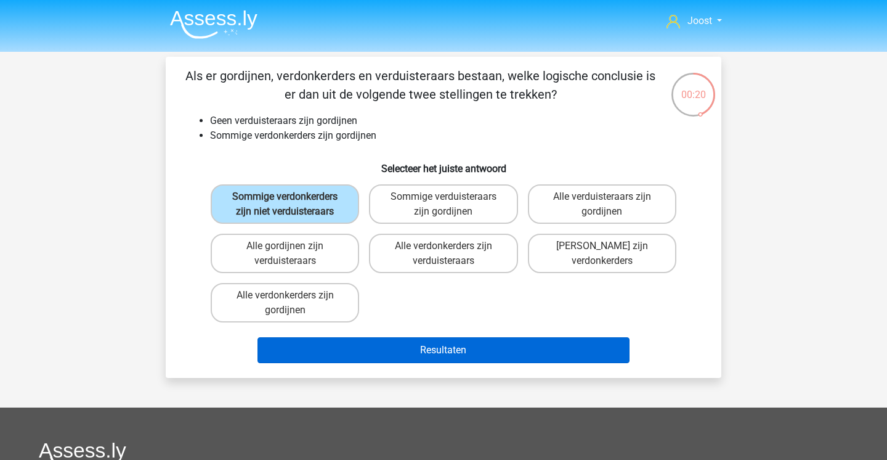
click at [434, 363] on button "Resultaten" at bounding box center [444, 350] width 373 height 26
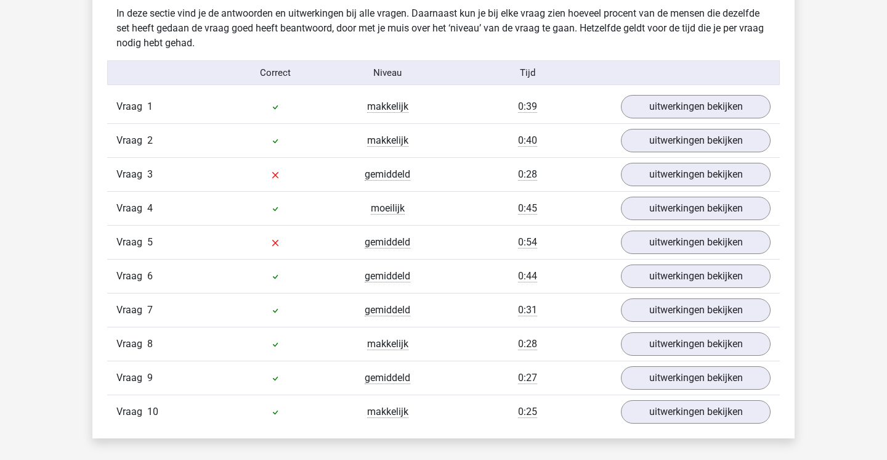
scroll to position [784, 0]
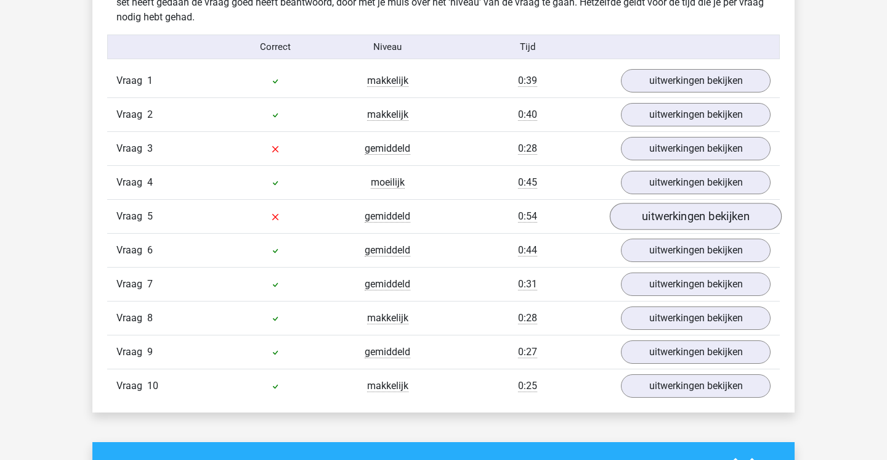
click at [672, 216] on link "uitwerkingen bekijken" at bounding box center [696, 216] width 172 height 27
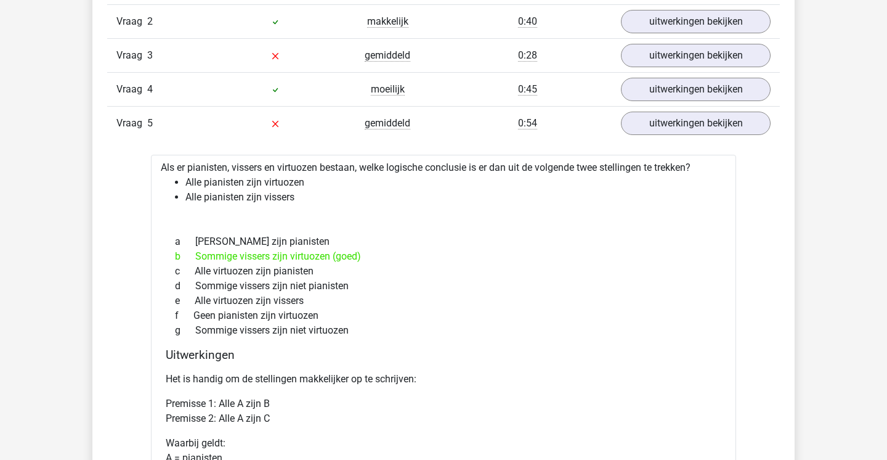
scroll to position [901, 0]
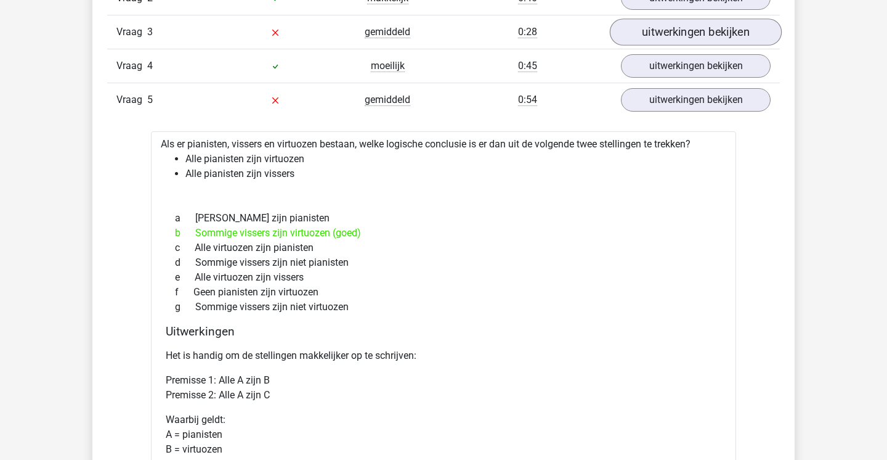
click at [739, 41] on link "uitwerkingen bekijken" at bounding box center [696, 31] width 172 height 27
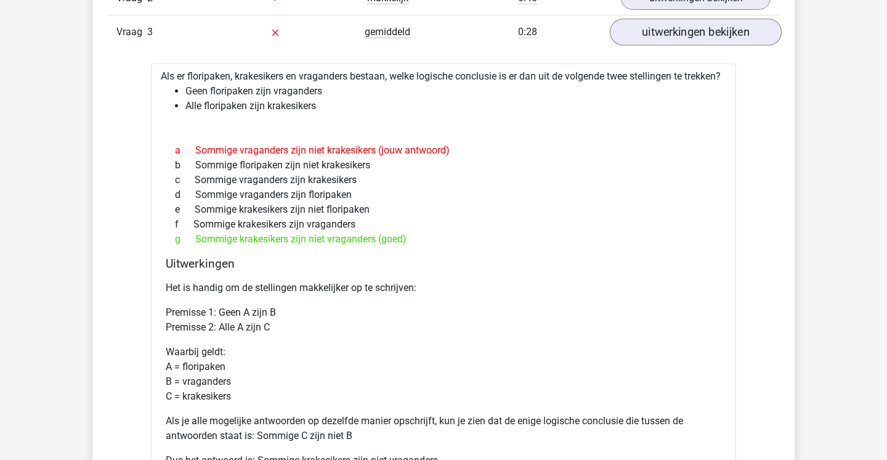
click at [739, 41] on link "uitwerkingen bekijken" at bounding box center [696, 31] width 172 height 27
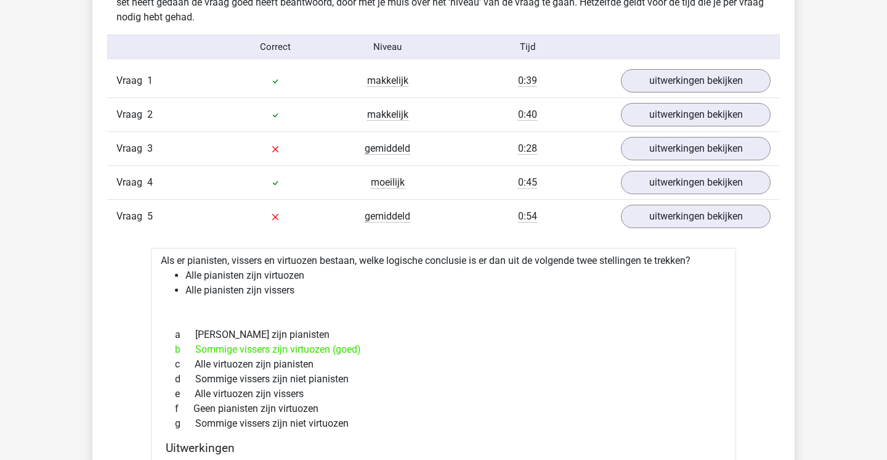
scroll to position [781, 0]
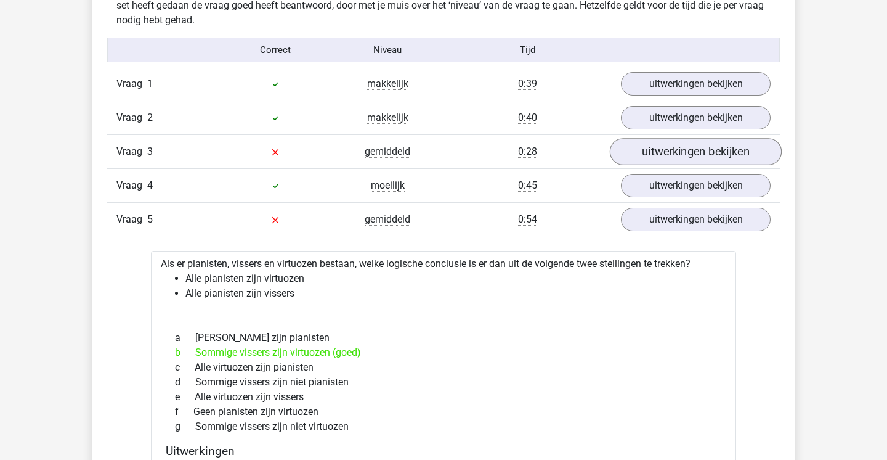
click at [687, 161] on link "uitwerkingen bekijken" at bounding box center [696, 151] width 172 height 27
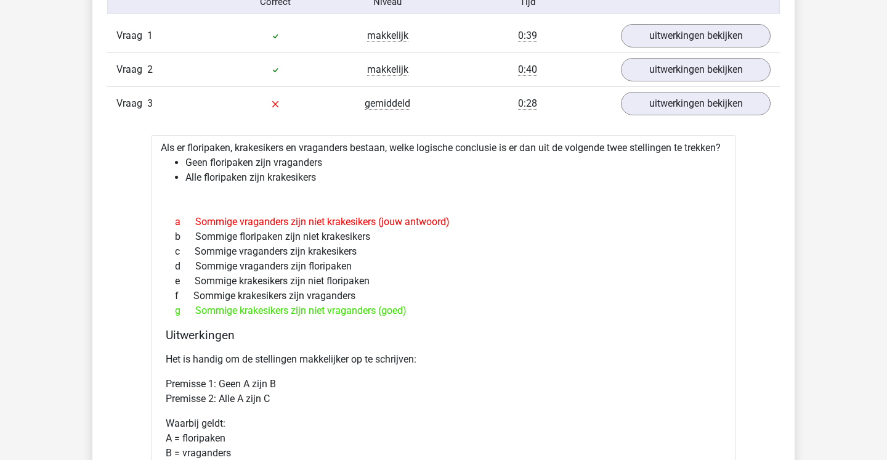
scroll to position [667, 0]
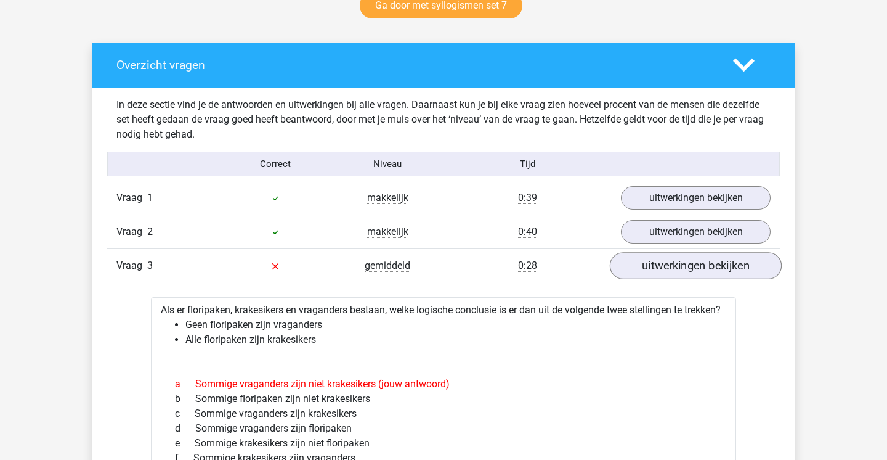
click at [743, 259] on link "uitwerkingen bekijken" at bounding box center [696, 265] width 172 height 27
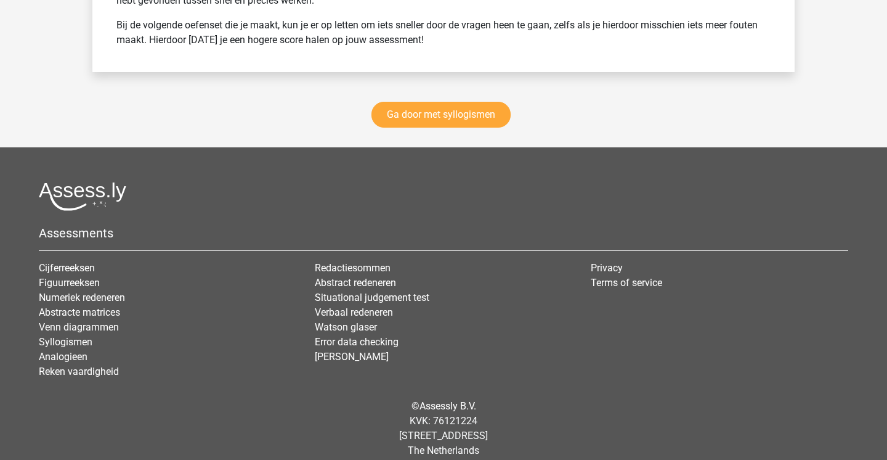
scroll to position [2318, 0]
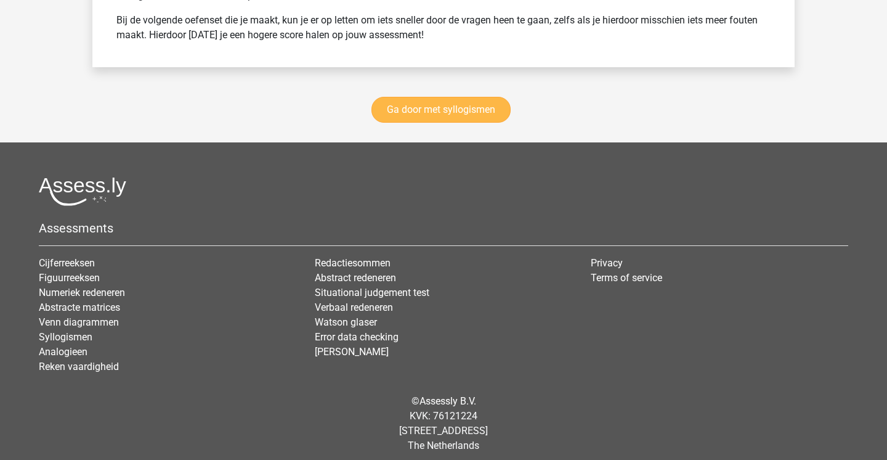
click at [452, 102] on link "Ga door met syllogismen" at bounding box center [441, 110] width 139 height 26
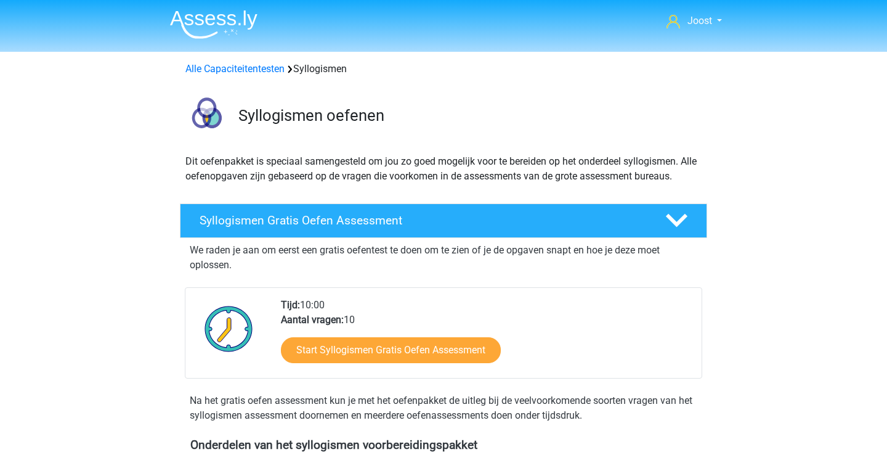
click at [202, 31] on img at bounding box center [214, 24] width 88 height 29
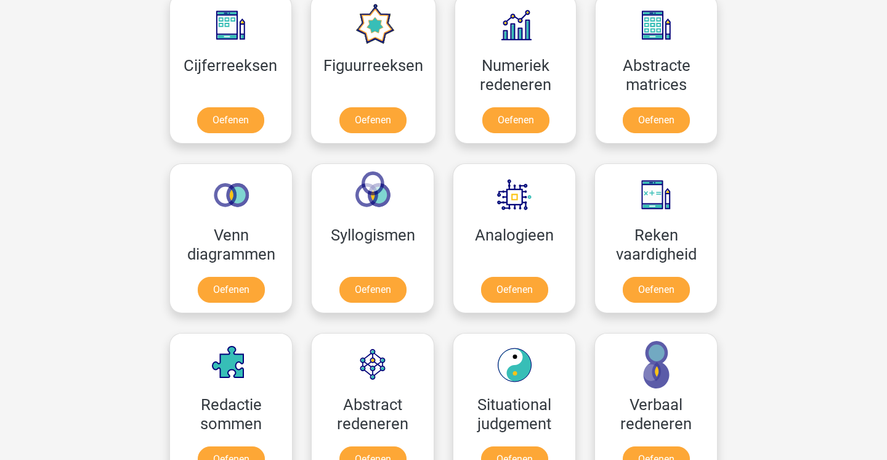
scroll to position [565, 0]
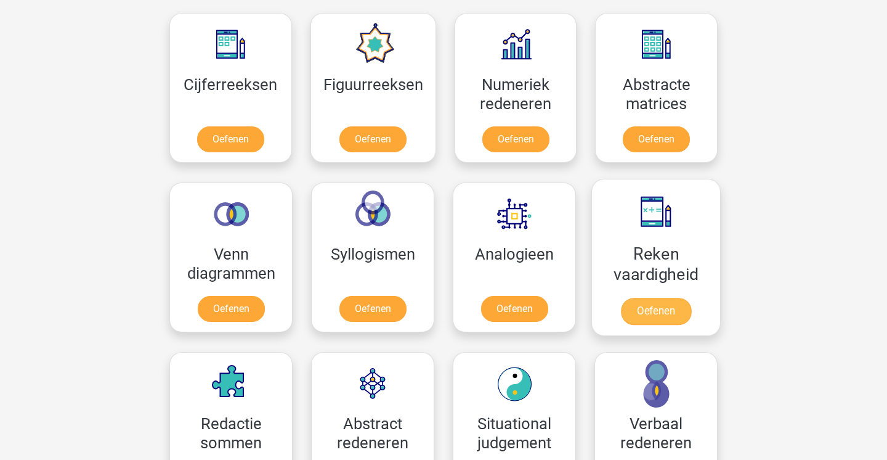
click at [685, 298] on link "Oefenen" at bounding box center [656, 311] width 70 height 27
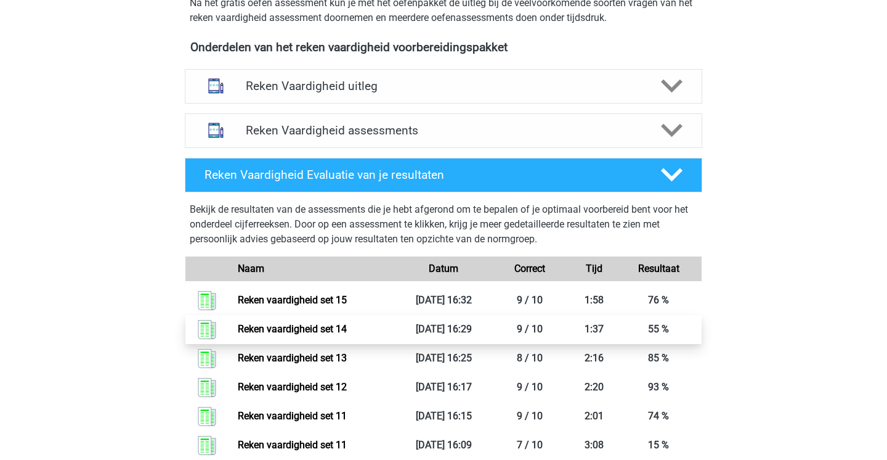
scroll to position [428, 0]
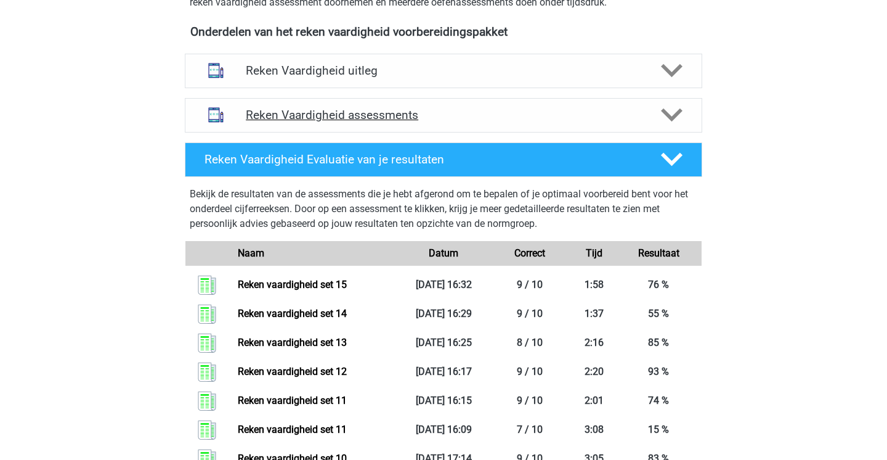
click at [495, 126] on div "Reken Vaardigheid assessments" at bounding box center [444, 115] width 518 height 35
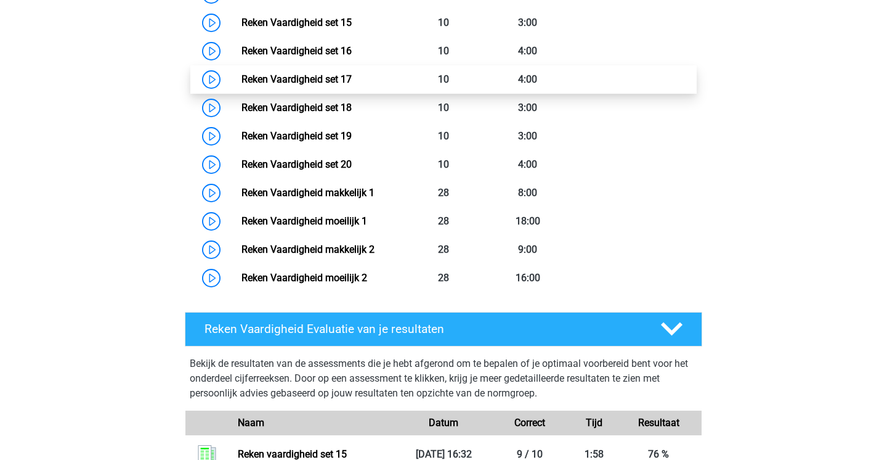
scroll to position [1024, 0]
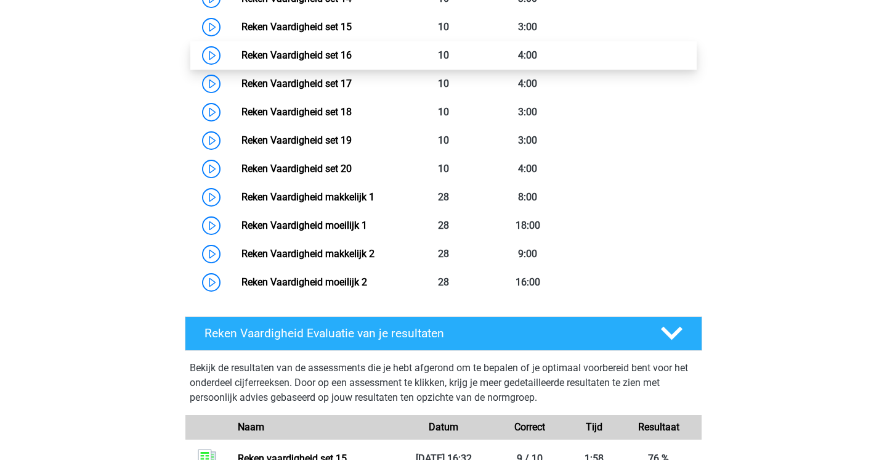
click at [352, 50] on link "Reken Vaardigheid set 16" at bounding box center [297, 55] width 110 height 12
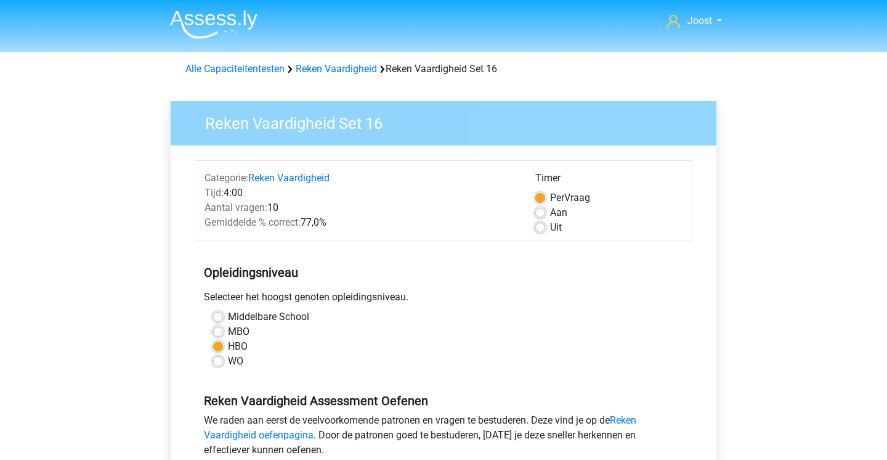
click at [359, 279] on h5 "Opleidingsniveau" at bounding box center [443, 272] width 479 height 25
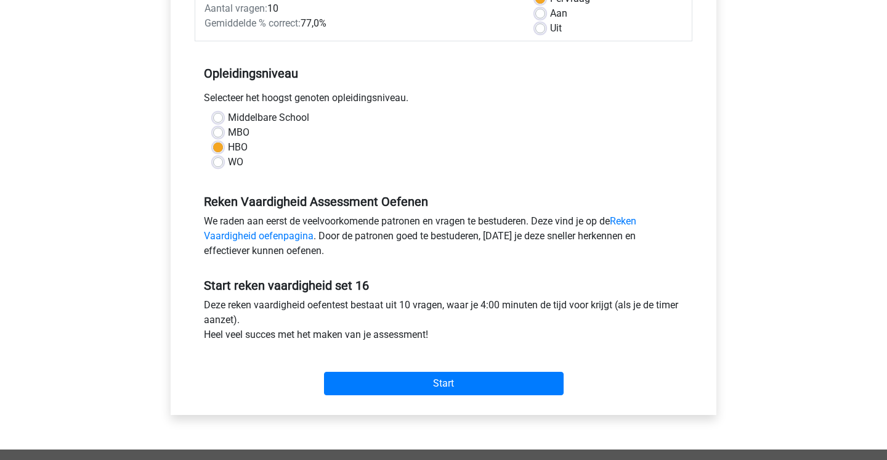
scroll to position [198, 0]
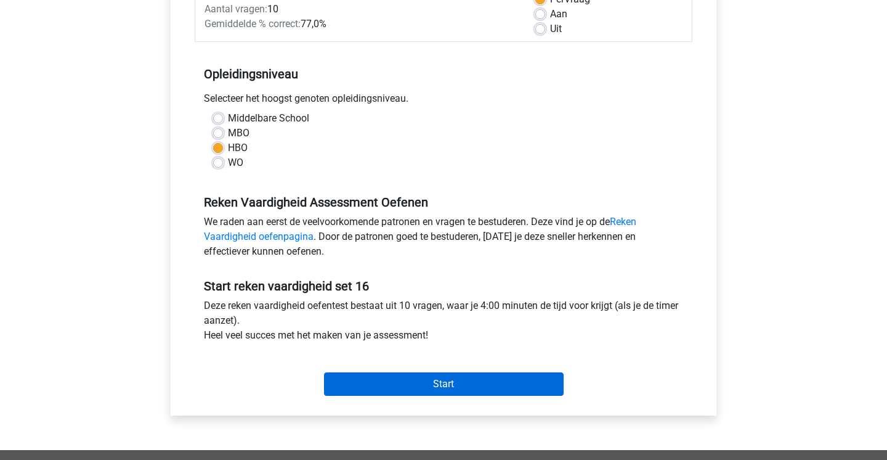
click at [395, 381] on input "Start" at bounding box center [444, 383] width 240 height 23
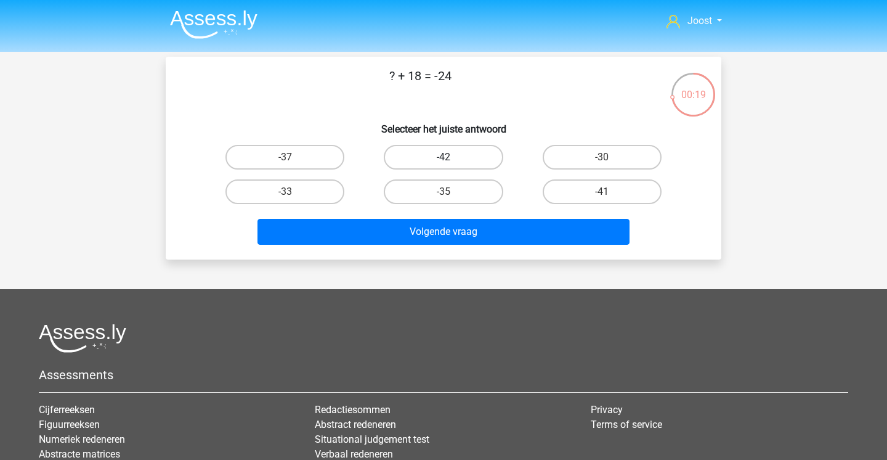
click at [471, 164] on label "-42" at bounding box center [443, 157] width 119 height 25
click at [452, 164] on input "-42" at bounding box center [448, 161] width 8 height 8
radio input "true"
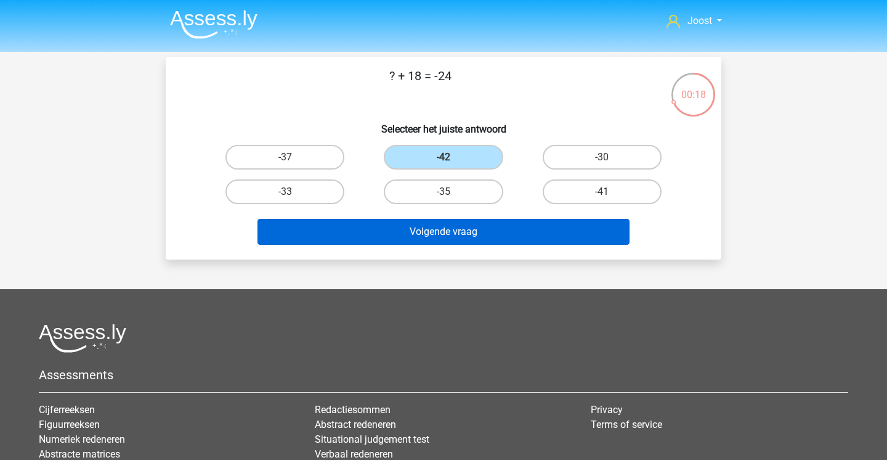
click at [446, 234] on button "Volgende vraag" at bounding box center [444, 232] width 373 height 26
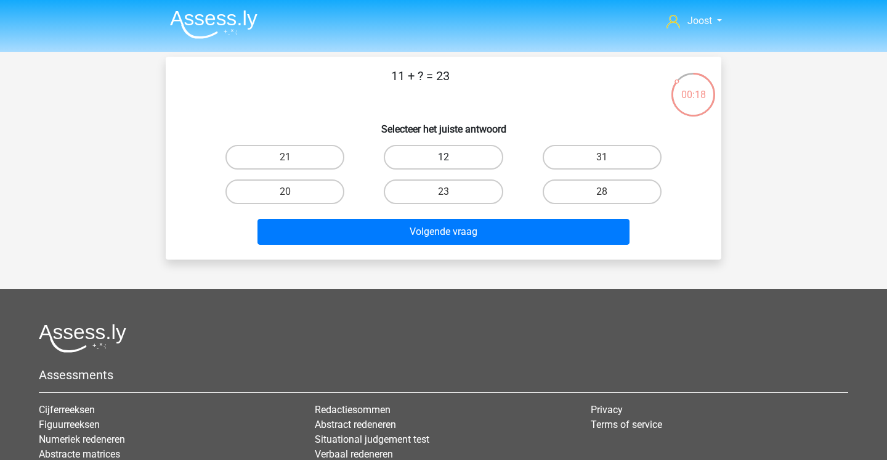
click at [425, 153] on label "12" at bounding box center [443, 157] width 119 height 25
click at [444, 157] on input "12" at bounding box center [448, 161] width 8 height 8
radio input "true"
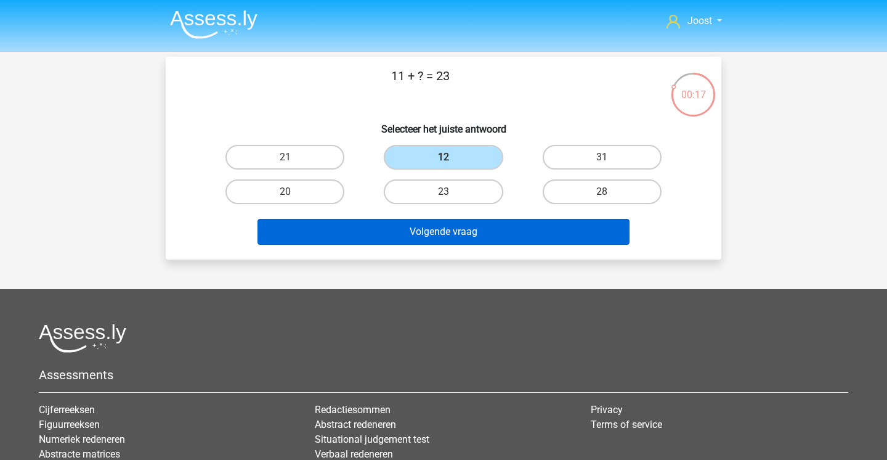
click at [414, 229] on button "Volgende vraag" at bounding box center [444, 232] width 373 height 26
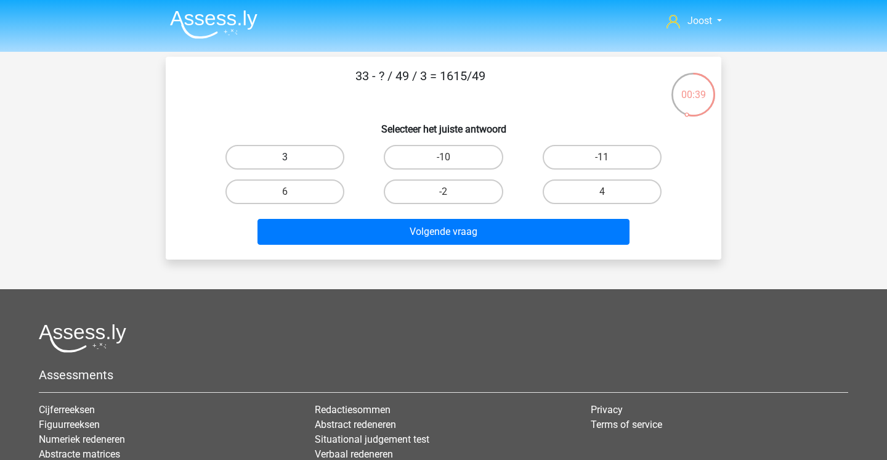
click at [315, 165] on label "3" at bounding box center [285, 157] width 119 height 25
click at [293, 165] on input "3" at bounding box center [289, 161] width 8 height 8
radio input "true"
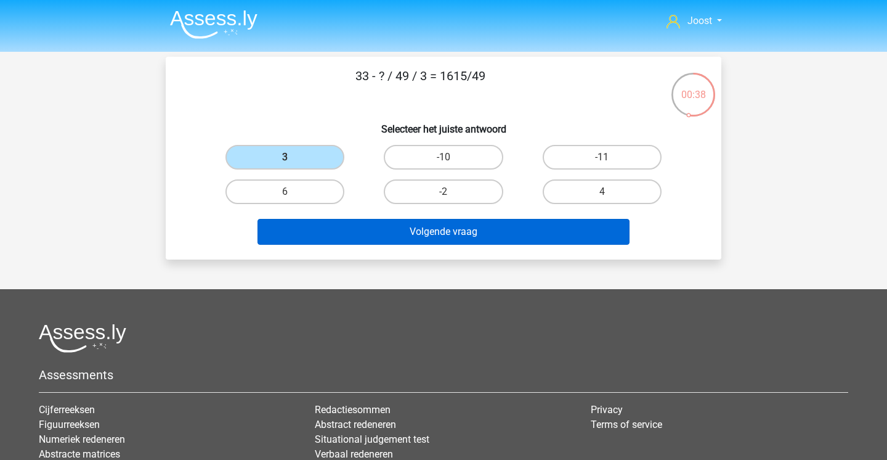
click at [518, 235] on button "Volgende vraag" at bounding box center [444, 232] width 373 height 26
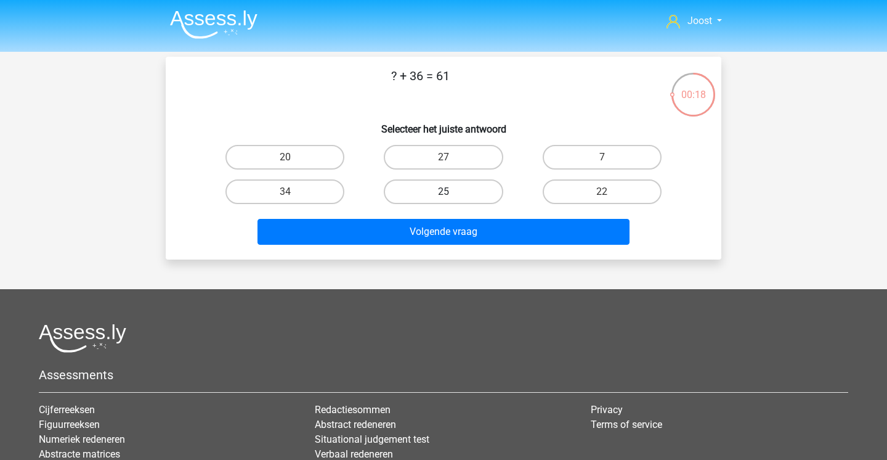
click at [495, 191] on label "25" at bounding box center [443, 191] width 119 height 25
click at [452, 192] on input "25" at bounding box center [448, 196] width 8 height 8
radio input "true"
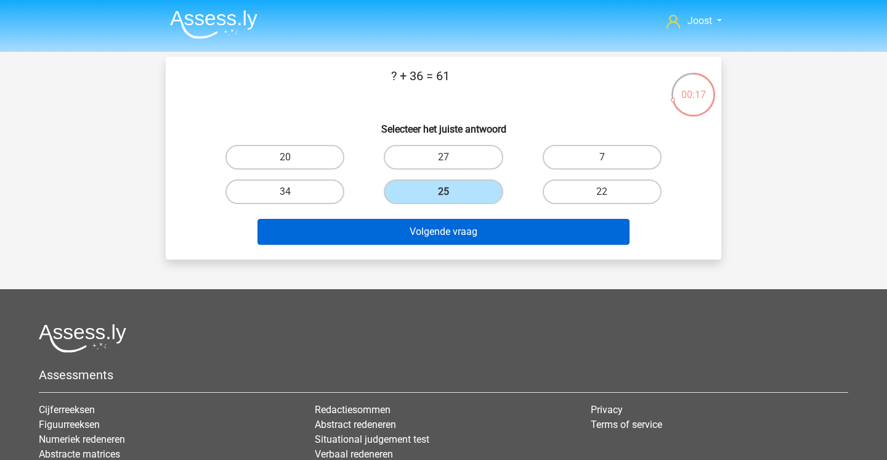
click at [488, 229] on button "Volgende vraag" at bounding box center [444, 232] width 373 height 26
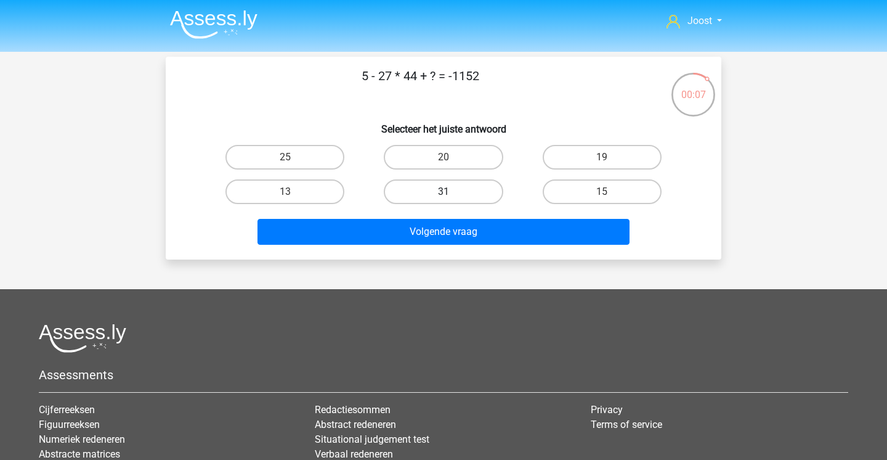
click at [460, 187] on label "31" at bounding box center [443, 191] width 119 height 25
click at [452, 192] on input "31" at bounding box center [448, 196] width 8 height 8
radio input "true"
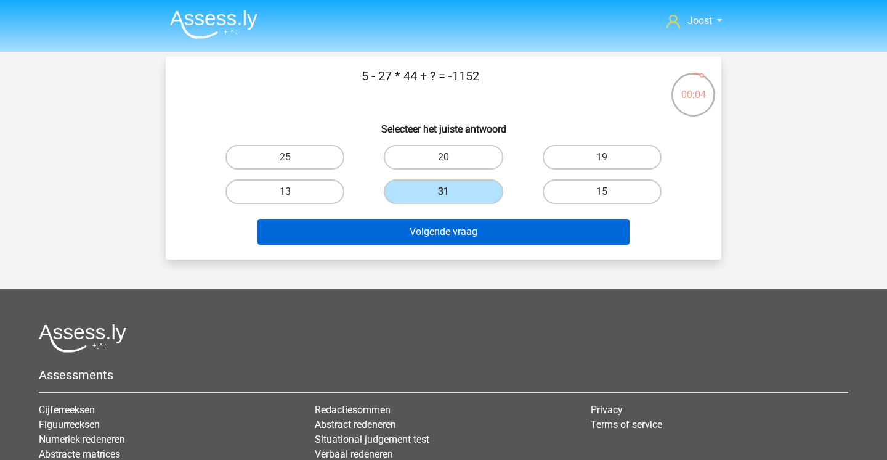
click at [536, 232] on button "Volgende vraag" at bounding box center [444, 232] width 373 height 26
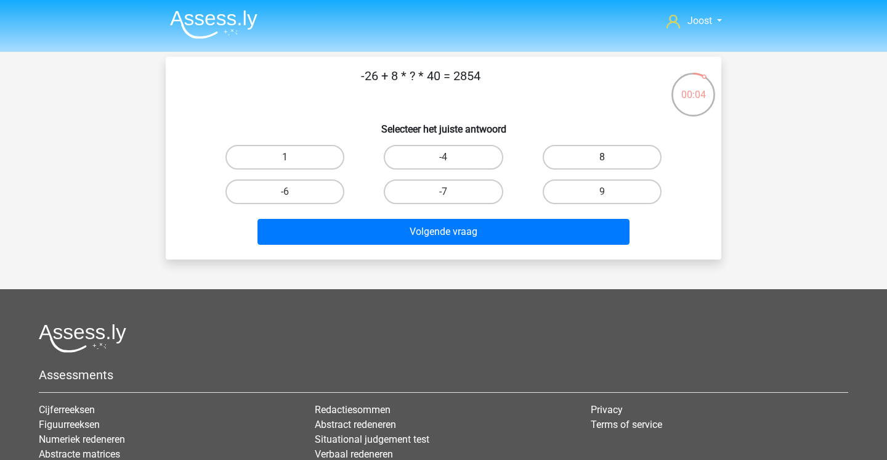
click at [574, 158] on label "8" at bounding box center [602, 157] width 119 height 25
click at [602, 158] on input "8" at bounding box center [606, 161] width 8 height 8
radio input "true"
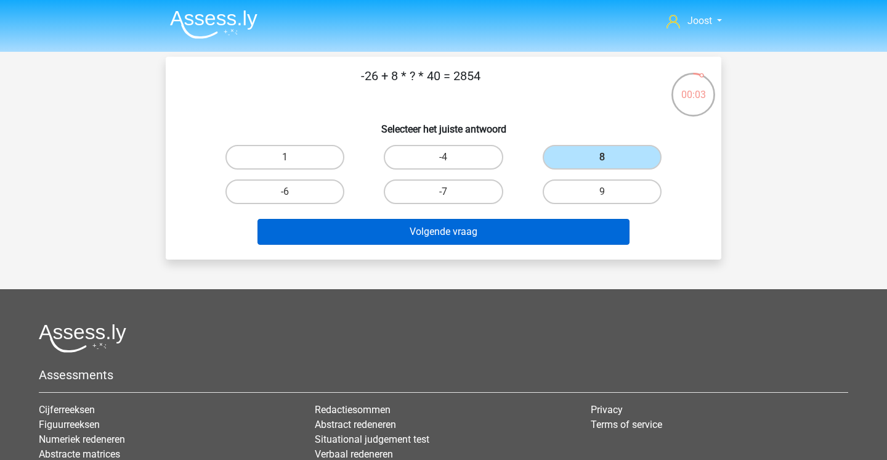
click at [440, 232] on button "Volgende vraag" at bounding box center [444, 232] width 373 height 26
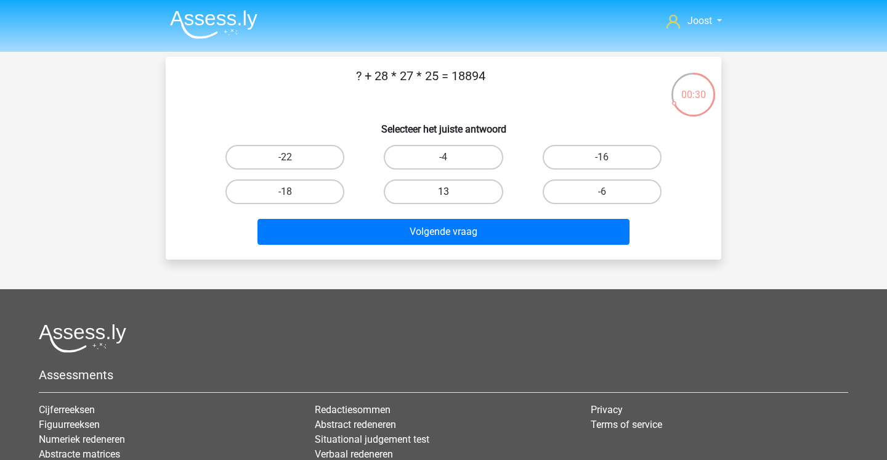
click at [456, 190] on label "13" at bounding box center [443, 191] width 119 height 25
click at [452, 192] on input "13" at bounding box center [448, 196] width 8 height 8
radio input "true"
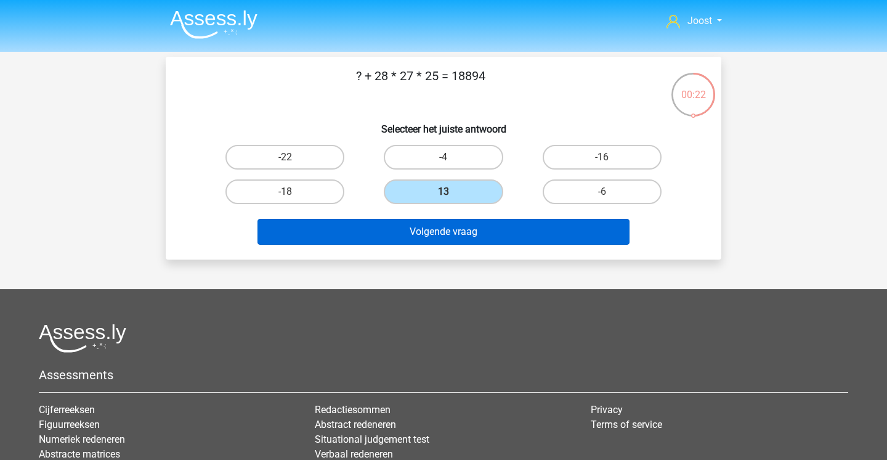
click at [495, 233] on button "Volgende vraag" at bounding box center [444, 232] width 373 height 26
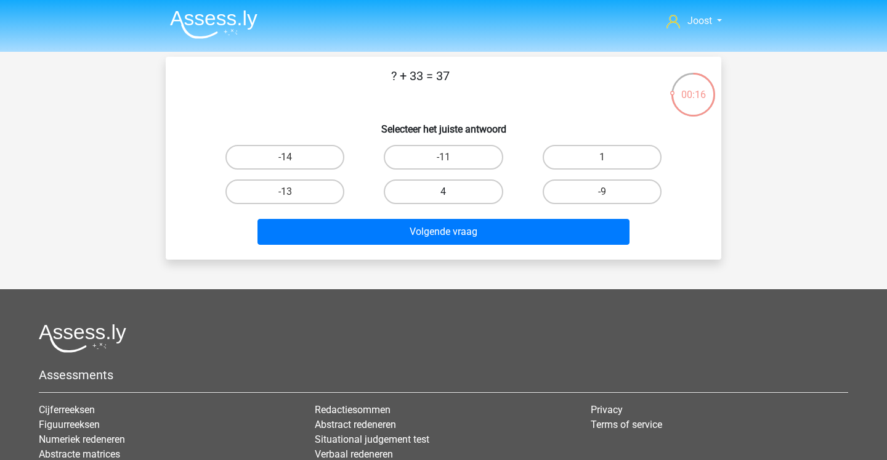
click at [476, 195] on label "4" at bounding box center [443, 191] width 119 height 25
click at [452, 195] on input "4" at bounding box center [448, 196] width 8 height 8
radio input "true"
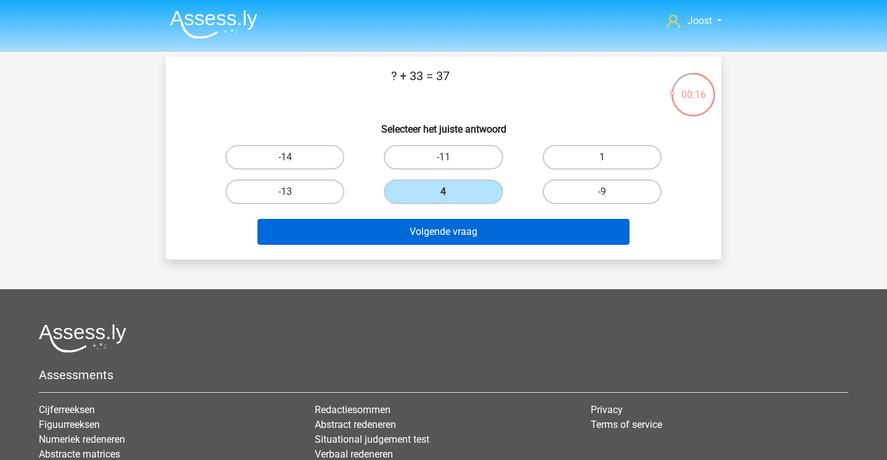
click at [462, 234] on button "Volgende vraag" at bounding box center [444, 232] width 373 height 26
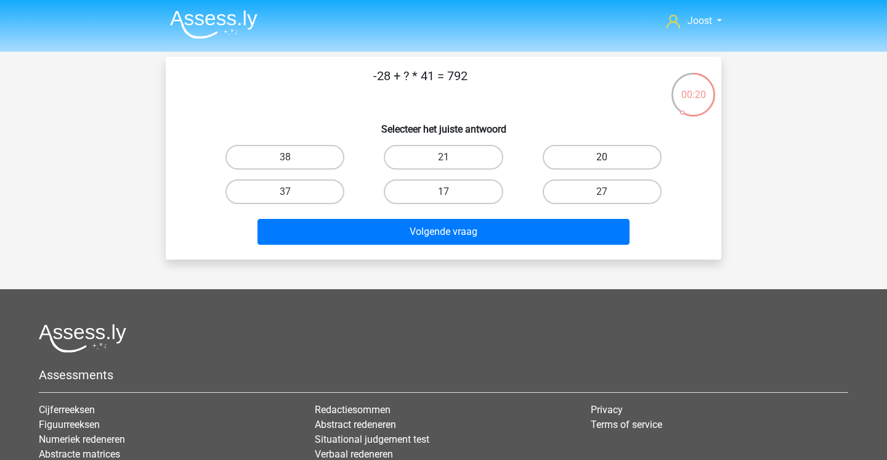
click at [630, 163] on label "20" at bounding box center [602, 157] width 119 height 25
click at [610, 163] on input "20" at bounding box center [606, 161] width 8 height 8
radio input "true"
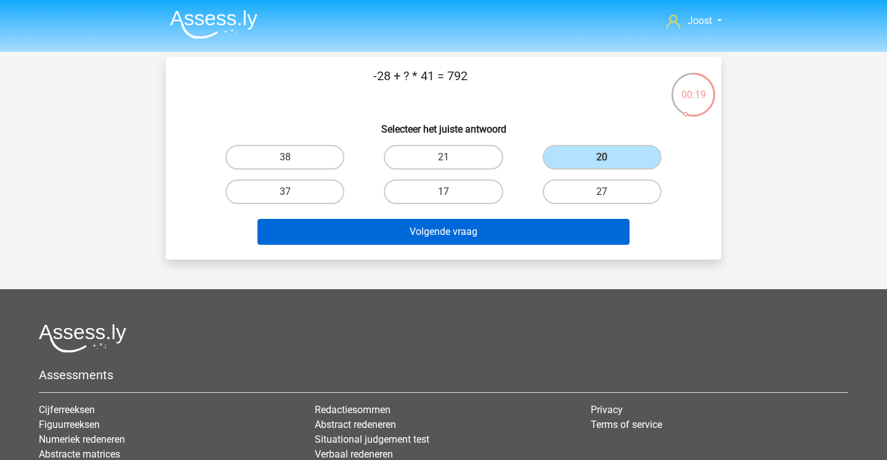
click at [526, 227] on button "Volgende vraag" at bounding box center [444, 232] width 373 height 26
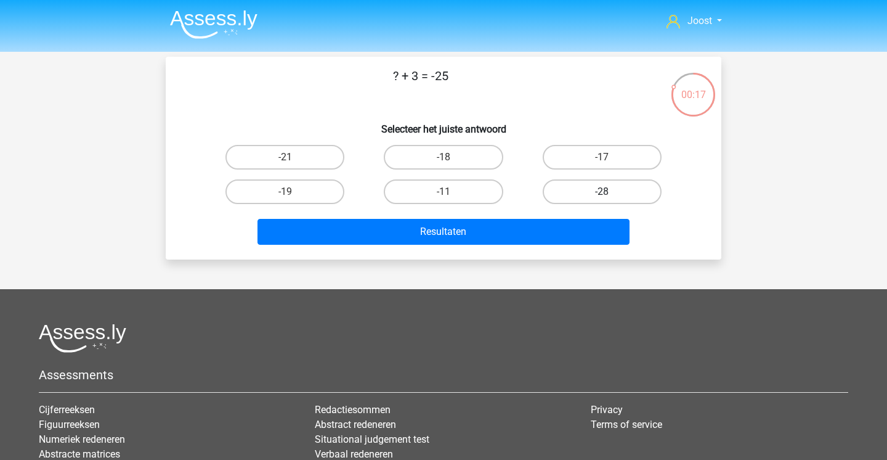
click at [627, 189] on label "-28" at bounding box center [602, 191] width 119 height 25
click at [610, 192] on input "-28" at bounding box center [606, 196] width 8 height 8
radio input "true"
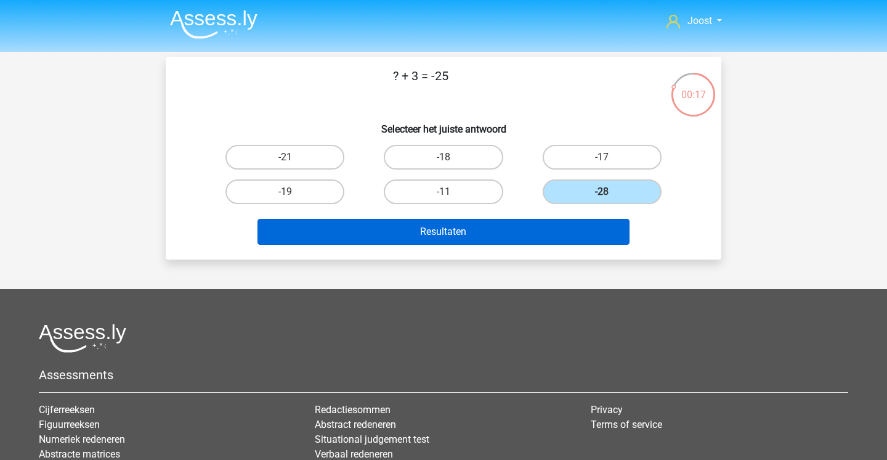
click at [585, 226] on button "Resultaten" at bounding box center [444, 232] width 373 height 26
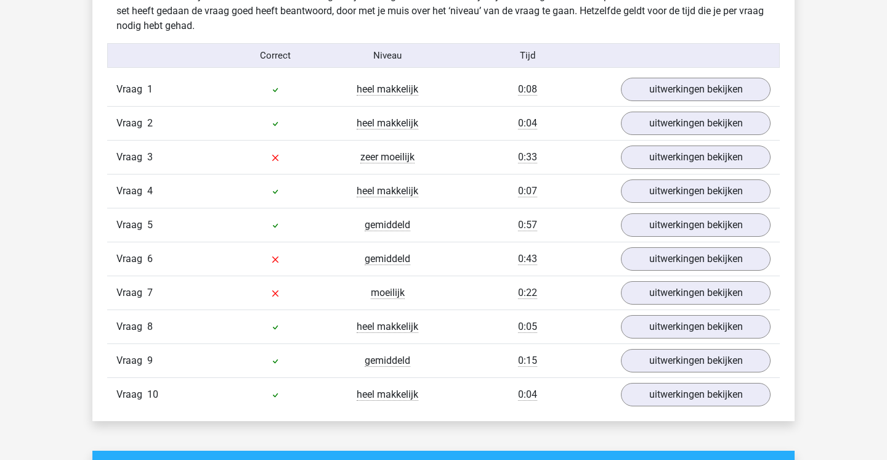
scroll to position [775, 0]
click at [684, 293] on link "uitwerkingen bekijken" at bounding box center [696, 293] width 172 height 27
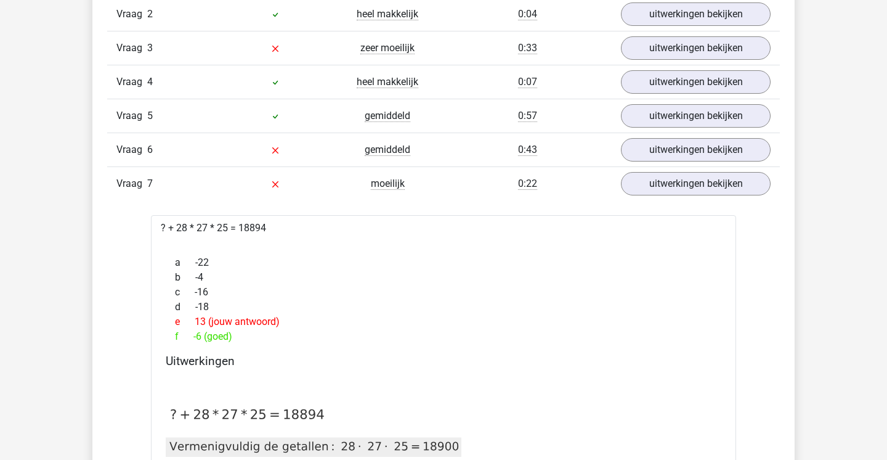
scroll to position [858, 0]
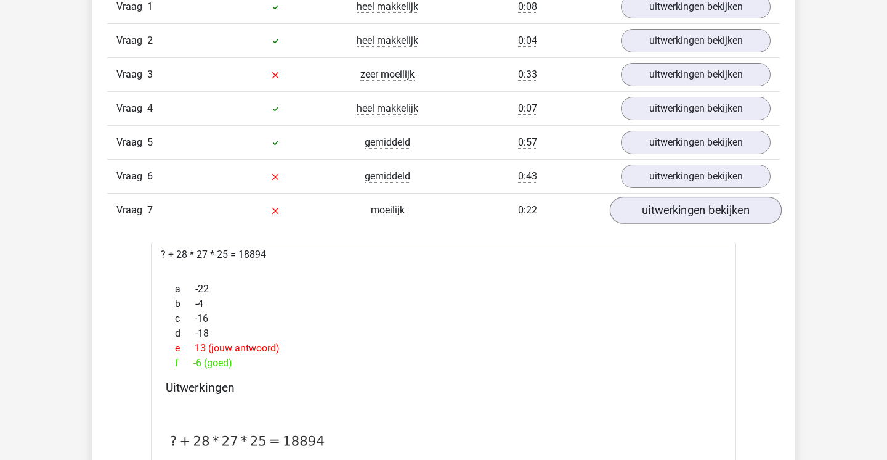
click at [681, 214] on link "uitwerkingen bekijken" at bounding box center [696, 210] width 172 height 27
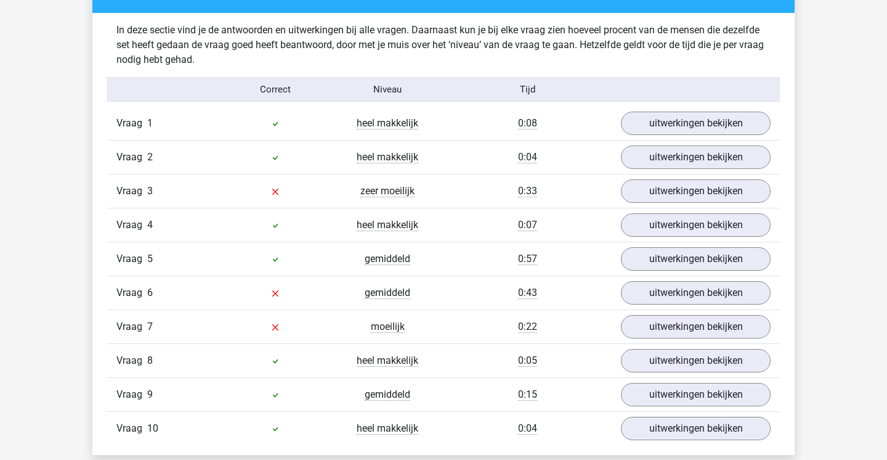
scroll to position [727, 0]
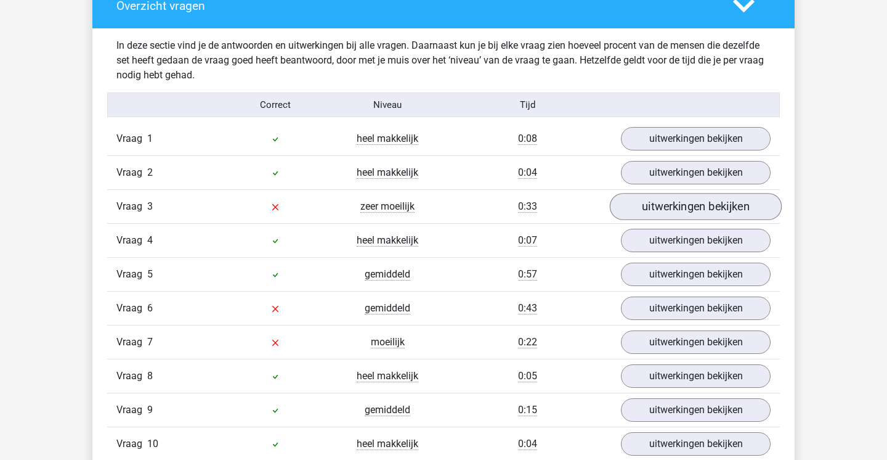
click at [675, 200] on link "uitwerkingen bekijken" at bounding box center [696, 206] width 172 height 27
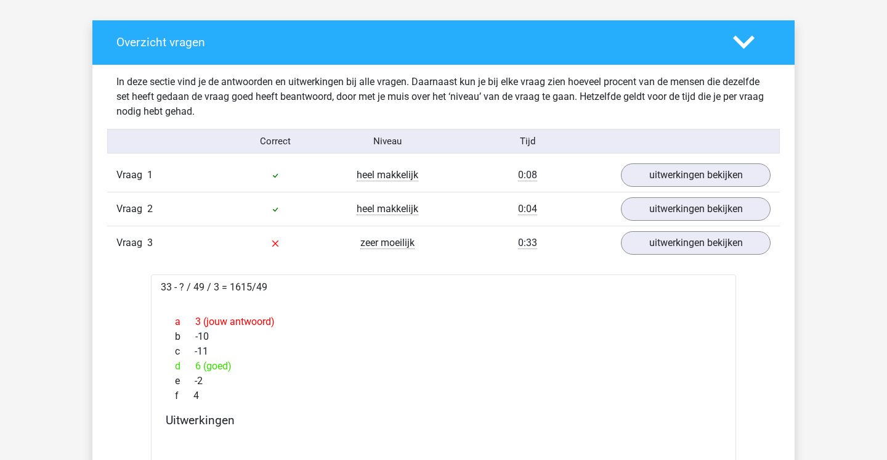
scroll to position [691, 0]
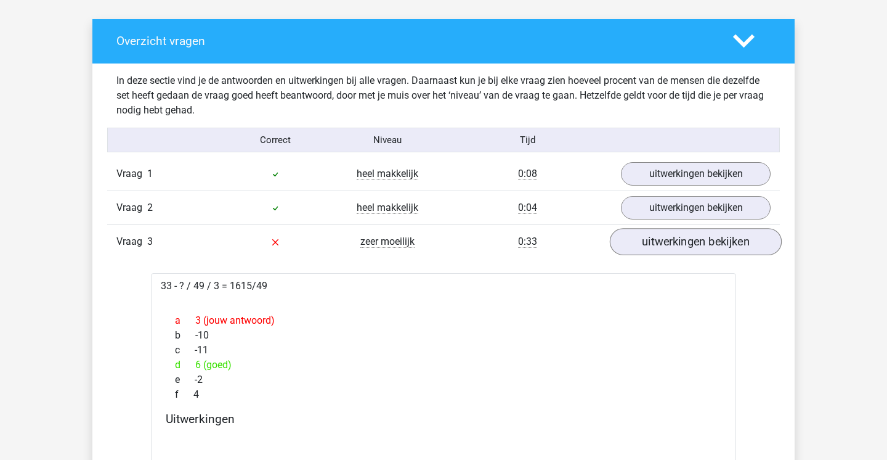
click at [628, 242] on link "uitwerkingen bekijken" at bounding box center [696, 241] width 172 height 27
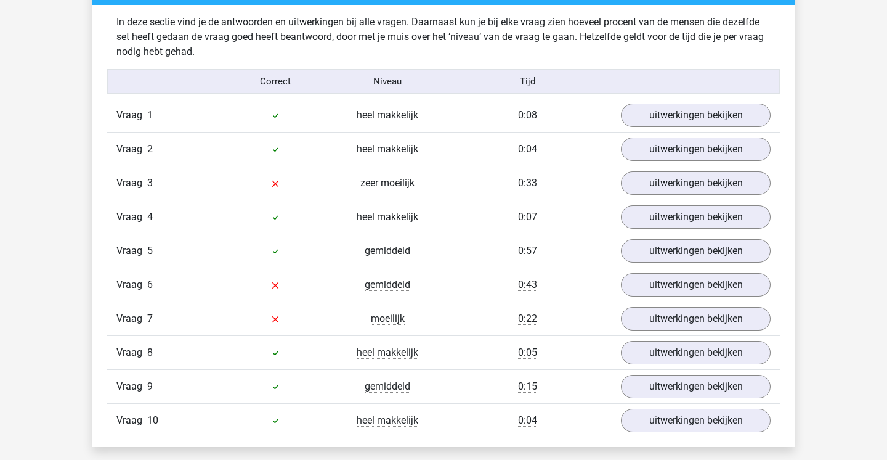
scroll to position [751, 0]
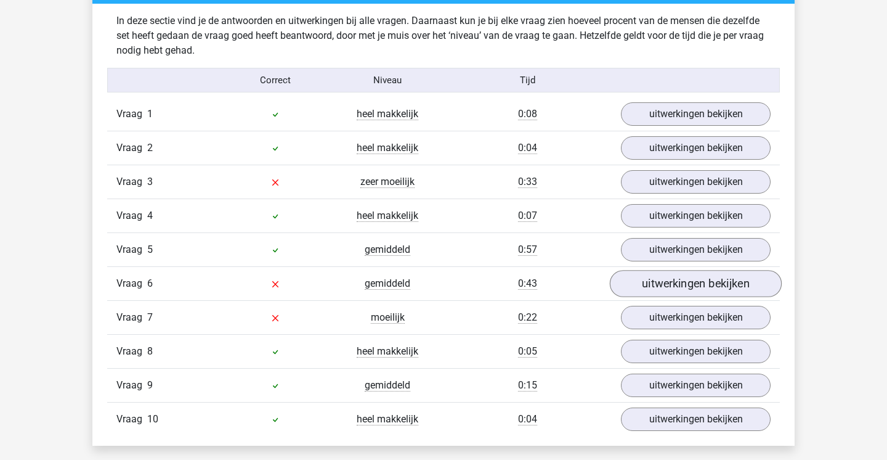
click at [638, 291] on link "uitwerkingen bekijken" at bounding box center [696, 283] width 172 height 27
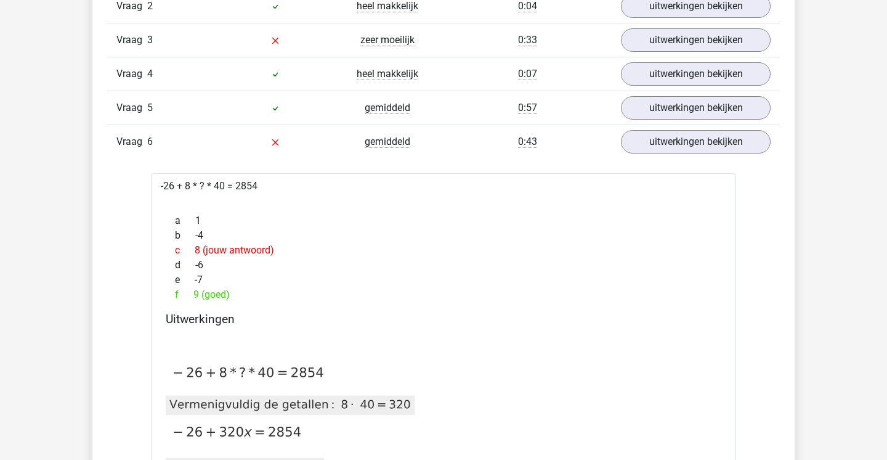
scroll to position [891, 0]
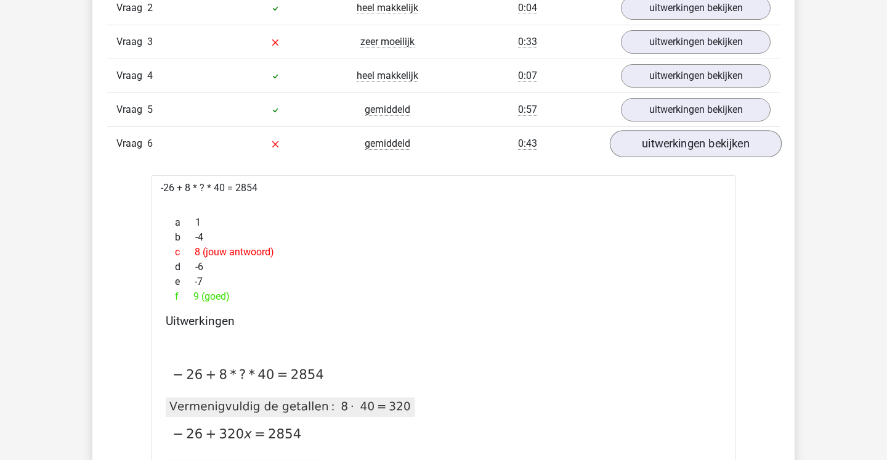
click at [695, 132] on link "uitwerkingen bekijken" at bounding box center [696, 143] width 172 height 27
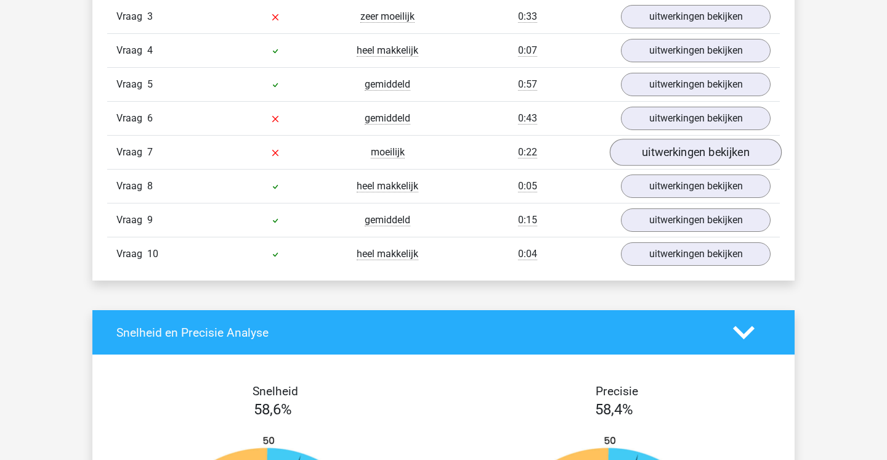
scroll to position [923, 0]
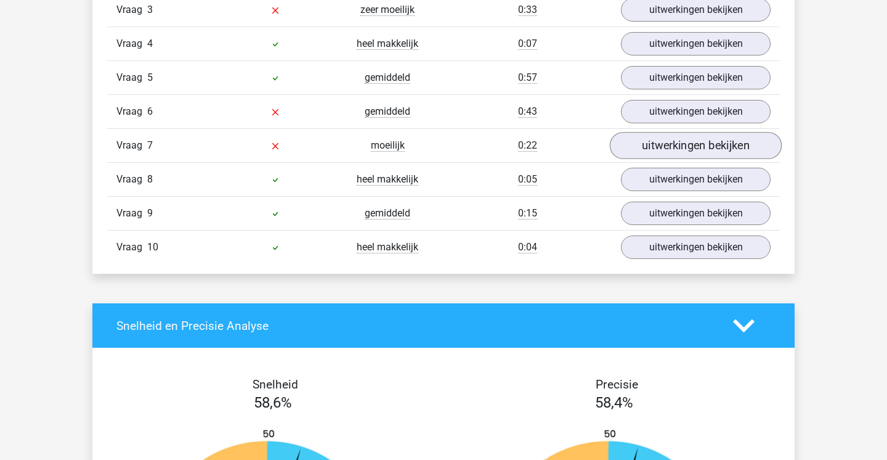
click at [690, 151] on link "uitwerkingen bekijken" at bounding box center [696, 145] width 172 height 27
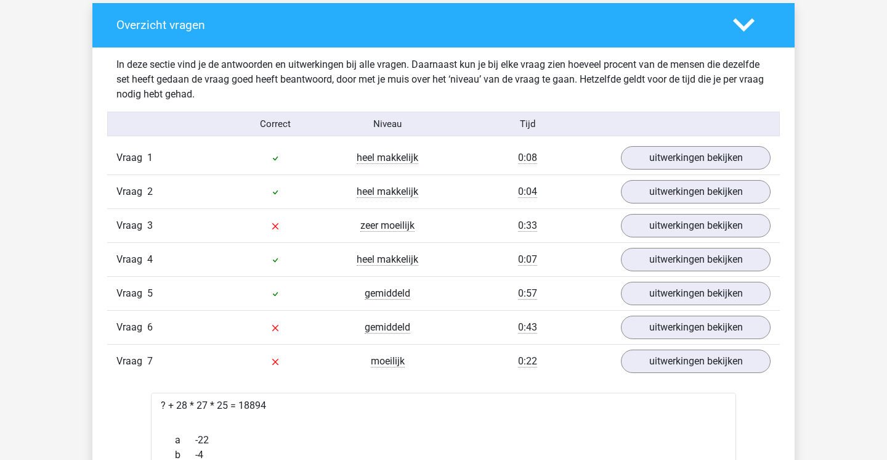
scroll to position [743, 0]
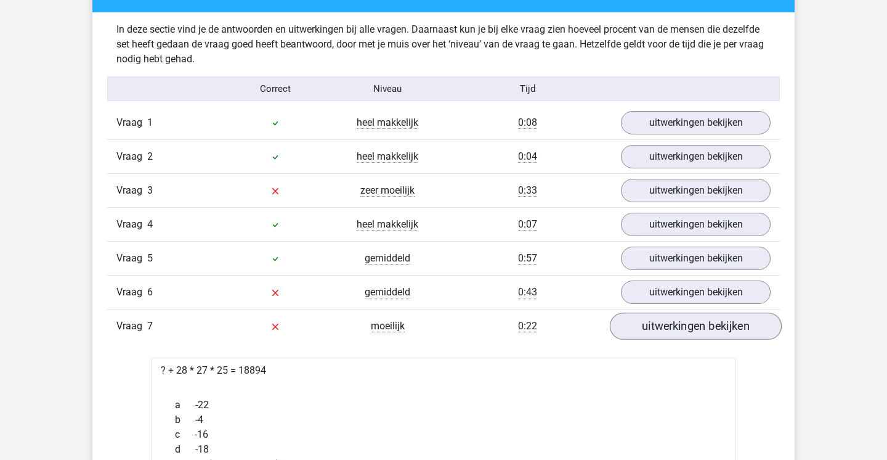
click at [642, 328] on link "uitwerkingen bekijken" at bounding box center [696, 325] width 172 height 27
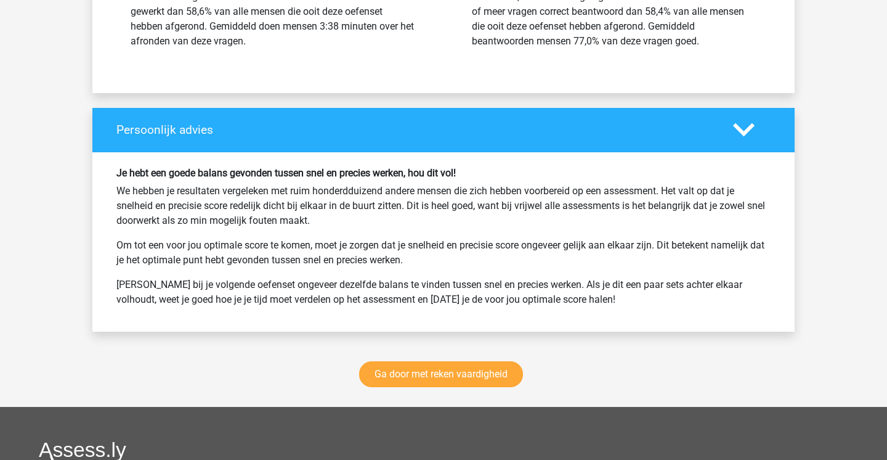
scroll to position [1547, 0]
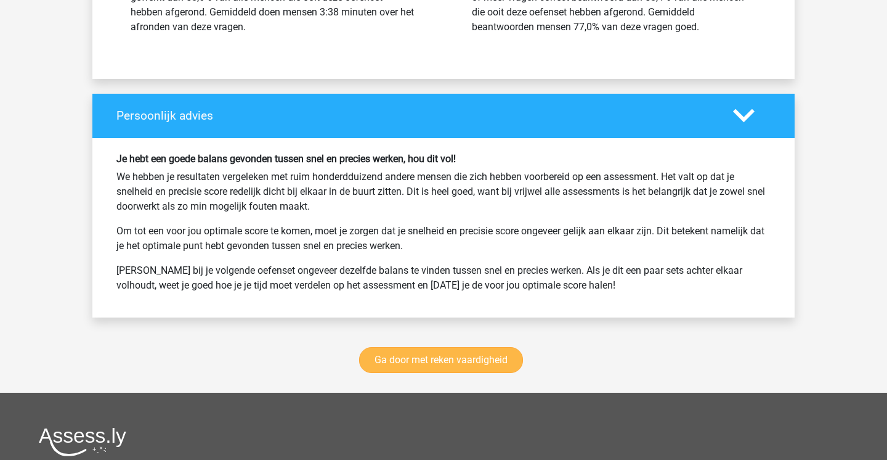
click at [499, 352] on link "Ga door met reken vaardigheid" at bounding box center [441, 360] width 164 height 26
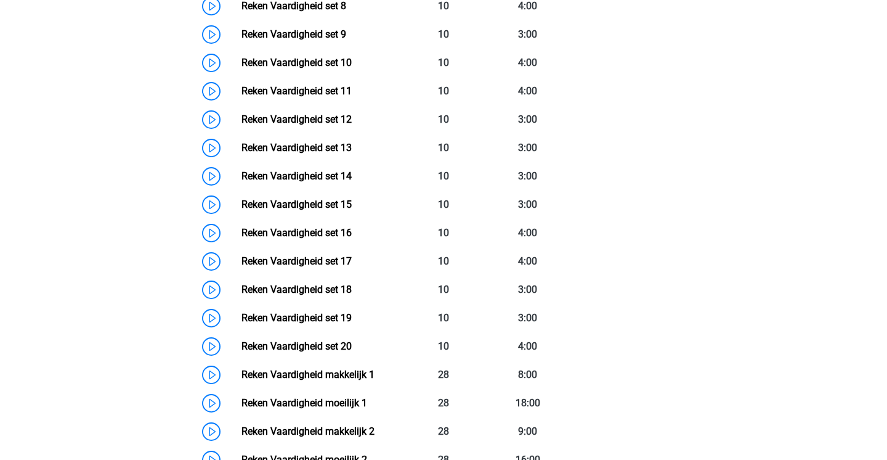
scroll to position [846, 0]
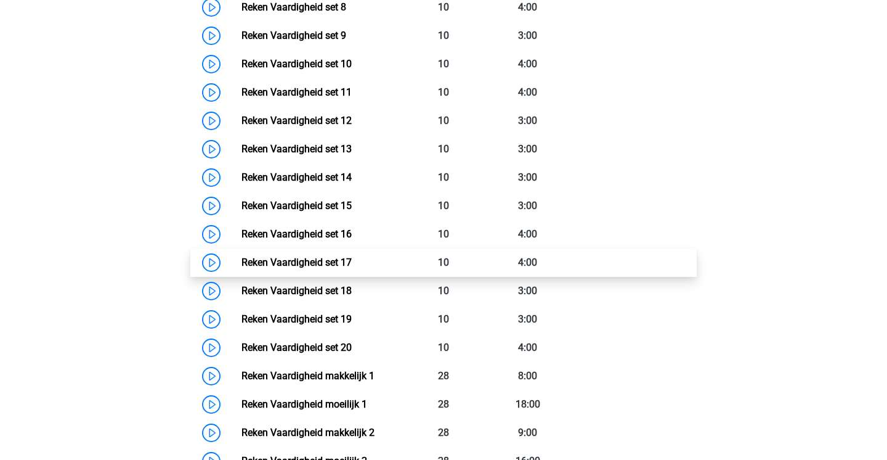
click at [340, 258] on link "Reken Vaardigheid set 17" at bounding box center [297, 262] width 110 height 12
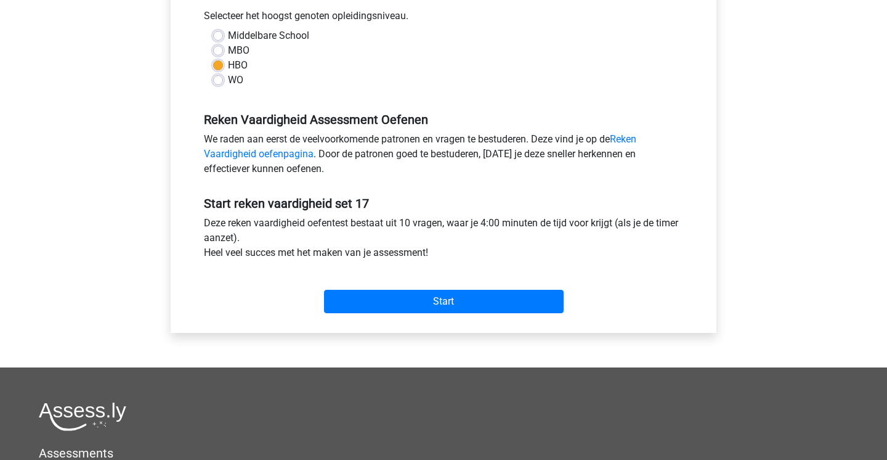
scroll to position [279, 0]
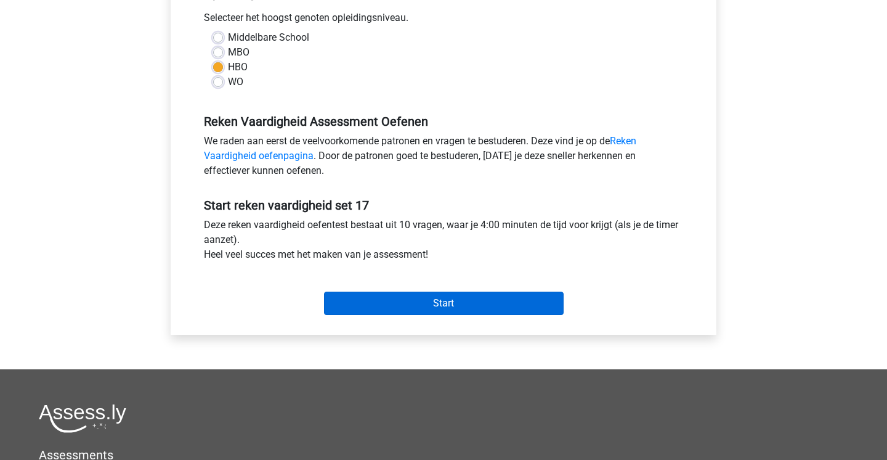
click at [394, 299] on input "Start" at bounding box center [444, 302] width 240 height 23
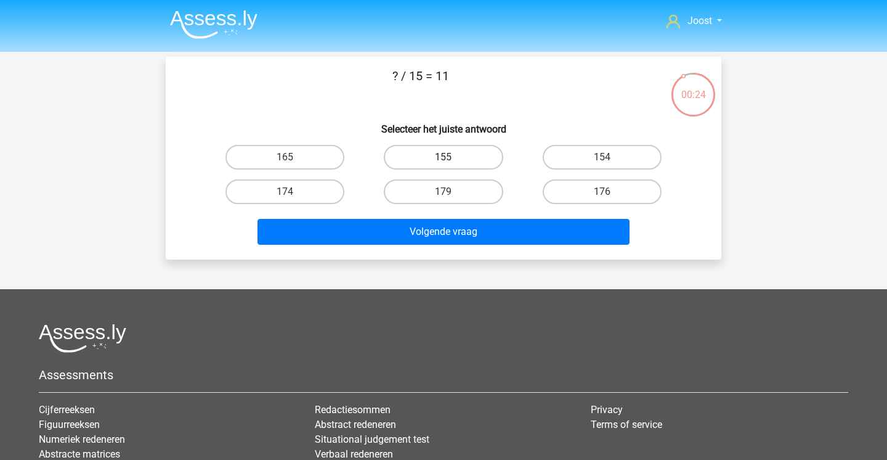
click at [471, 167] on label "155" at bounding box center [443, 157] width 119 height 25
click at [452, 165] on input "155" at bounding box center [448, 161] width 8 height 8
radio input "true"
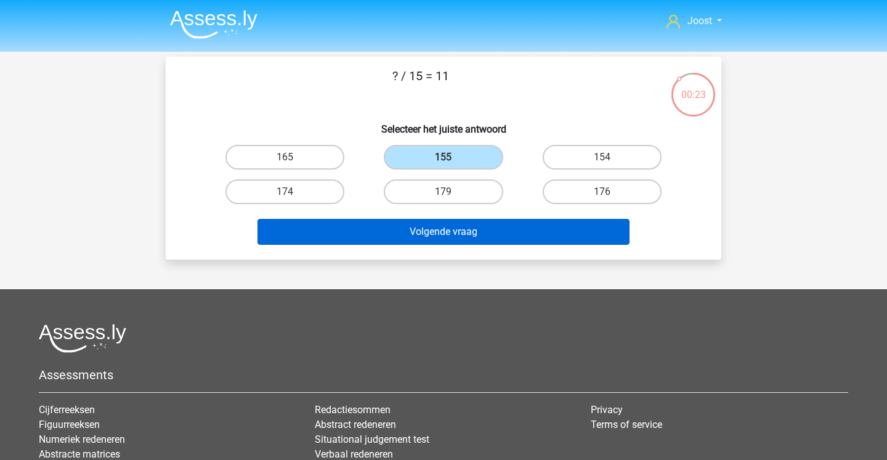
click at [448, 229] on button "Volgende vraag" at bounding box center [444, 232] width 373 height 26
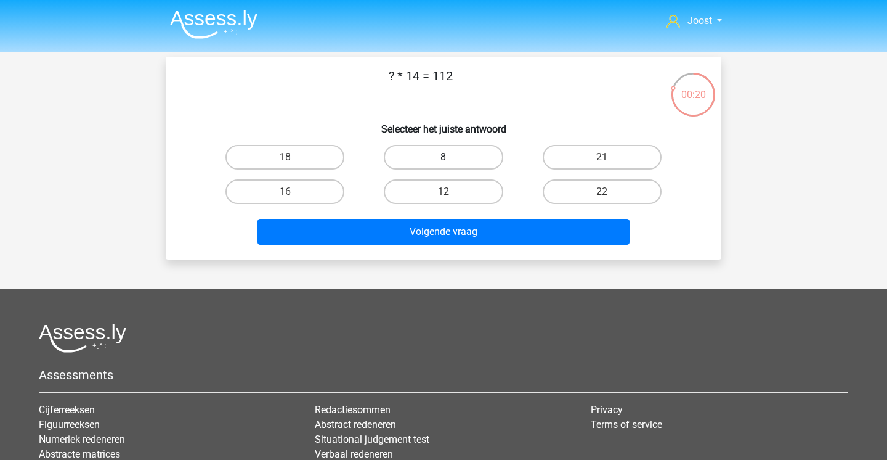
click at [466, 154] on label "8" at bounding box center [443, 157] width 119 height 25
click at [452, 157] on input "8" at bounding box center [448, 161] width 8 height 8
radio input "true"
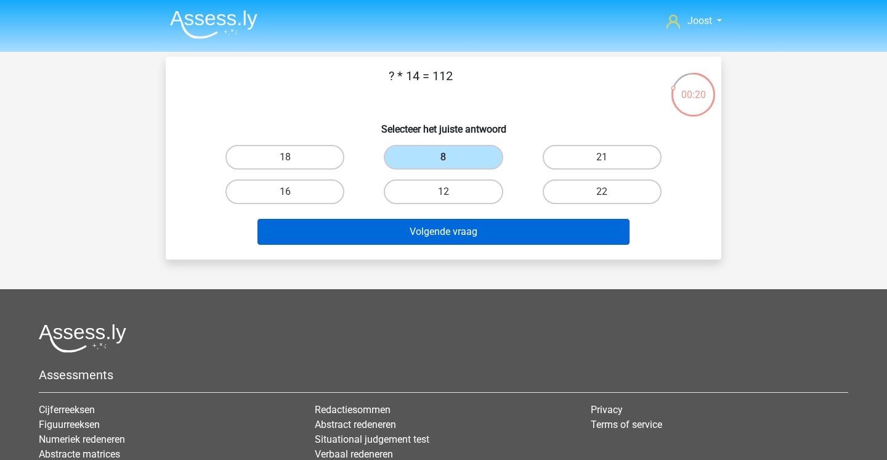
click at [446, 237] on button "Volgende vraag" at bounding box center [444, 232] width 373 height 26
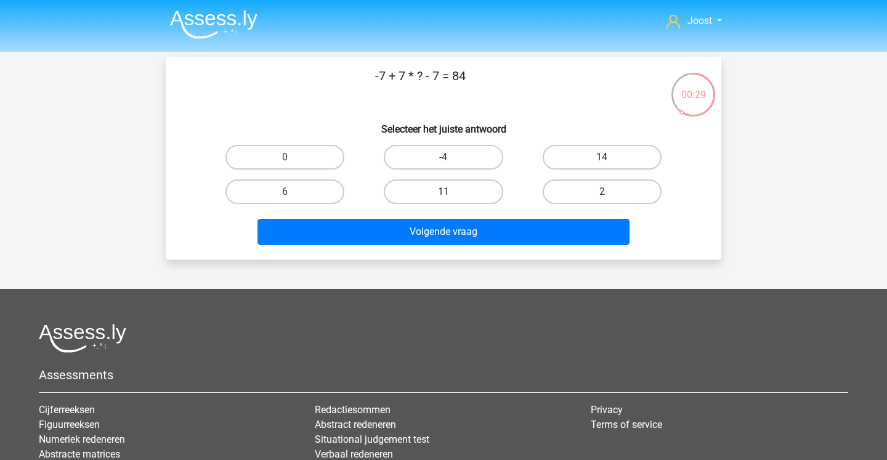
click at [616, 160] on label "14" at bounding box center [602, 157] width 119 height 25
click at [610, 160] on input "14" at bounding box center [606, 161] width 8 height 8
radio input "true"
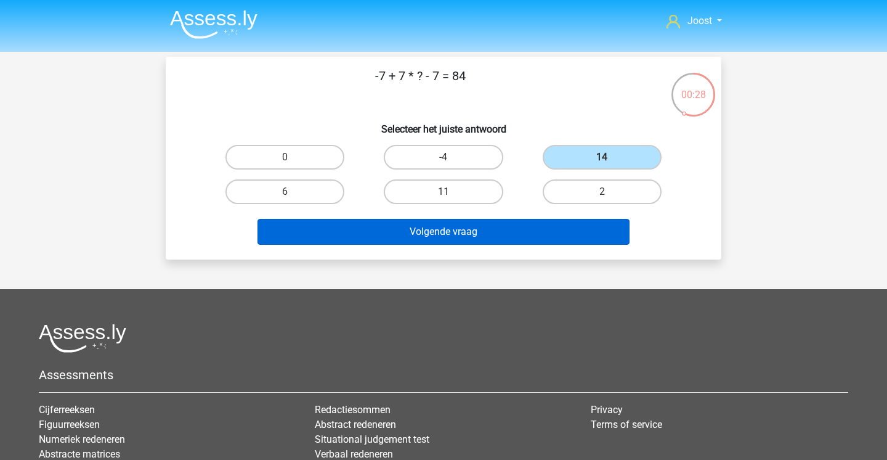
click at [464, 223] on button "Volgende vraag" at bounding box center [444, 232] width 373 height 26
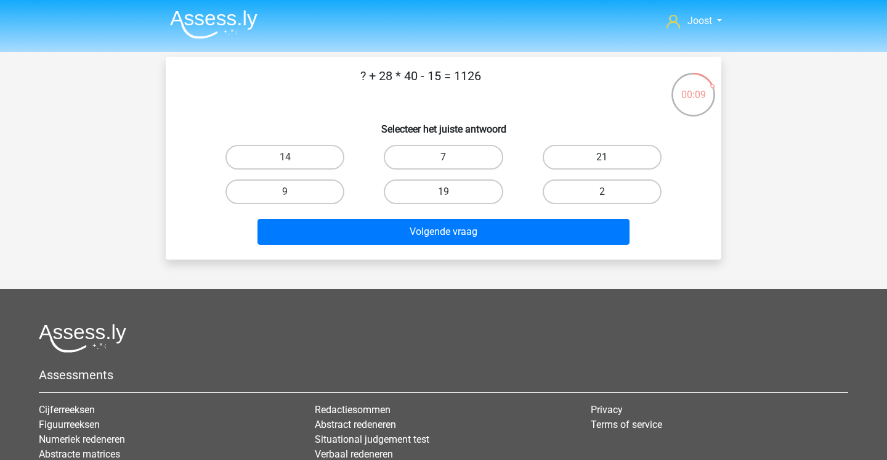
click at [587, 157] on label "21" at bounding box center [602, 157] width 119 height 25
click at [602, 157] on input "21" at bounding box center [606, 161] width 8 height 8
radio input "true"
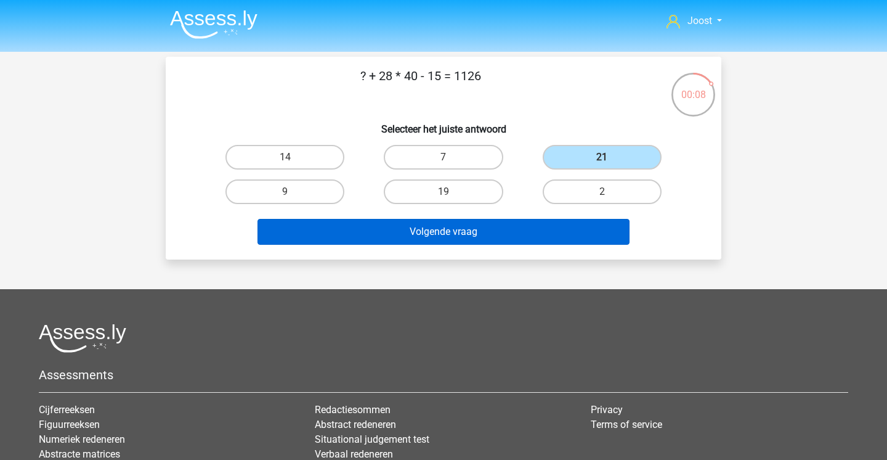
click at [495, 239] on button "Volgende vraag" at bounding box center [444, 232] width 373 height 26
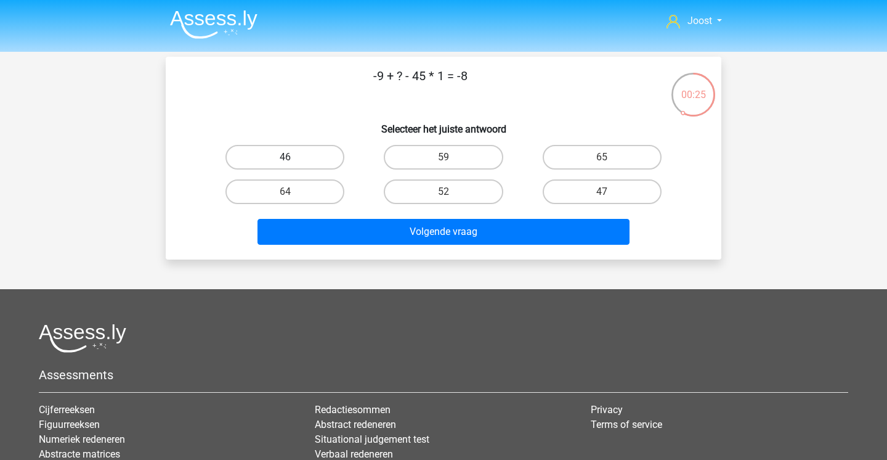
click at [336, 157] on label "46" at bounding box center [285, 157] width 119 height 25
click at [293, 157] on input "46" at bounding box center [289, 161] width 8 height 8
radio input "true"
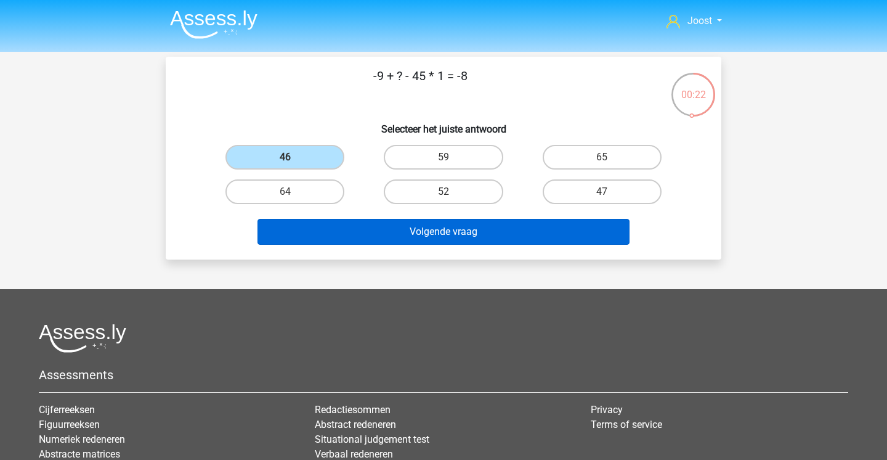
click at [372, 239] on button "Volgende vraag" at bounding box center [444, 232] width 373 height 26
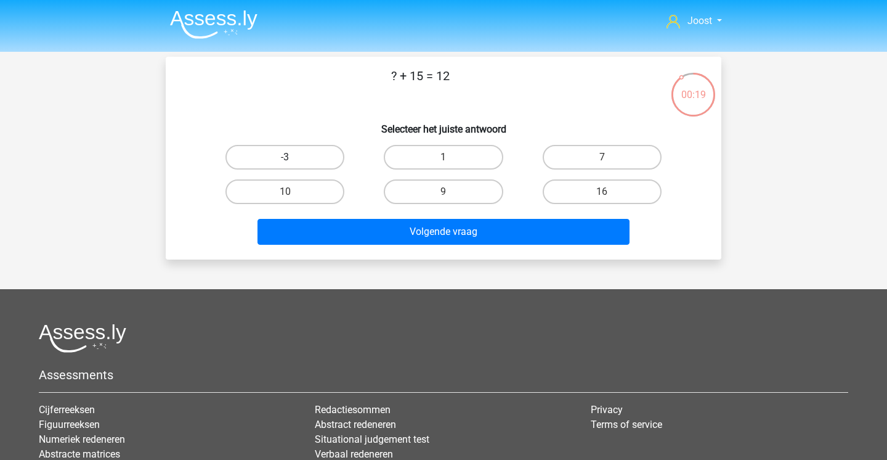
click at [314, 161] on label "-3" at bounding box center [285, 157] width 119 height 25
click at [293, 161] on input "-3" at bounding box center [289, 161] width 8 height 8
radio input "true"
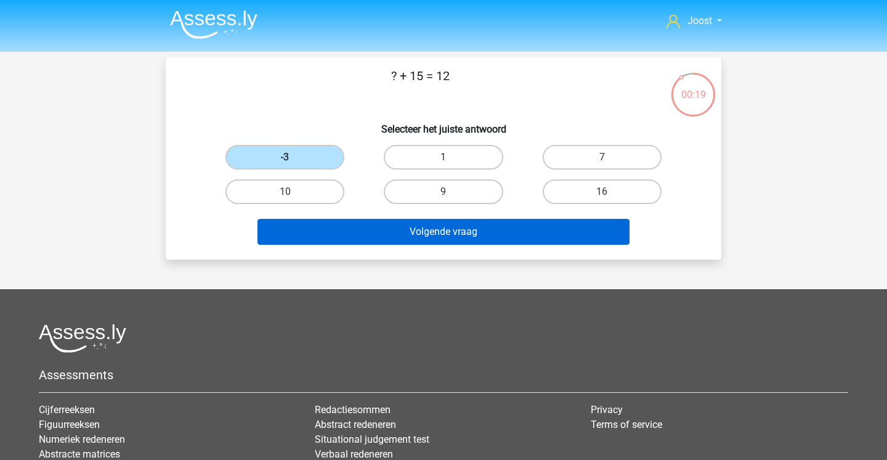
click at [337, 226] on button "Volgende vraag" at bounding box center [444, 232] width 373 height 26
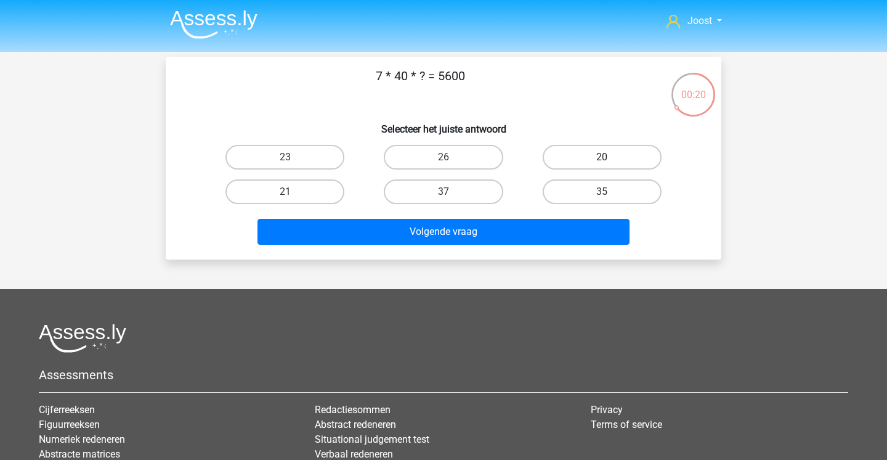
click at [614, 161] on label "20" at bounding box center [602, 157] width 119 height 25
click at [610, 161] on input "20" at bounding box center [606, 161] width 8 height 8
radio input "true"
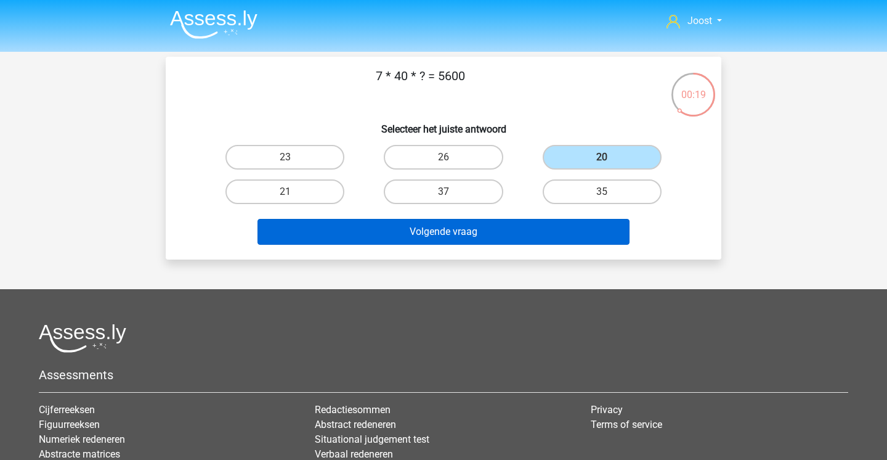
click at [471, 239] on button "Volgende vraag" at bounding box center [444, 232] width 373 height 26
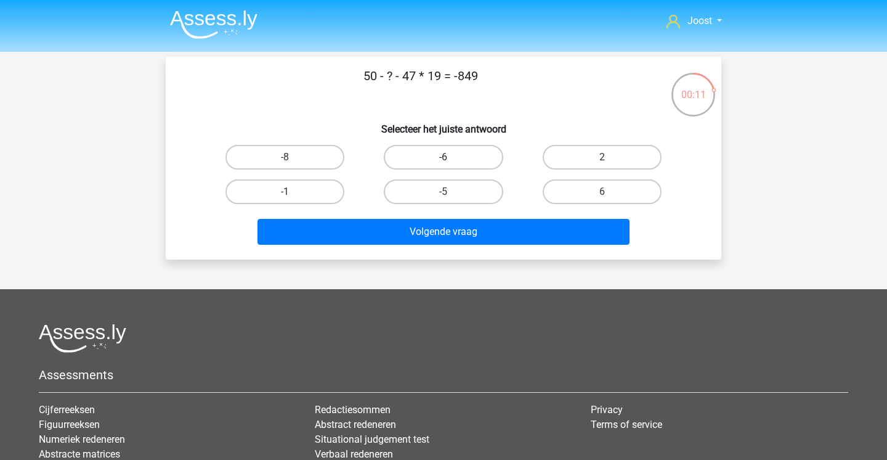
click at [452, 153] on label "-6" at bounding box center [443, 157] width 119 height 25
click at [452, 157] on input "-6" at bounding box center [448, 161] width 8 height 8
radio input "true"
click at [599, 196] on label "6" at bounding box center [602, 191] width 119 height 25
click at [602, 196] on input "6" at bounding box center [606, 196] width 8 height 8
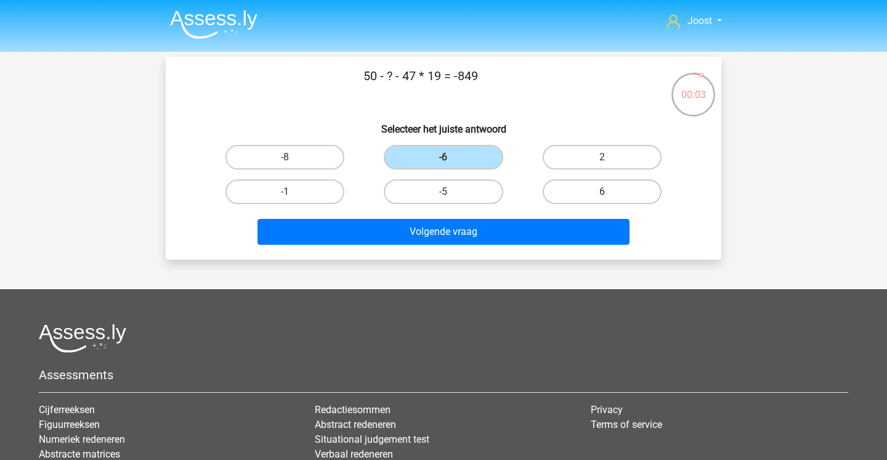
radio input "true"
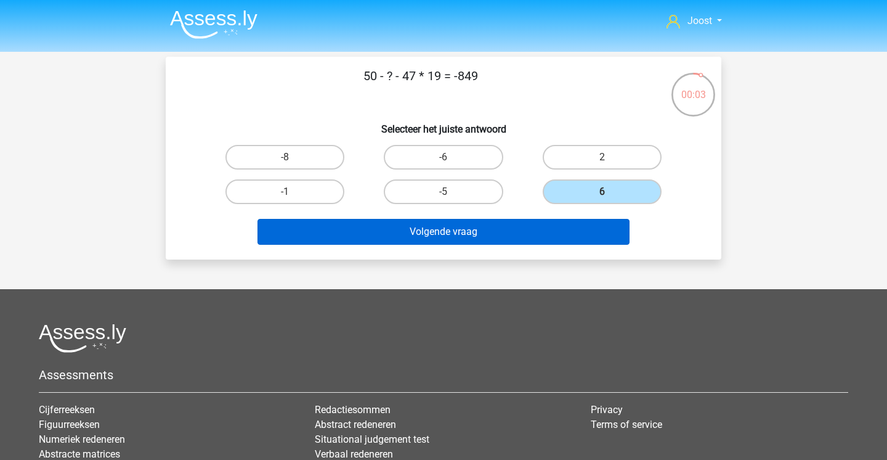
click at [572, 227] on button "Volgende vraag" at bounding box center [444, 232] width 373 height 26
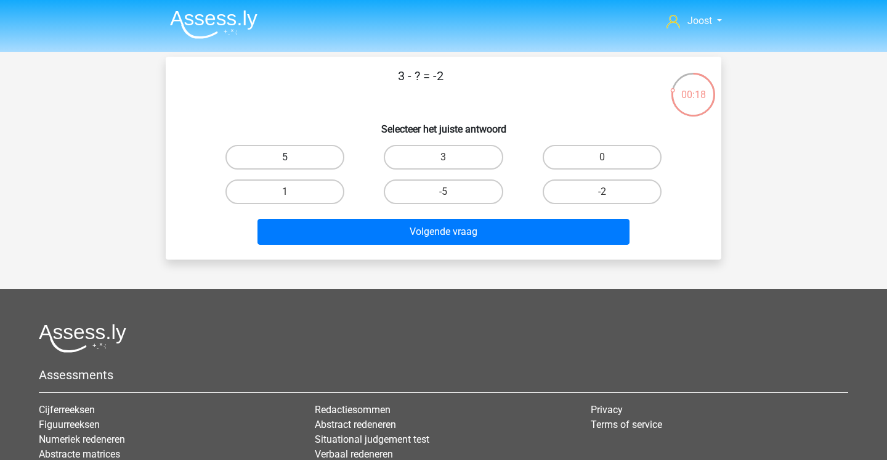
click at [293, 152] on label "5" at bounding box center [285, 157] width 119 height 25
click at [293, 157] on input "5" at bounding box center [289, 161] width 8 height 8
radio input "true"
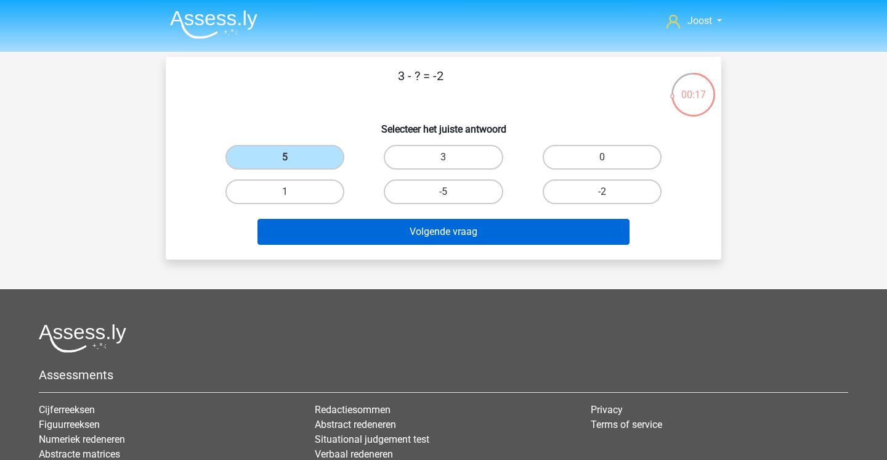
click at [442, 238] on button "Volgende vraag" at bounding box center [444, 232] width 373 height 26
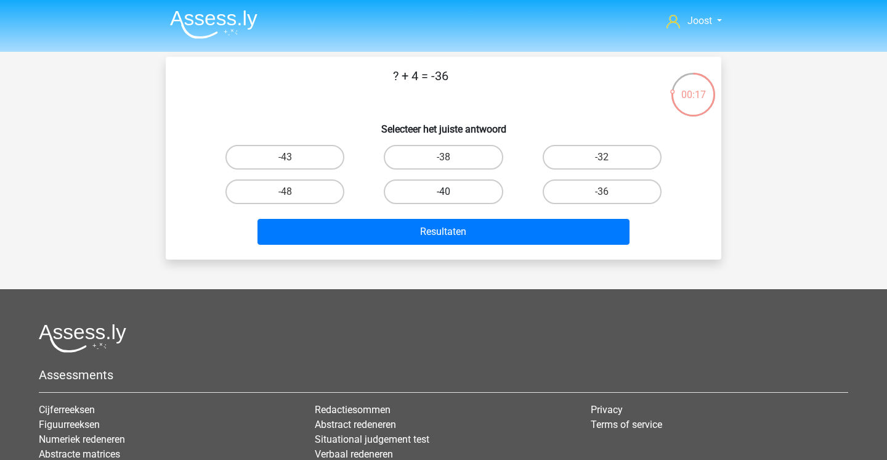
click at [442, 189] on label "-40" at bounding box center [443, 191] width 119 height 25
click at [444, 192] on input "-40" at bounding box center [448, 196] width 8 height 8
radio input "true"
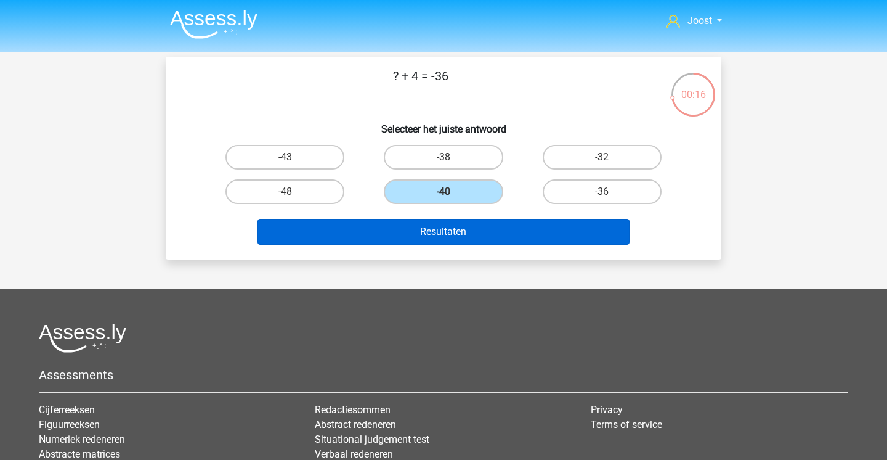
click at [433, 233] on button "Resultaten" at bounding box center [444, 232] width 373 height 26
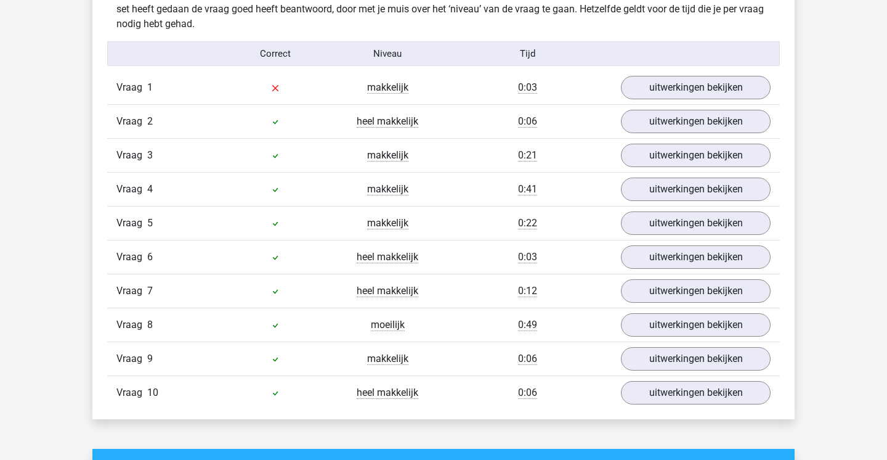
scroll to position [777, 0]
click at [657, 318] on link "uitwerkingen bekijken" at bounding box center [696, 325] width 172 height 27
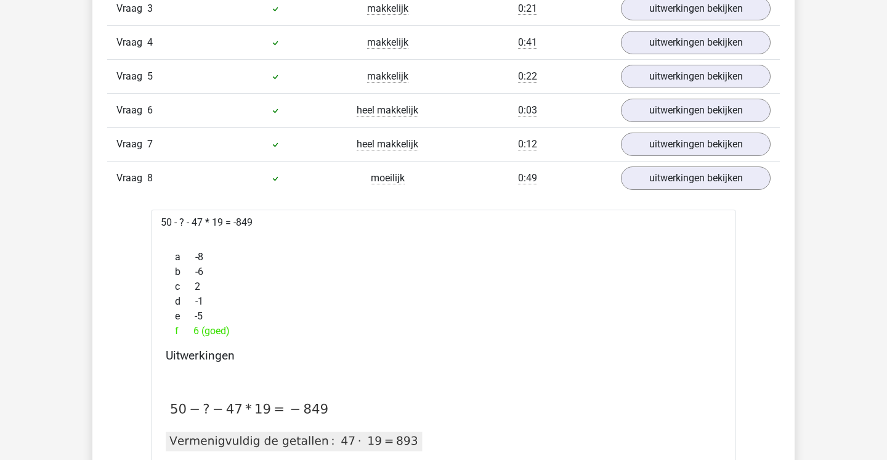
scroll to position [925, 0]
click at [715, 167] on link "uitwerkingen bekijken" at bounding box center [696, 177] width 172 height 27
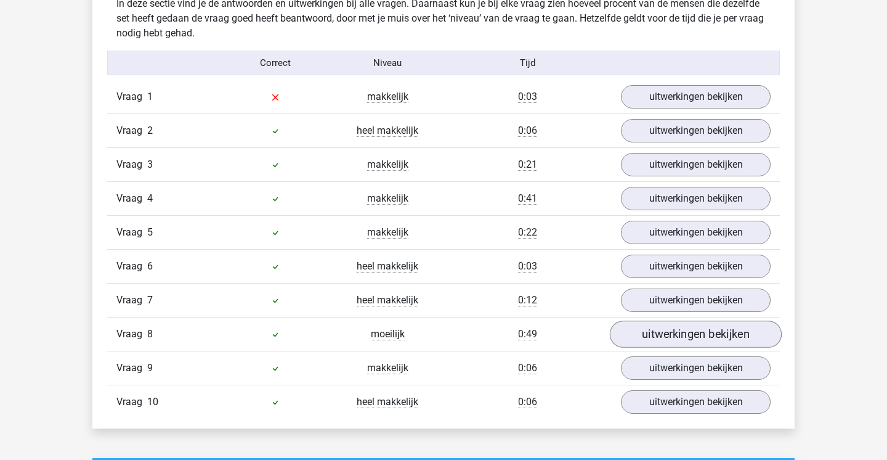
scroll to position [768, 0]
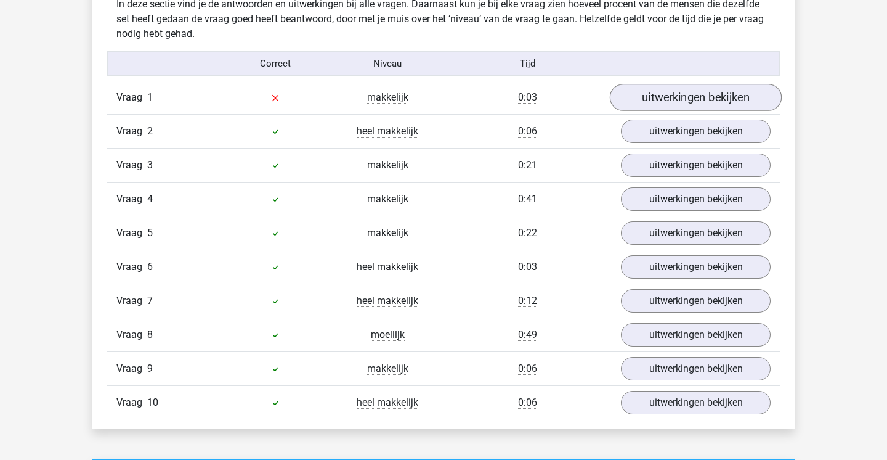
click at [699, 100] on link "uitwerkingen bekijken" at bounding box center [696, 97] width 172 height 27
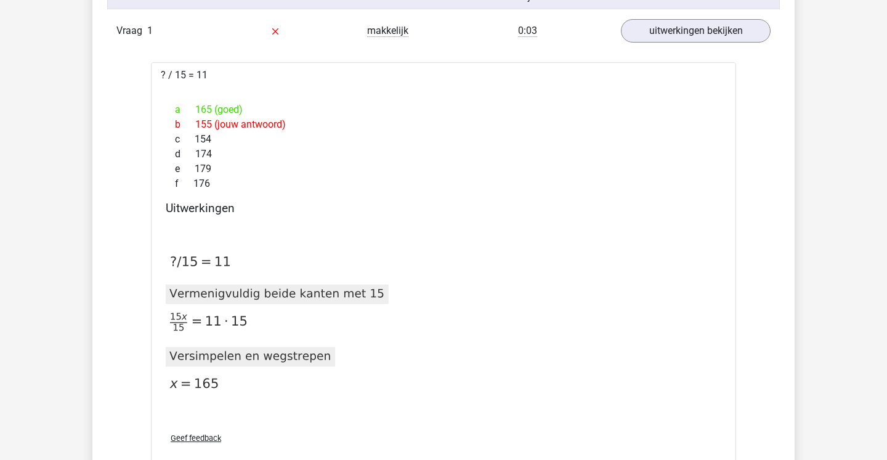
scroll to position [831, 0]
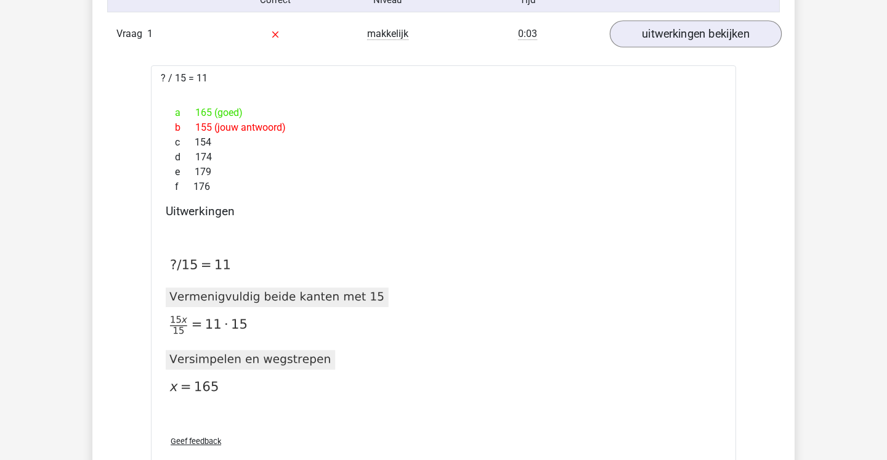
click at [691, 28] on link "uitwerkingen bekijken" at bounding box center [696, 33] width 172 height 27
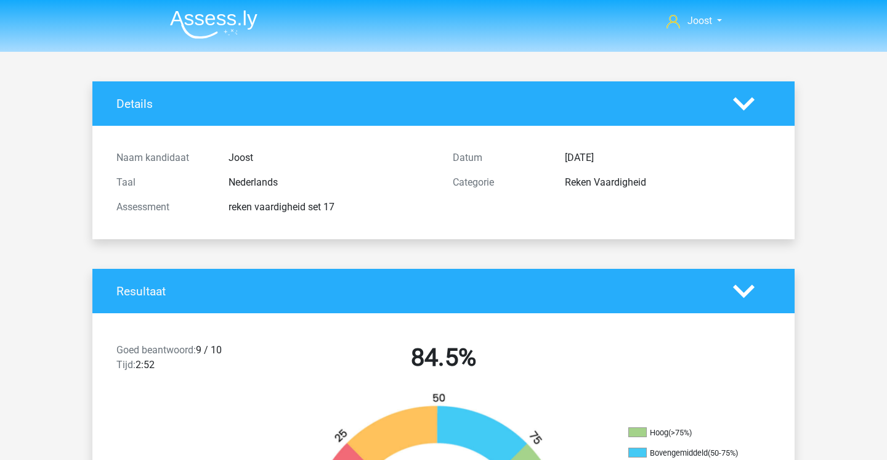
scroll to position [0, 0]
click at [622, 209] on div "Datum 22 september 2025 Categorie Reken Vaardigheid" at bounding box center [612, 182] width 336 height 74
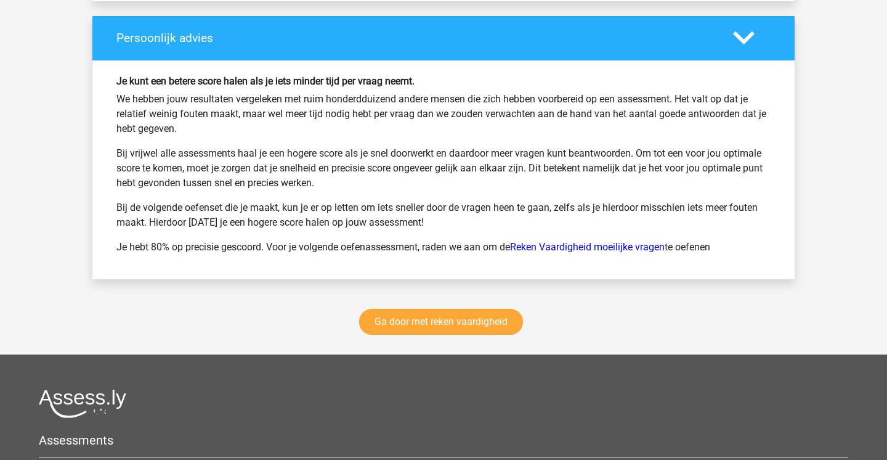
scroll to position [1628, 0]
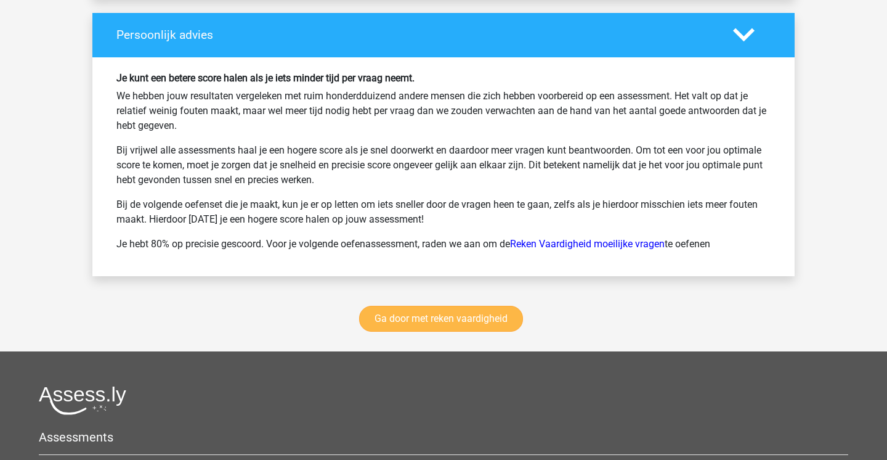
click at [499, 317] on link "Ga door met reken vaardigheid" at bounding box center [441, 319] width 164 height 26
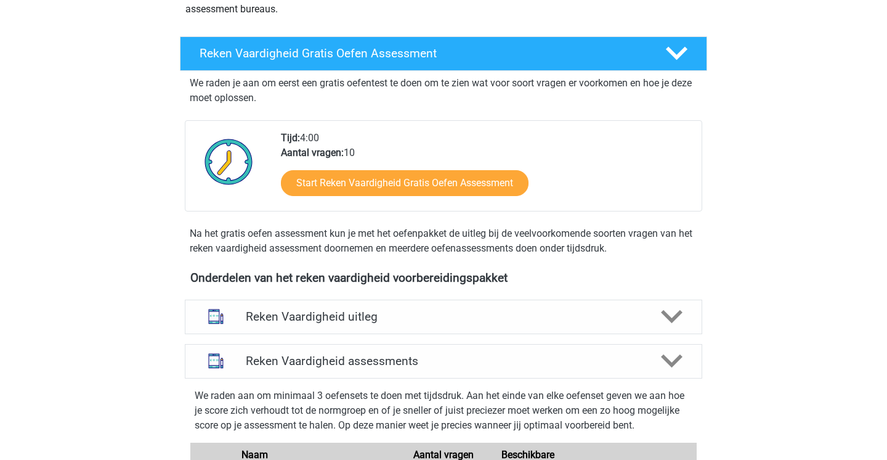
scroll to position [186, 0]
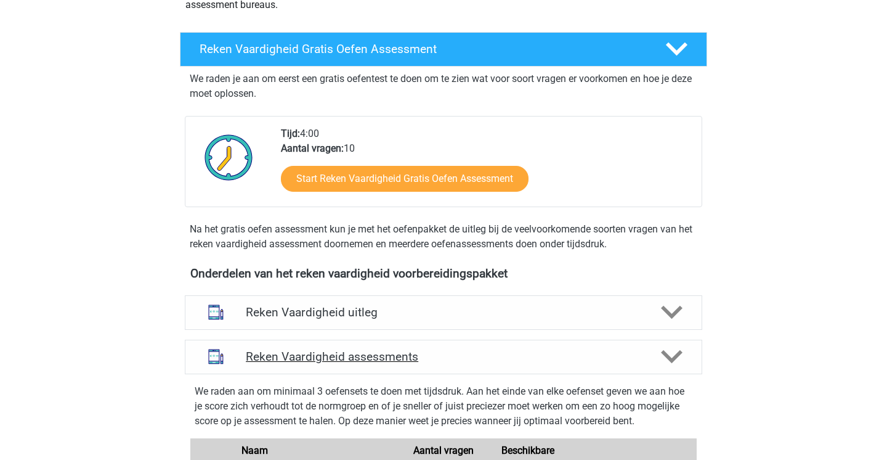
click at [480, 363] on h4 "Reken Vaardigheid assessments" at bounding box center [444, 356] width 396 height 14
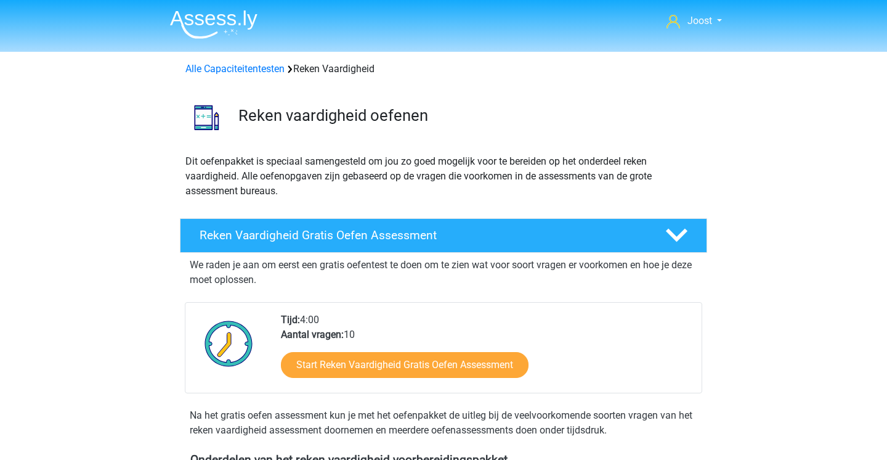
scroll to position [0, 0]
